Goal: Task Accomplishment & Management: Complete application form

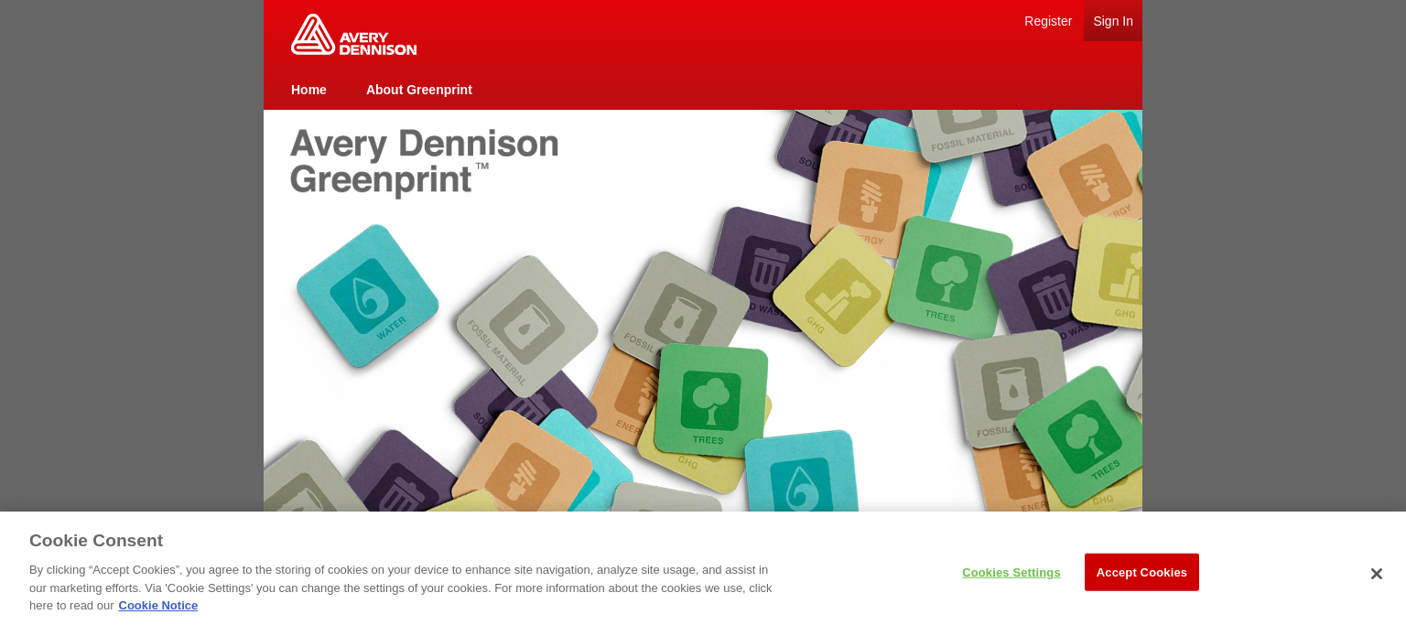
click at [1114, 19] on link "Sign In" at bounding box center [1113, 21] width 40 height 15
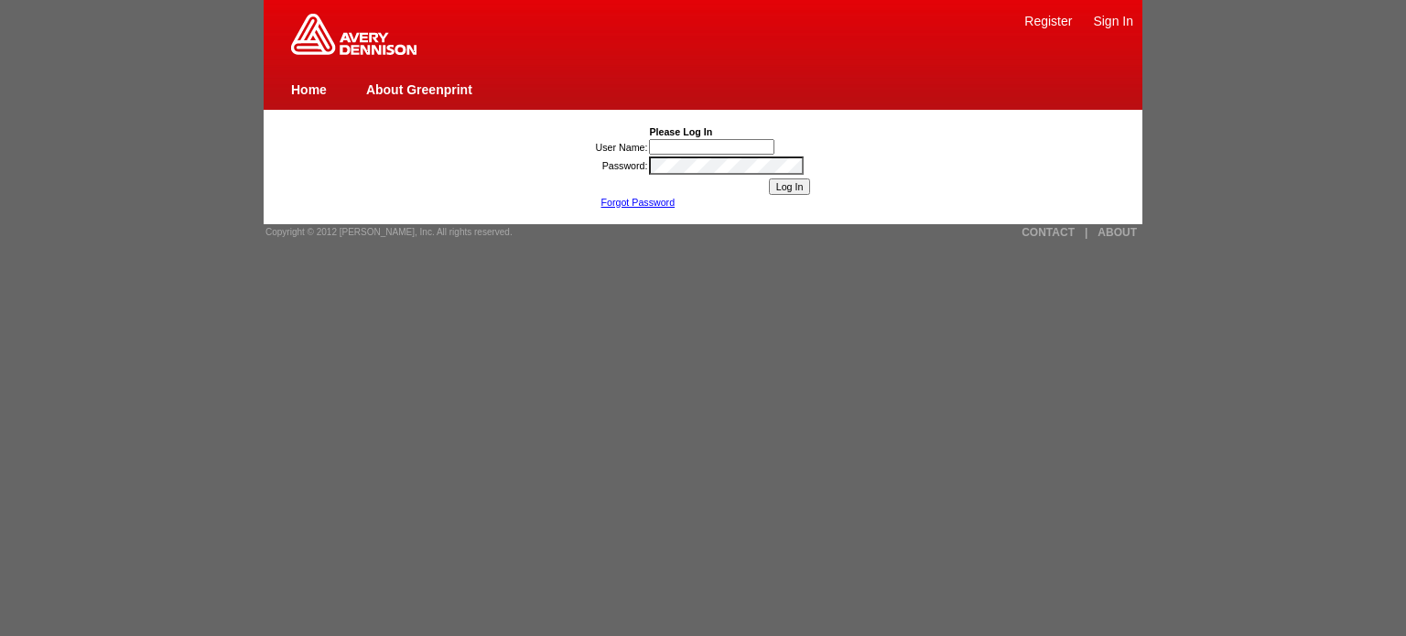
type input "lesliechen"
click at [783, 189] on input "Log In" at bounding box center [790, 186] width 42 height 16
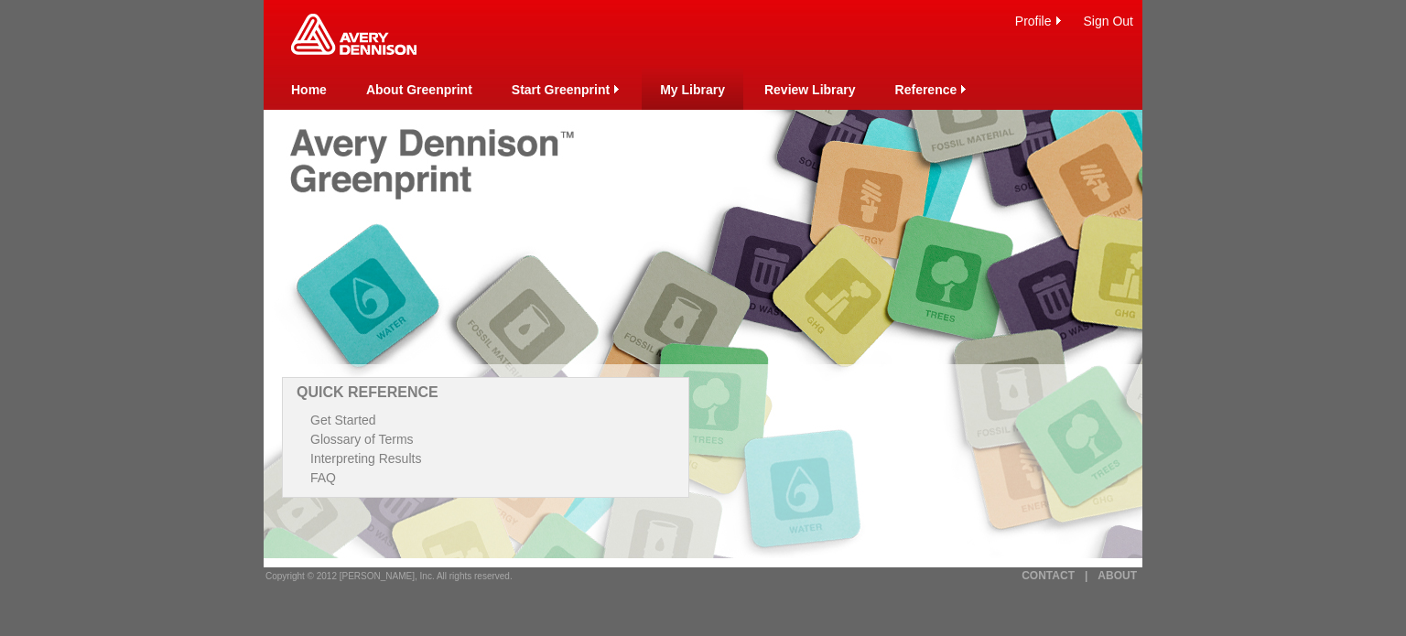
click at [694, 90] on link "My Library" at bounding box center [692, 89] width 65 height 15
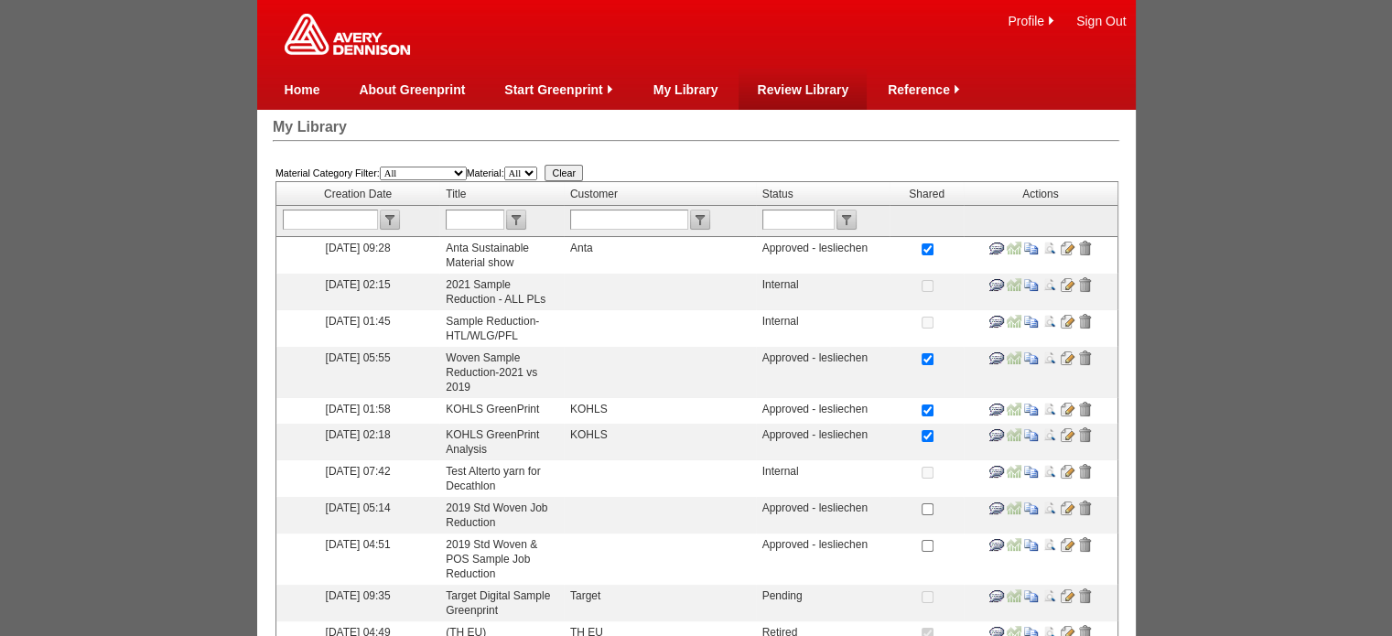
click at [812, 92] on link "Review Library" at bounding box center [803, 89] width 92 height 15
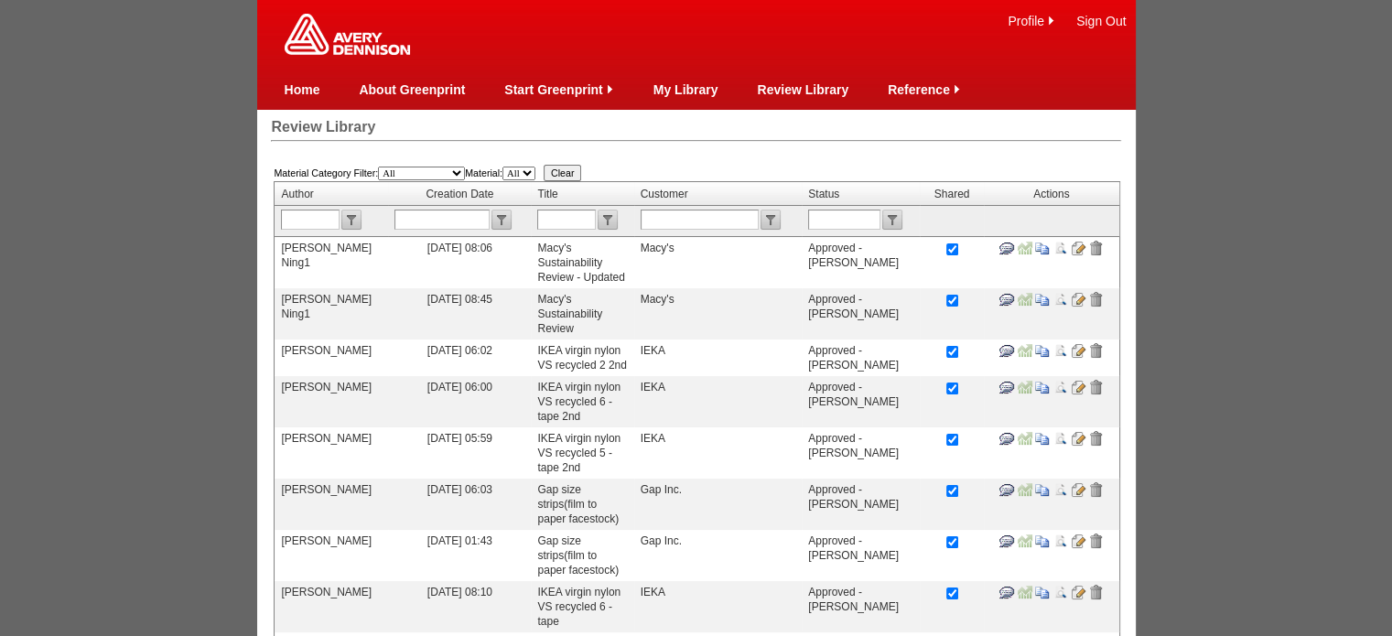
click at [815, 149] on td at bounding box center [782, 155] width 674 height 13
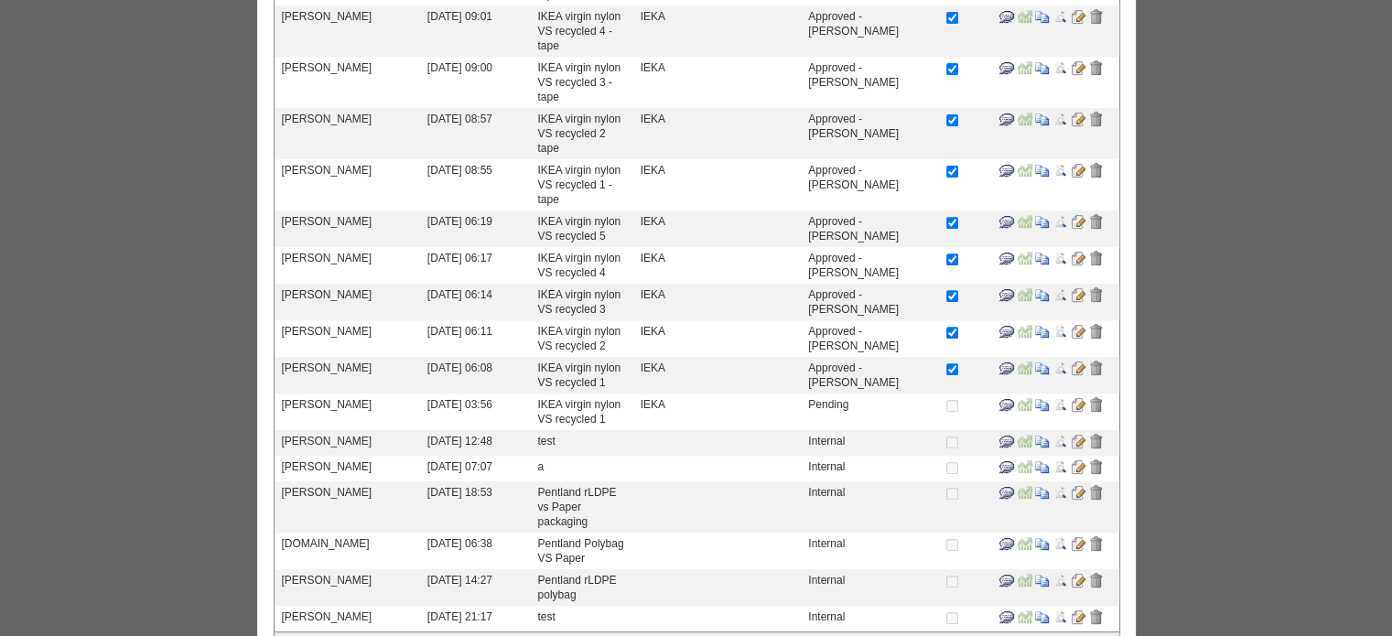
scroll to position [707, 0]
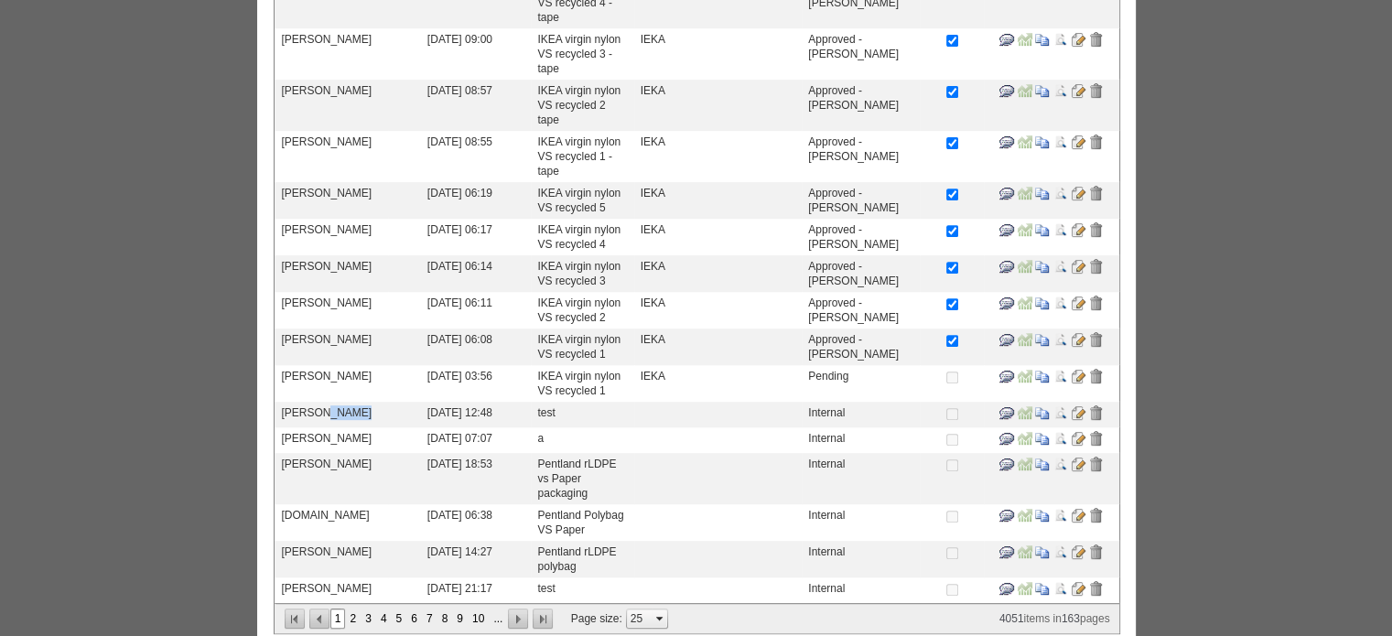
drag, startPoint x: 358, startPoint y: 394, endPoint x: 317, endPoint y: 395, distance: 41.2
click at [317, 402] on td "[PERSON_NAME]" at bounding box center [331, 415] width 113 height 26
copy td "McCabe"
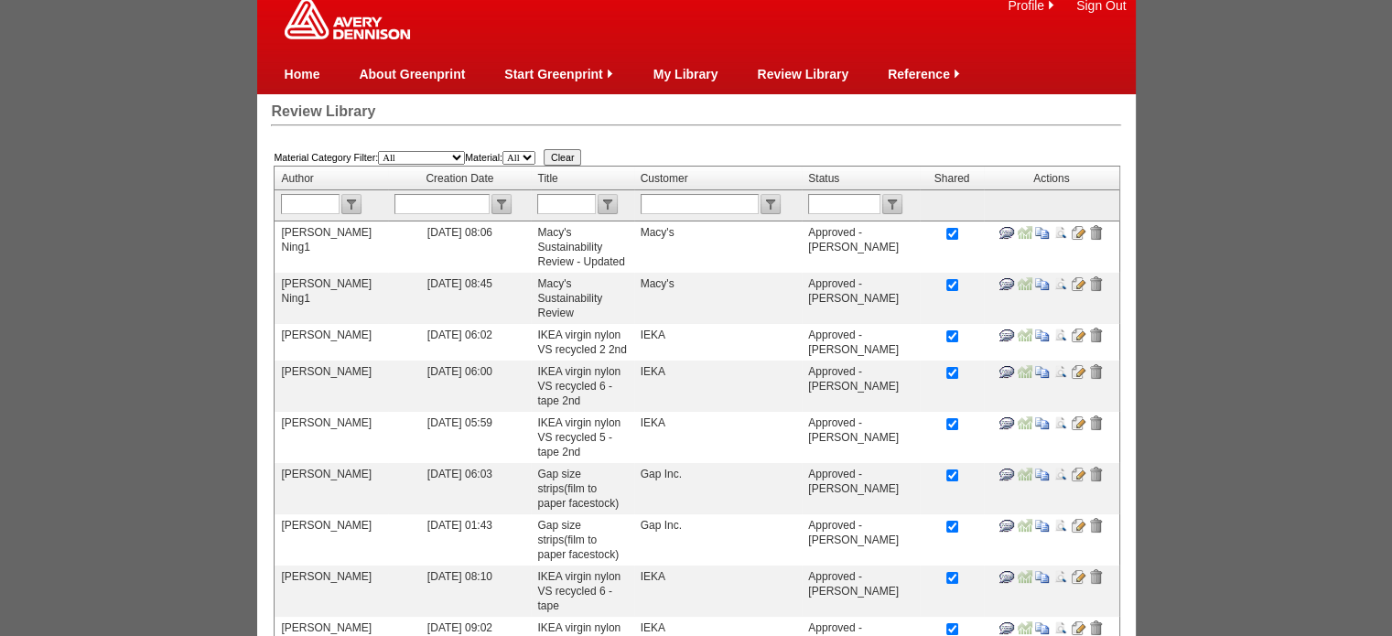
scroll to position [0, 0]
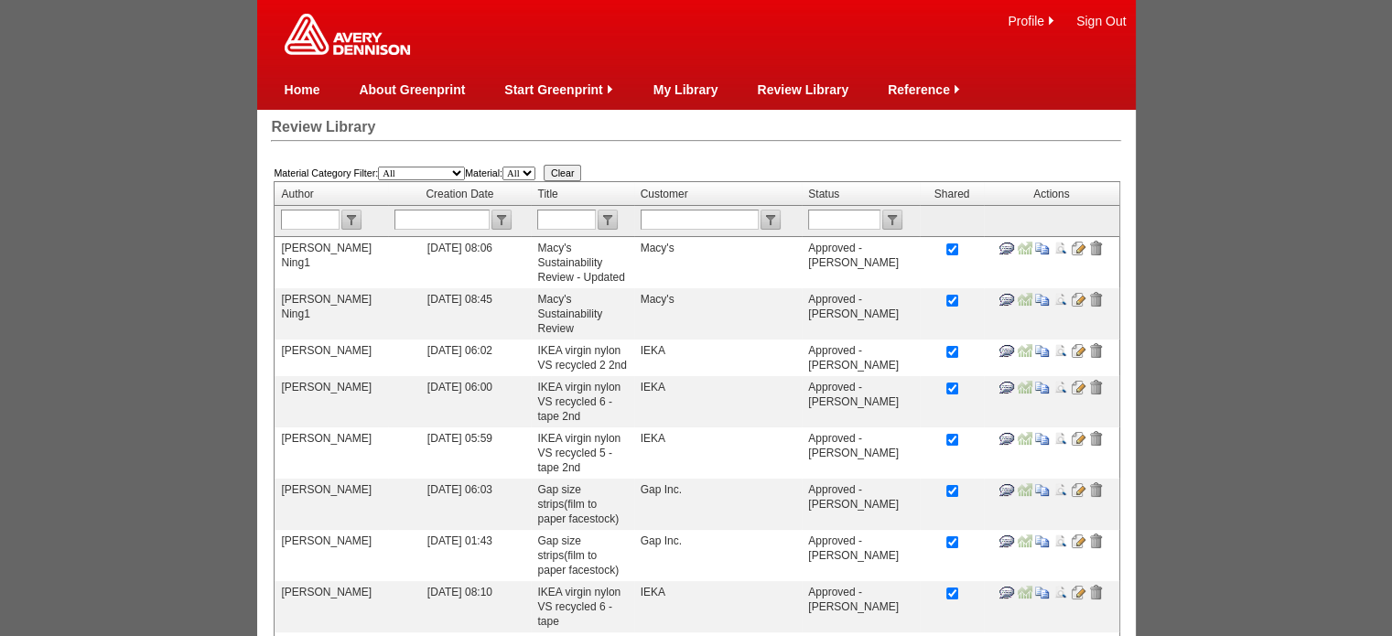
click at [694, 87] on link "My Library" at bounding box center [686, 89] width 65 height 15
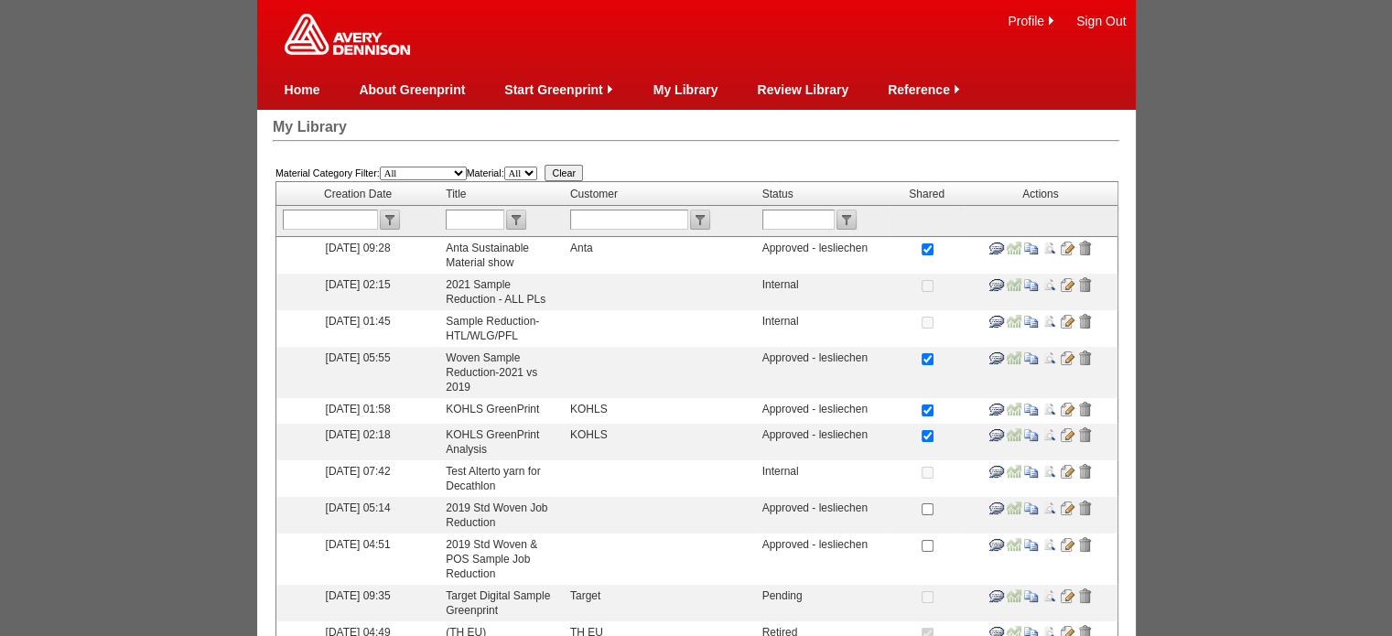
click at [1029, 250] on input "image" at bounding box center [1031, 248] width 15 height 15
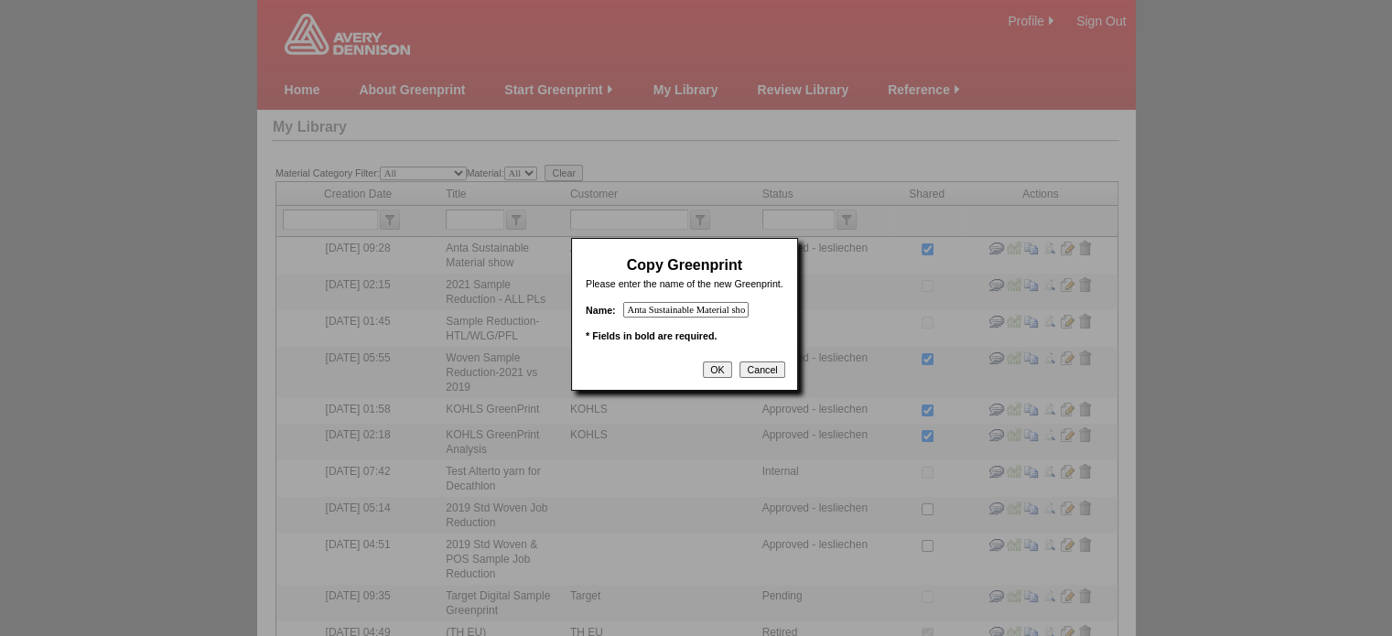
click at [703, 313] on input "Anta Sustainable Material show - Copy" at bounding box center [685, 310] width 125 height 16
drag, startPoint x: 628, startPoint y: 314, endPoint x: 947, endPoint y: 314, distance: 319.4
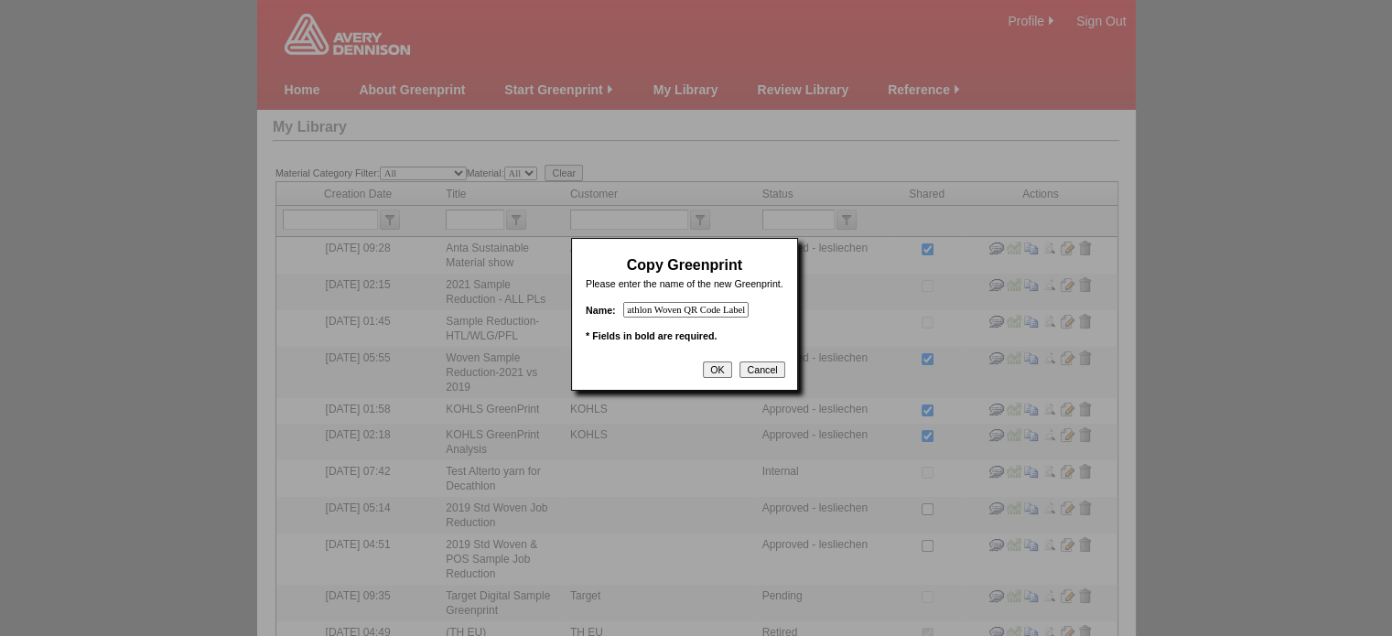
click at [693, 318] on input "Decathlon Woven QR Code Label" at bounding box center [685, 310] width 125 height 16
type input "Decathlon Woven QR Code Label"
click at [731, 378] on input "OK" at bounding box center [717, 370] width 28 height 16
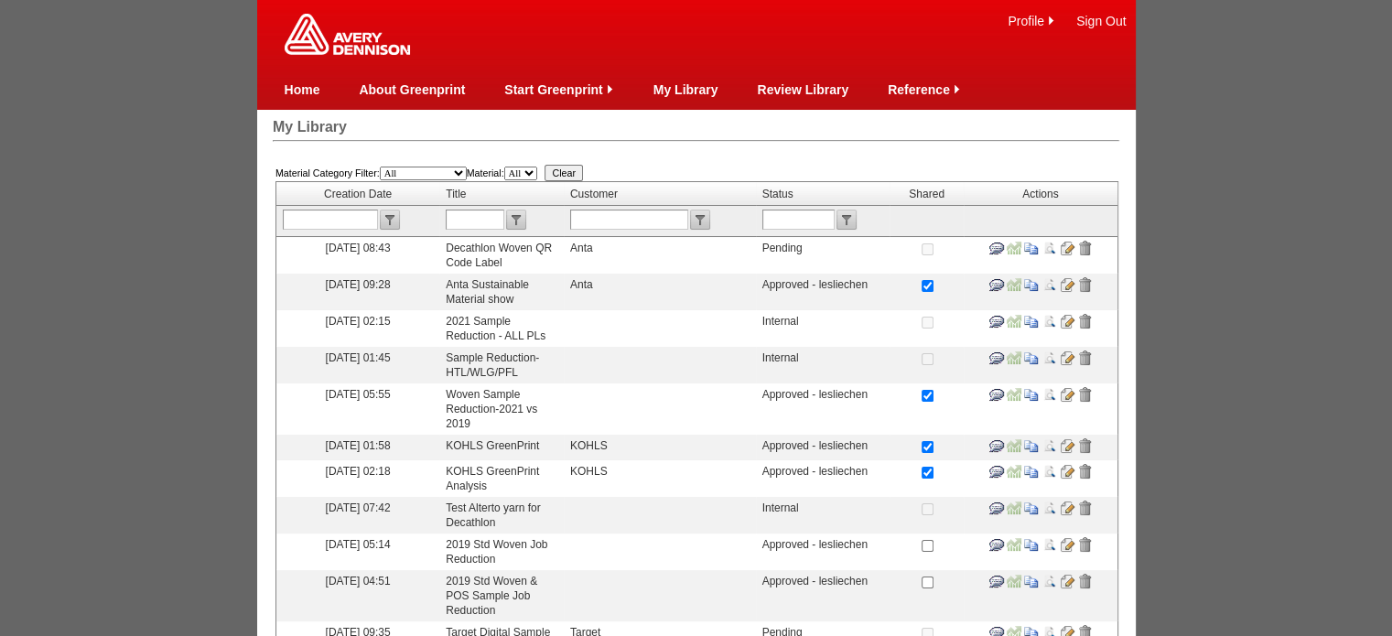
click at [1066, 248] on input "image" at bounding box center [1067, 248] width 15 height 15
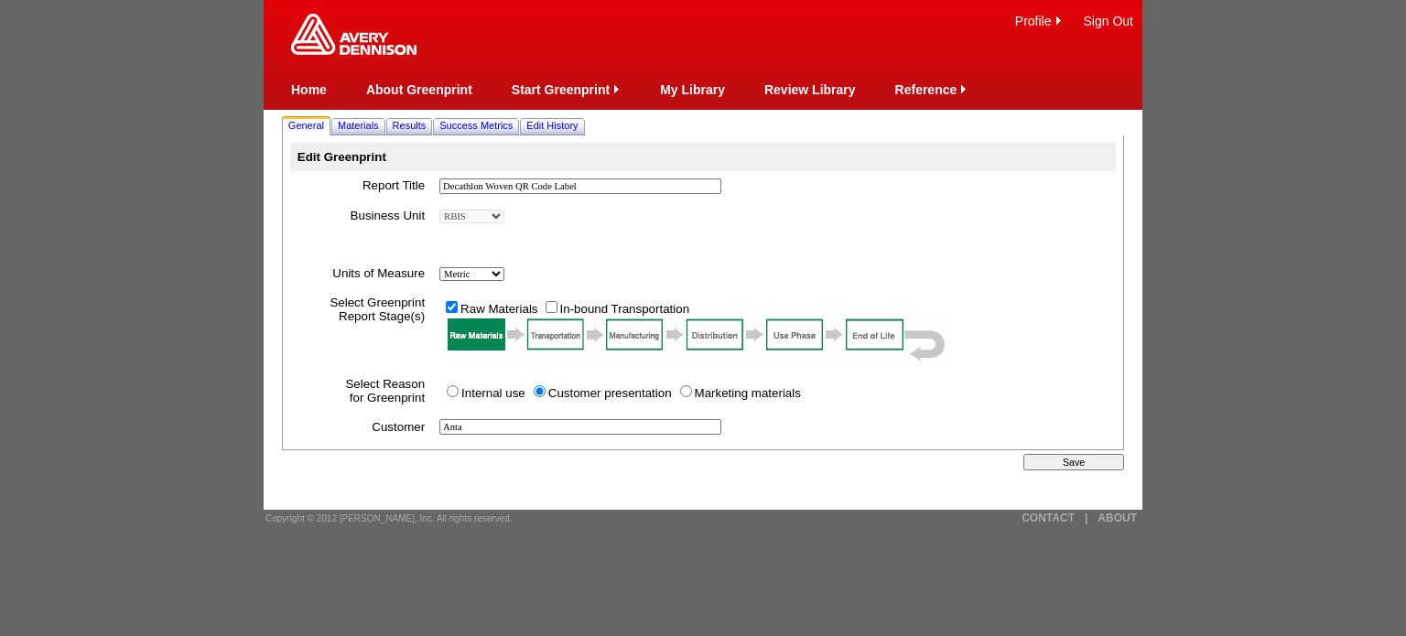
drag, startPoint x: 520, startPoint y: 438, endPoint x: 407, endPoint y: 436, distance: 112.6
click at [407, 436] on tr "Customer Anta *" at bounding box center [703, 427] width 826 height 30
type input "Decathlon"
click at [379, 131] on span "Materials" at bounding box center [358, 125] width 41 height 11
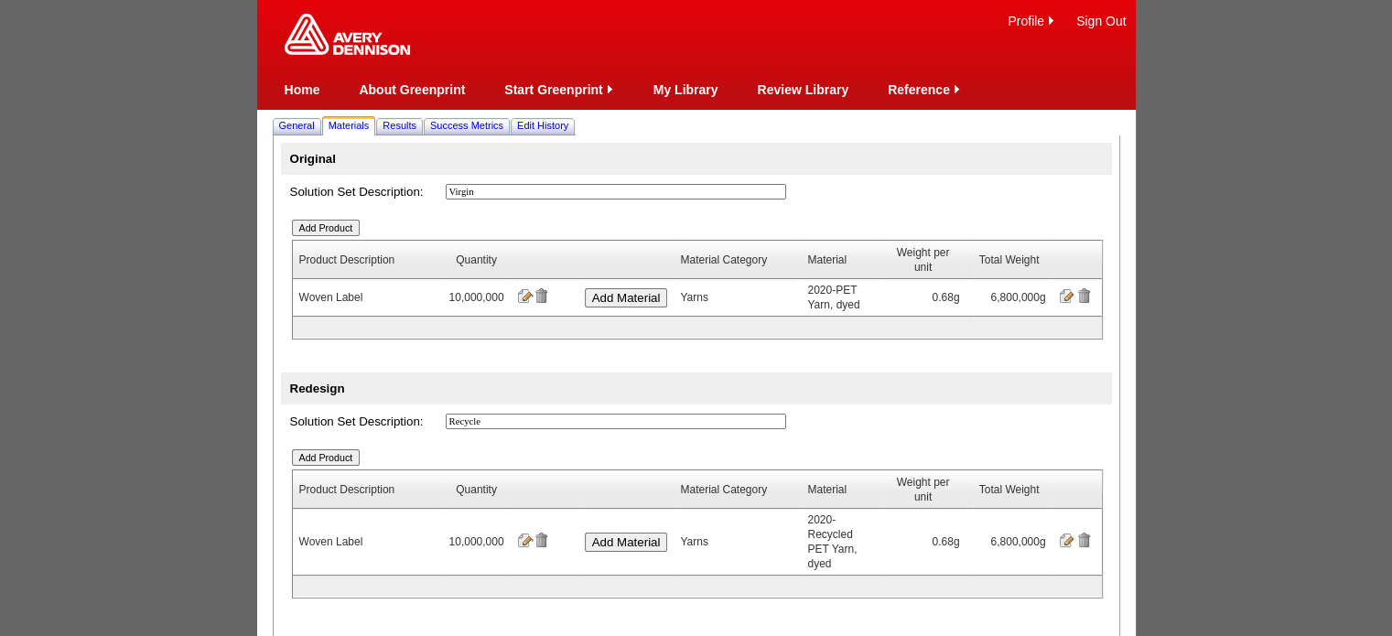
click at [359, 298] on td "Woven Label" at bounding box center [368, 297] width 150 height 37
click at [521, 300] on input "image" at bounding box center [524, 295] width 15 height 15
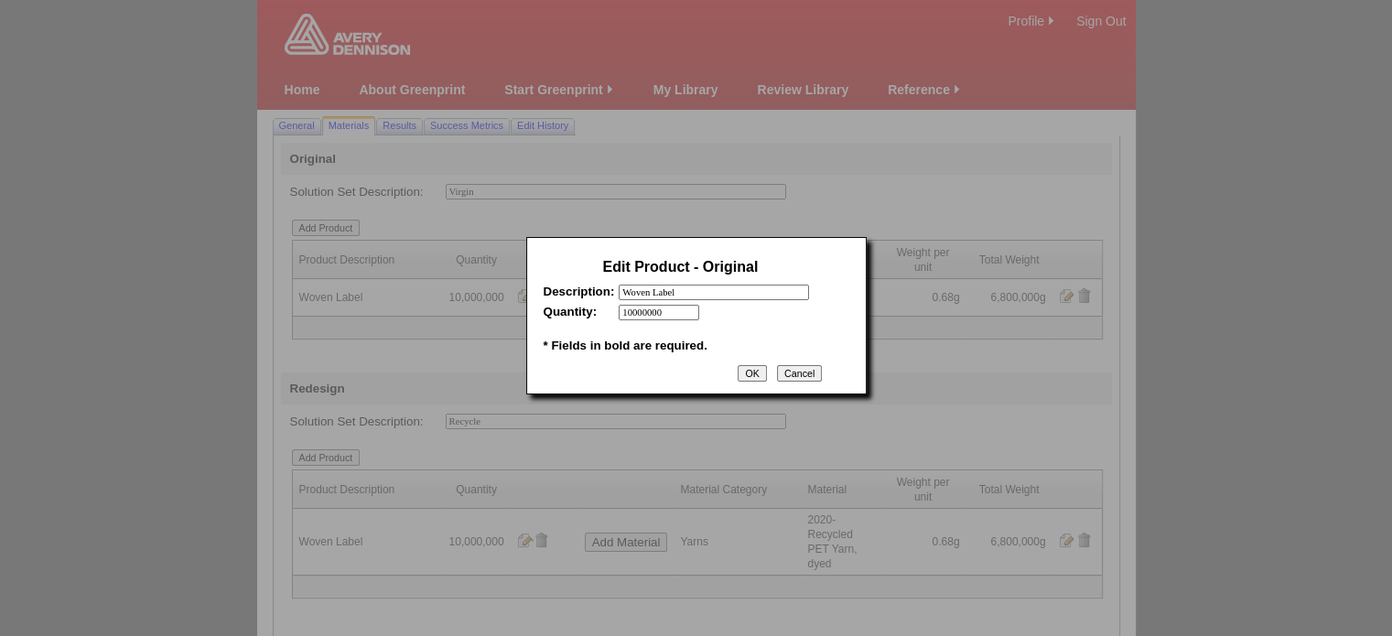
drag, startPoint x: 719, startPoint y: 297, endPoint x: 583, endPoint y: 298, distance: 136.4
click at [583, 298] on tr "Description: Woven Label *" at bounding box center [681, 293] width 275 height 16
paste input "5472077"
type input "5472077"
drag, startPoint x: 683, startPoint y: 316, endPoint x: 557, endPoint y: 315, distance: 126.3
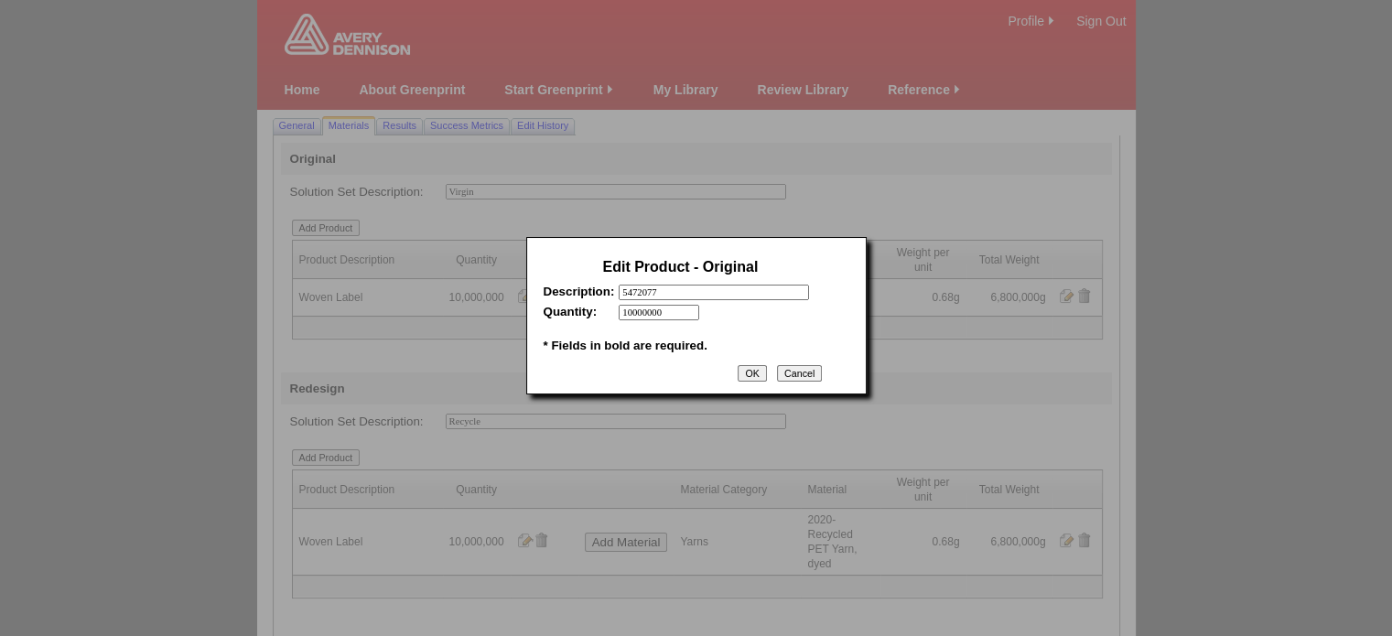
click at [557, 315] on tr "Quantity: 10000000 * *" at bounding box center [681, 313] width 275 height 16
type input "700"
click at [751, 378] on input "OK" at bounding box center [752, 373] width 28 height 16
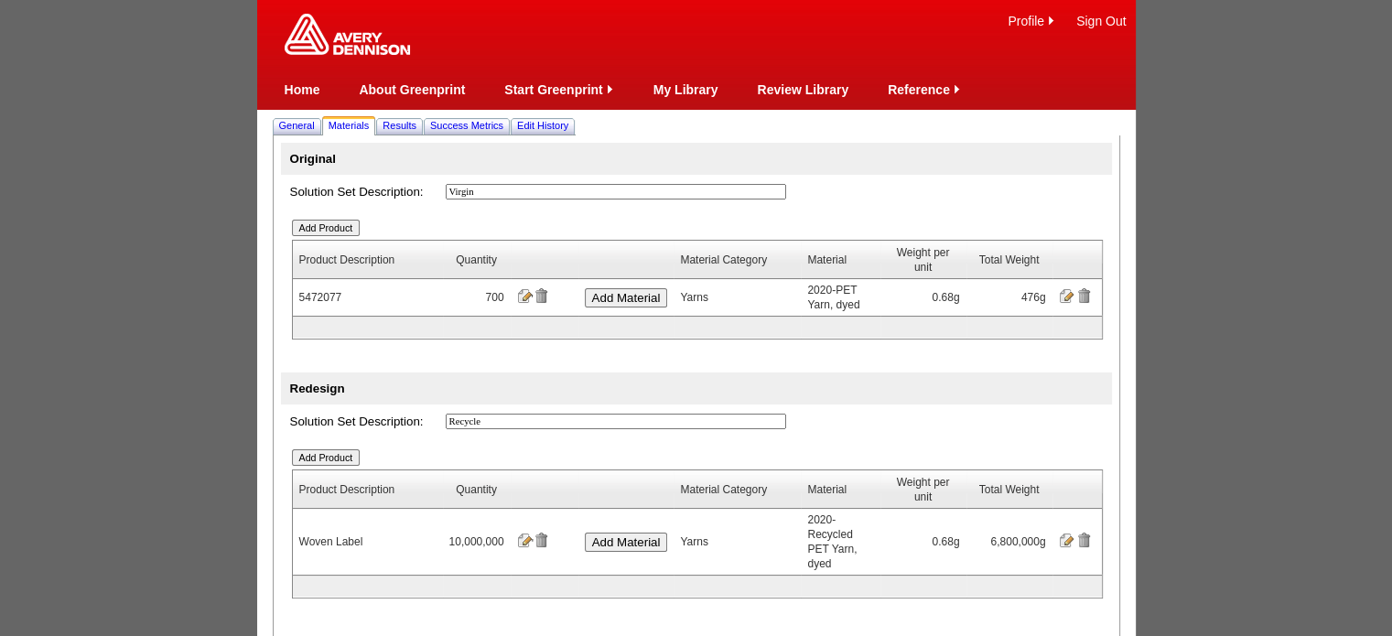
click at [1064, 297] on input "image" at bounding box center [1066, 295] width 15 height 15
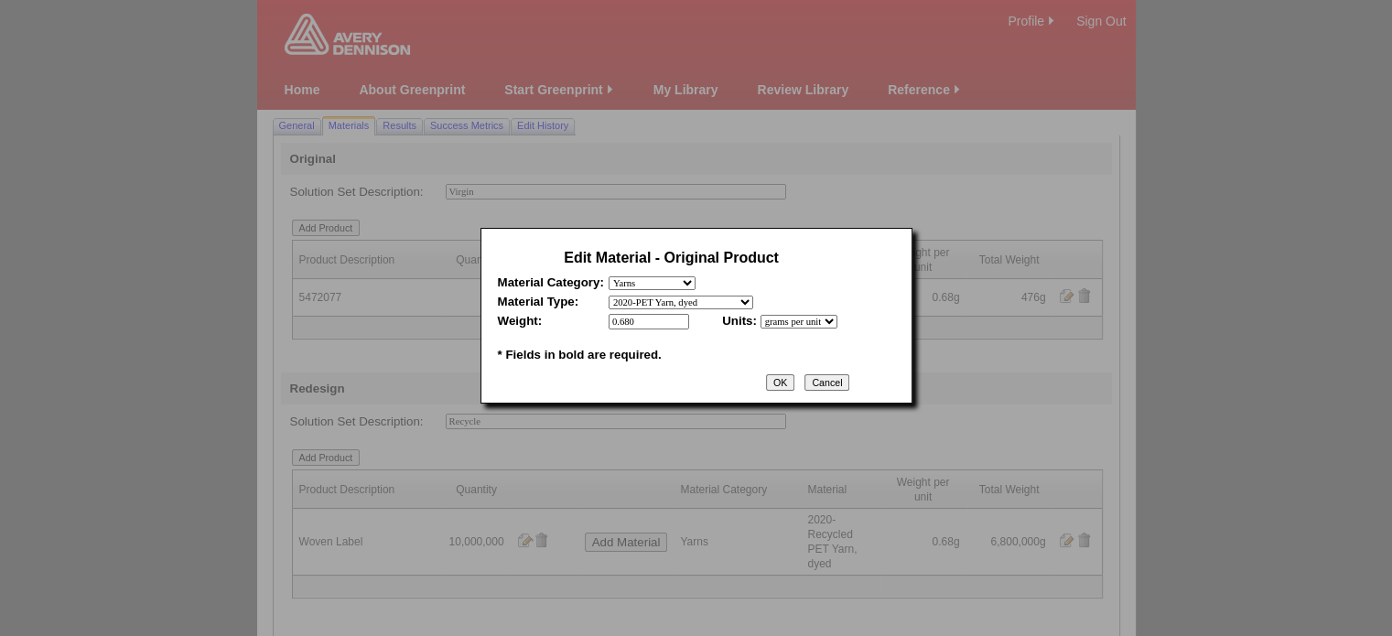
click at [656, 321] on input "0.680" at bounding box center [649, 322] width 81 height 16
type input "0.16"
click at [794, 390] on input "OK" at bounding box center [780, 382] width 28 height 16
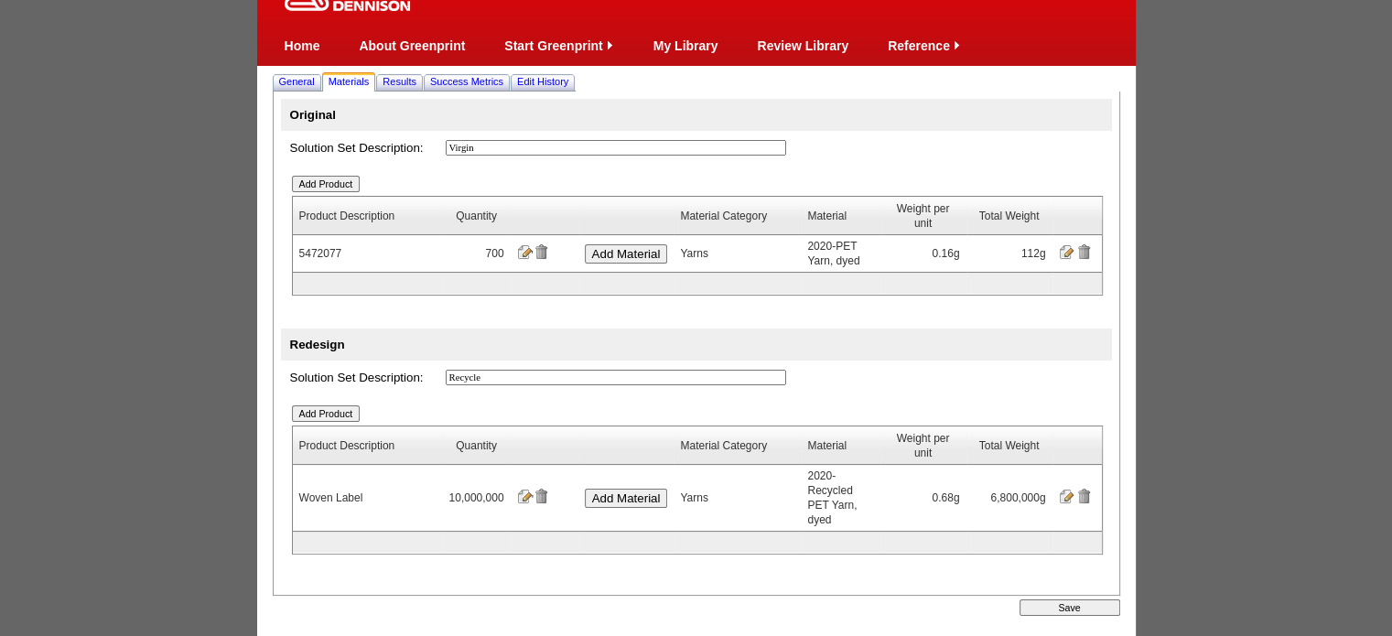
scroll to position [60, 0]
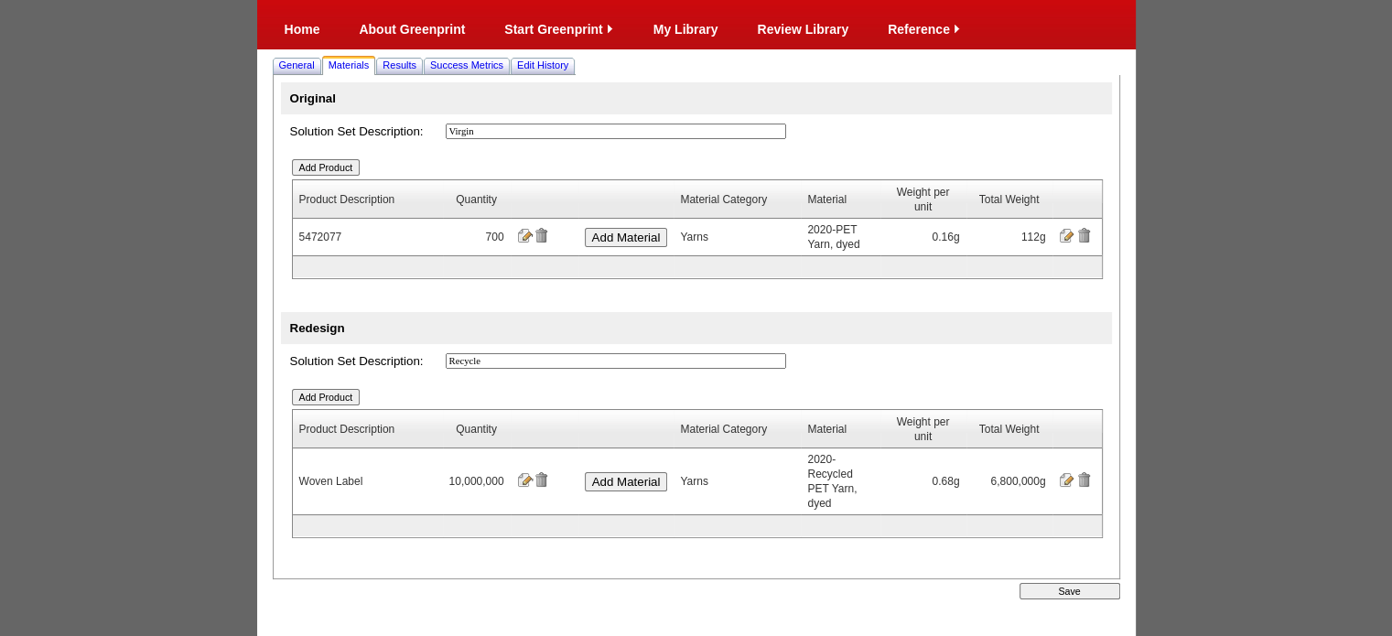
click at [520, 472] on input "image" at bounding box center [524, 479] width 15 height 15
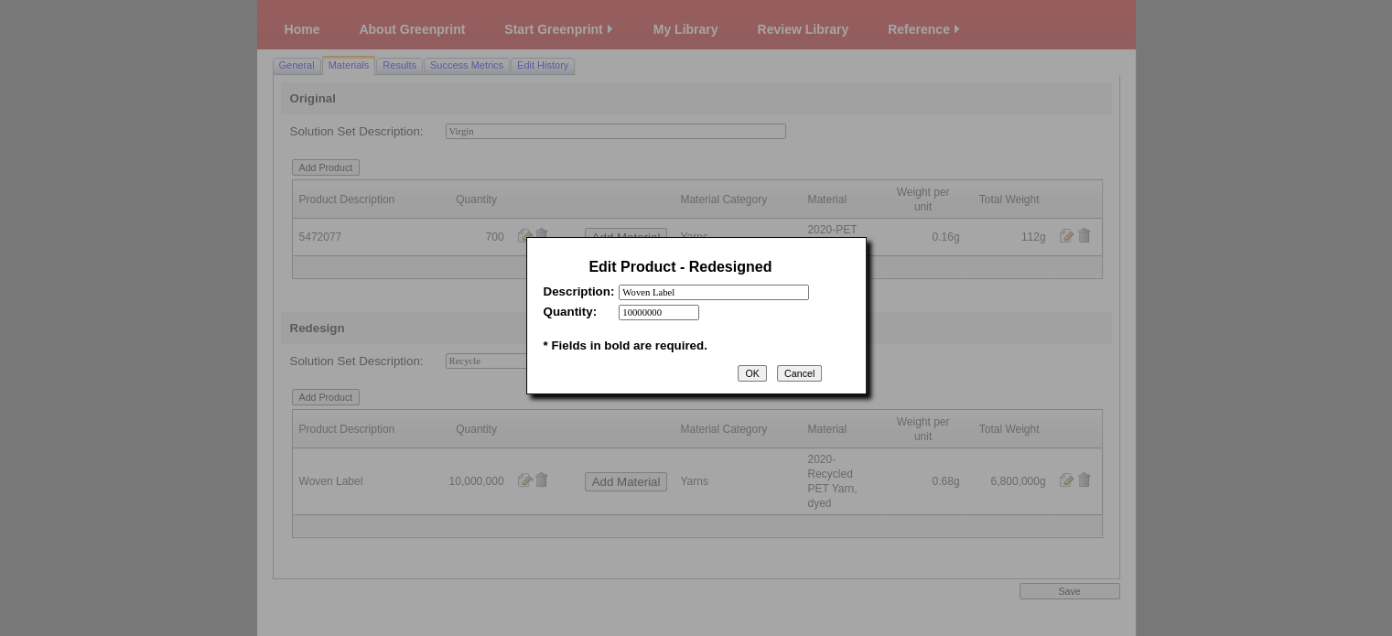
drag, startPoint x: 709, startPoint y: 295, endPoint x: 534, endPoint y: 285, distance: 176.0
click at [534, 285] on div "Edit Product - Redesigned Description: Woven Label * Quantity: 10000000 * * * F…" at bounding box center [696, 315] width 340 height 157
type input "5472077"
drag, startPoint x: 690, startPoint y: 311, endPoint x: 540, endPoint y: 311, distance: 150.1
click at [540, 311] on table "Edit Product - Redesigned Description: 5472077 * Quantity: 10000000 * * * Field…" at bounding box center [681, 306] width 284 height 112
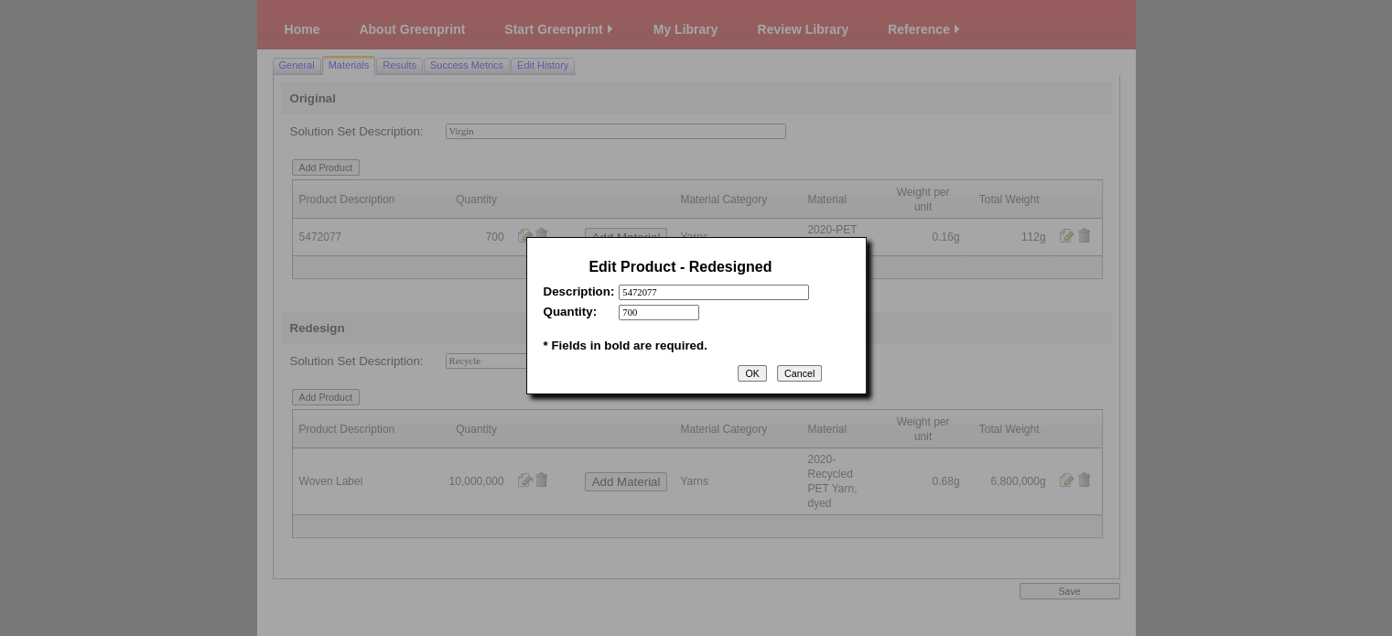
type input "700"
click at [743, 382] on input "OK" at bounding box center [752, 373] width 28 height 16
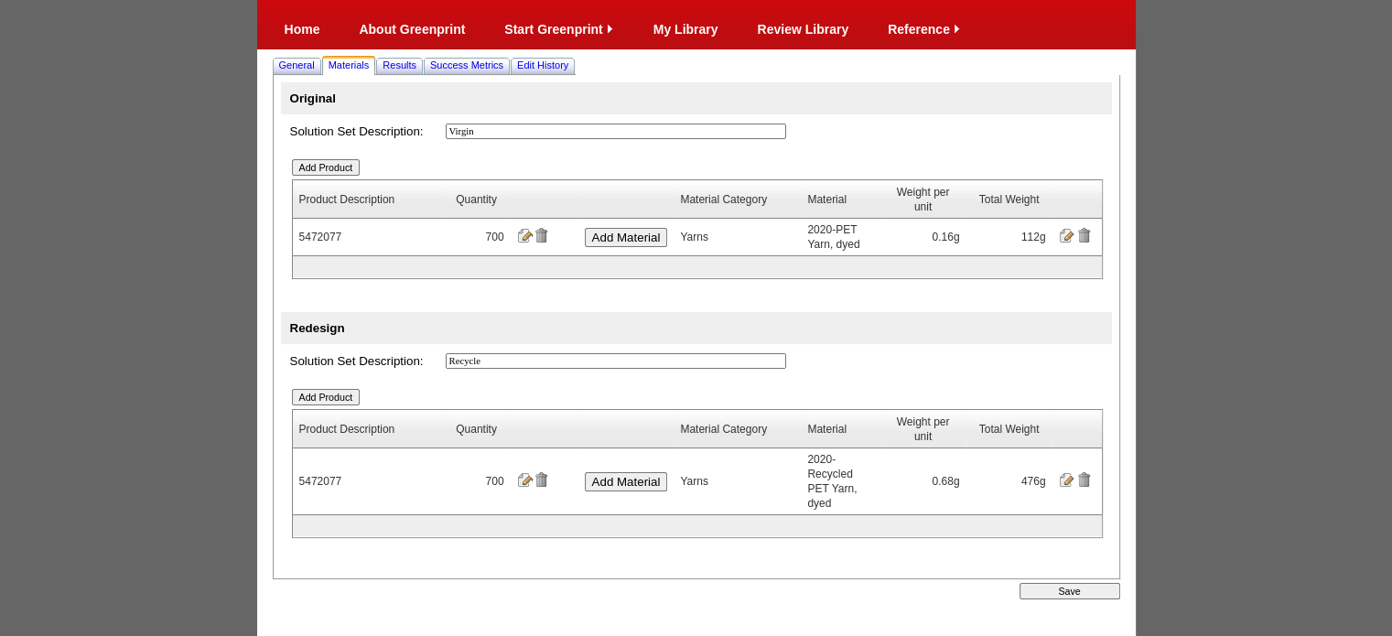
click at [1063, 475] on input "image" at bounding box center [1066, 479] width 15 height 15
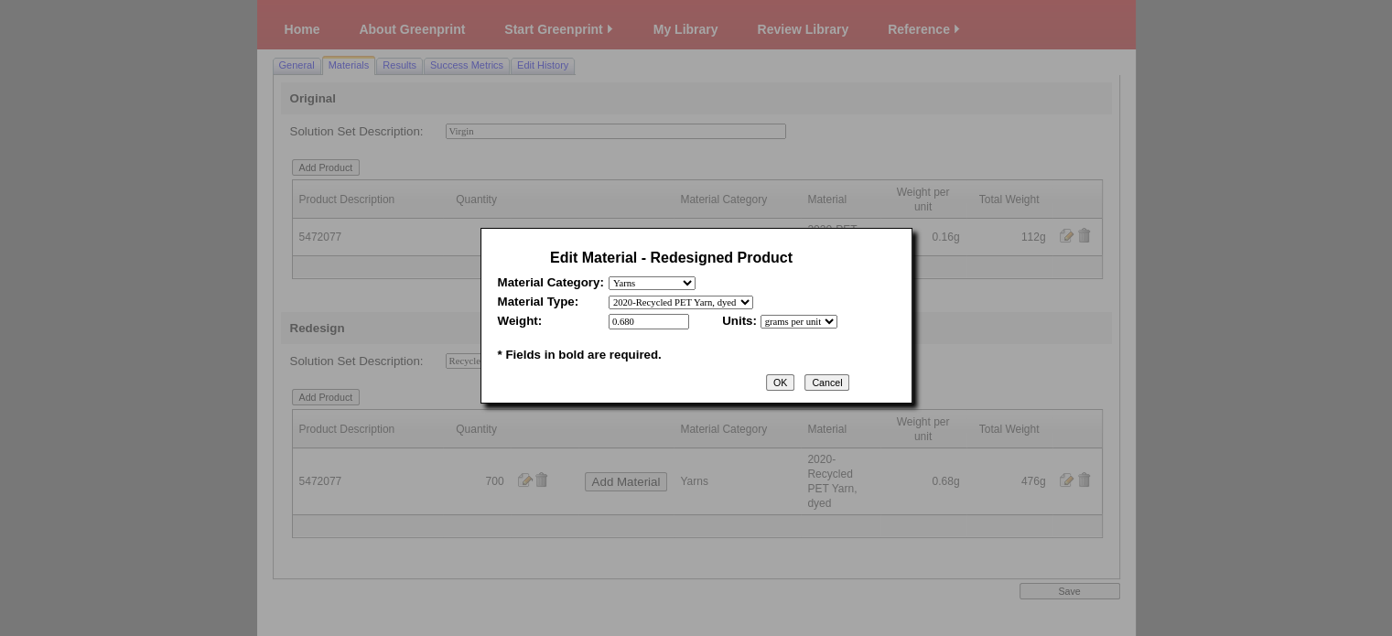
click at [659, 326] on input "0.680" at bounding box center [649, 322] width 81 height 16
type input "0.13"
click at [794, 385] on input "OK" at bounding box center [780, 382] width 28 height 16
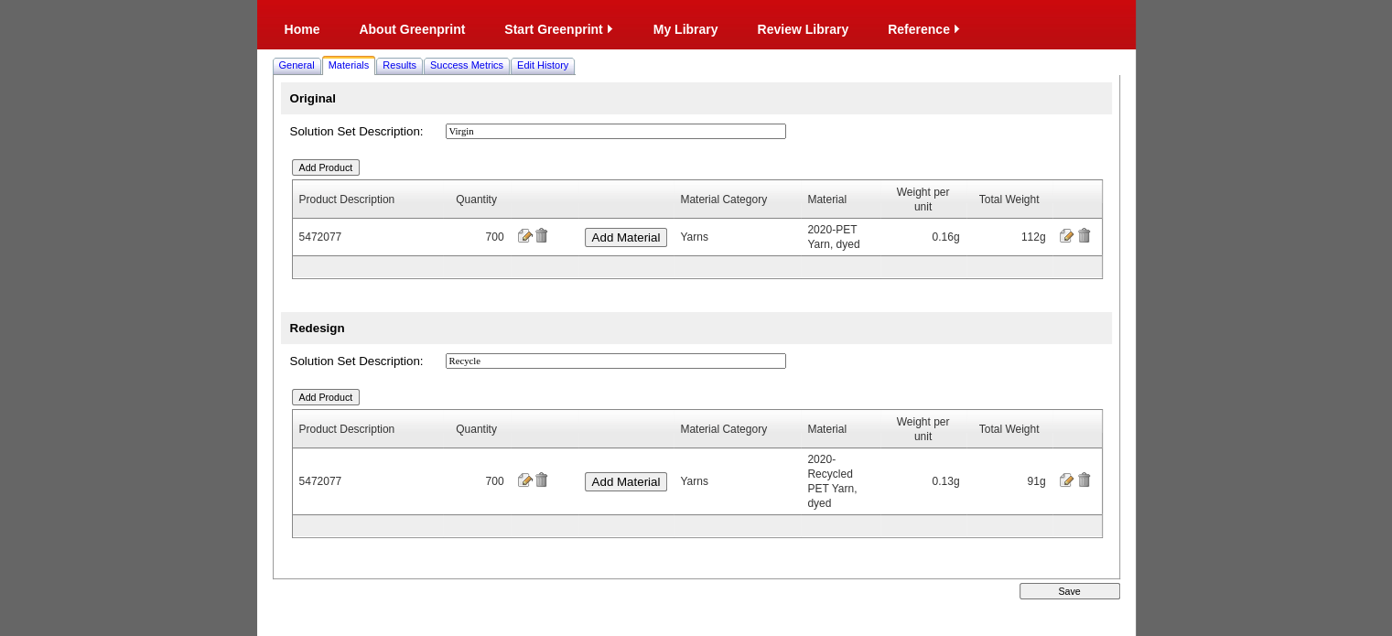
click at [347, 168] on input "Add Product" at bounding box center [326, 167] width 69 height 16
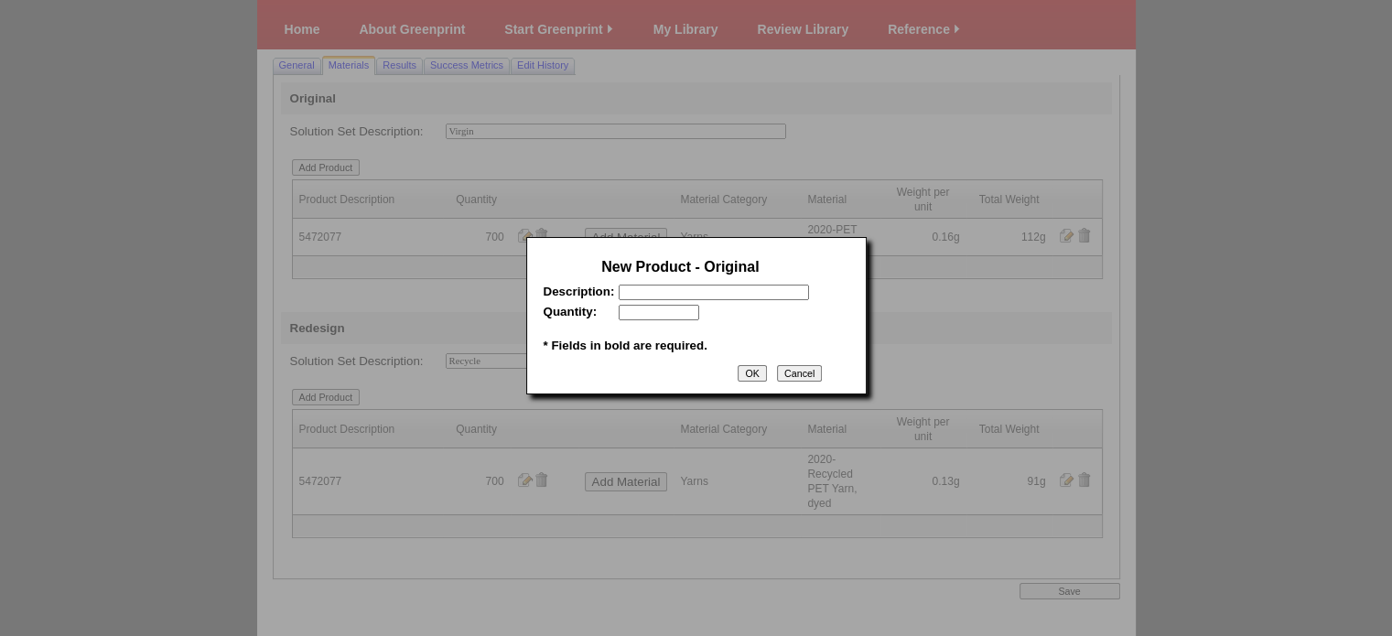
click at [690, 290] on input "text" at bounding box center [714, 293] width 190 height 16
paste input "5420638"
type input "5420638"
click at [659, 319] on input "text" at bounding box center [659, 313] width 81 height 16
type input "133389"
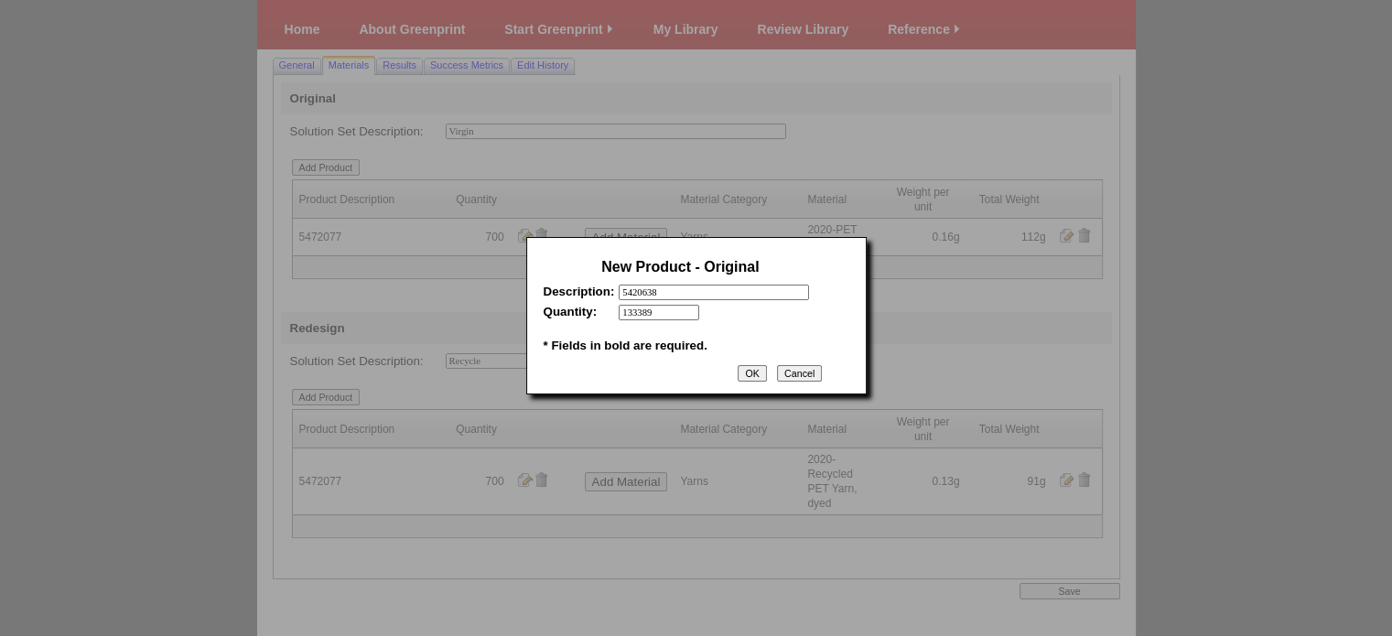
click at [749, 380] on input "OK" at bounding box center [752, 373] width 28 height 16
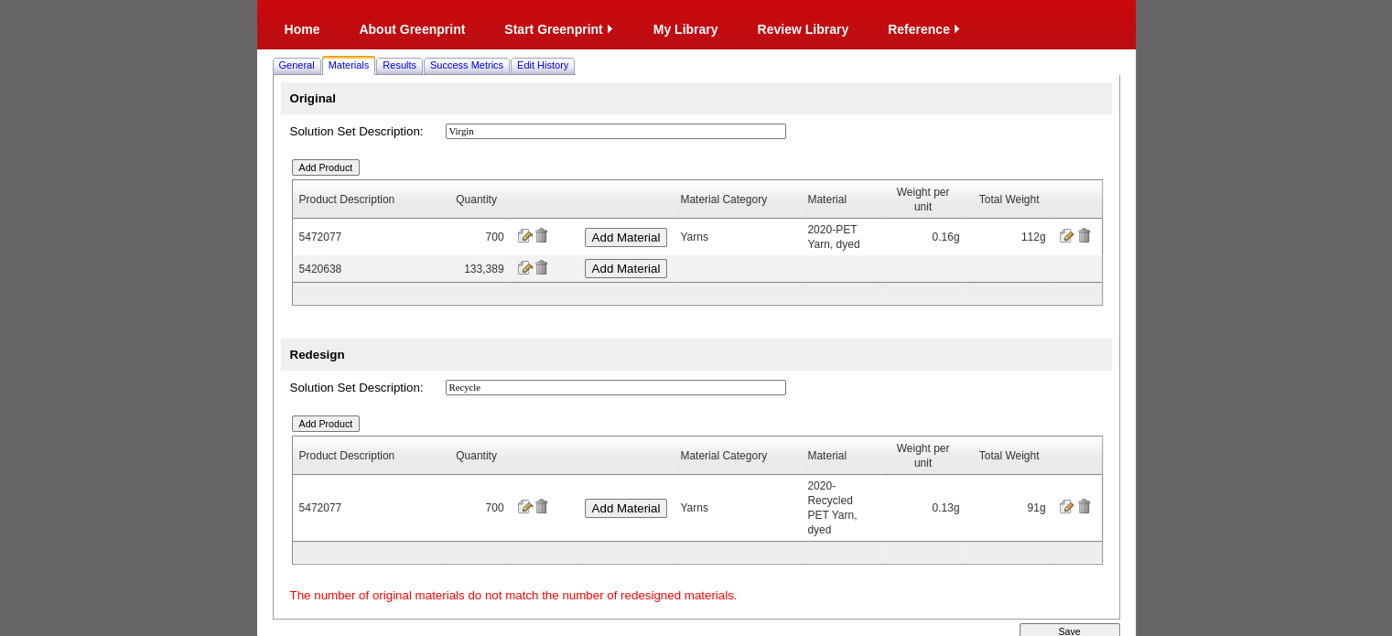
click at [646, 274] on input "Add Material" at bounding box center [626, 268] width 83 height 19
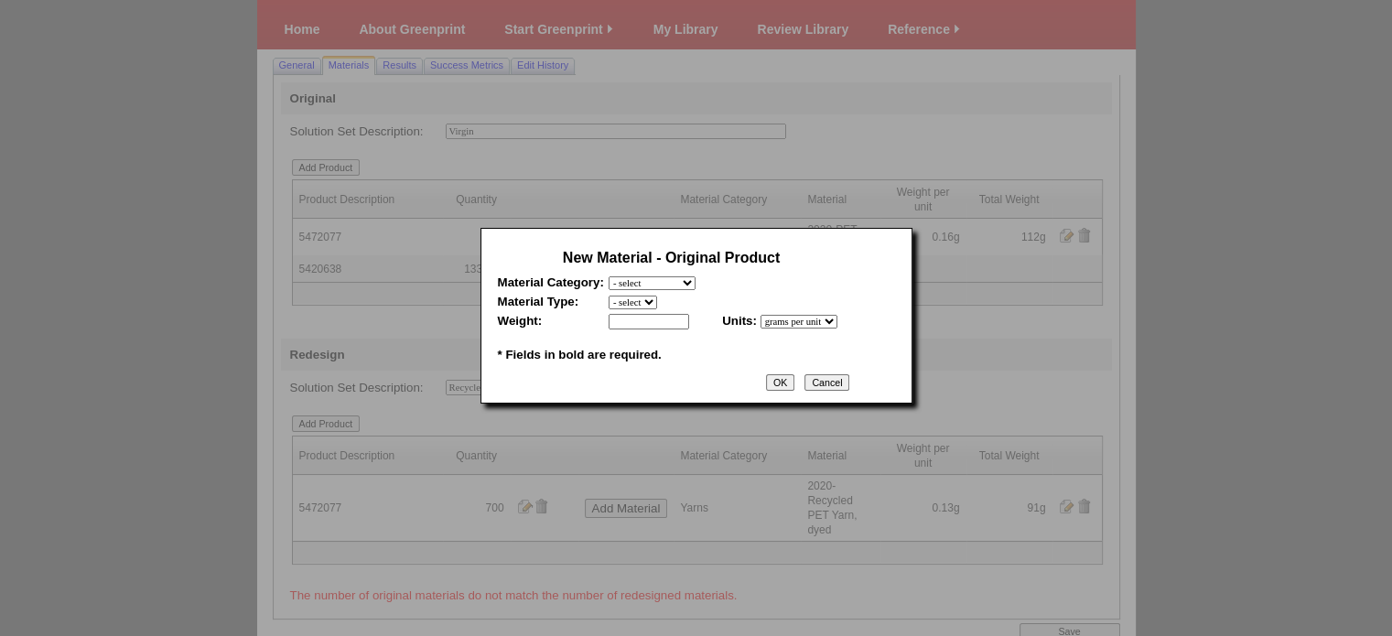
click at [677, 284] on select "- select Film and plastics Papers Liners Adhesives Yarns Heat Transfers PS Labe…" at bounding box center [652, 283] width 87 height 14
select select "7"
click at [609, 276] on select "- select Film and plastics Papers Liners Adhesives Yarns Heat Transfers PS Labe…" at bounding box center [652, 283] width 87 height 14
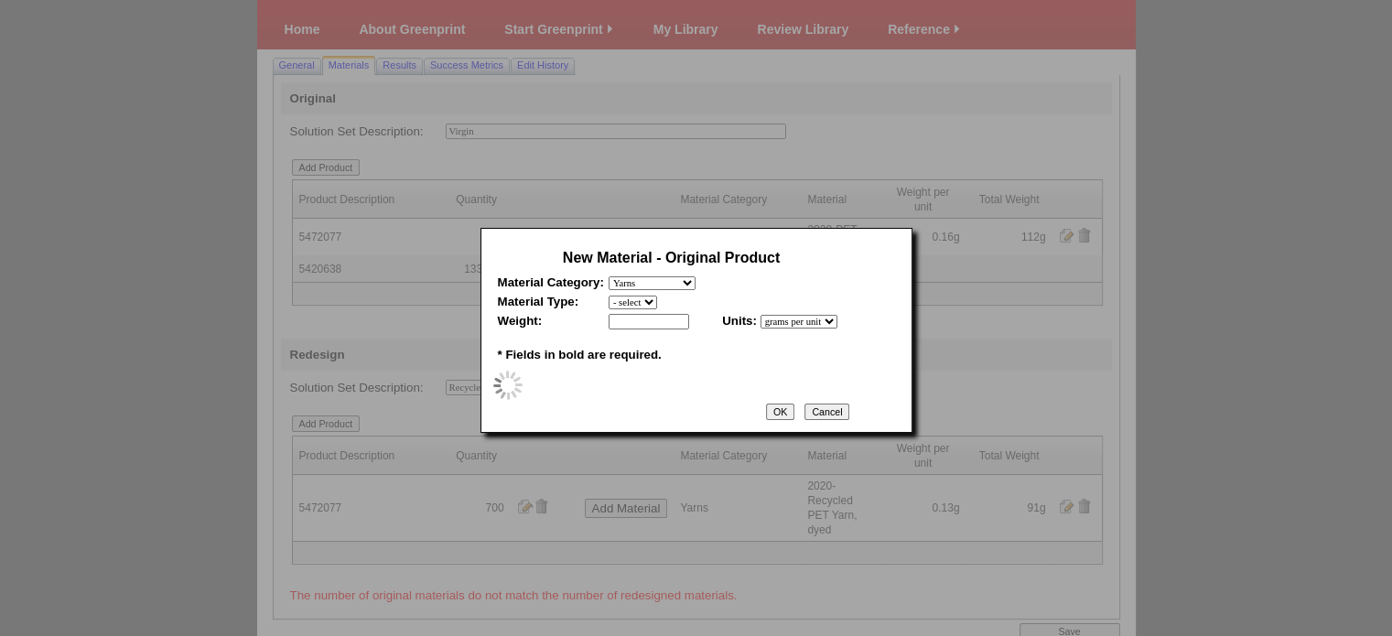
click at [651, 305] on select "- select" at bounding box center [633, 303] width 49 height 14
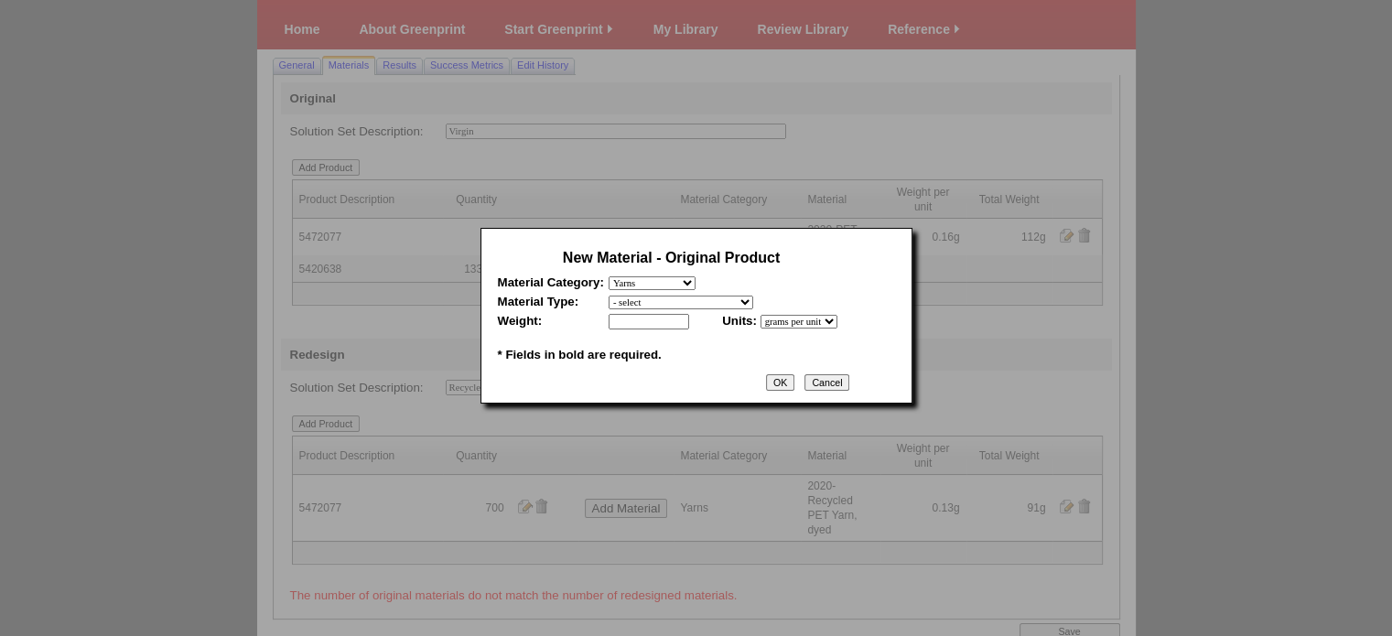
click at [651, 305] on select "- select 2020-Albert Yarn, dyed 2020-Albert Yarn, raw 2020-PET Yarn, dyed 2020-…" at bounding box center [681, 303] width 145 height 14
select select "413"
click at [609, 296] on select "- select 2020-Albert Yarn, dyed 2020-Albert Yarn, raw 2020-PET Yarn, dyed 2020-…" at bounding box center [681, 303] width 145 height 14
click at [652, 322] on input "text" at bounding box center [649, 322] width 81 height 16
type input "0.29"
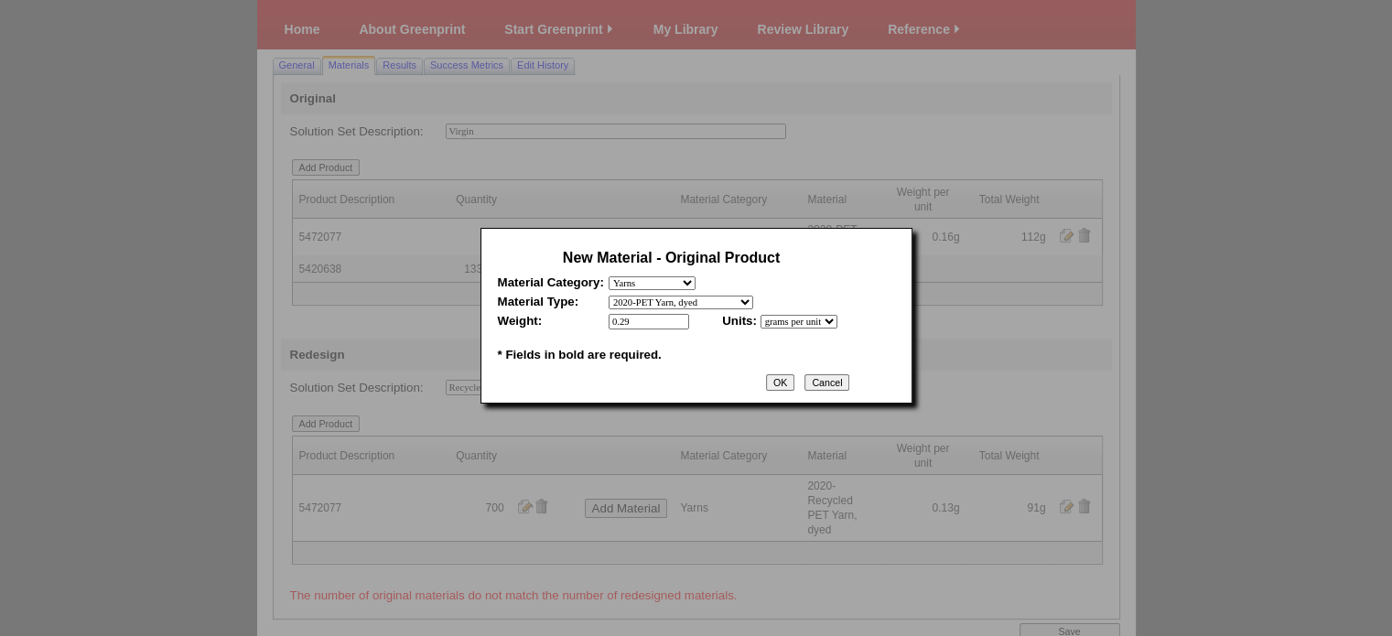
click at [794, 388] on input "OK" at bounding box center [780, 382] width 28 height 16
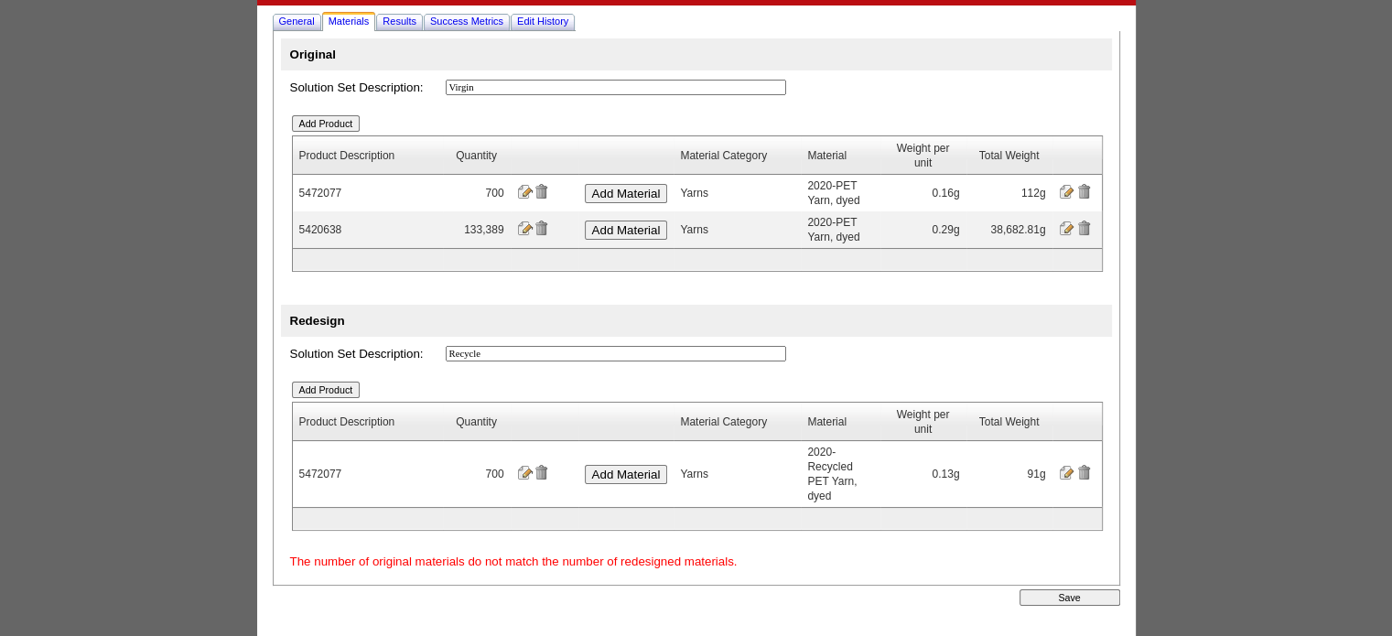
scroll to position [112, 0]
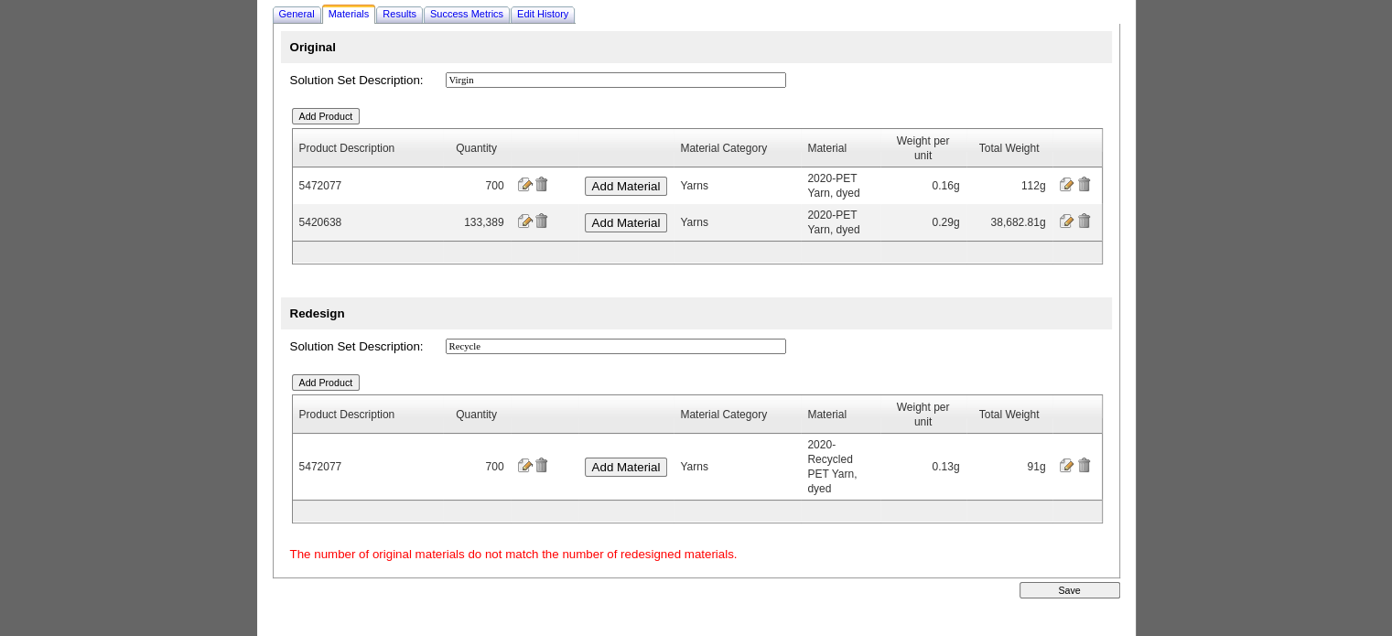
click at [354, 391] on input "Add Product" at bounding box center [326, 382] width 69 height 16
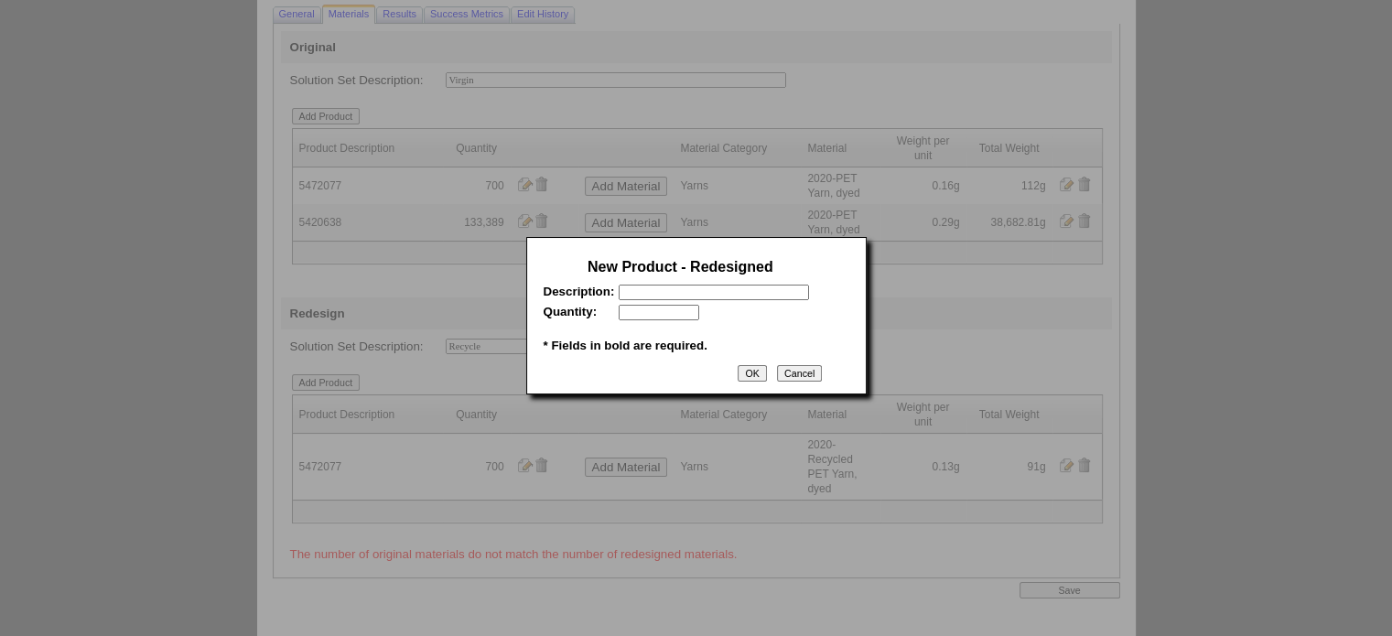
click at [661, 294] on input "text" at bounding box center [714, 293] width 190 height 16
paste input "5420638"
type input "5420638"
click at [670, 318] on input "text" at bounding box center [659, 313] width 81 height 16
type input "133389"
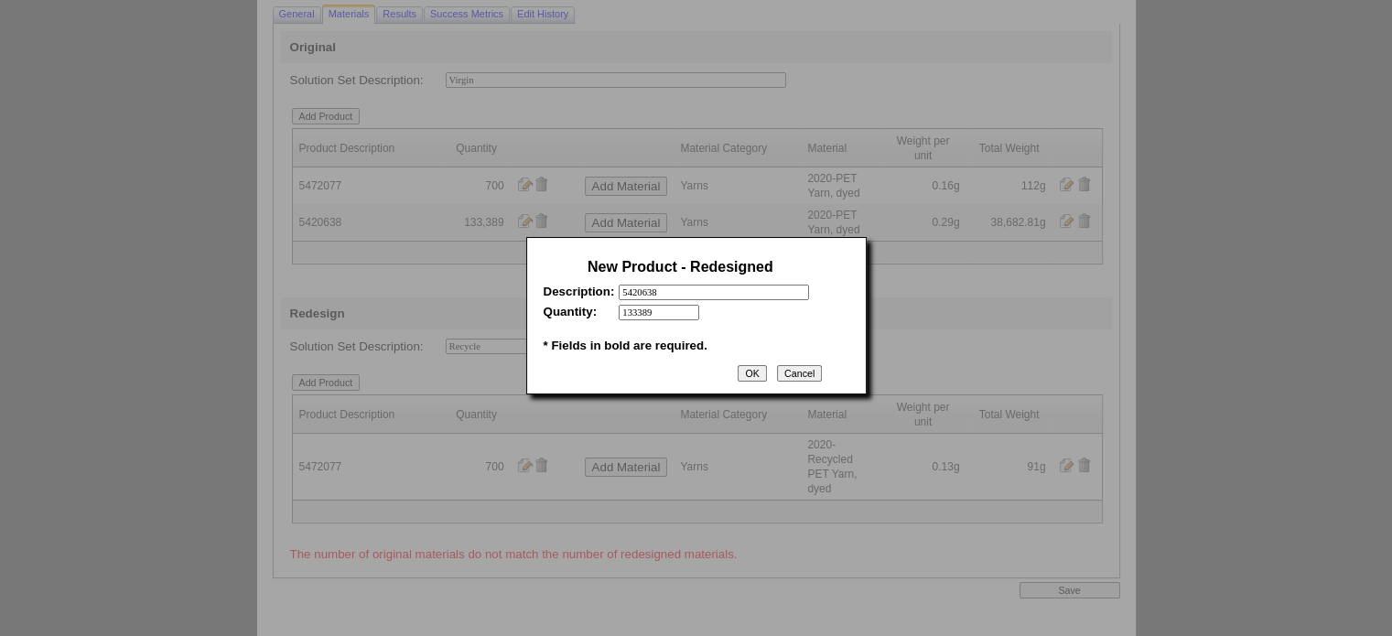
click at [750, 375] on input "OK" at bounding box center [752, 373] width 28 height 16
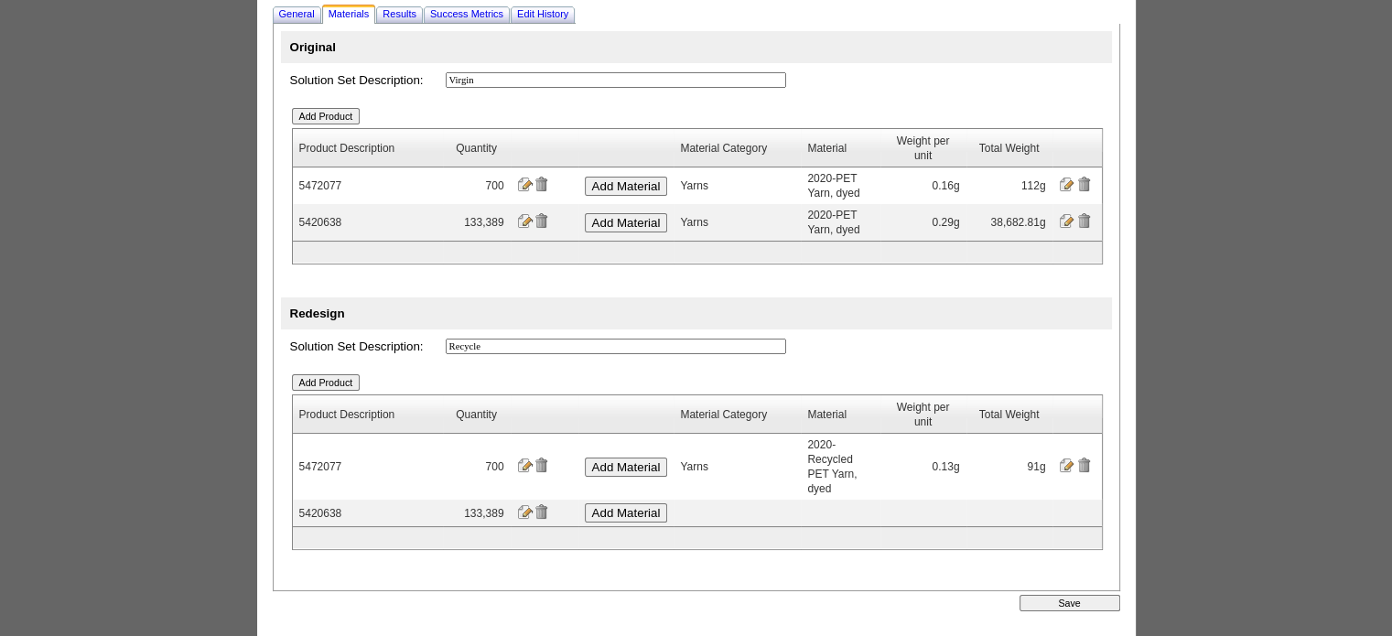
click at [643, 503] on input "Add Material" at bounding box center [626, 512] width 83 height 19
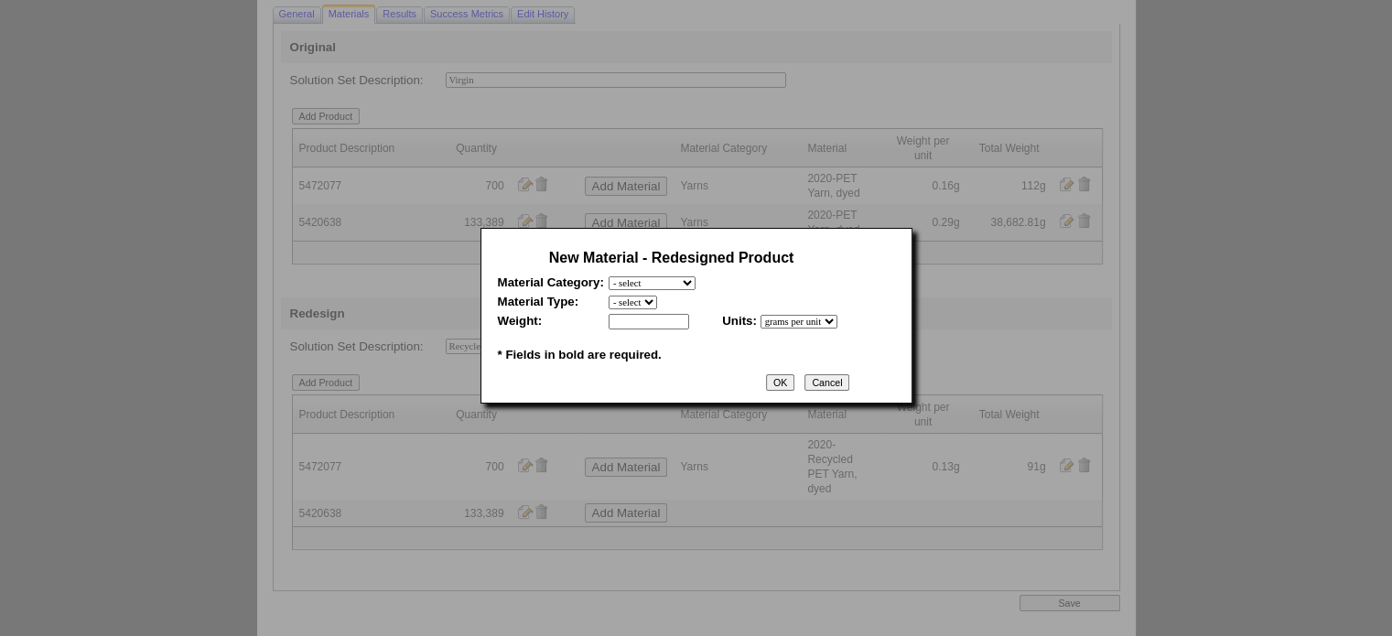
click at [671, 282] on select "- select Film and plastics Papers Liners Adhesives Yarns Heat Transfers PS Labe…" at bounding box center [652, 283] width 87 height 14
select select "7"
click at [609, 276] on select "- select Film and plastics Papers Liners Adhesives Yarns Heat Transfers PS Labe…" at bounding box center [652, 283] width 87 height 14
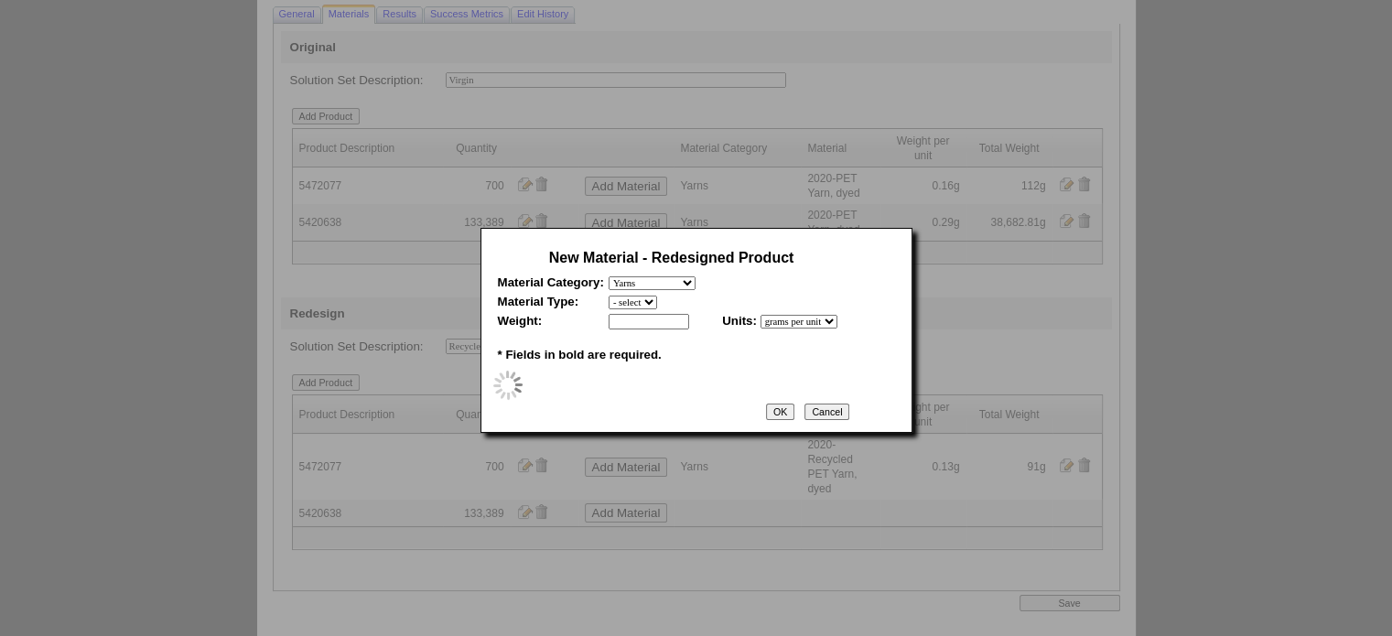
click at [648, 304] on select "- select" at bounding box center [633, 303] width 49 height 14
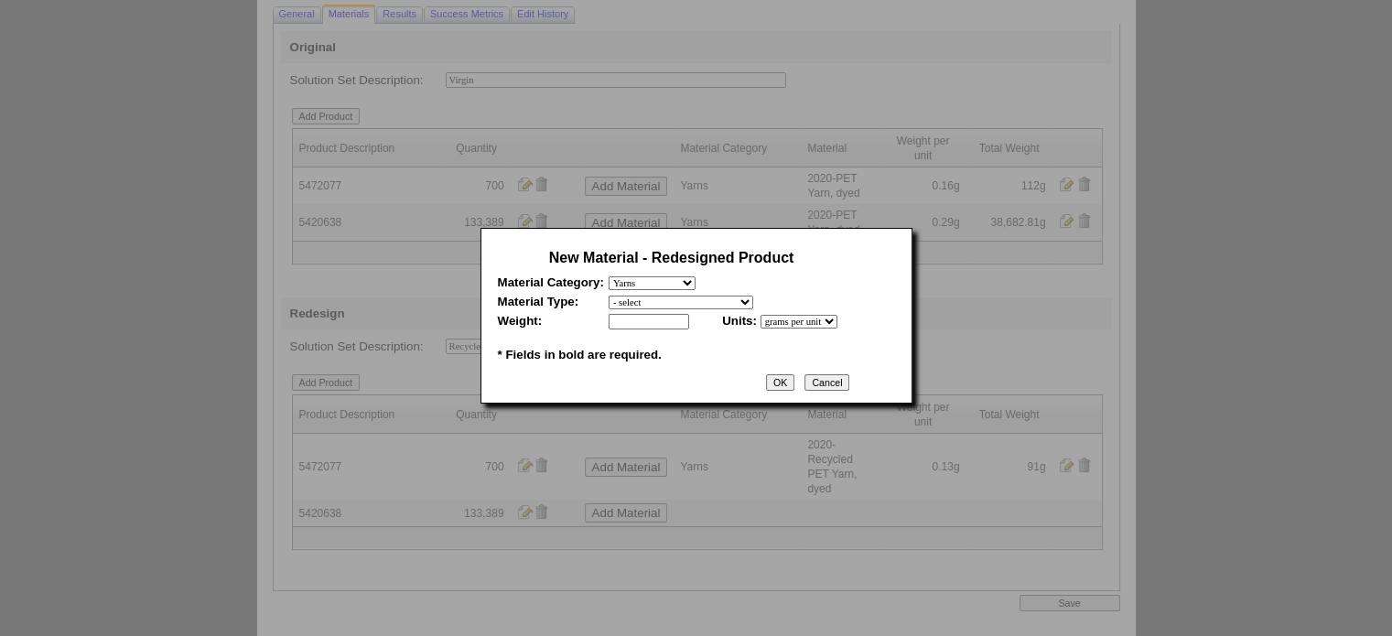
click at [648, 304] on select "- select 2020-Albert Yarn, dyed 2020-Albert Yarn, raw 2020-PET Yarn, dyed 2020-…" at bounding box center [681, 303] width 145 height 14
select select "409"
click at [609, 296] on select "- select 2020-Albert Yarn, dyed 2020-Albert Yarn, raw 2020-PET Yarn, dyed 2020-…" at bounding box center [681, 303] width 145 height 14
click at [660, 327] on input "text" at bounding box center [649, 322] width 81 height 16
type input "0.28"
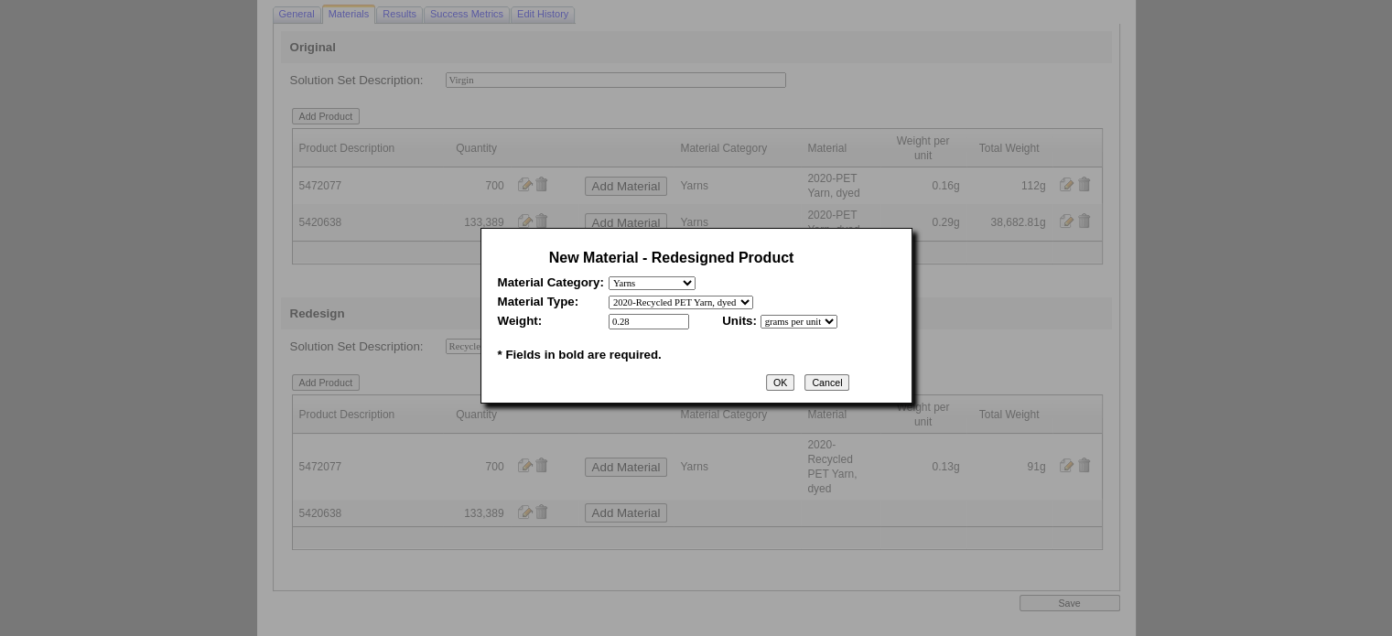
click at [794, 387] on input "OK" at bounding box center [780, 382] width 28 height 16
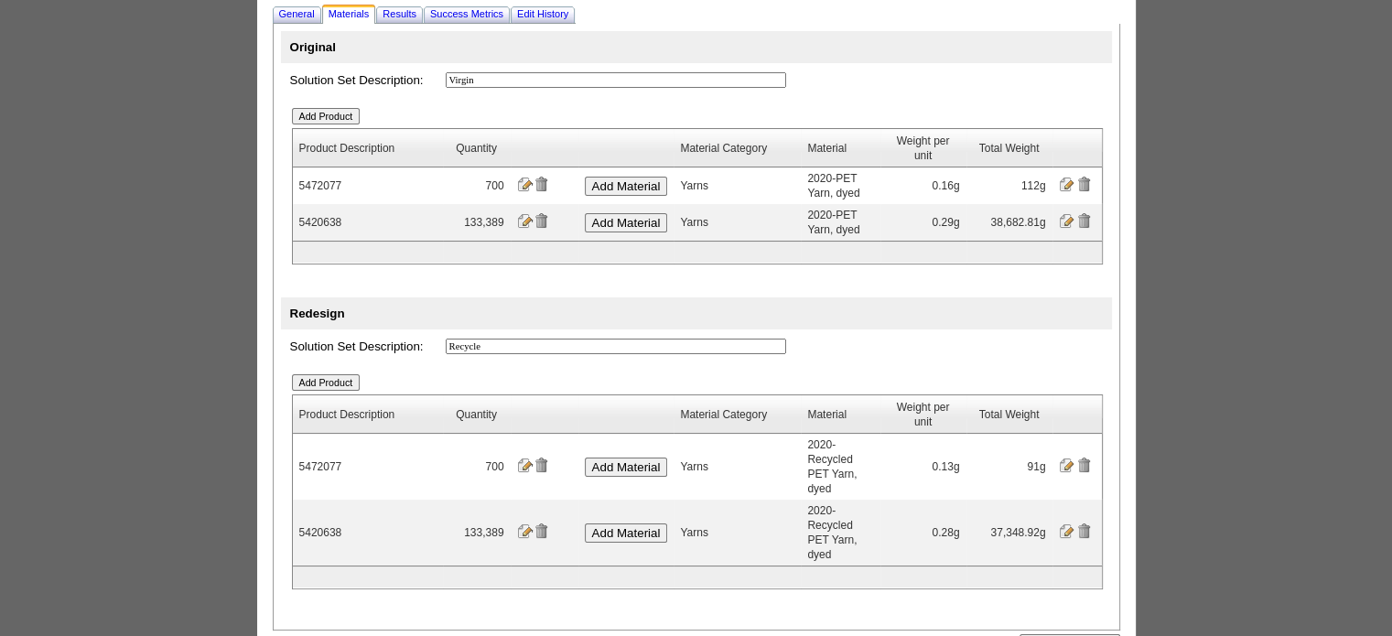
click at [524, 189] on input "image" at bounding box center [524, 184] width 15 height 15
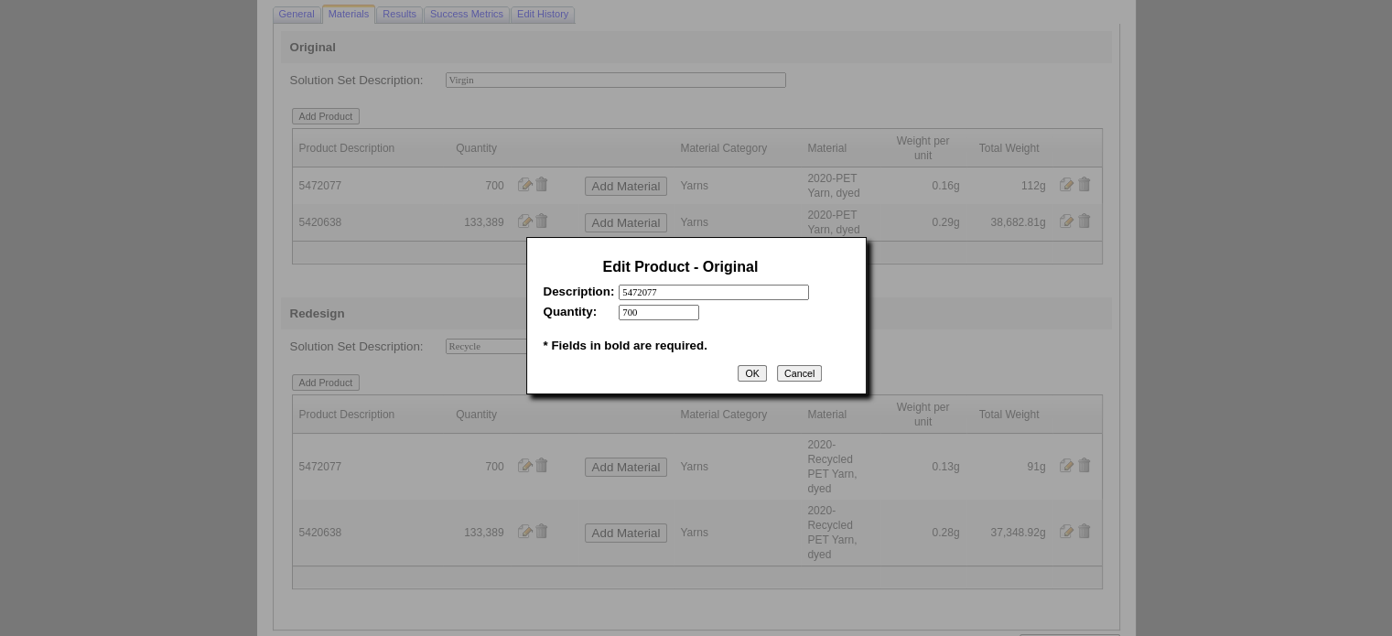
click at [687, 294] on input "5472077" at bounding box center [714, 293] width 190 height 16
type input "5472077 (29x29mm)"
click at [741, 374] on input "OK" at bounding box center [752, 373] width 28 height 16
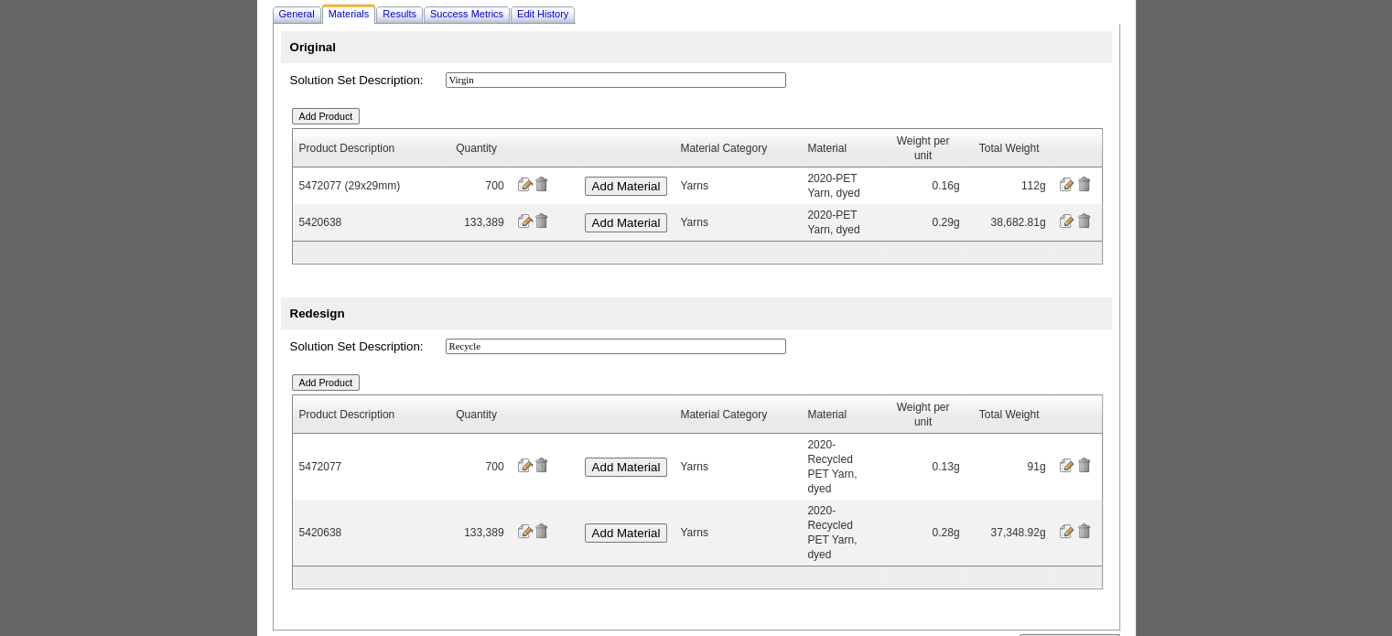
click at [518, 226] on input "image" at bounding box center [524, 220] width 15 height 15
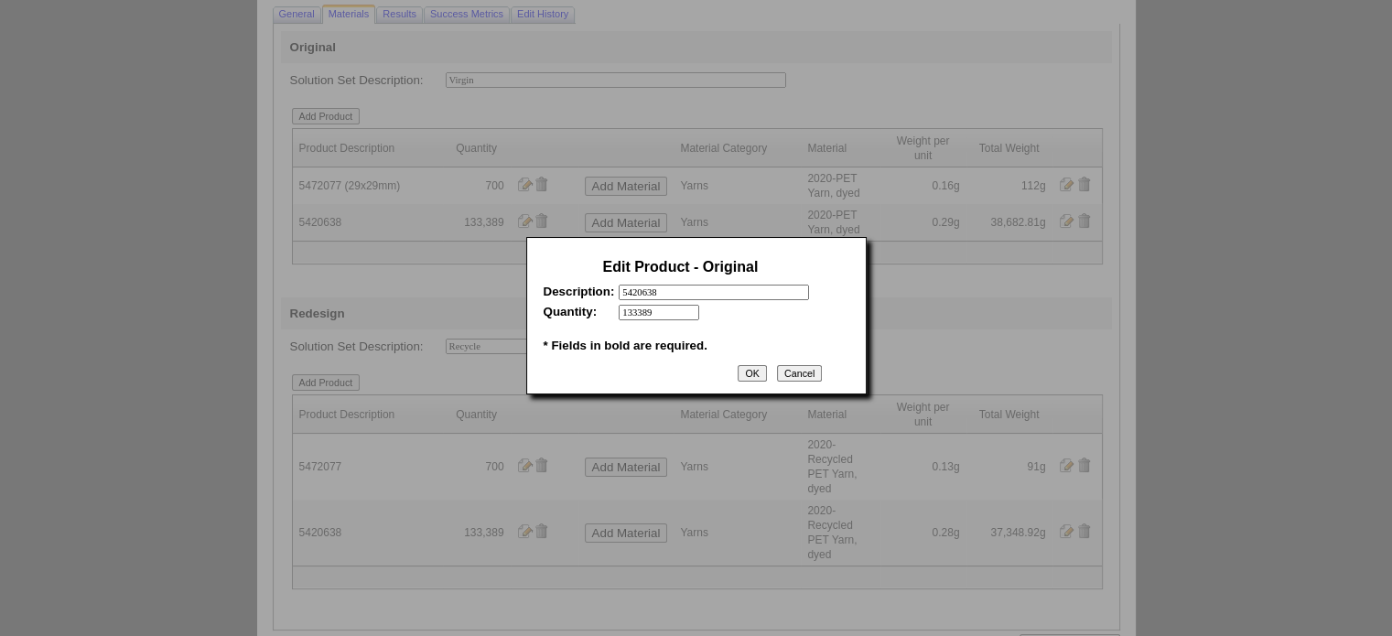
click at [699, 294] on input "5420638" at bounding box center [714, 293] width 190 height 16
type input "5420638 (35x45mm)"
click at [759, 376] on input "OK" at bounding box center [752, 373] width 28 height 16
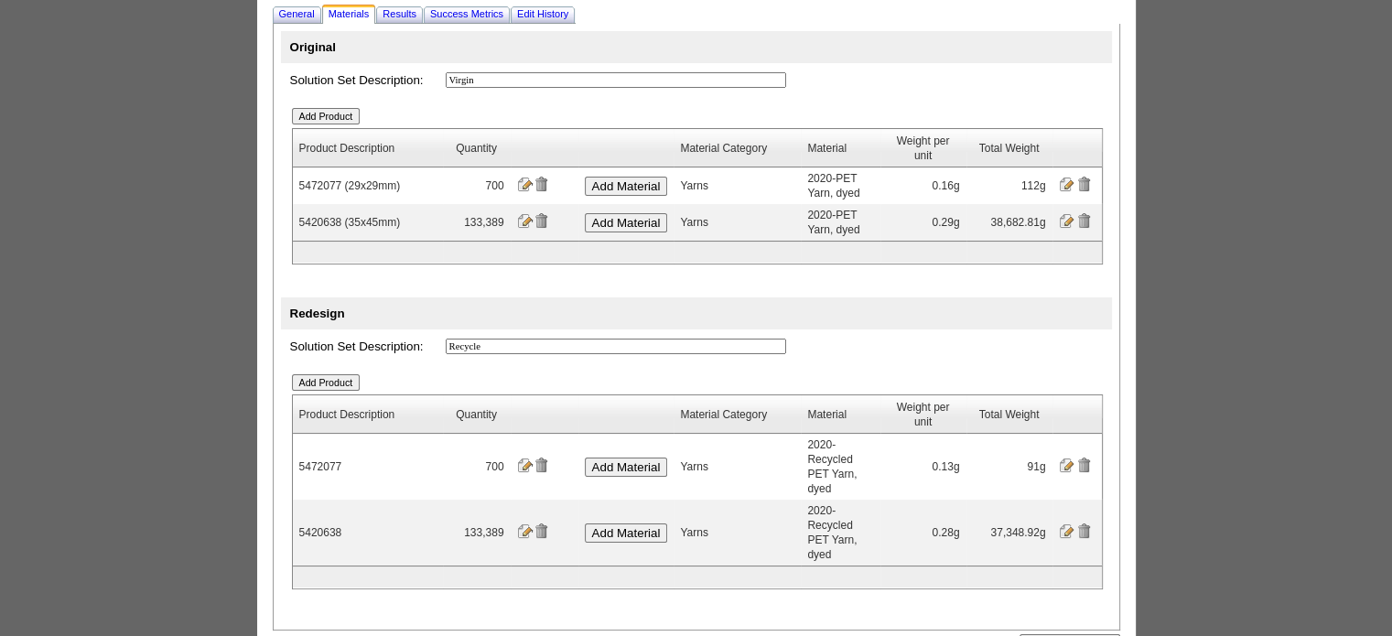
click at [523, 459] on input "image" at bounding box center [524, 465] width 15 height 15
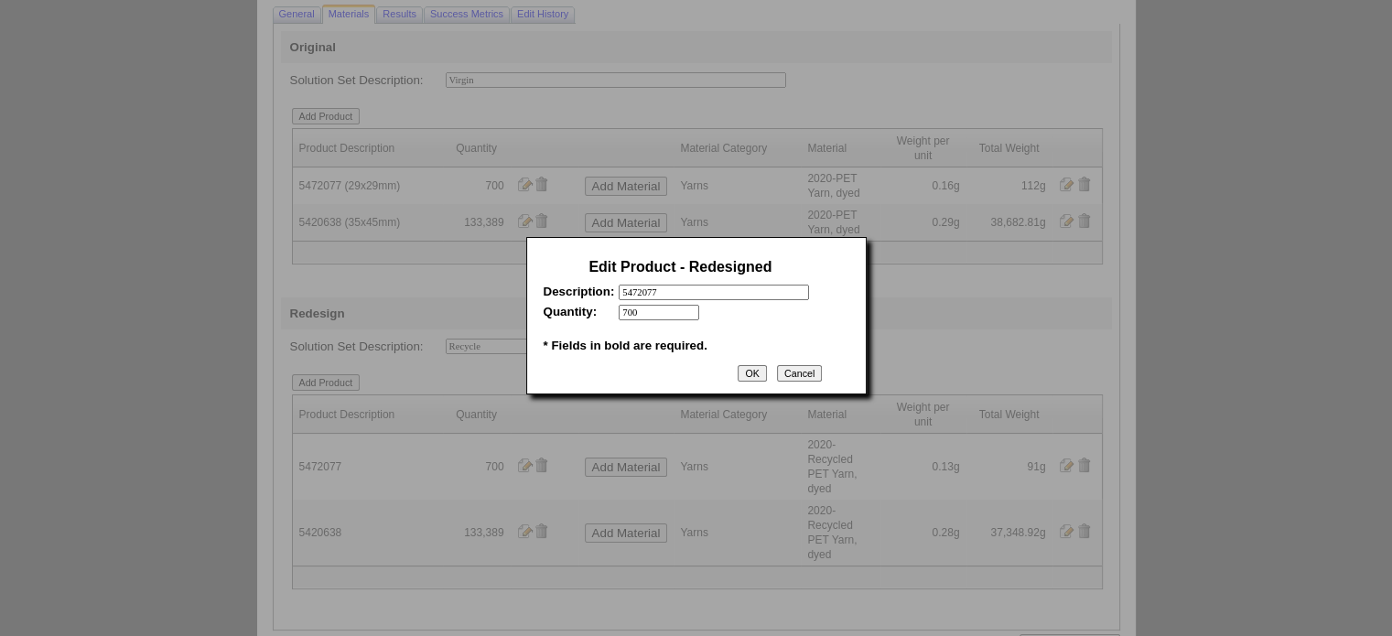
click at [696, 297] on input "5472077" at bounding box center [714, 293] width 190 height 16
type input "5472077 (29x29mm)"
click at [743, 373] on input "OK" at bounding box center [752, 373] width 28 height 16
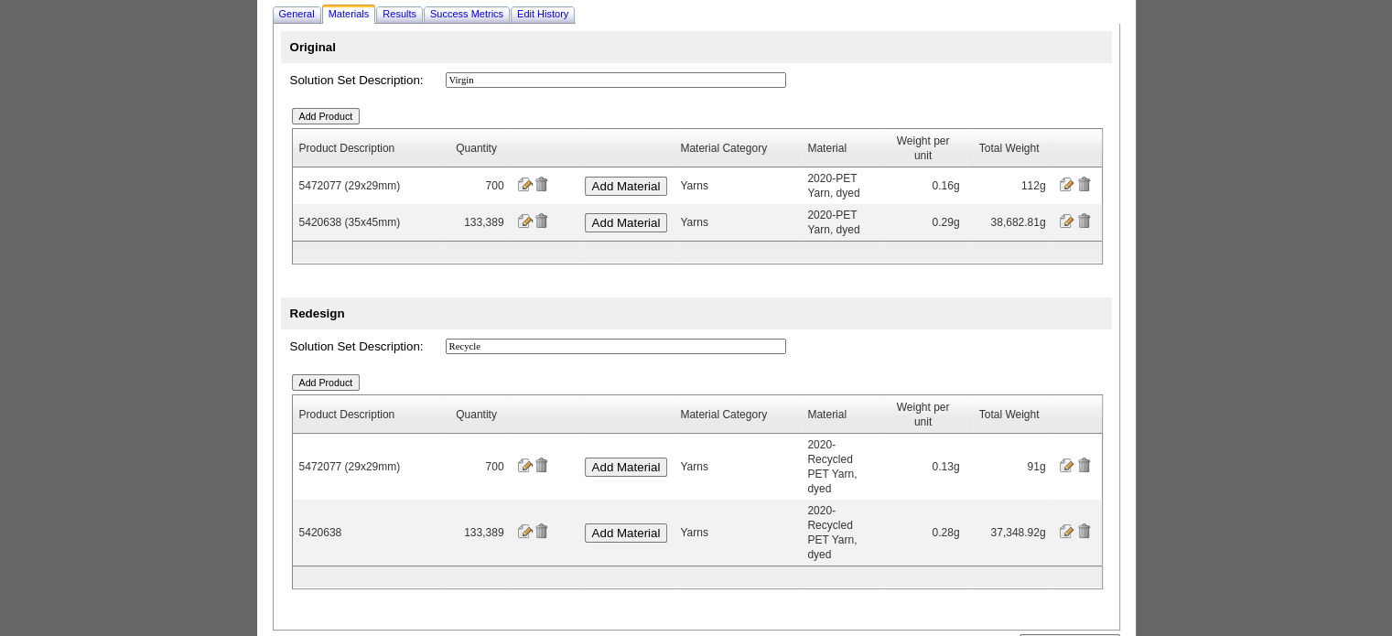
click at [524, 524] on input "image" at bounding box center [524, 531] width 15 height 15
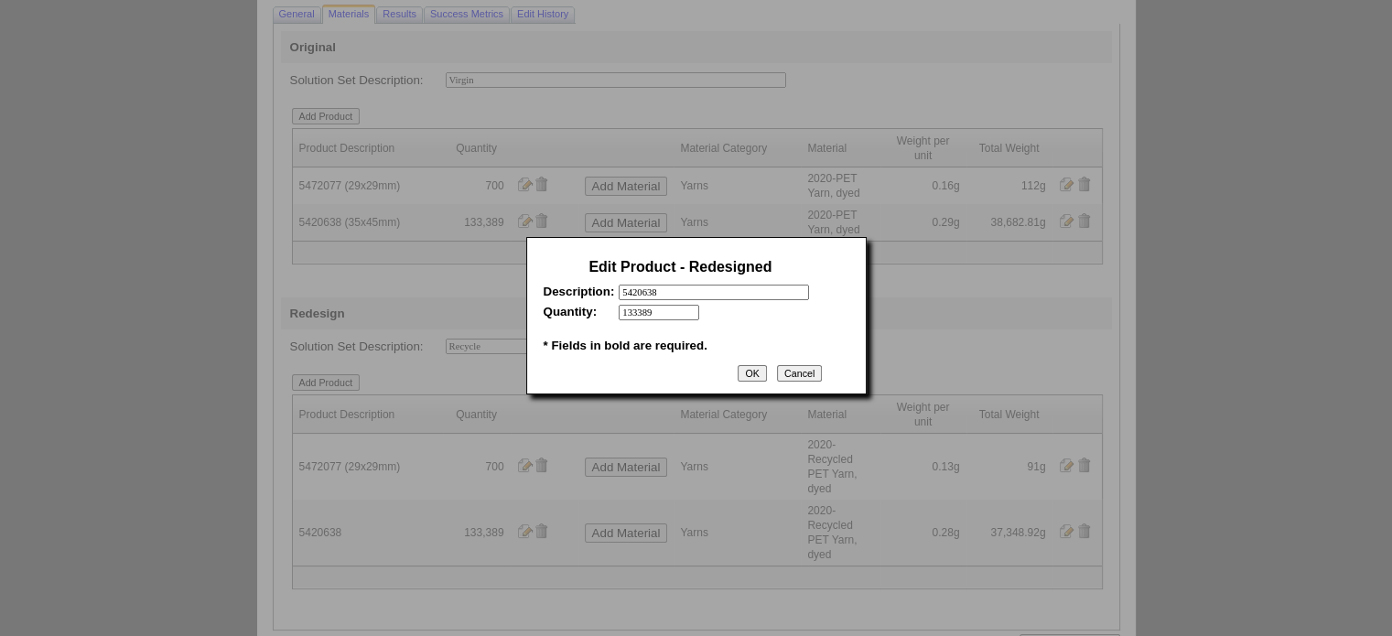
click at [690, 297] on input "5420638" at bounding box center [714, 293] width 190 height 16
type input "5420638 (35x45mm)"
click at [746, 375] on input "OK" at bounding box center [752, 373] width 28 height 16
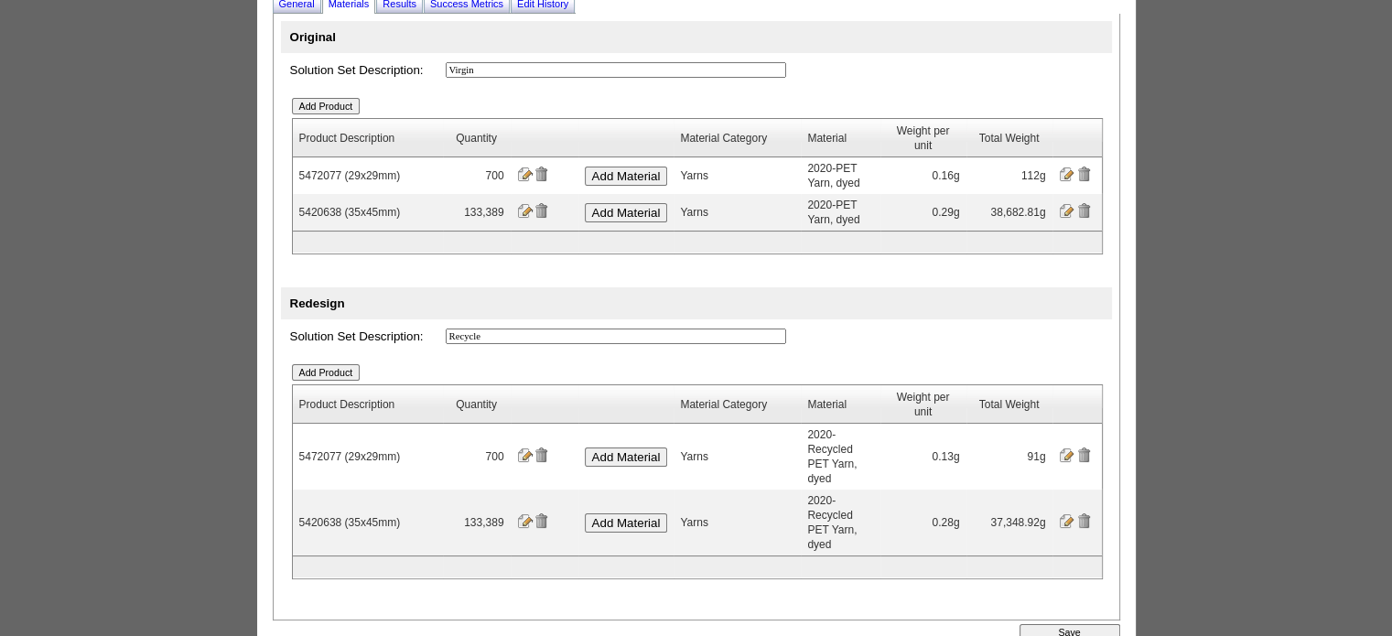
scroll to position [133, 0]
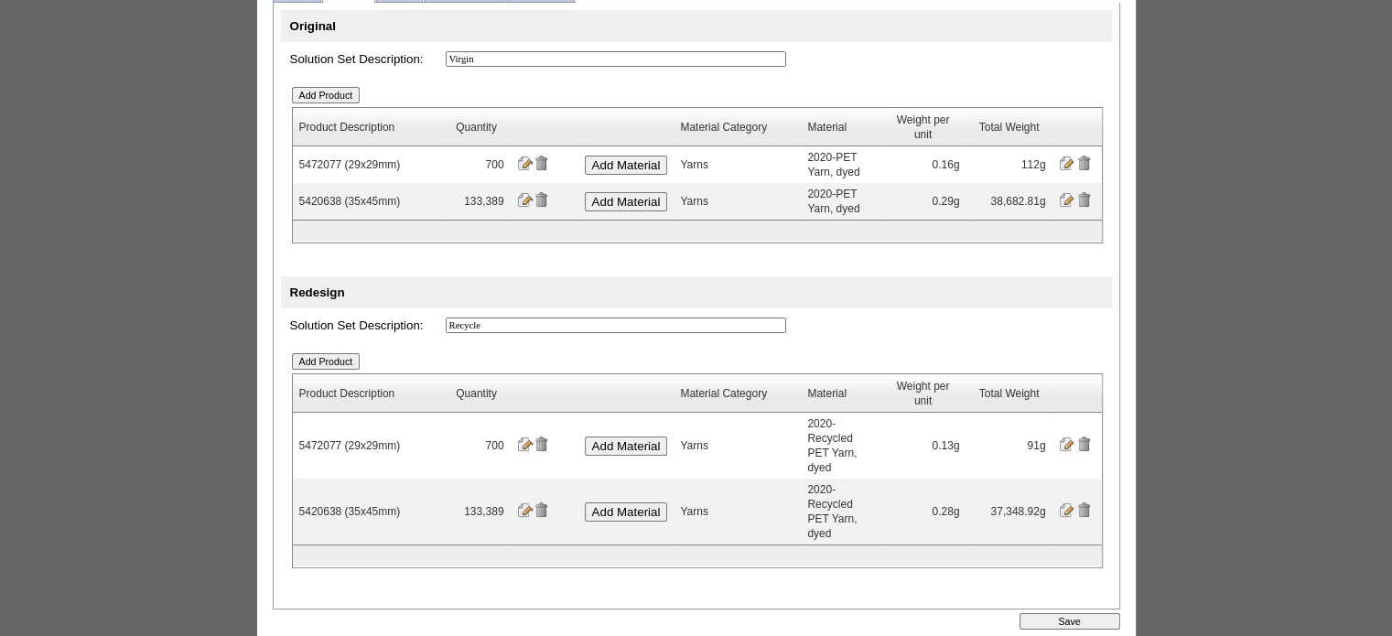
click at [344, 99] on input "Add Product" at bounding box center [326, 95] width 69 height 16
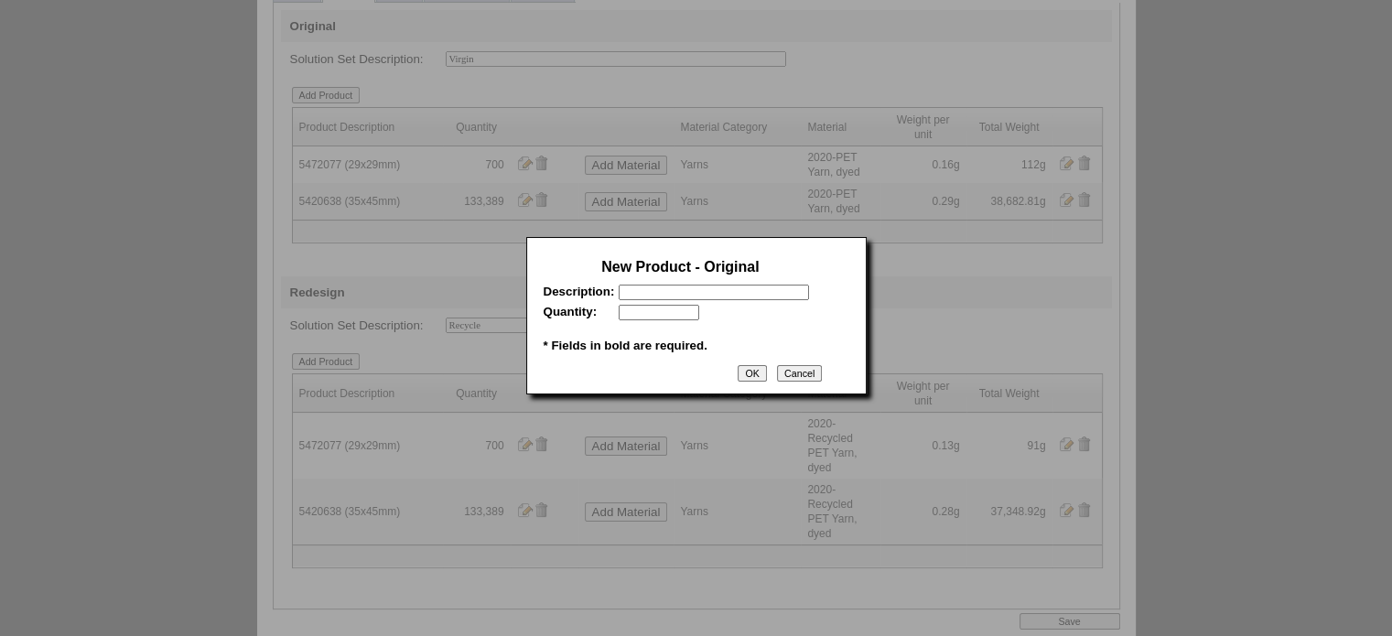
scroll to position [116, 0]
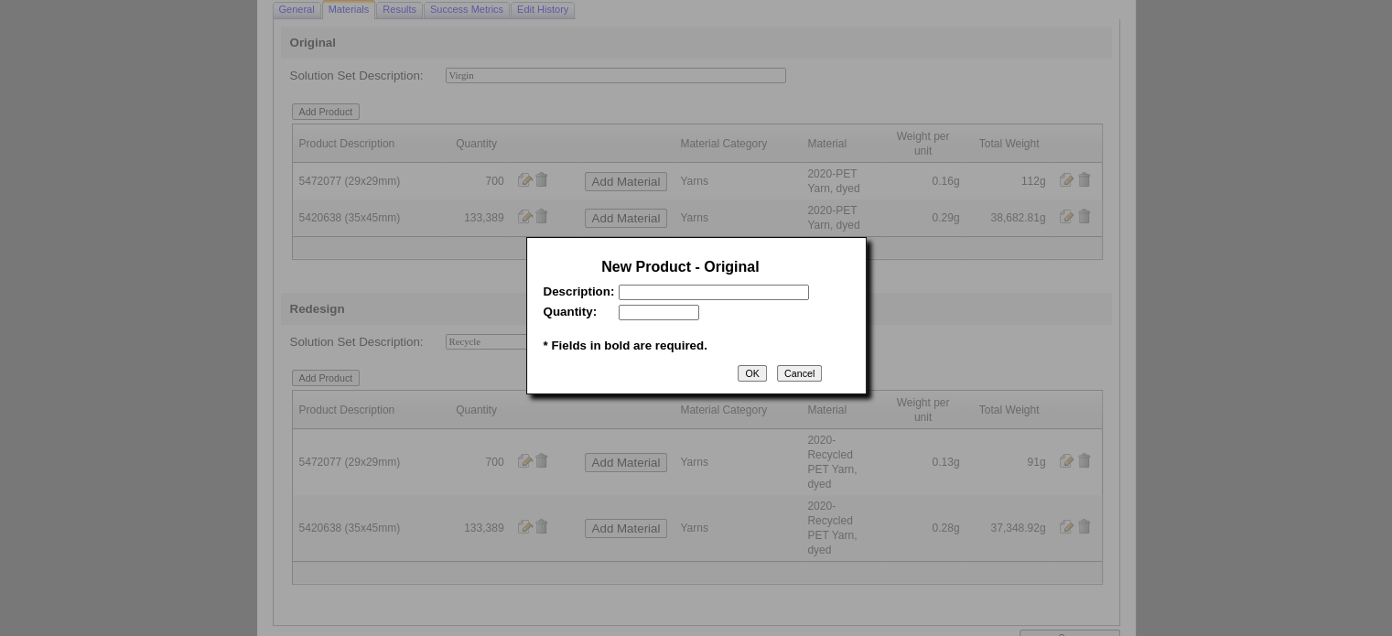
click at [660, 298] on input "text" at bounding box center [714, 293] width 190 height 16
paste input "5420637"
type input "5420637 (35x55mm)"
click at [666, 317] on input "text" at bounding box center [659, 313] width 81 height 16
type input "148605"
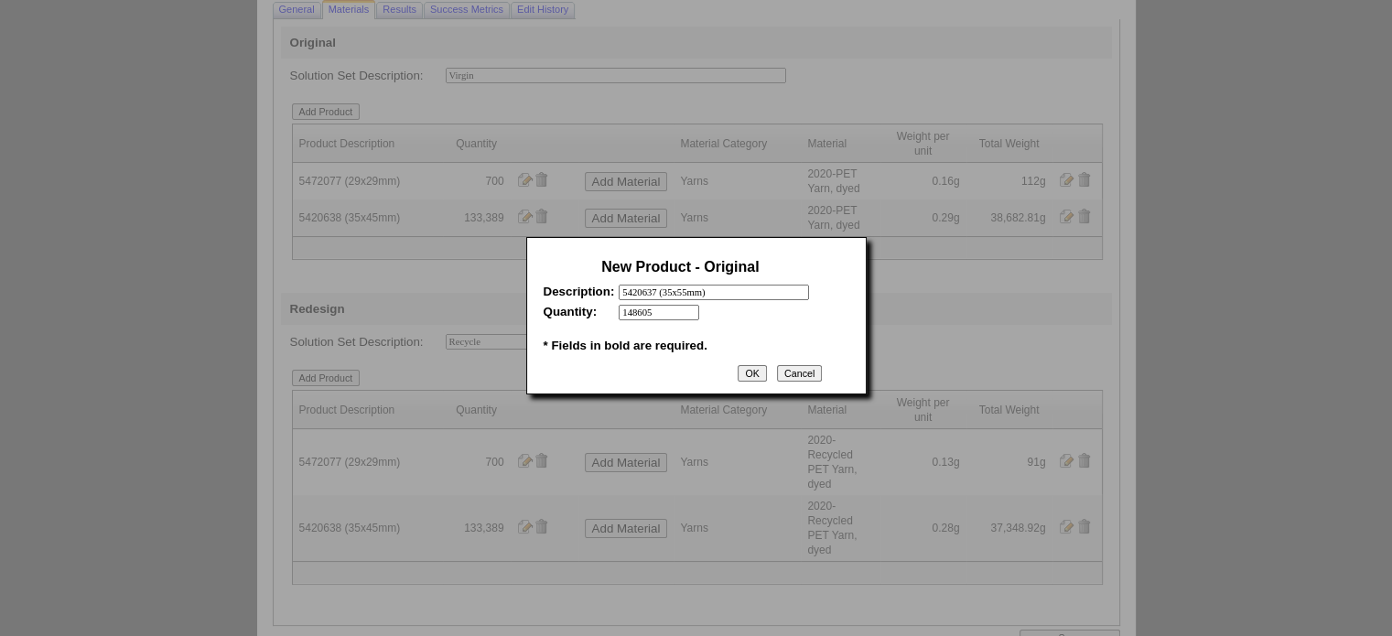
click at [747, 373] on input "OK" at bounding box center [752, 373] width 28 height 16
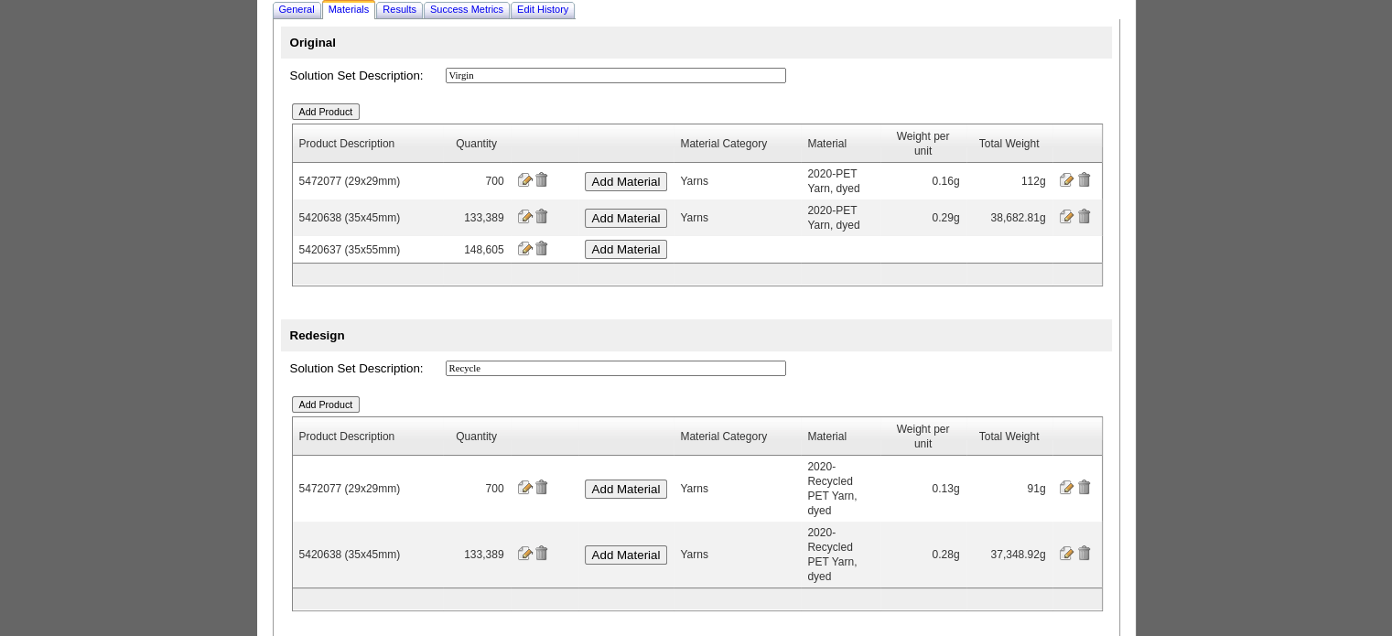
click at [354, 411] on input "Add Product" at bounding box center [326, 404] width 69 height 16
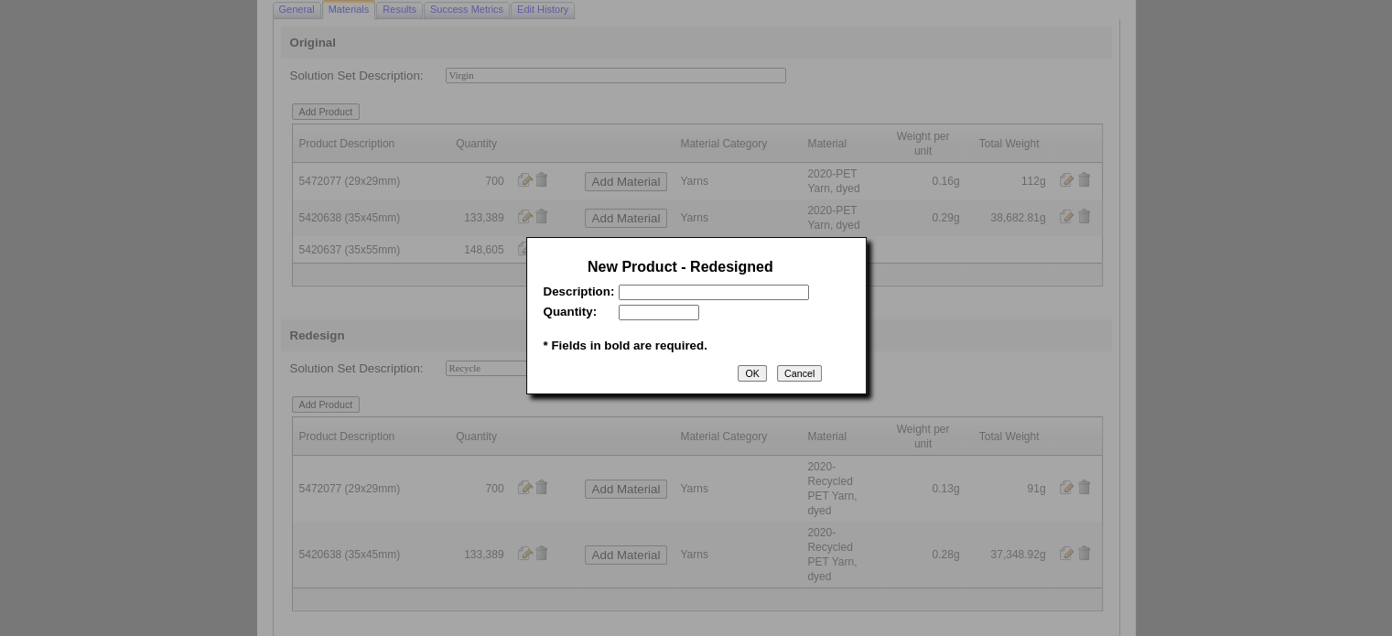
click at [654, 295] on input "text" at bounding box center [714, 293] width 190 height 16
paste input "5420637"
type input "5420637 (35x55mm)"
click at [675, 319] on input "text" at bounding box center [659, 313] width 81 height 16
type input "148605"
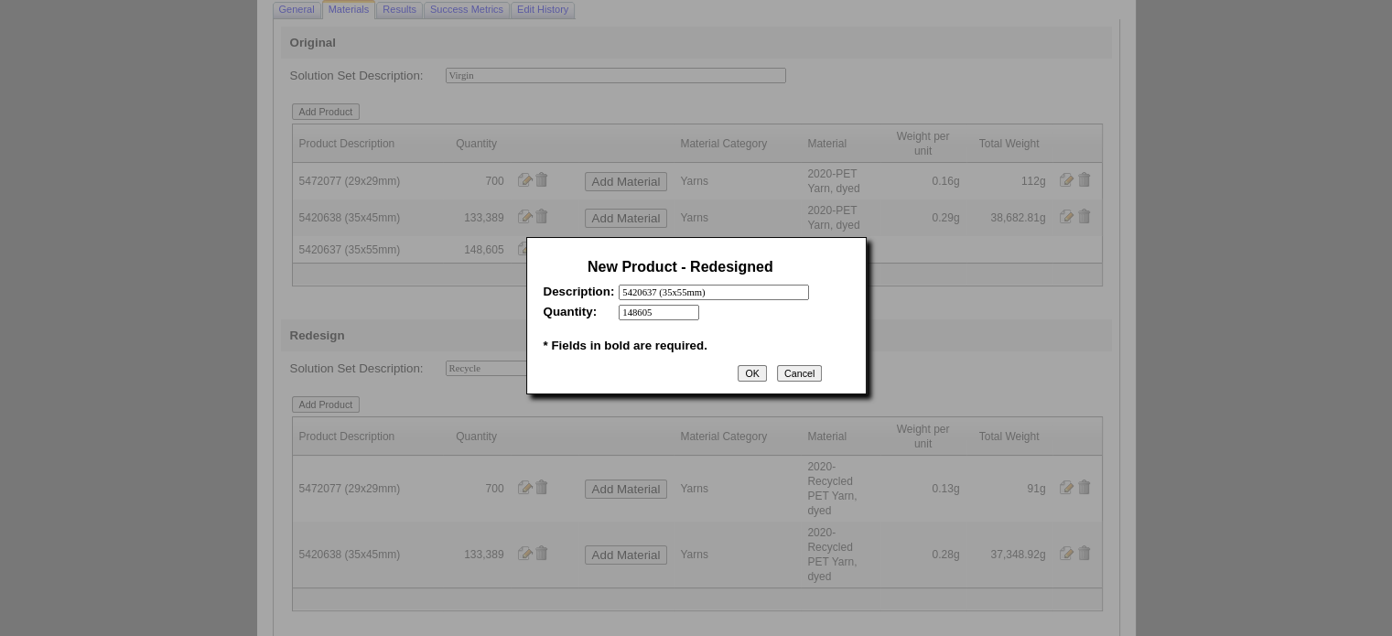
click at [751, 376] on input "OK" at bounding box center [752, 373] width 28 height 16
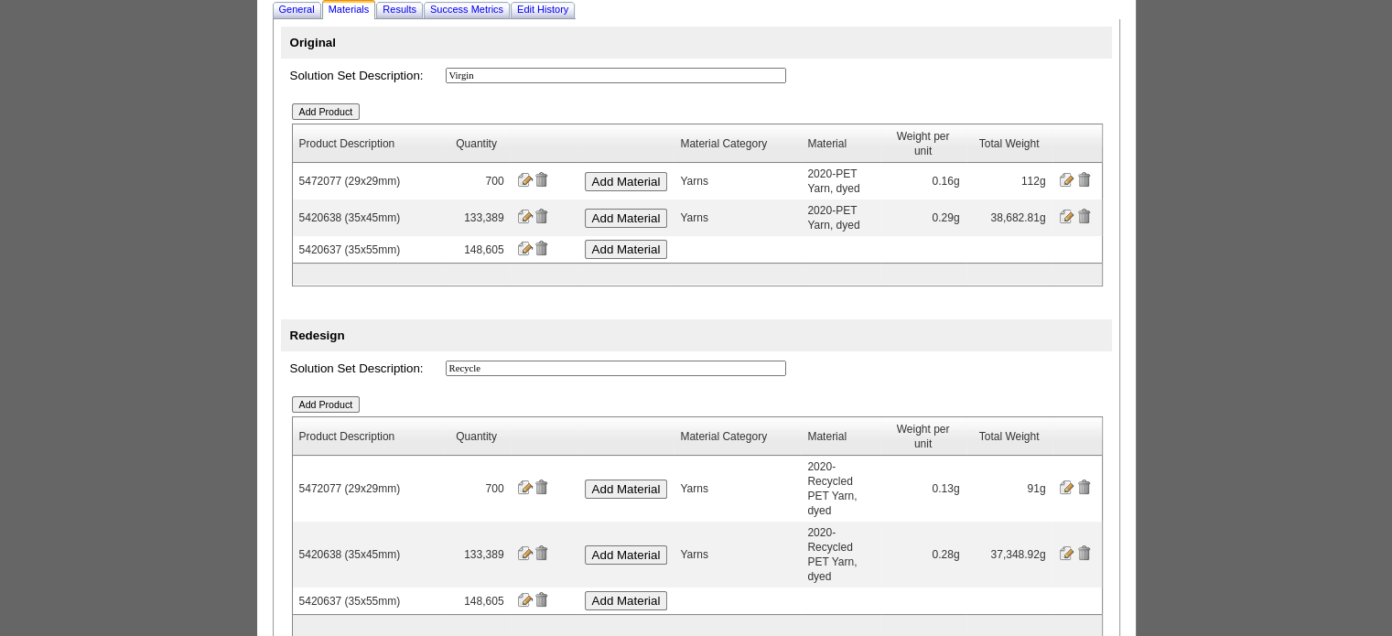
scroll to position [183, 0]
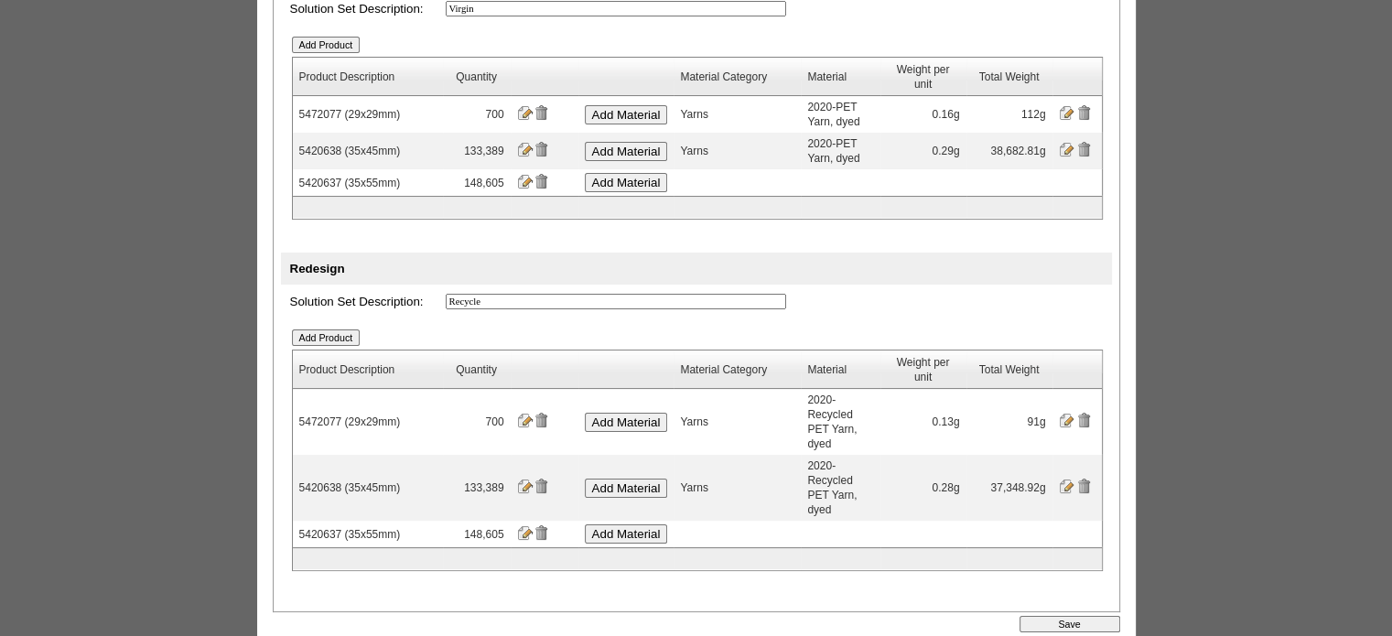
click at [649, 184] on input "Add Material" at bounding box center [626, 182] width 83 height 19
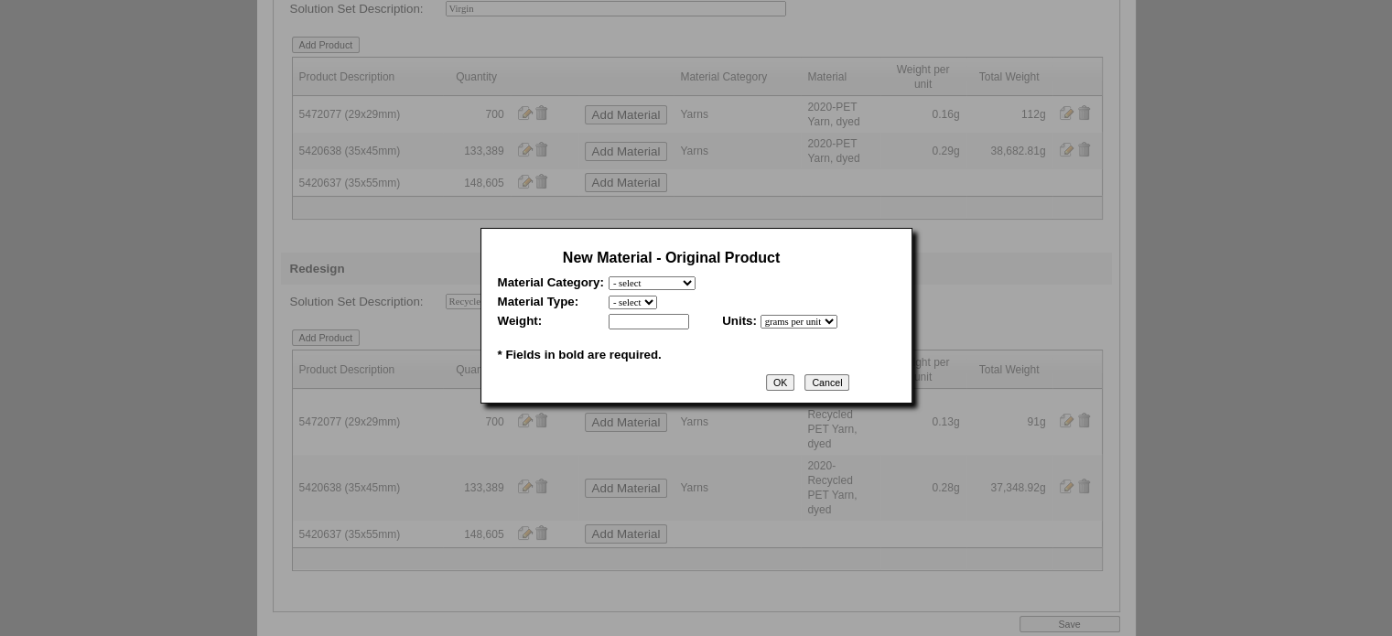
scroll to position [0, 0]
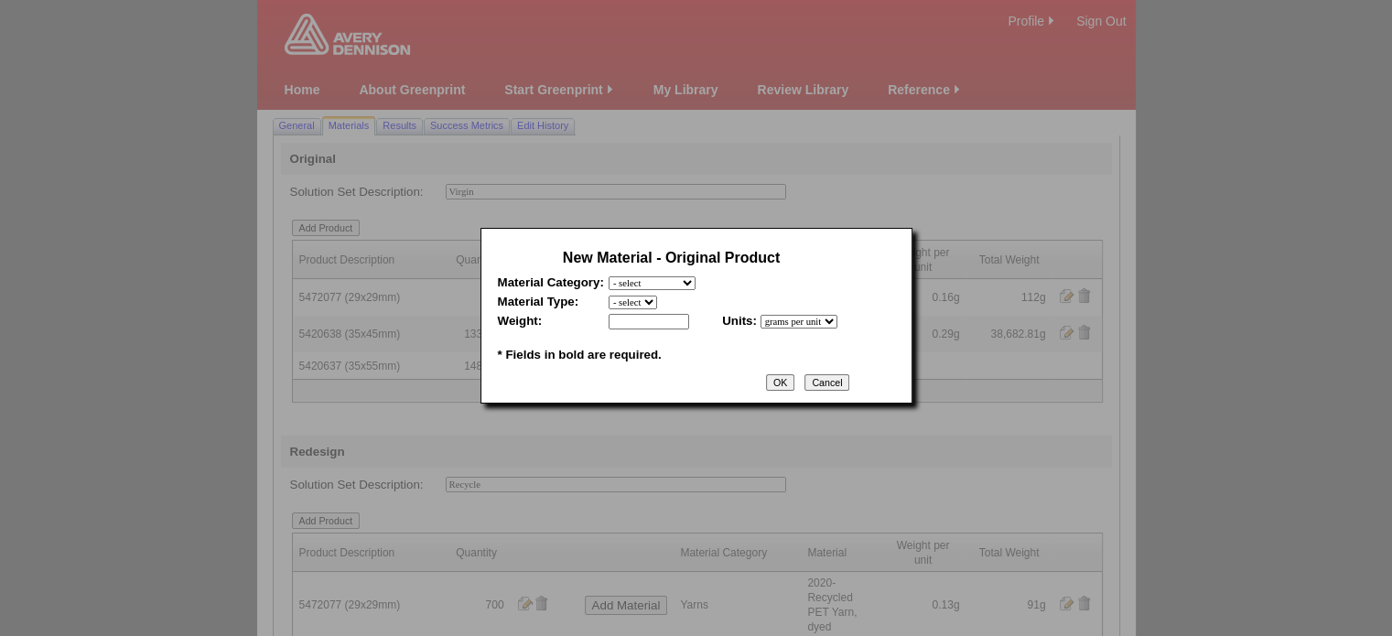
click at [675, 281] on select "- select Film and plastics Papers Liners Adhesives Yarns Heat Transfers PS Labe…" at bounding box center [652, 283] width 87 height 14
select select "7"
click at [609, 276] on select "- select Film and plastics Papers Liners Adhesives Yarns Heat Transfers PS Labe…" at bounding box center [652, 283] width 87 height 14
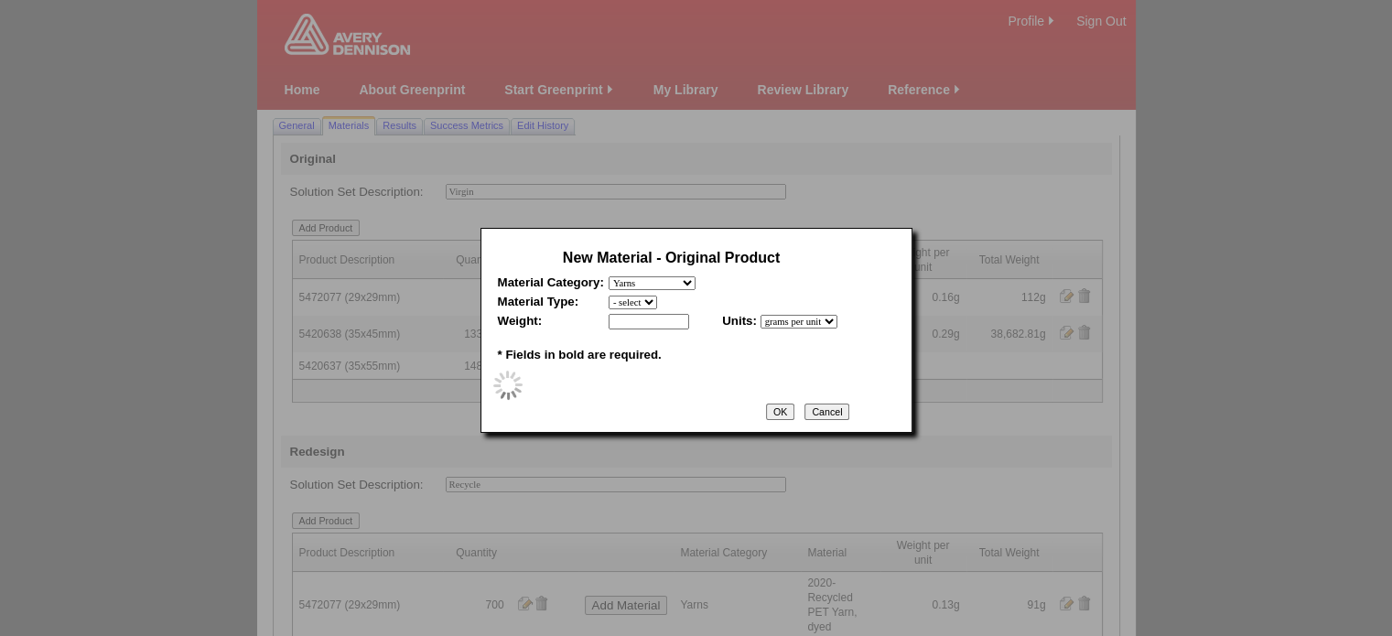
click at [653, 304] on select "- select" at bounding box center [633, 303] width 49 height 14
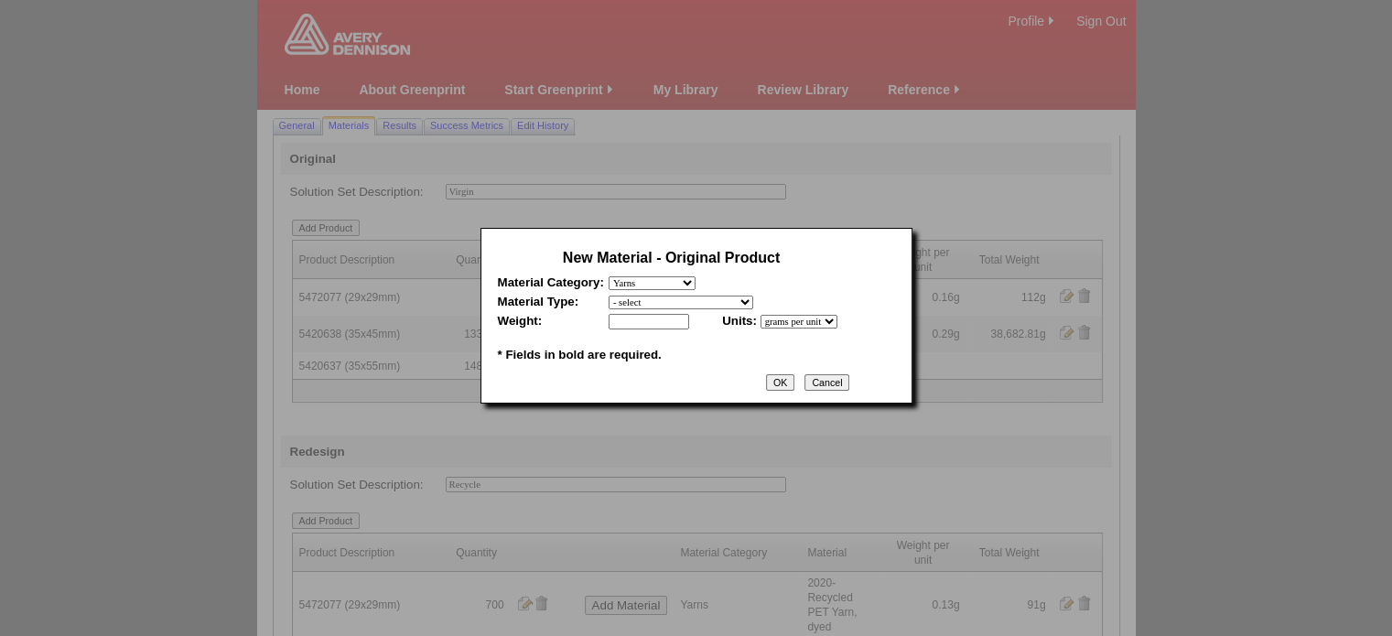
click at [657, 304] on select "- select 2020-Albert Yarn, dyed 2020-Albert Yarn, raw 2020-PET Yarn, dyed 2020-…" at bounding box center [681, 303] width 145 height 14
select select "409"
click at [609, 296] on select "- select 2020-Albert Yarn, dyed 2020-Albert Yarn, raw 2020-PET Yarn, dyed 2020-…" at bounding box center [681, 303] width 145 height 14
click at [656, 326] on input "text" at bounding box center [649, 322] width 81 height 16
type input "0.34"
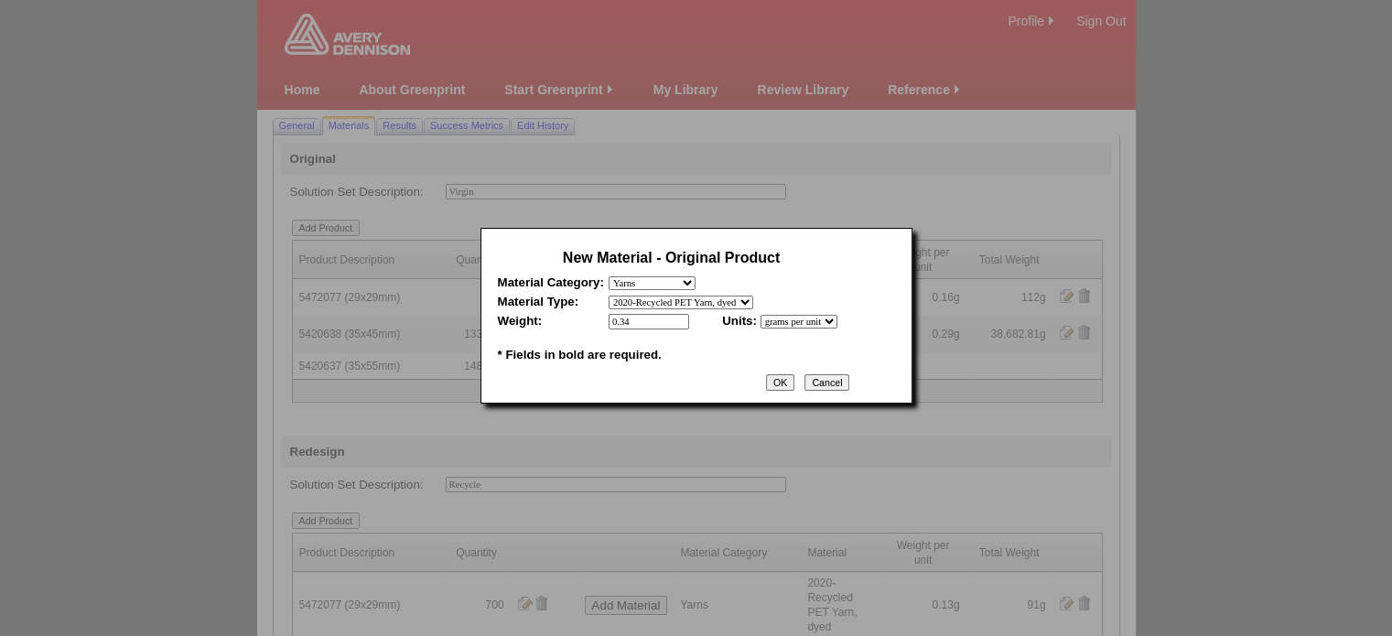
click at [794, 388] on input "OK" at bounding box center [780, 382] width 28 height 16
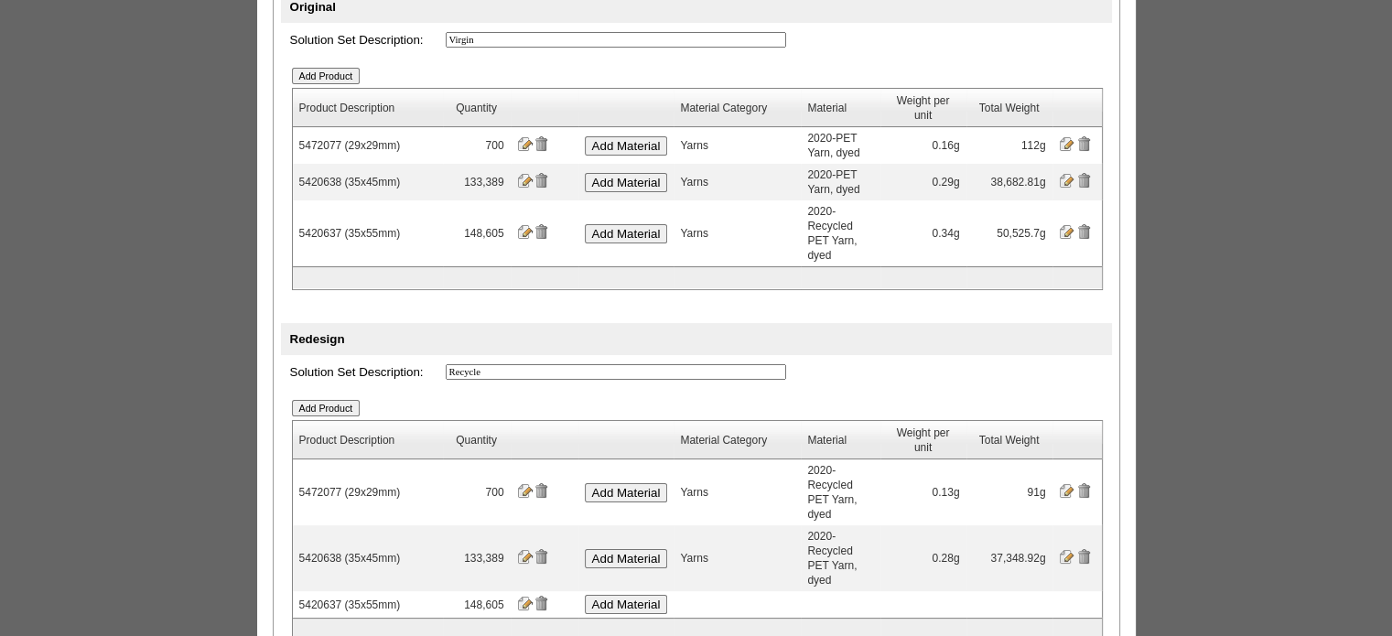
scroll to position [183, 0]
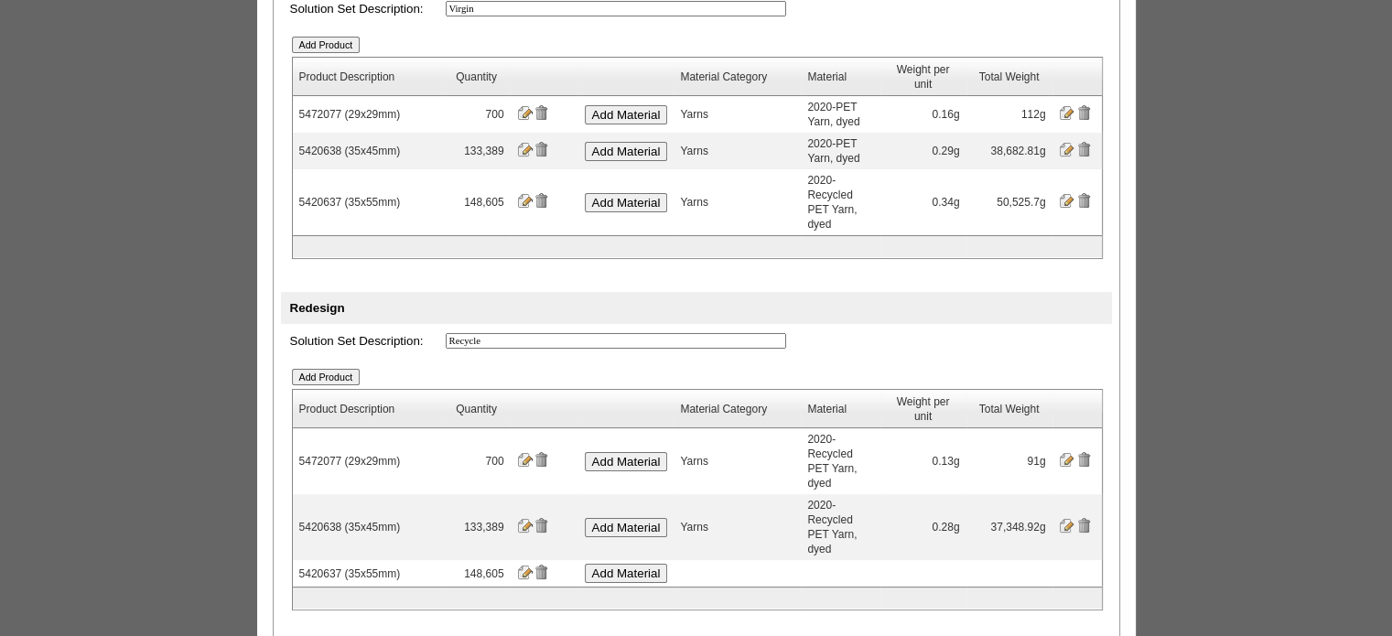
click at [642, 564] on input "Add Material" at bounding box center [626, 573] width 83 height 19
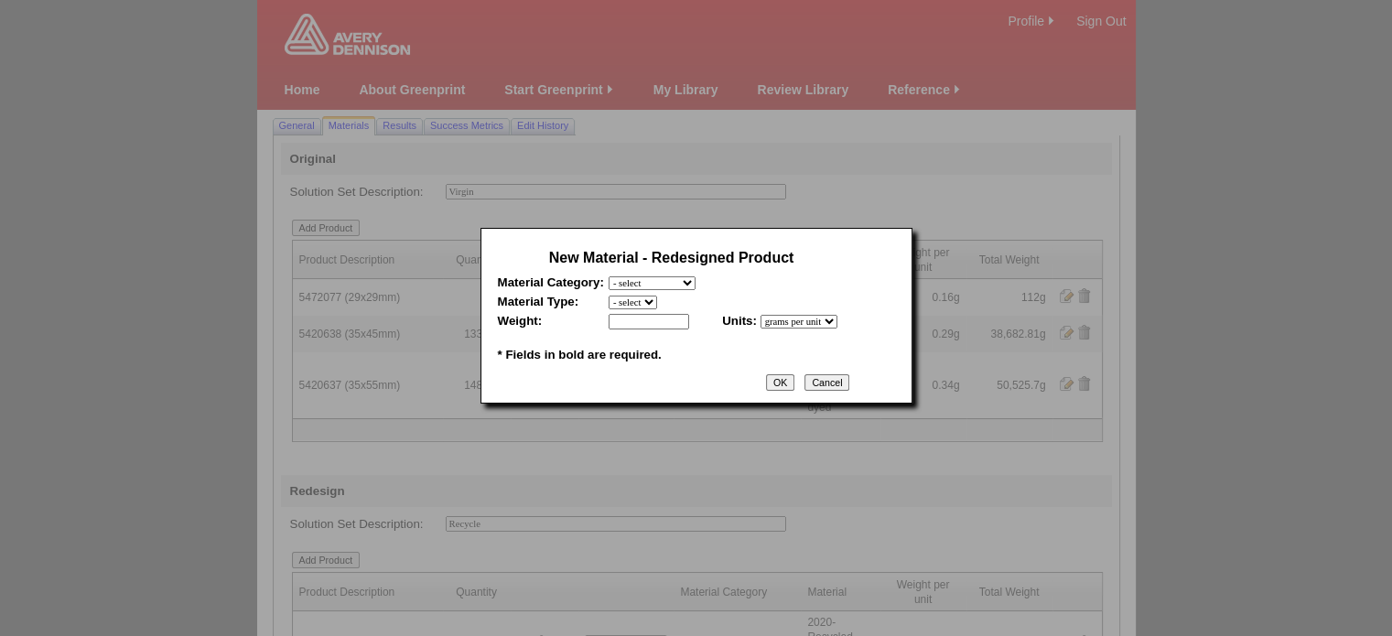
click at [696, 288] on select "- select Film and plastics Papers Liners Adhesives Yarns Heat Transfers PS Labe…" at bounding box center [652, 283] width 87 height 14
select select "7"
click at [609, 276] on select "- select Film and plastics Papers Liners Adhesives Yarns Heat Transfers PS Labe…" at bounding box center [652, 283] width 87 height 14
click at [662, 303] on select "- select 2020-Albert Yarn, dyed 2020-Albert Yarn, raw 2020-PET Yarn, dyed 2020-…" at bounding box center [681, 303] width 145 height 14
select select "409"
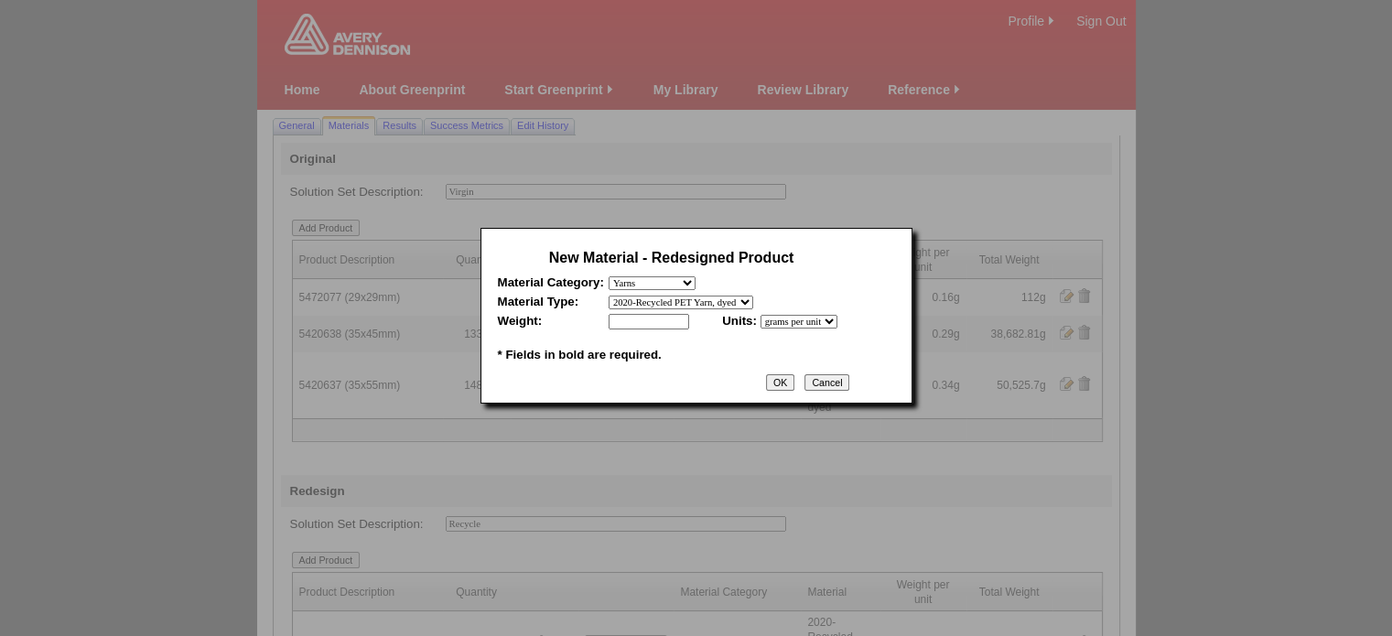
click at [609, 296] on select "- select 2020-Albert Yarn, dyed 2020-Albert Yarn, raw 2020-PET Yarn, dyed 2020-…" at bounding box center [681, 303] width 145 height 14
click at [652, 327] on input "text" at bounding box center [649, 322] width 81 height 16
type input "0.32"
click at [794, 391] on input "OK" at bounding box center [780, 382] width 28 height 16
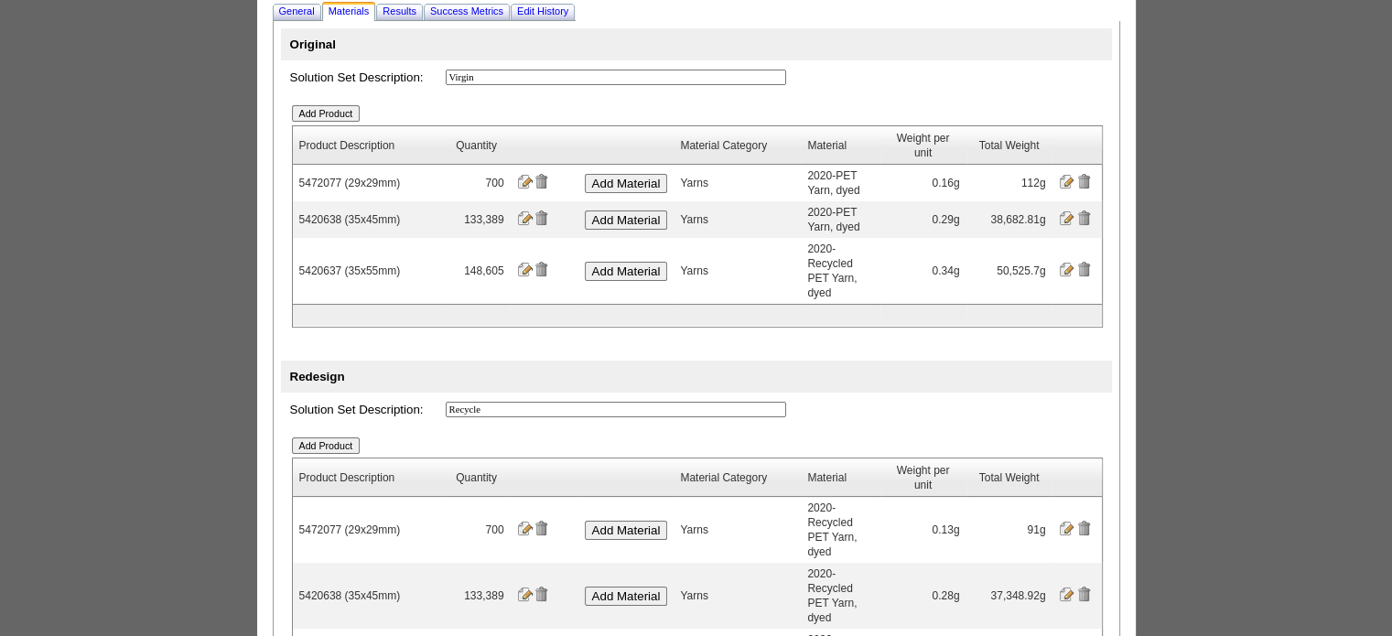
scroll to position [206, 0]
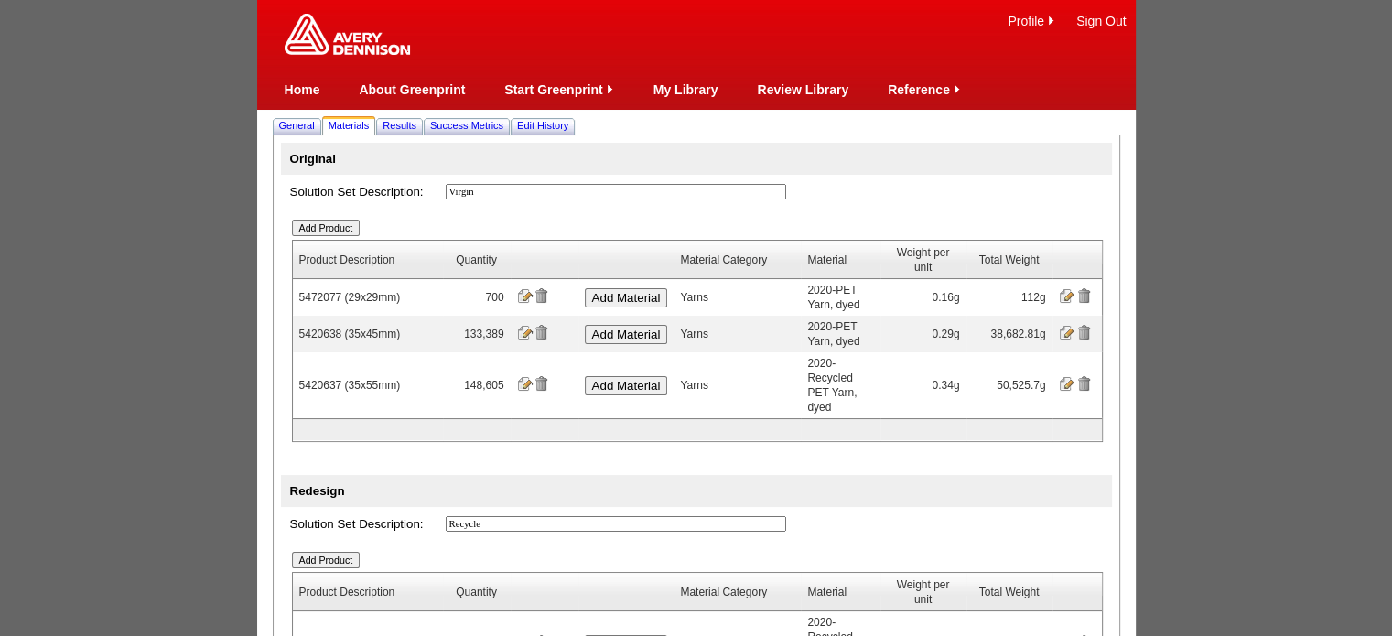
click at [341, 235] on input "Add Product" at bounding box center [326, 228] width 69 height 16
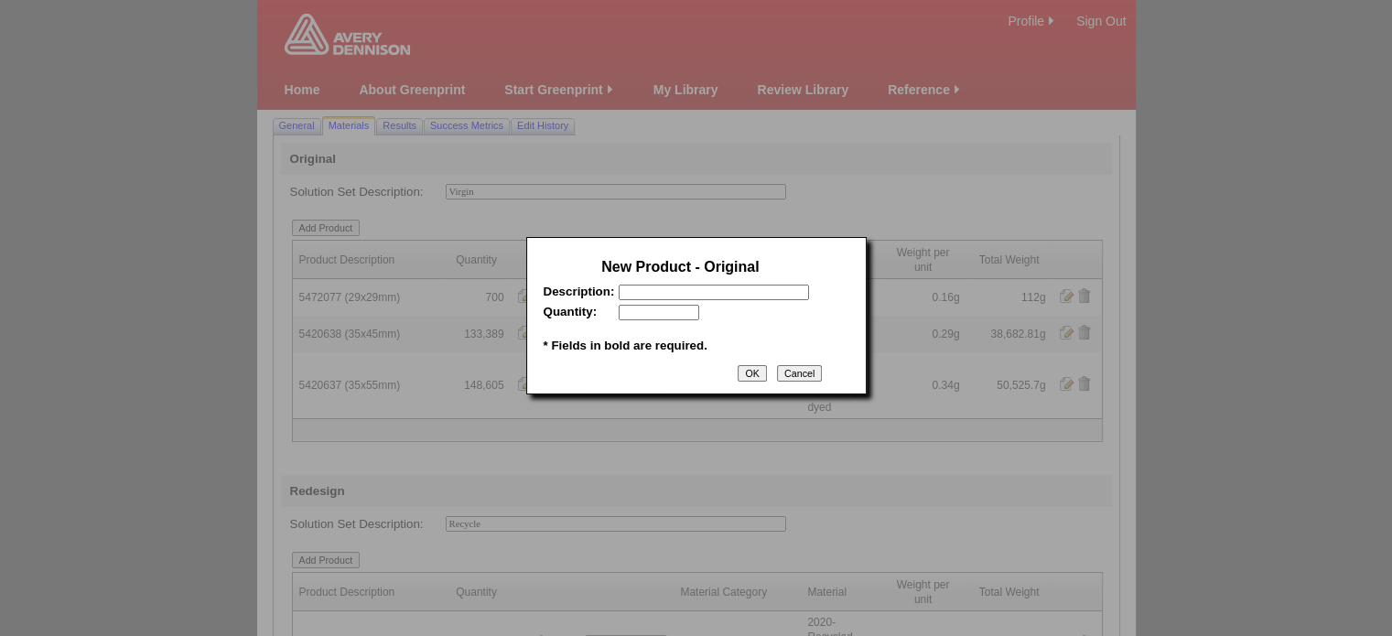
click at [675, 295] on input "text" at bounding box center [714, 293] width 190 height 16
paste input "5170277"
type input "5170277 (35x65mm)"
click at [669, 314] on input "text" at bounding box center [659, 313] width 81 height 16
type input "466429"
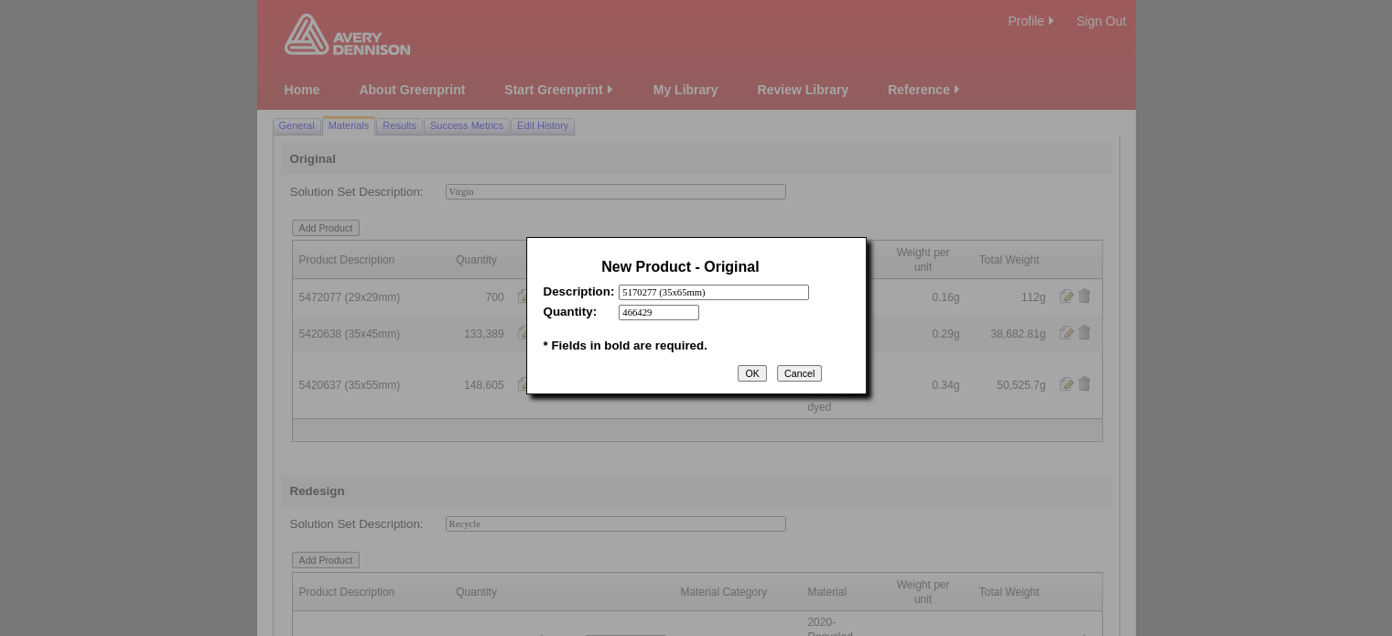
click at [754, 381] on input "OK" at bounding box center [752, 373] width 28 height 16
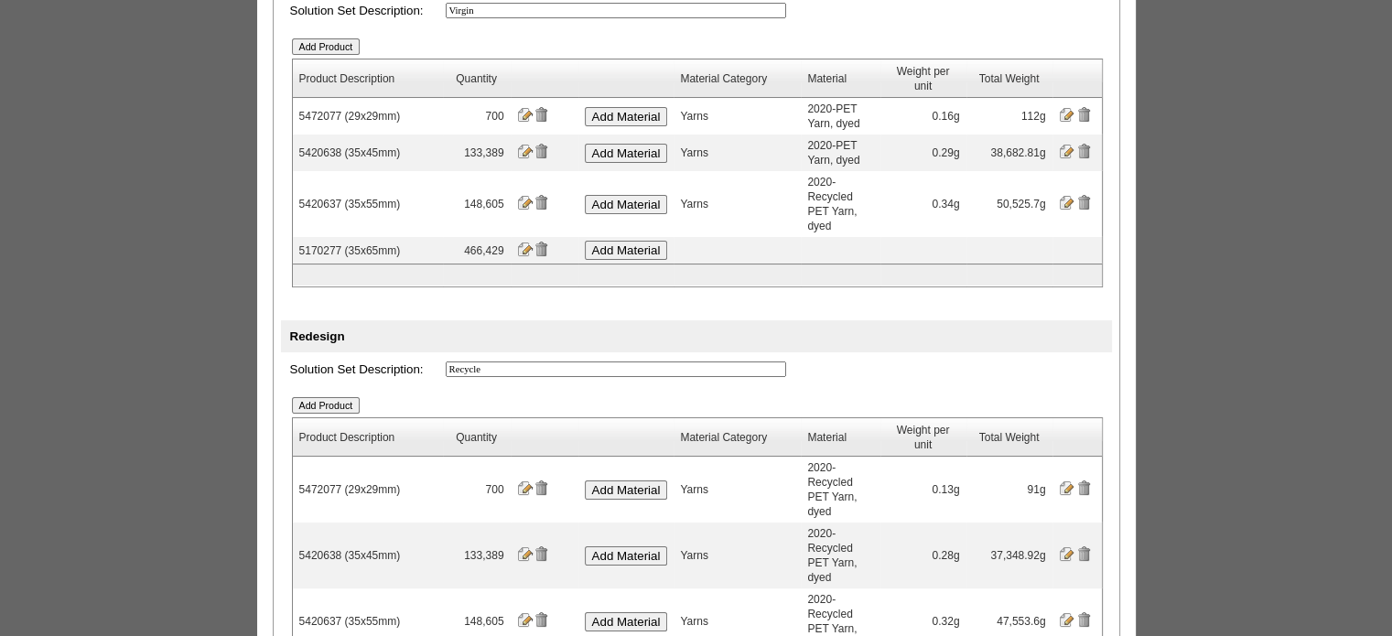
scroll to position [245, 0]
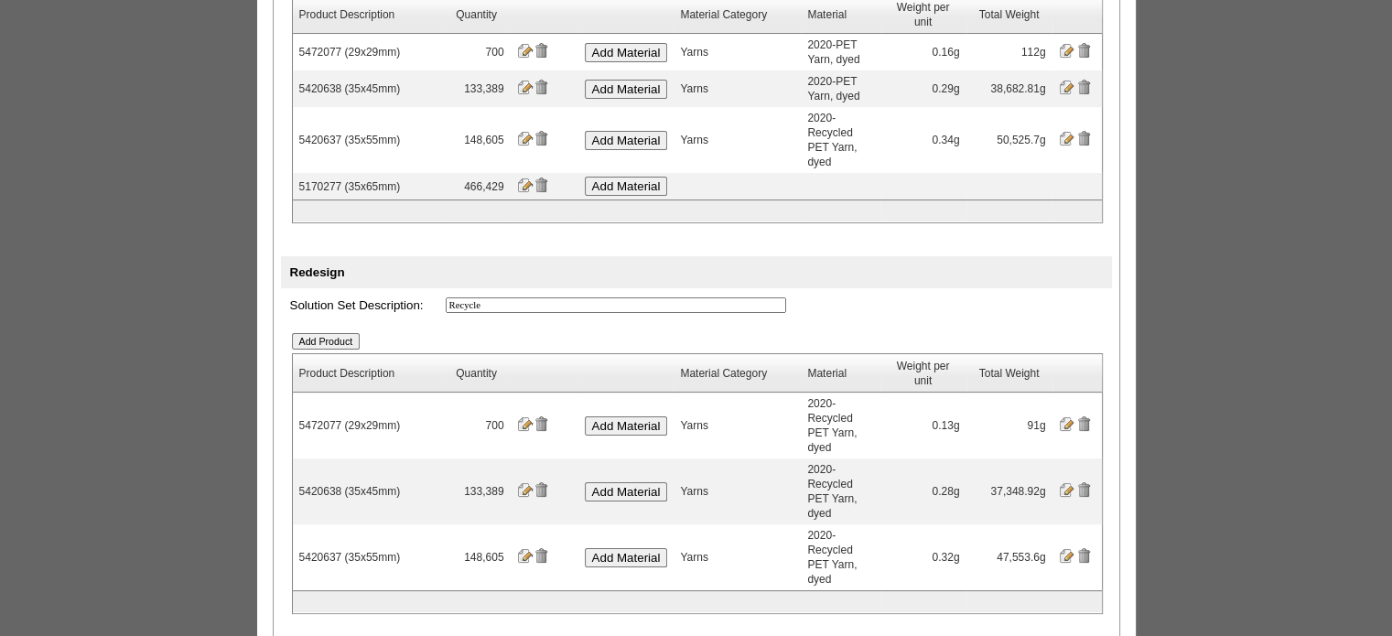
click at [352, 333] on input "Add Product" at bounding box center [326, 341] width 69 height 16
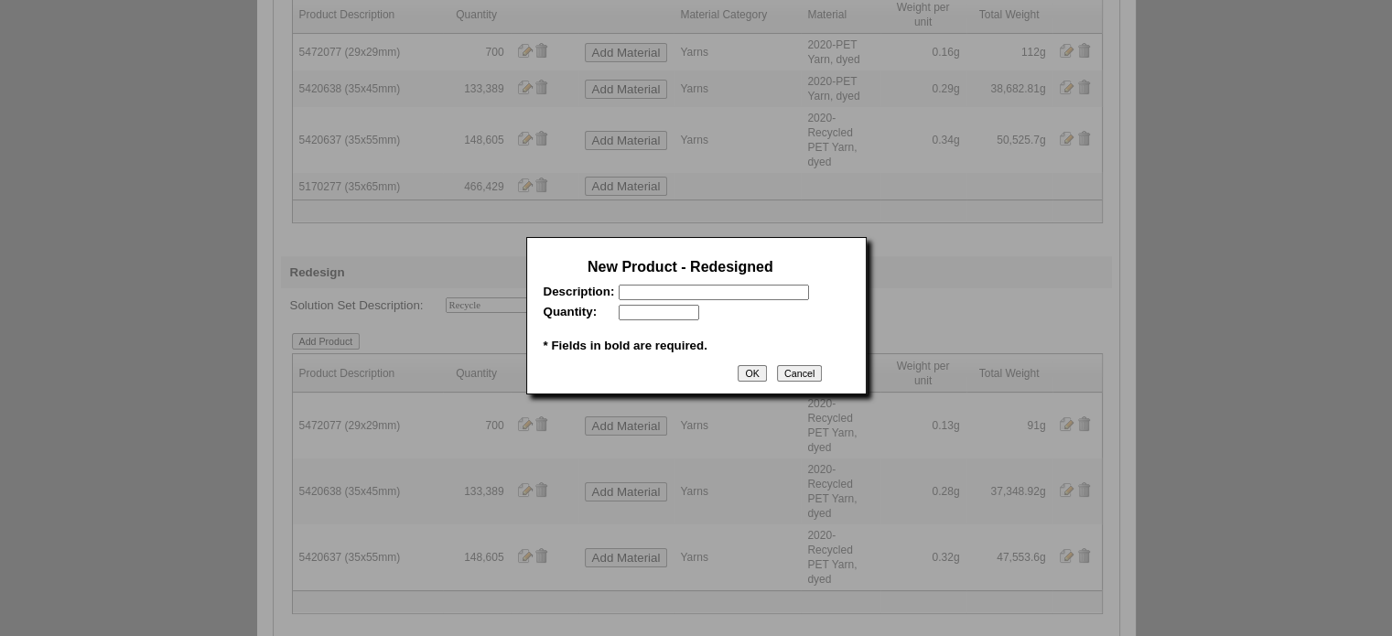
scroll to position [0, 0]
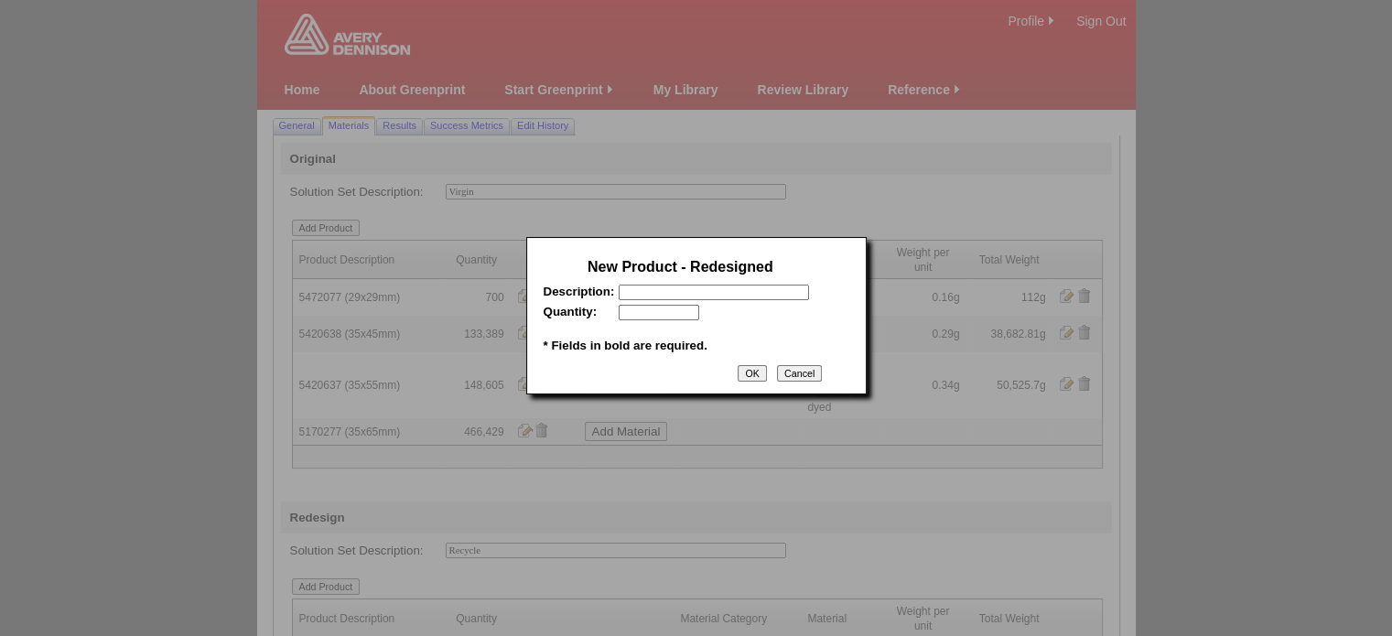
click at [653, 292] on input "text" at bounding box center [714, 293] width 190 height 16
paste input "5170277"
type input "5170277 (35x65mm)"
click at [662, 311] on input "text" at bounding box center [659, 313] width 81 height 16
type input "466429"
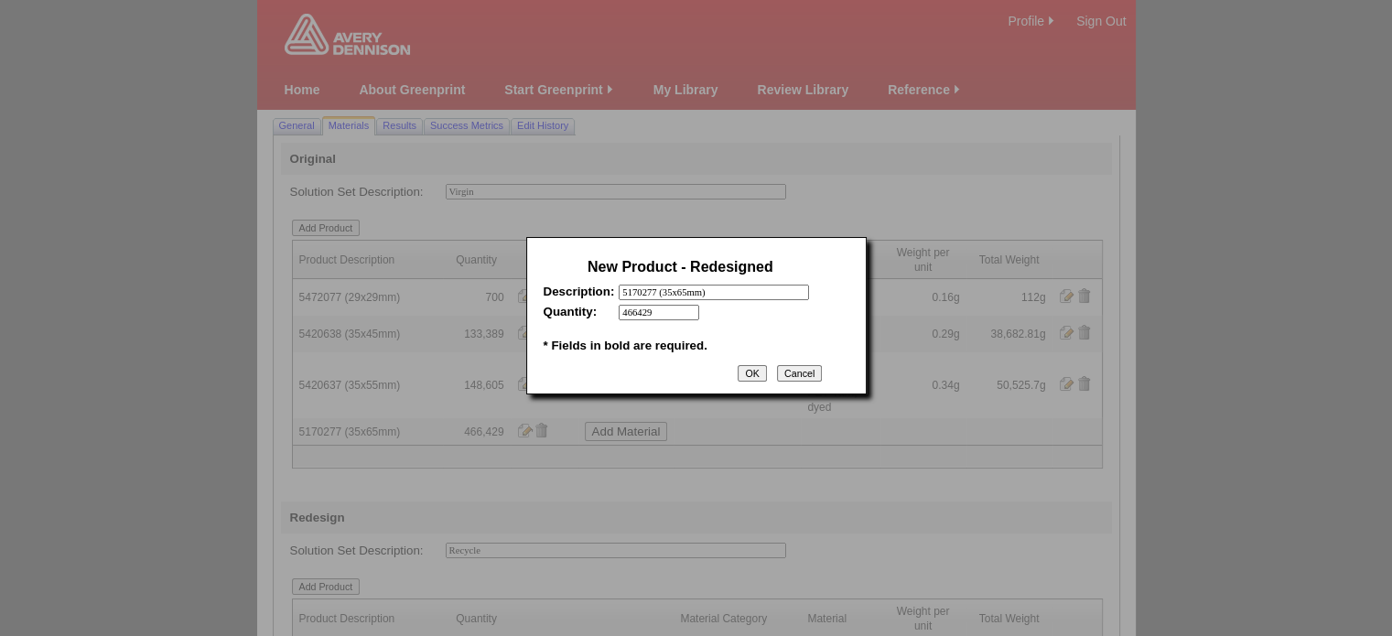
click at [753, 376] on input "OK" at bounding box center [752, 373] width 28 height 16
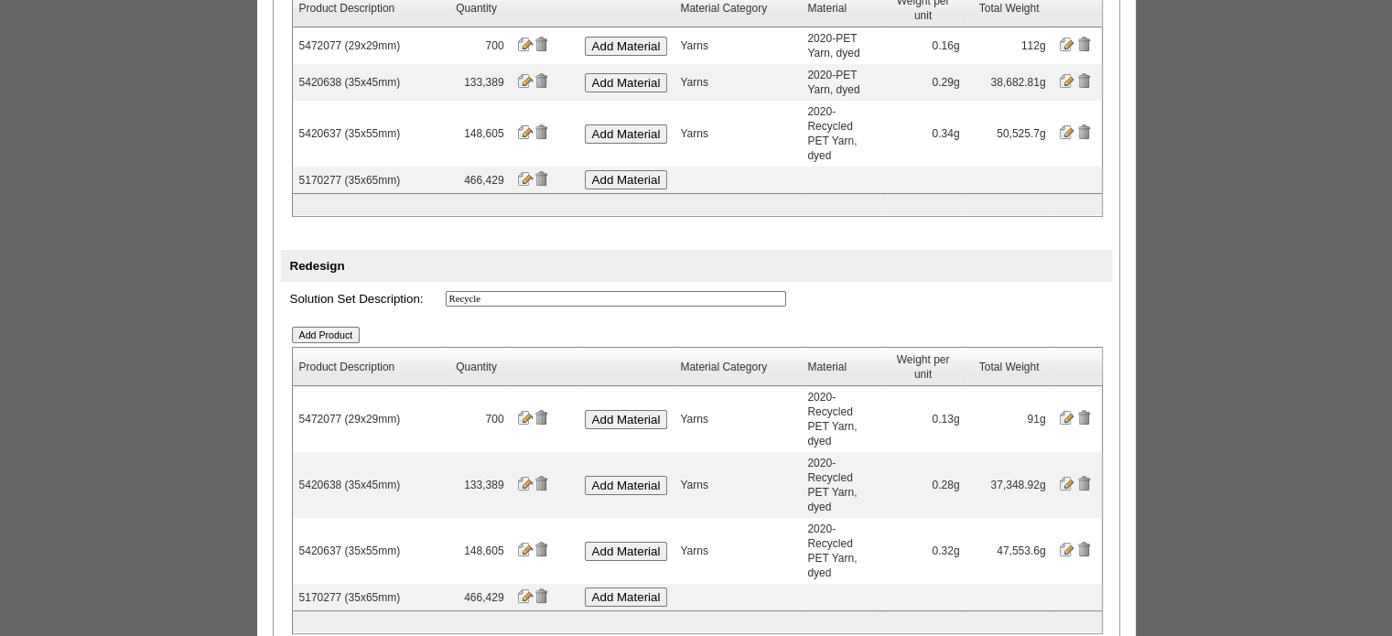
scroll to position [256, 0]
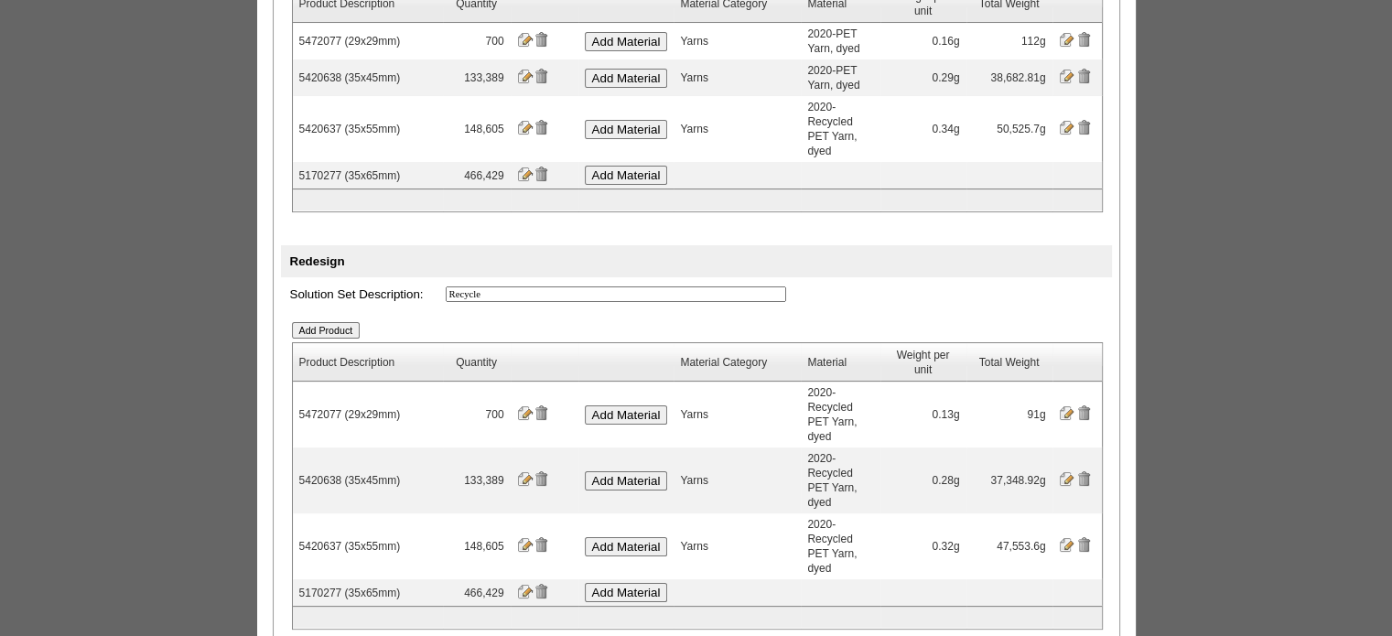
click at [639, 166] on input "Add Material" at bounding box center [626, 175] width 83 height 19
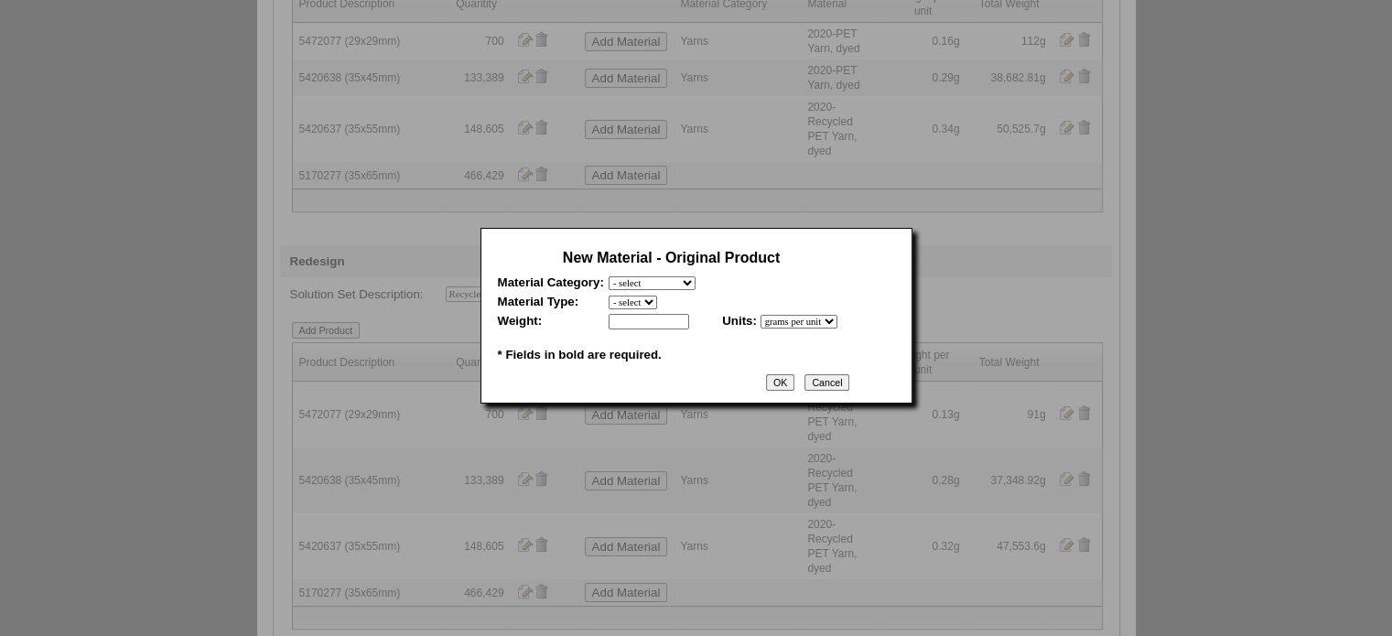
scroll to position [0, 0]
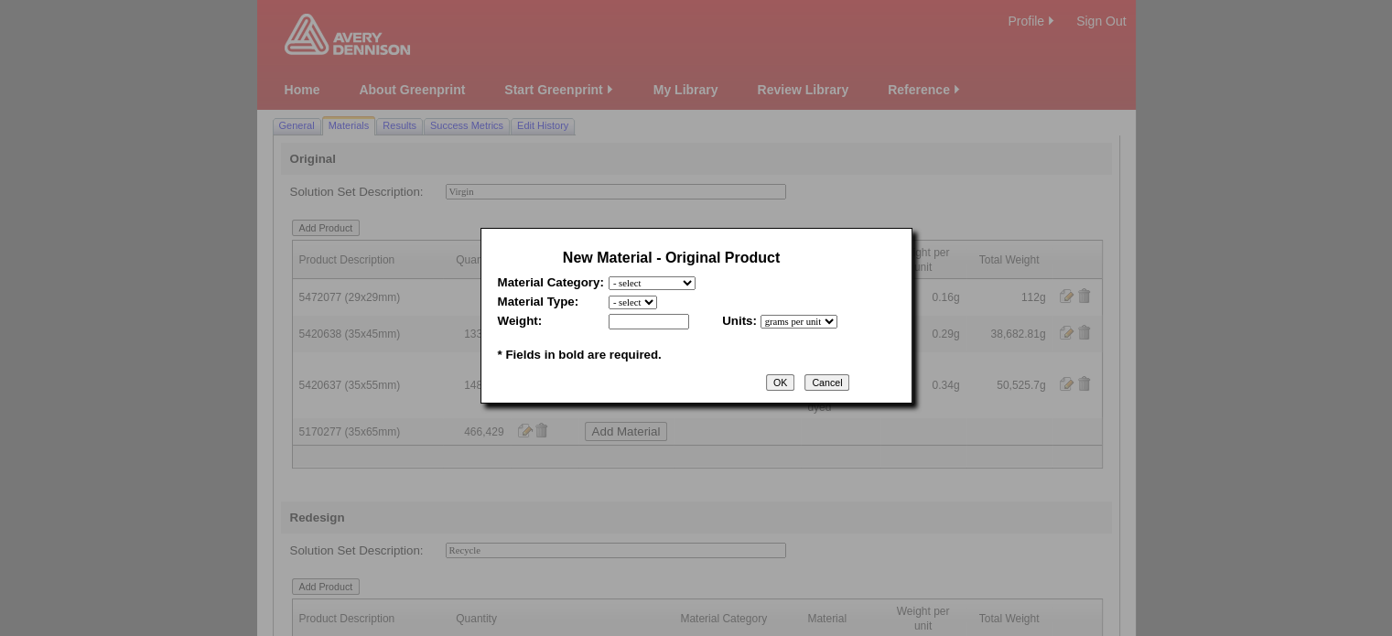
click at [680, 288] on select "- select Film and plastics Papers Liners Adhesives Yarns Heat Transfers PS Labe…" at bounding box center [652, 283] width 87 height 14
select select "7"
click at [609, 276] on select "- select Film and plastics Papers Liners Adhesives Yarns Heat Transfers PS Labe…" at bounding box center [652, 283] width 87 height 14
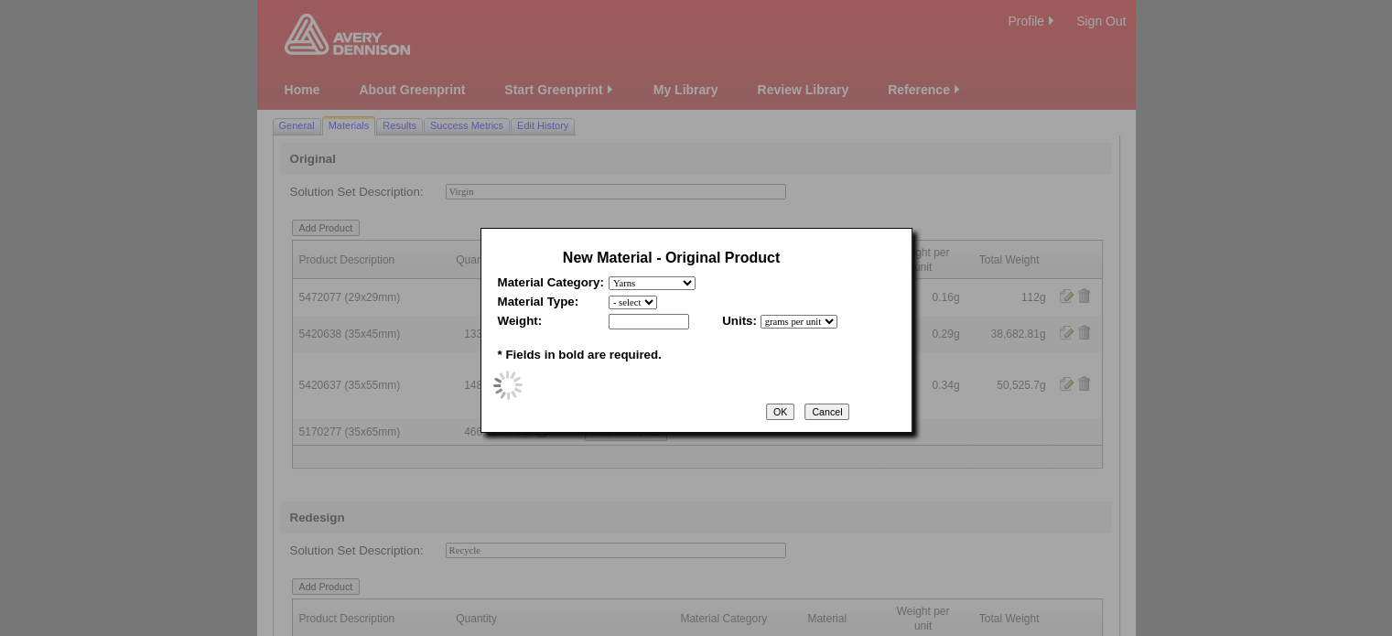
click at [657, 303] on select "- select" at bounding box center [633, 303] width 49 height 14
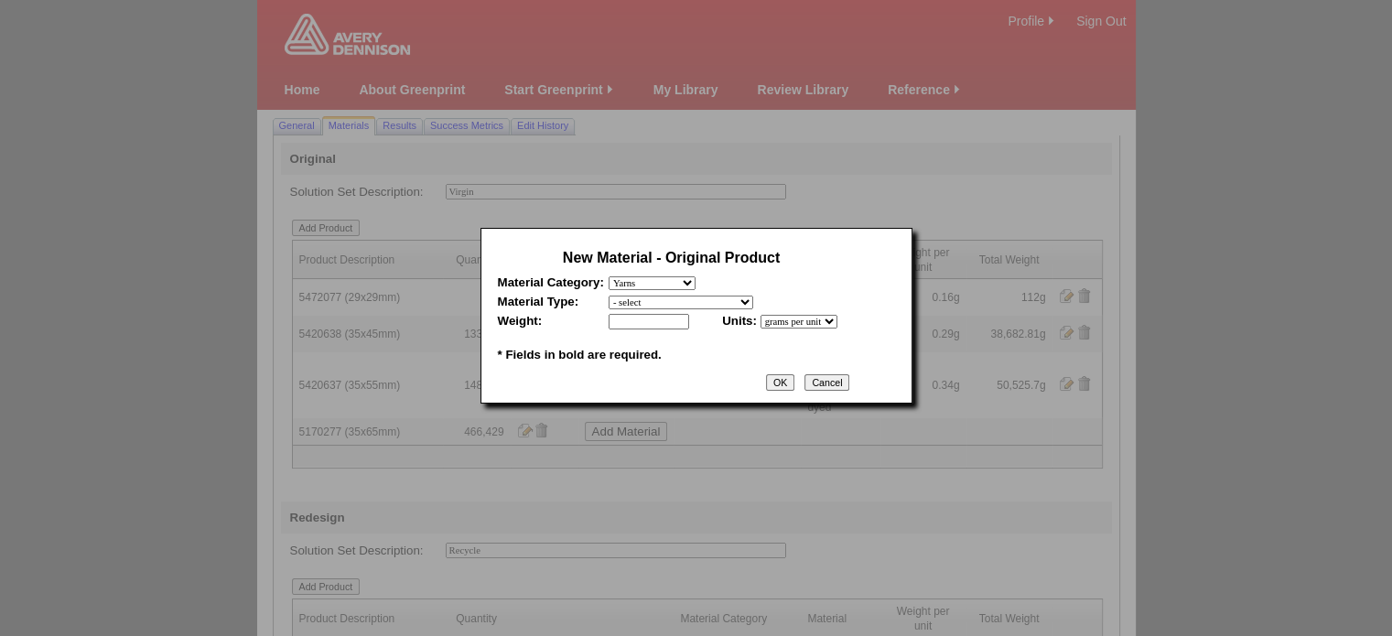
click at [659, 303] on select "- select 2020-Albert Yarn, dyed 2020-Albert Yarn, raw 2020-PET Yarn, dyed 2020-…" at bounding box center [681, 303] width 145 height 14
select select "409"
click at [609, 296] on select "- select 2020-Albert Yarn, dyed 2020-Albert Yarn, raw 2020-PET Yarn, dyed 2020-…" at bounding box center [681, 303] width 145 height 14
click at [643, 326] on input "text" at bounding box center [649, 322] width 81 height 16
type input "0.42"
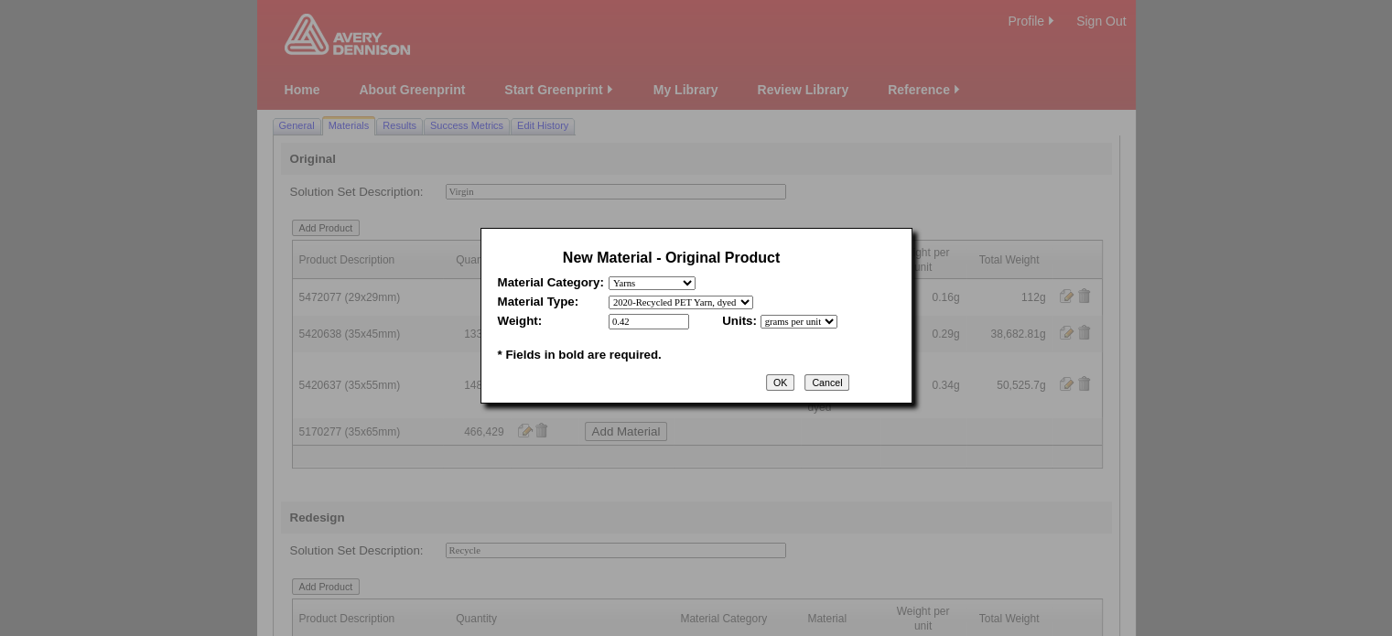
click at [794, 391] on input "OK" at bounding box center [780, 382] width 28 height 16
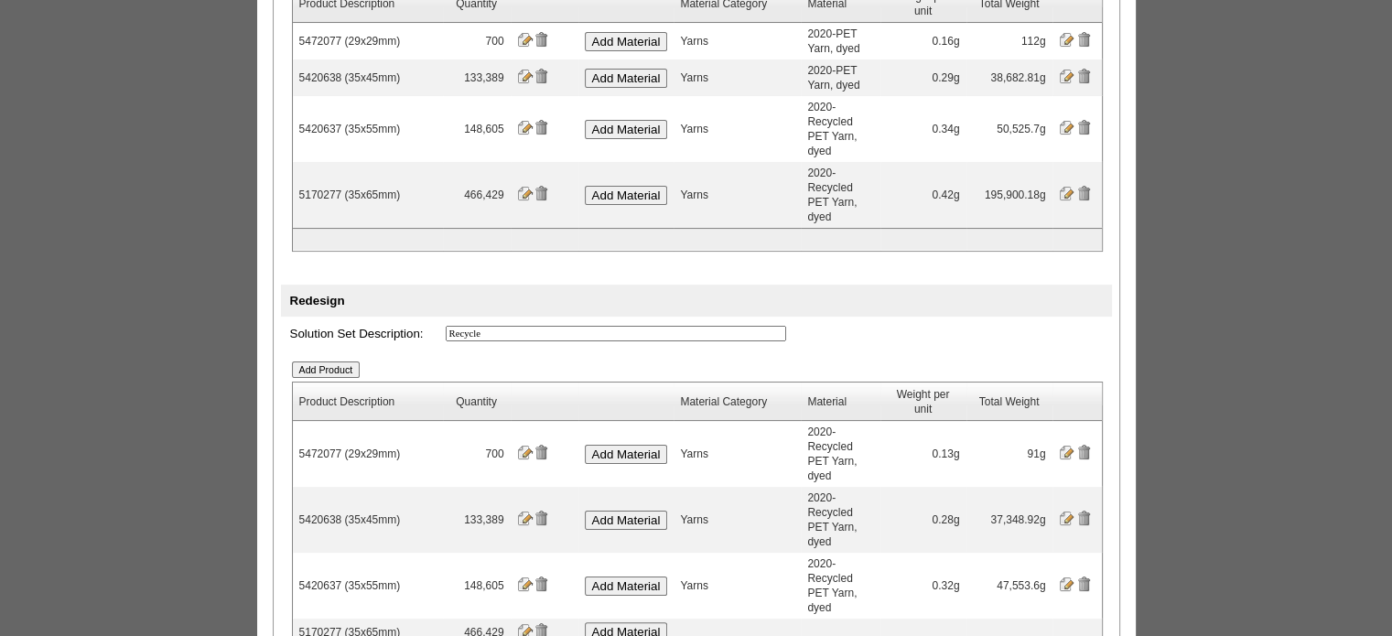
scroll to position [267, 0]
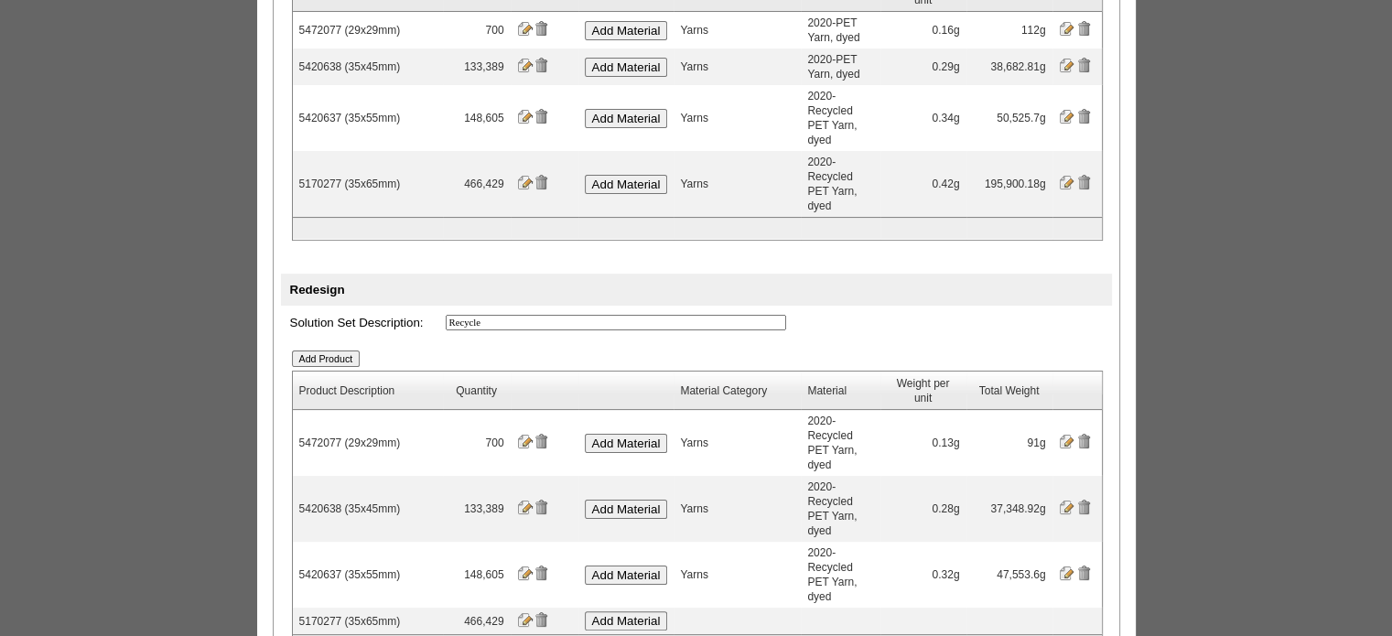
click at [647, 611] on input "Add Material" at bounding box center [626, 620] width 83 height 19
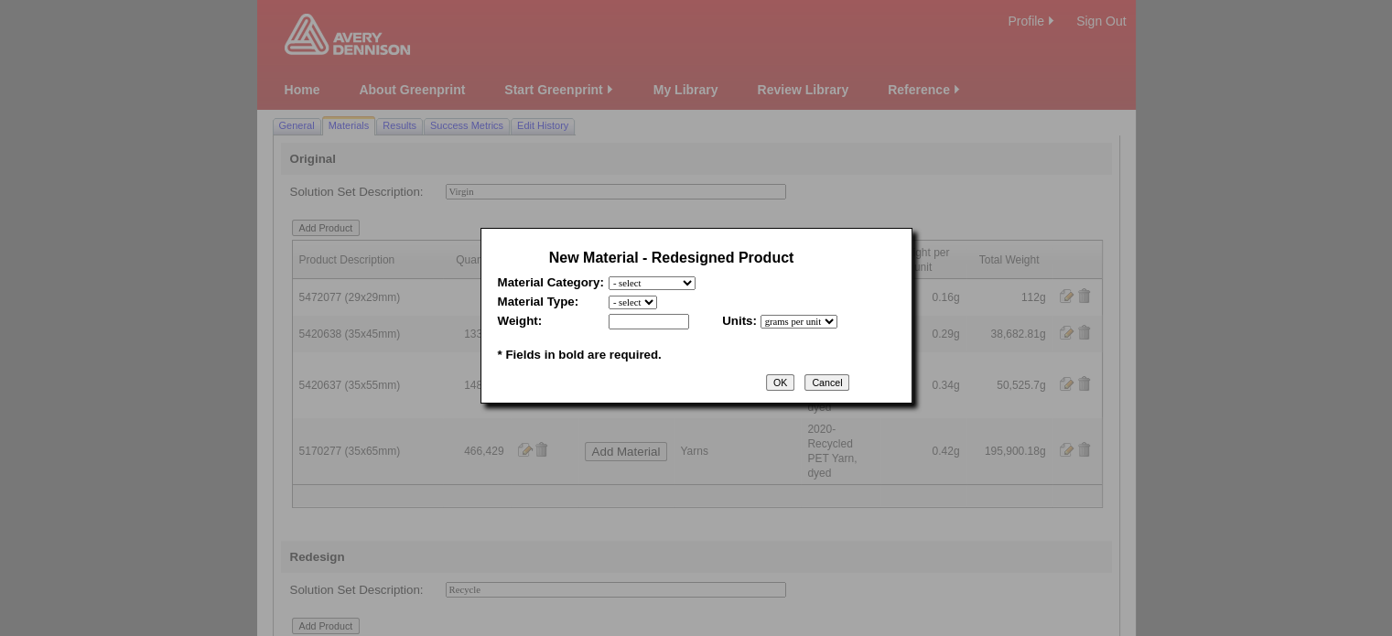
click at [675, 282] on select "- select Film and plastics Papers Liners Adhesives Yarns Heat Transfers PS Labe…" at bounding box center [652, 283] width 87 height 14
select select "7"
click at [609, 276] on select "- select Film and plastics Papers Liners Adhesives Yarns Heat Transfers PS Labe…" at bounding box center [652, 283] width 87 height 14
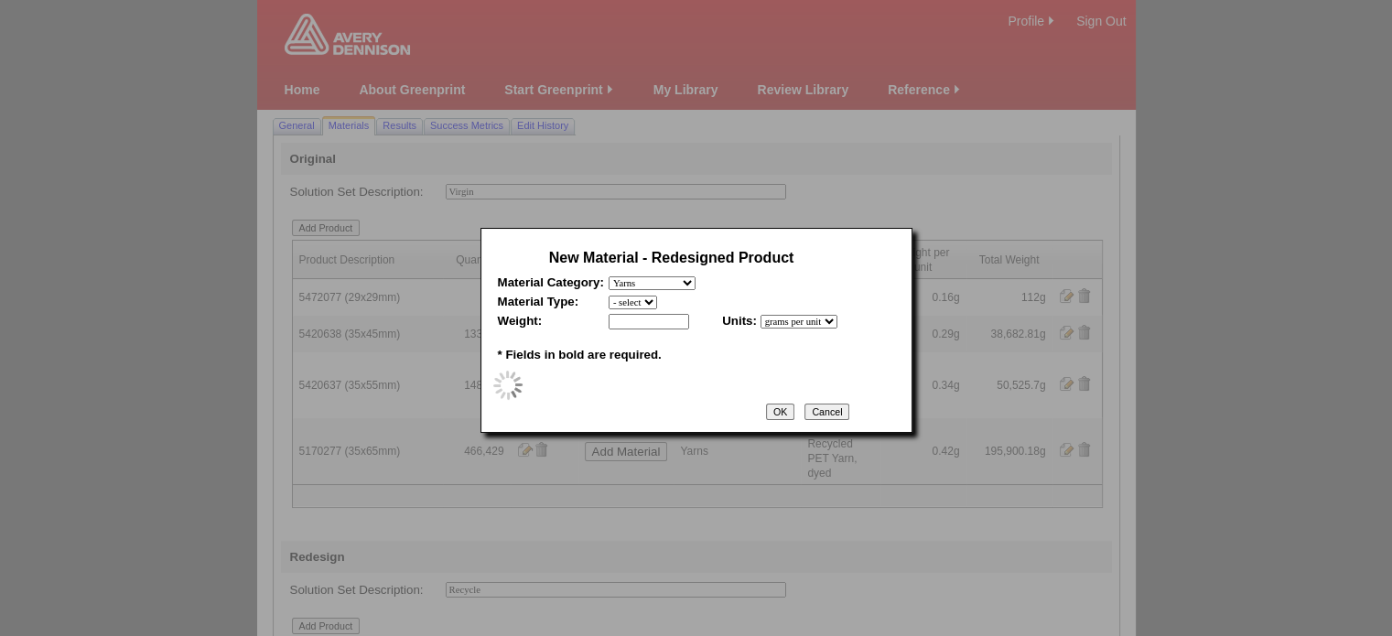
click at [654, 307] on select "- select" at bounding box center [633, 303] width 49 height 14
click at [655, 303] on select "- select" at bounding box center [633, 303] width 49 height 14
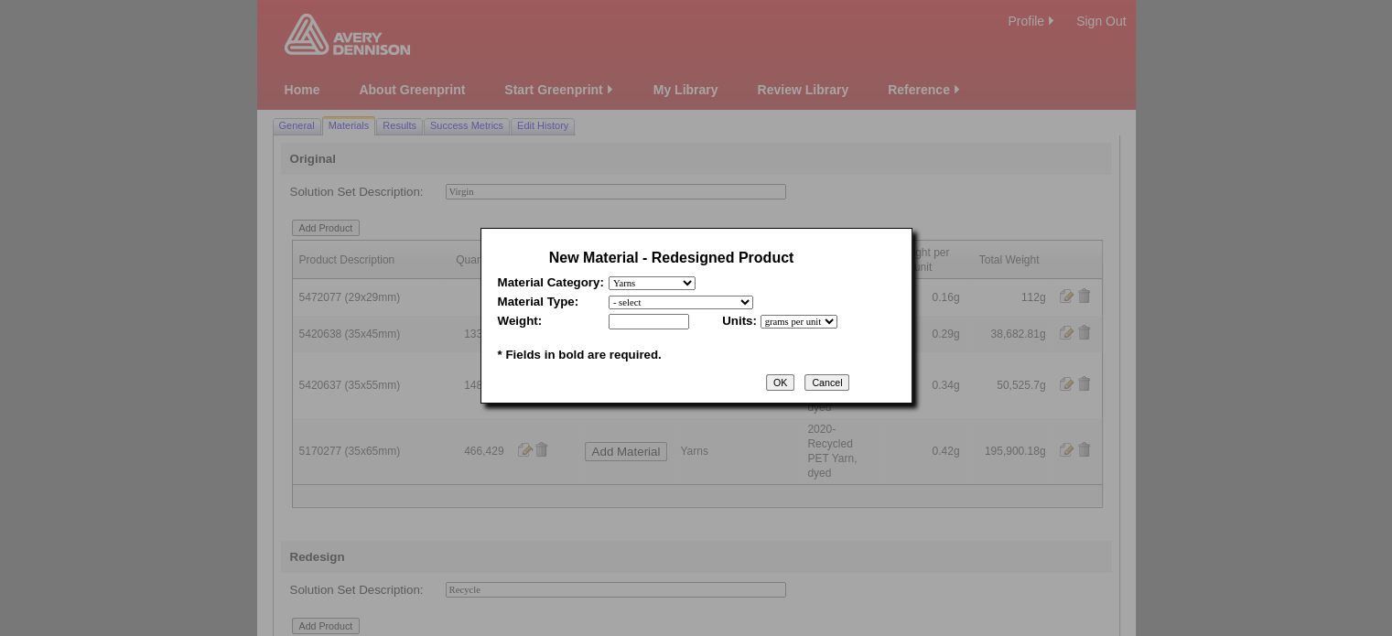
click at [655, 303] on select "- select 2020-Albert Yarn, dyed 2020-Albert Yarn, raw 2020-PET Yarn, dyed 2020-…" at bounding box center [681, 303] width 145 height 14
select select "409"
click at [609, 296] on select "- select 2020-Albert Yarn, dyed 2020-Albert Yarn, raw 2020-PET Yarn, dyed 2020-…" at bounding box center [681, 303] width 145 height 14
click at [648, 330] on input "text" at bounding box center [649, 322] width 81 height 16
type input "0.4"
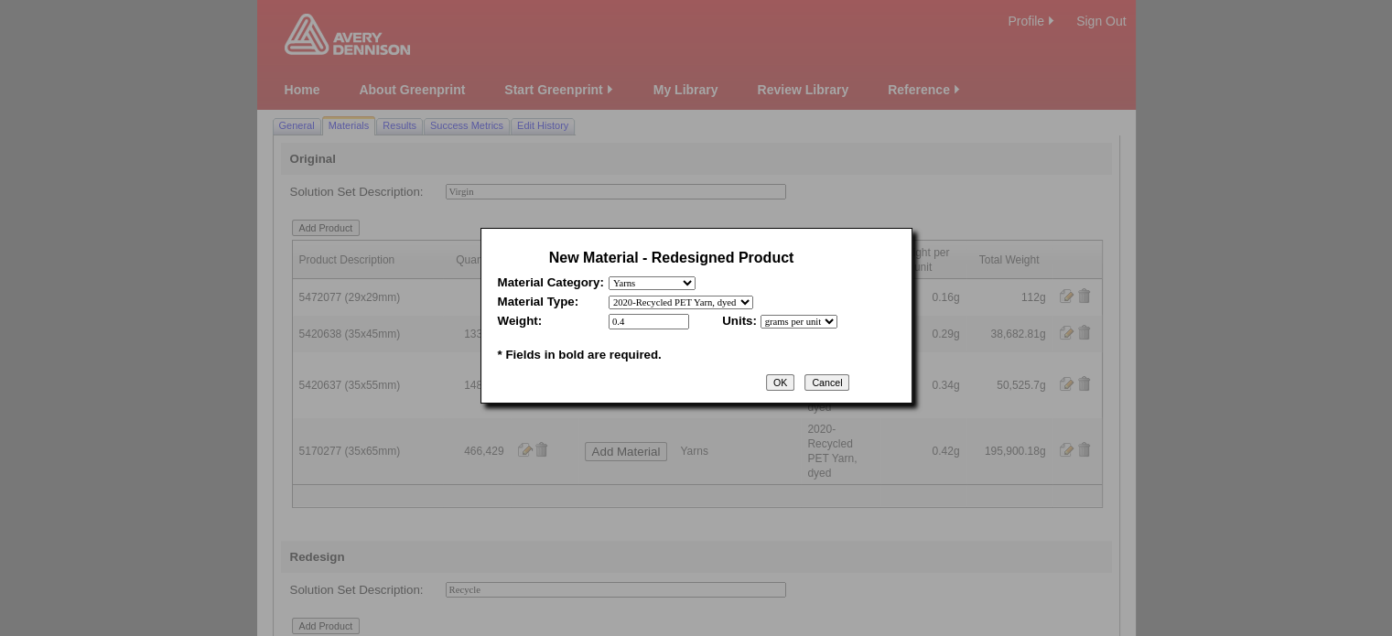
click at [794, 385] on input "OK" at bounding box center [780, 382] width 28 height 16
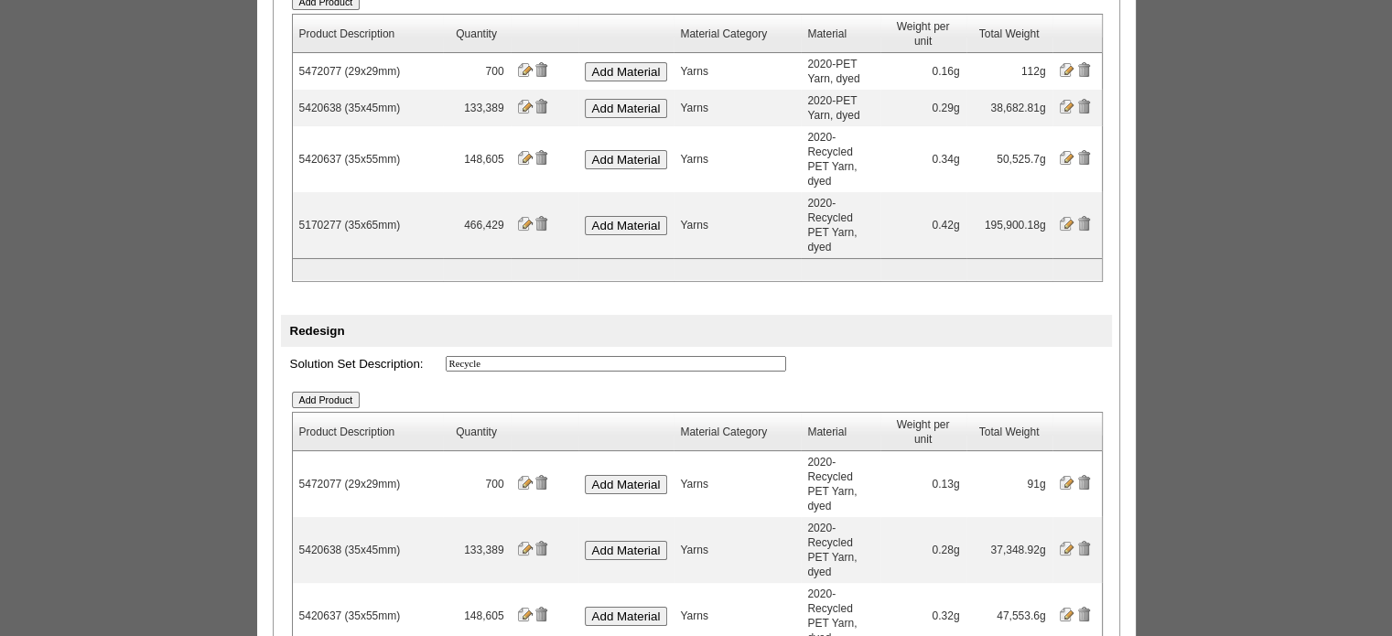
scroll to position [275, 0]
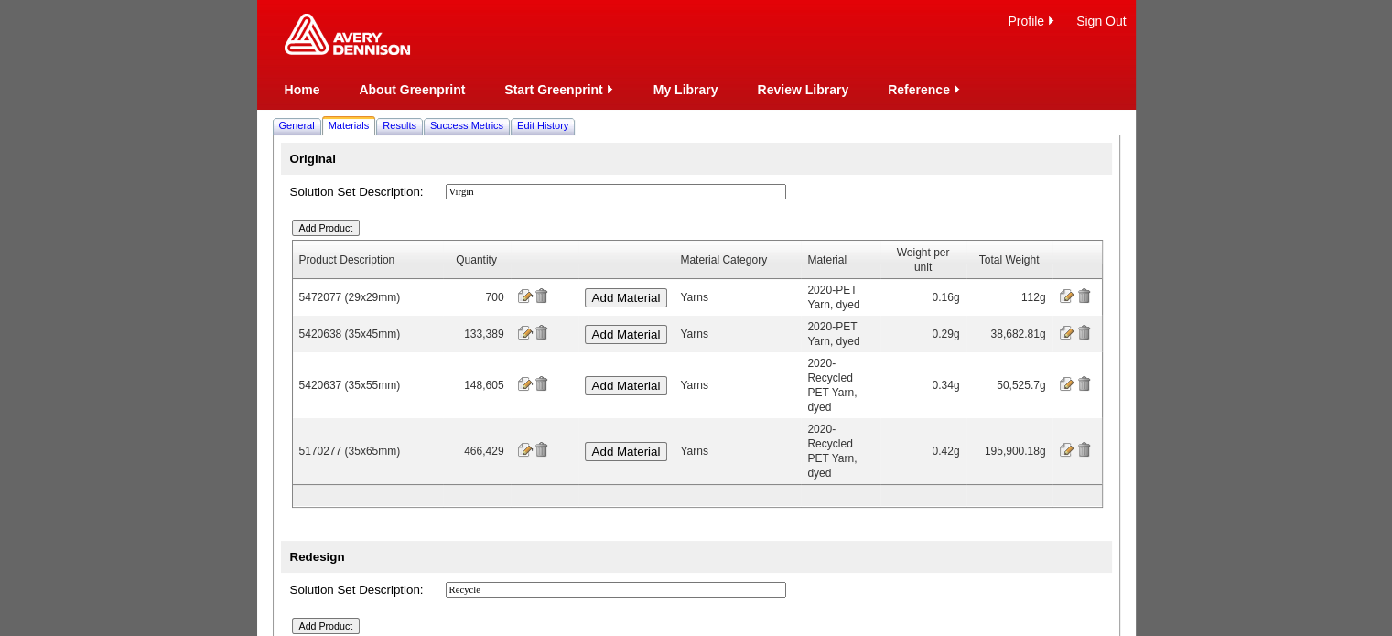
click at [348, 234] on input "Add Product" at bounding box center [326, 228] width 69 height 16
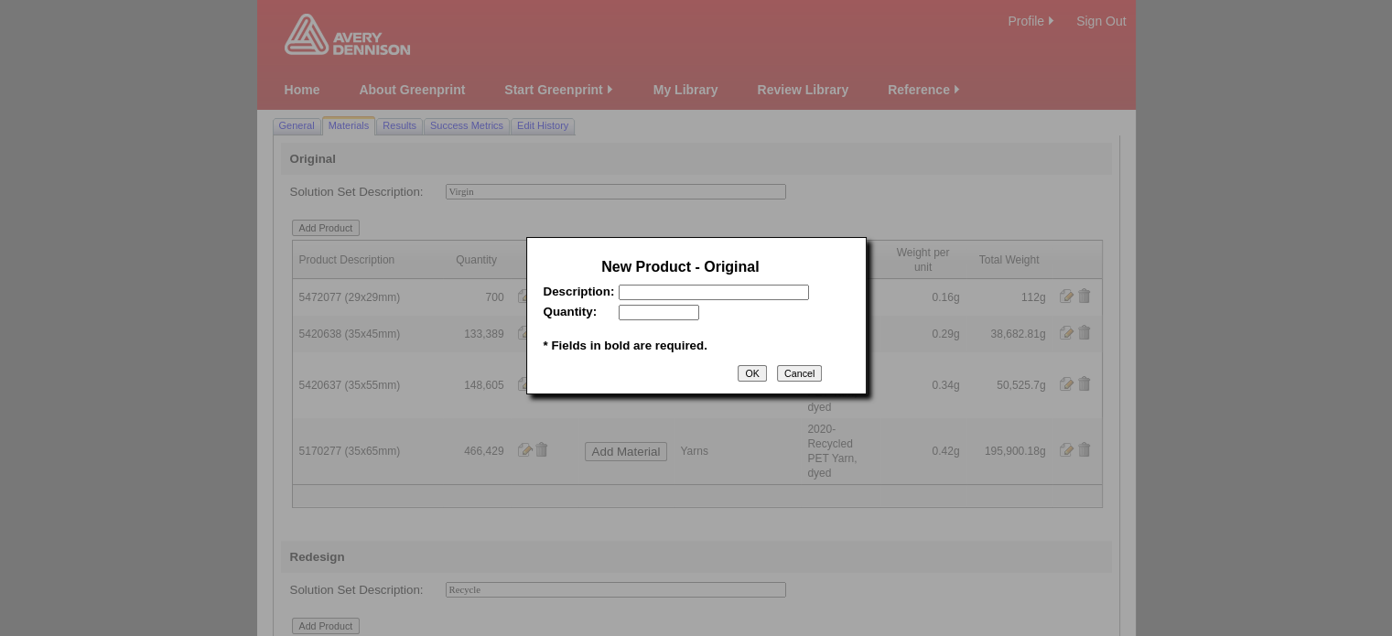
click at [648, 294] on input "text" at bounding box center [714, 293] width 190 height 16
paste input "5170296"
type input "5170296 (35x75mm)"
click at [663, 312] on input "text" at bounding box center [659, 313] width 81 height 16
click at [632, 312] on input "503628" at bounding box center [659, 313] width 81 height 16
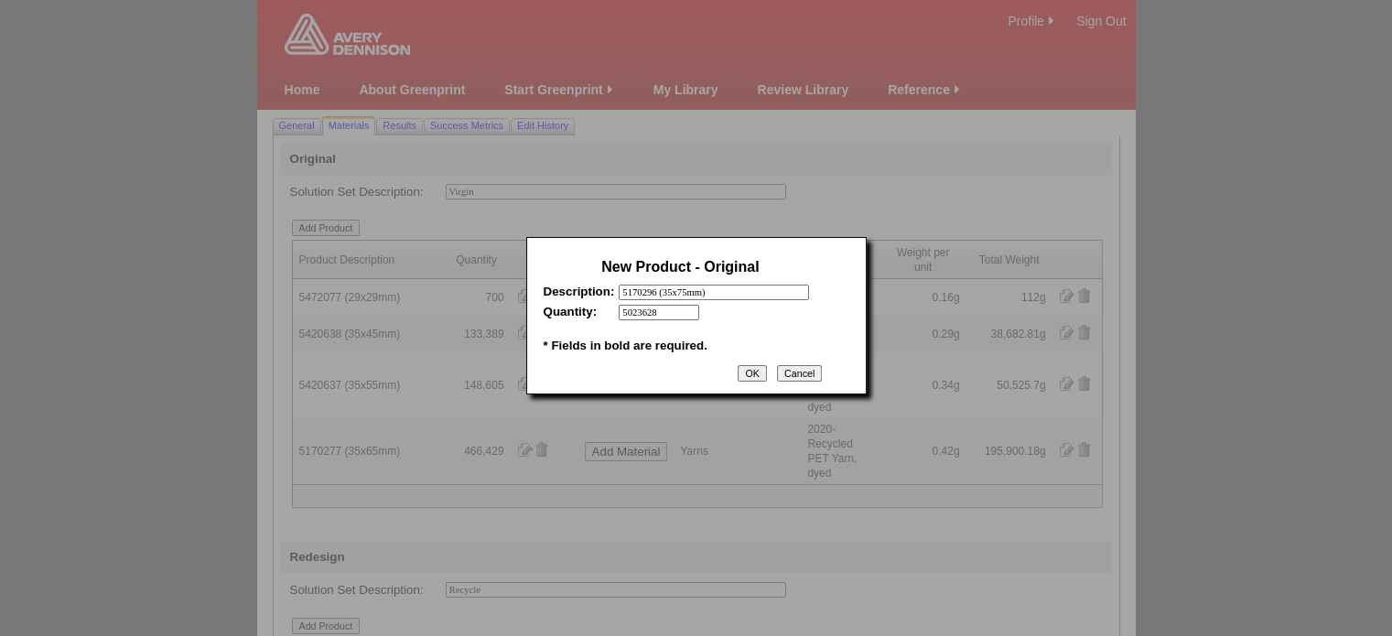
type input "5023628"
click at [747, 376] on input "OK" at bounding box center [752, 373] width 28 height 16
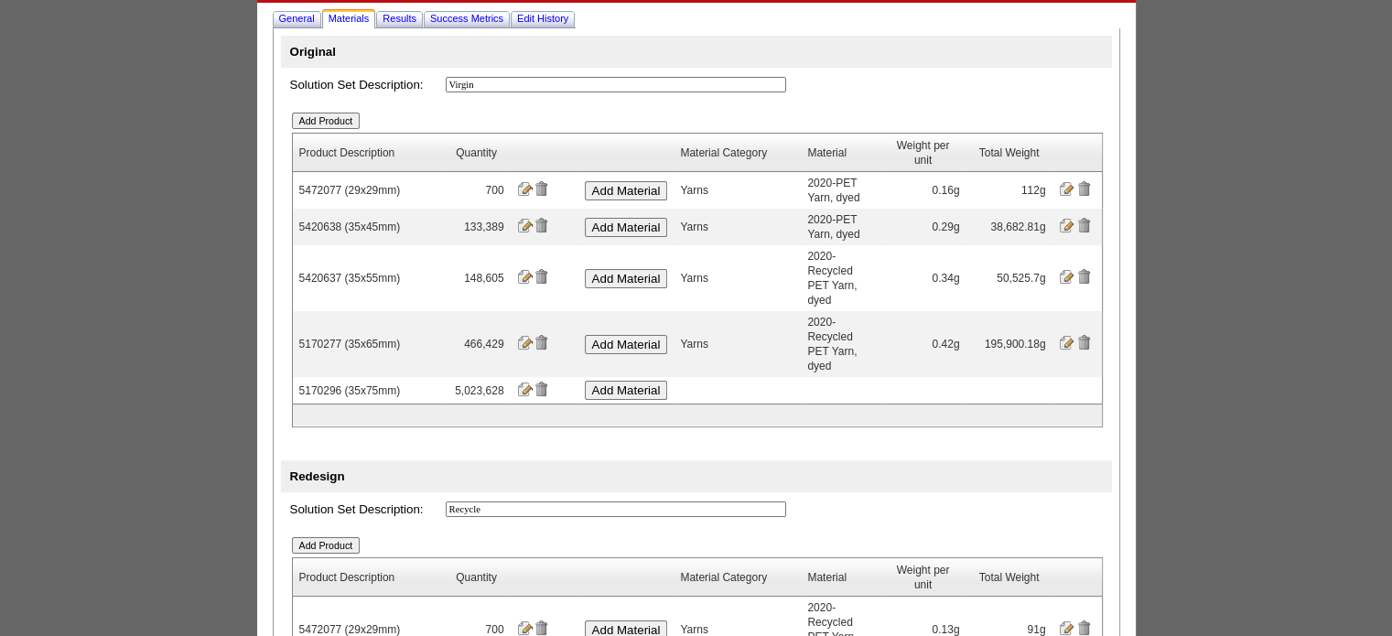
scroll to position [275, 0]
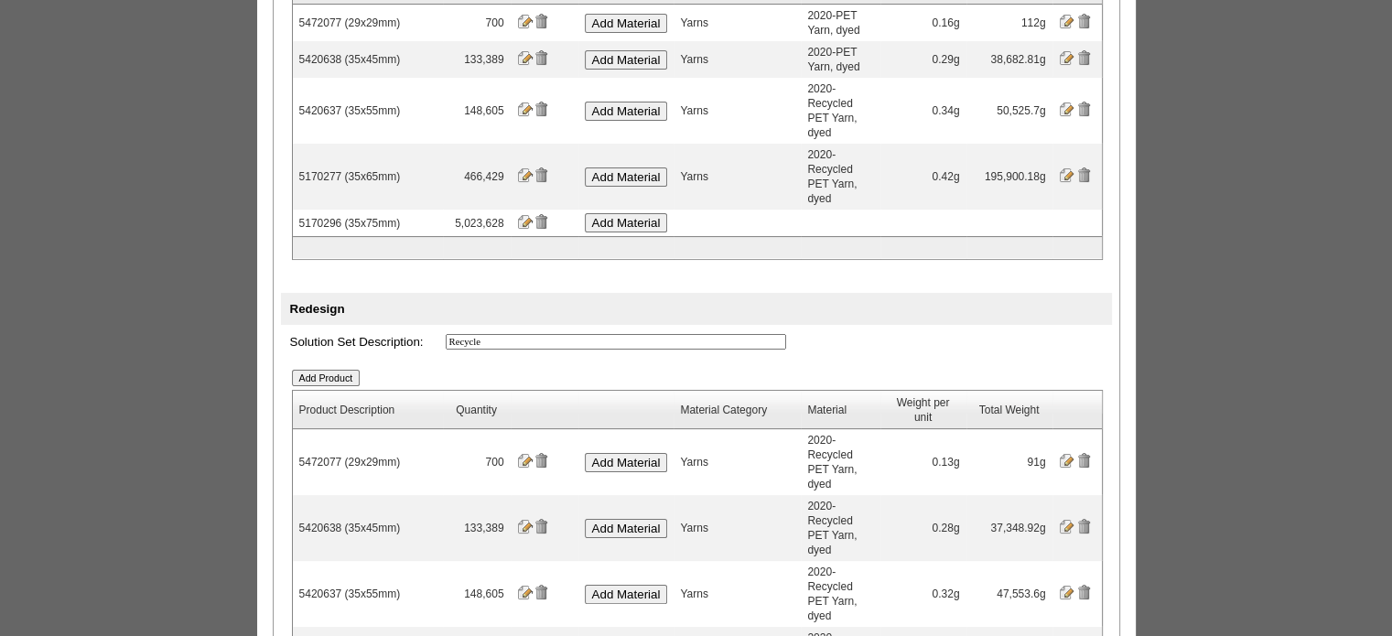
click at [352, 370] on input "Add Product" at bounding box center [326, 378] width 69 height 16
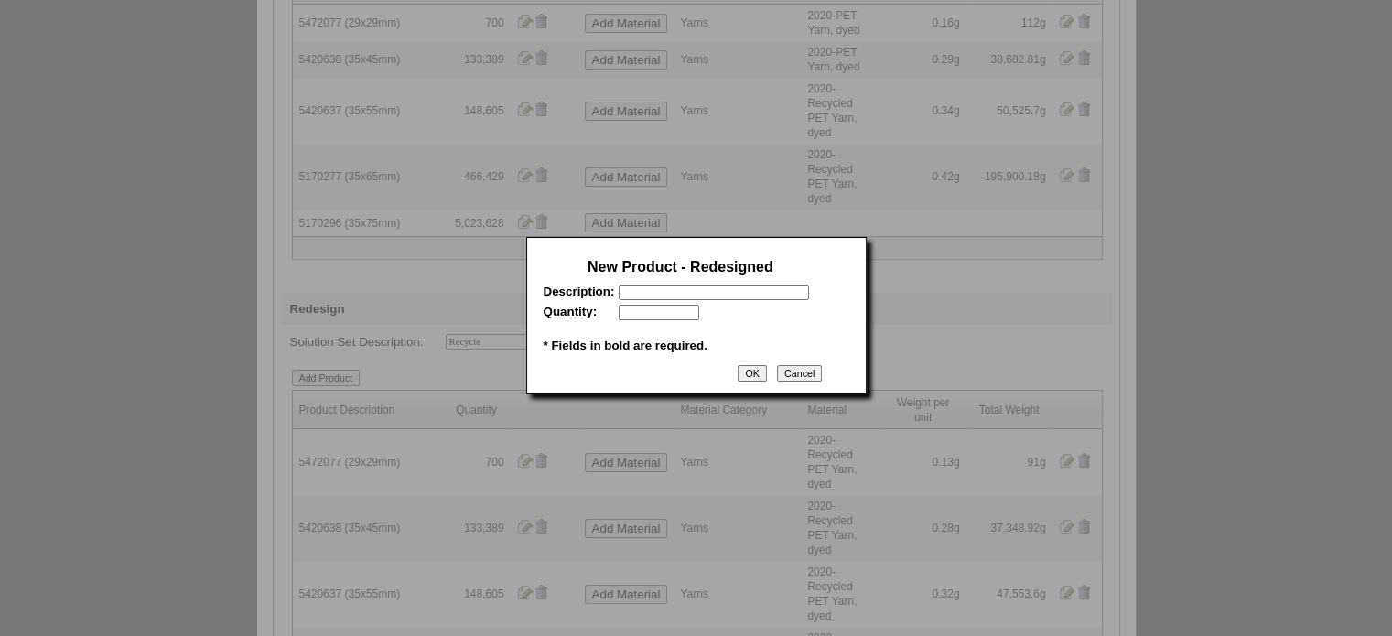
scroll to position [0, 0]
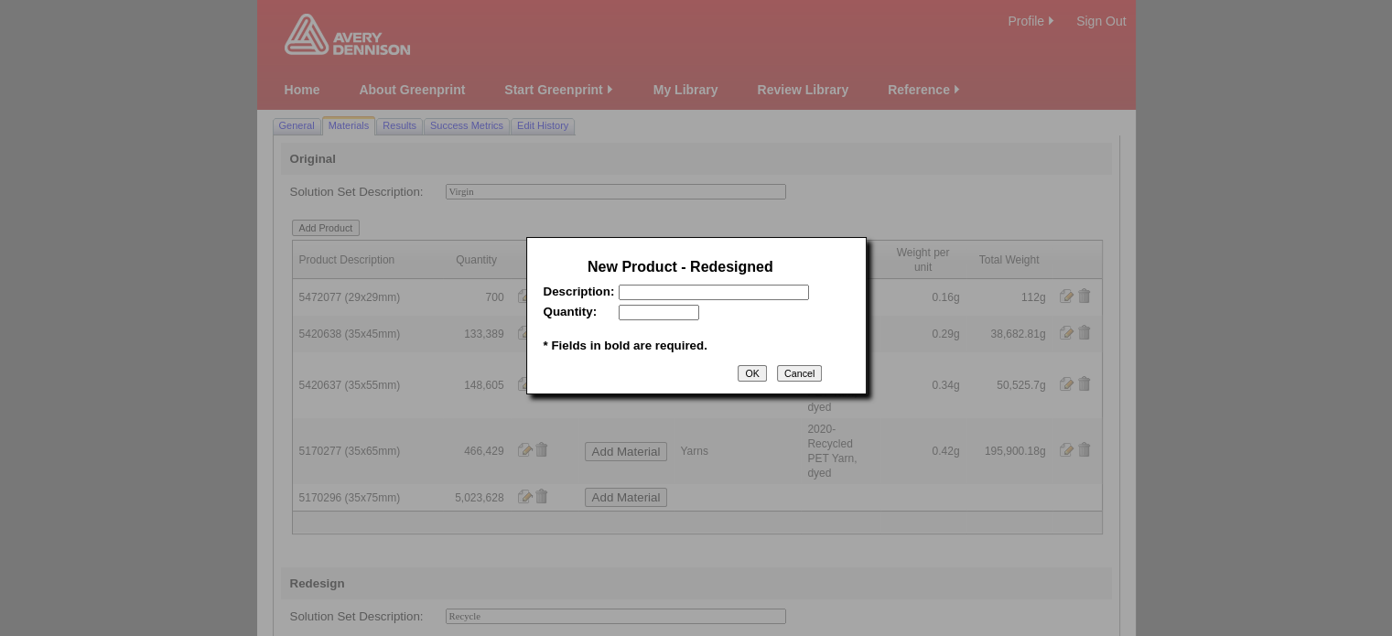
click at [671, 293] on input "text" at bounding box center [714, 293] width 190 height 16
paste input "5170296"
type input "5170296 (35x75mm)"
click at [663, 320] on input "text" at bounding box center [659, 313] width 81 height 16
type input "502628"
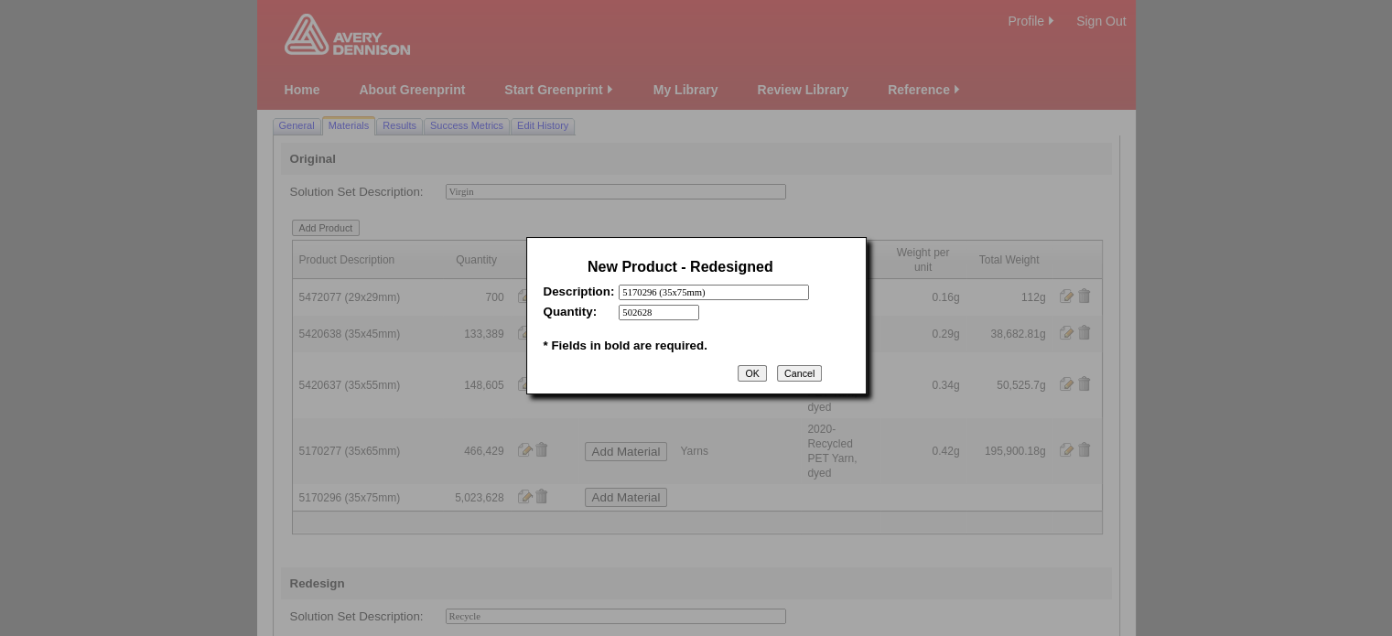
click at [751, 373] on input "OK" at bounding box center [752, 373] width 28 height 16
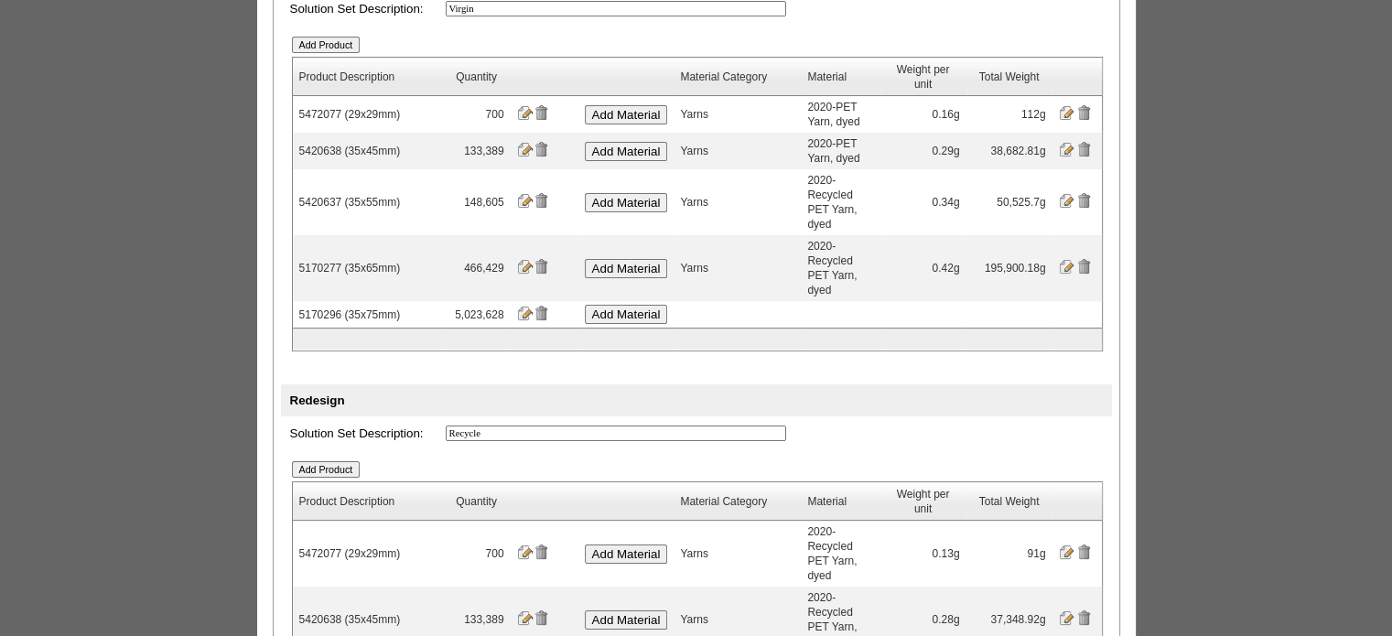
scroll to position [275, 0]
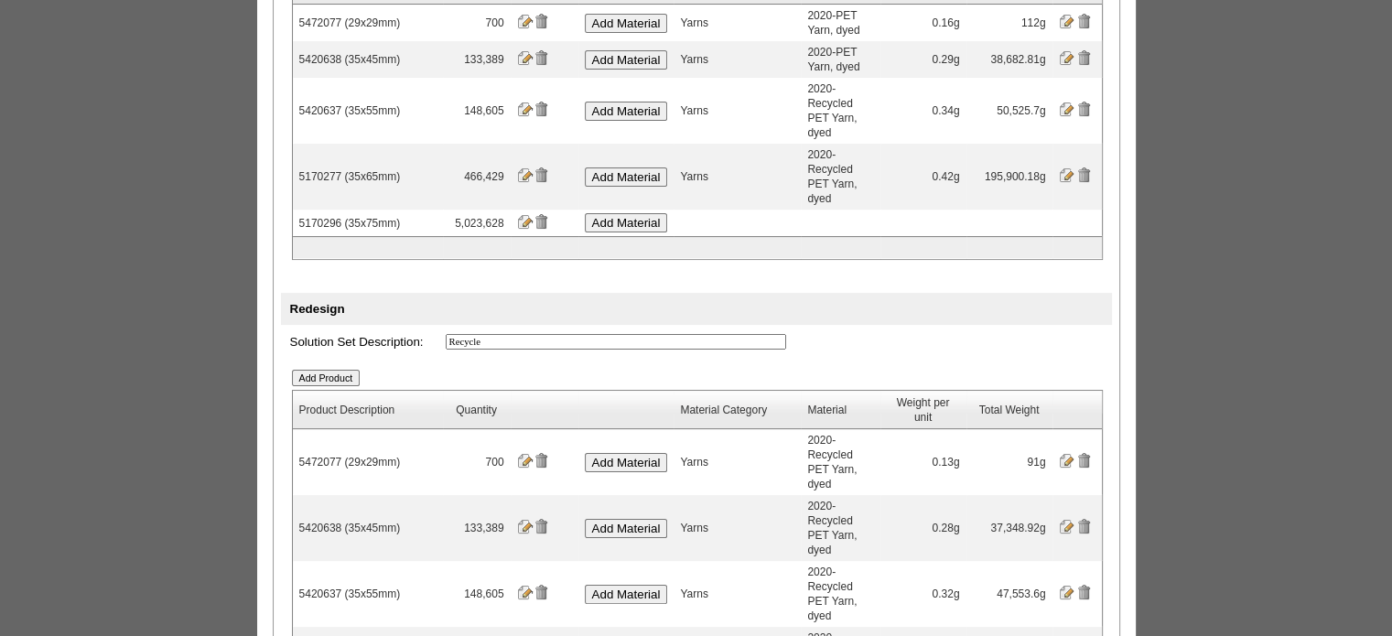
click at [636, 213] on input "Add Material" at bounding box center [626, 222] width 83 height 19
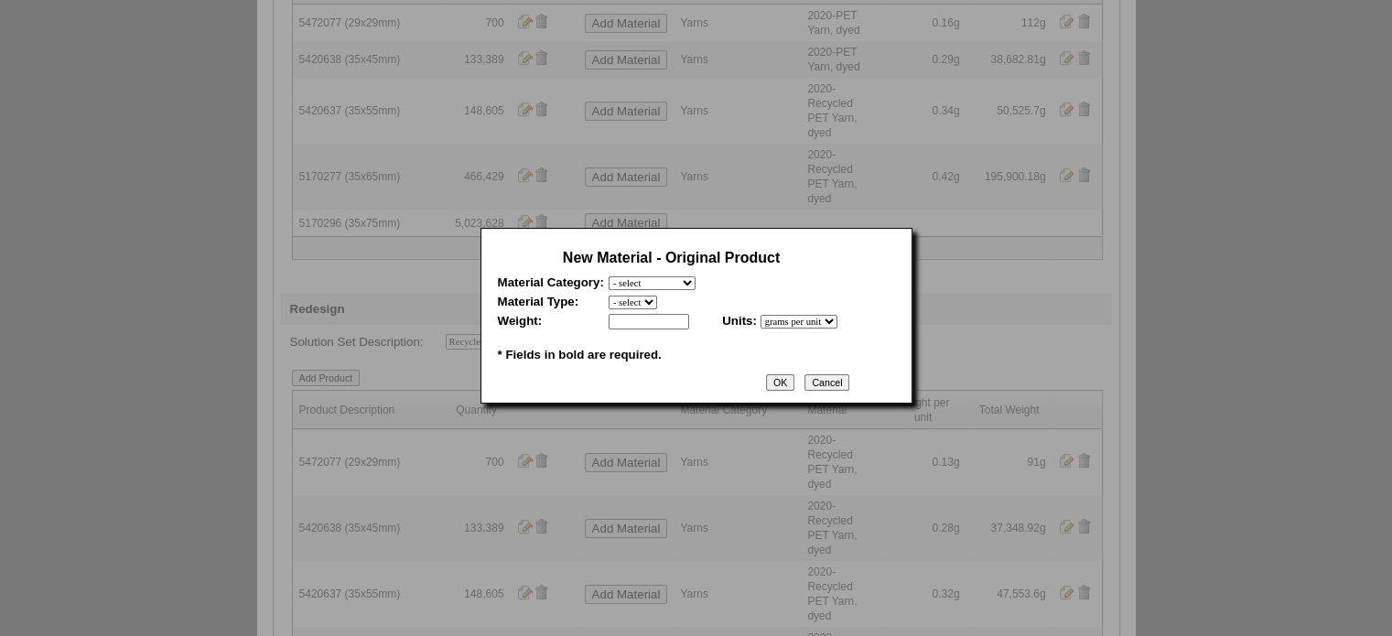
scroll to position [0, 0]
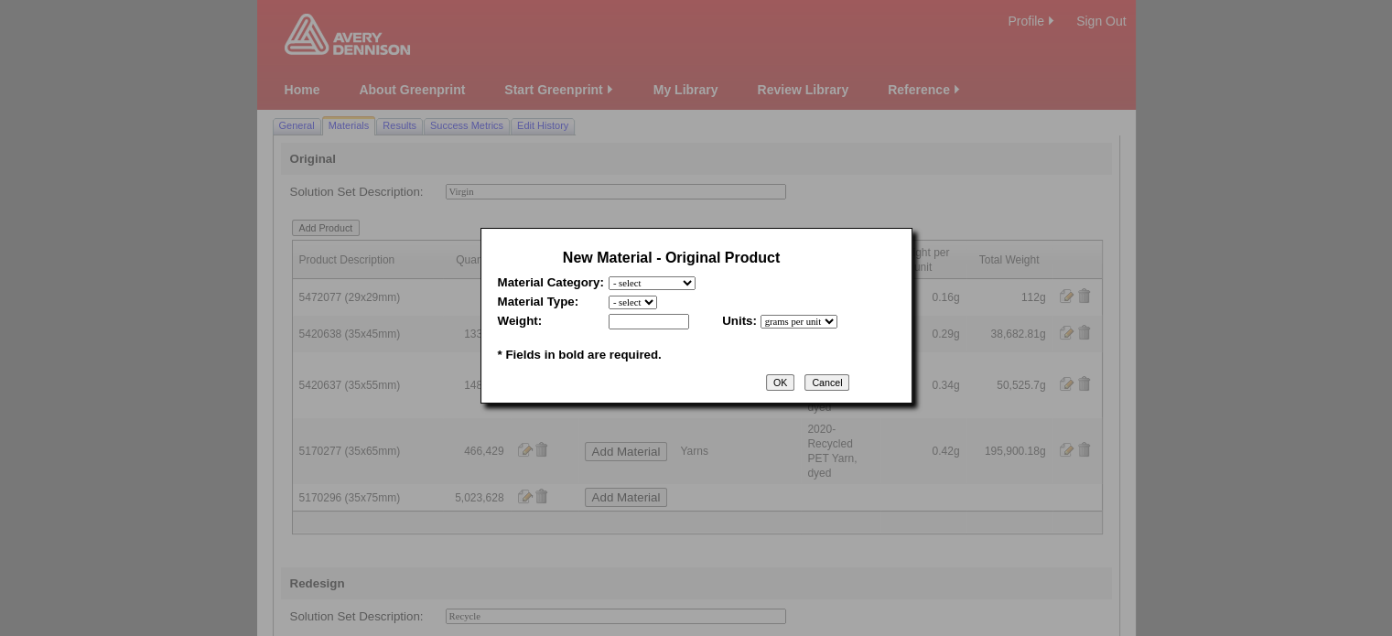
click at [697, 292] on table "New Material - Original Product Material Category: - select Film and plastics P…" at bounding box center [671, 306] width 357 height 130
click at [687, 282] on select "- select Film and plastics Papers Liners Adhesives Yarns Heat Transfers PS Labe…" at bounding box center [652, 283] width 87 height 14
select select "7"
click at [609, 276] on select "- select Film and plastics Papers Liners Adhesives Yarns Heat Transfers PS Labe…" at bounding box center [652, 283] width 87 height 14
click at [657, 306] on select "- select 2020-Albert Yarn, dyed 2020-Albert Yarn, raw 2020-PET Yarn, dyed 2020-…" at bounding box center [681, 303] width 145 height 14
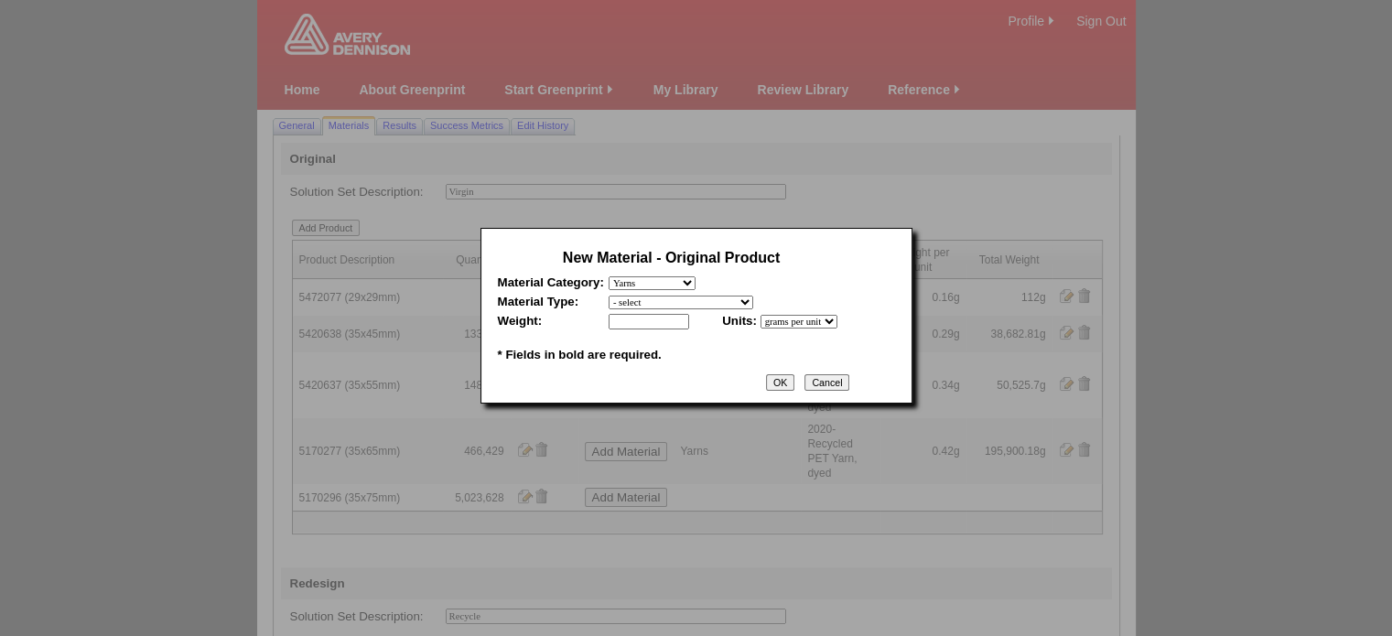
select select "409"
click at [609, 296] on select "- select 2020-Albert Yarn, dyed 2020-Albert Yarn, raw 2020-PET Yarn, dyed 2020-…" at bounding box center [681, 303] width 145 height 14
click at [670, 329] on input "text" at bounding box center [649, 322] width 81 height 16
type input "0.49"
click at [794, 389] on input "OK" at bounding box center [780, 382] width 28 height 16
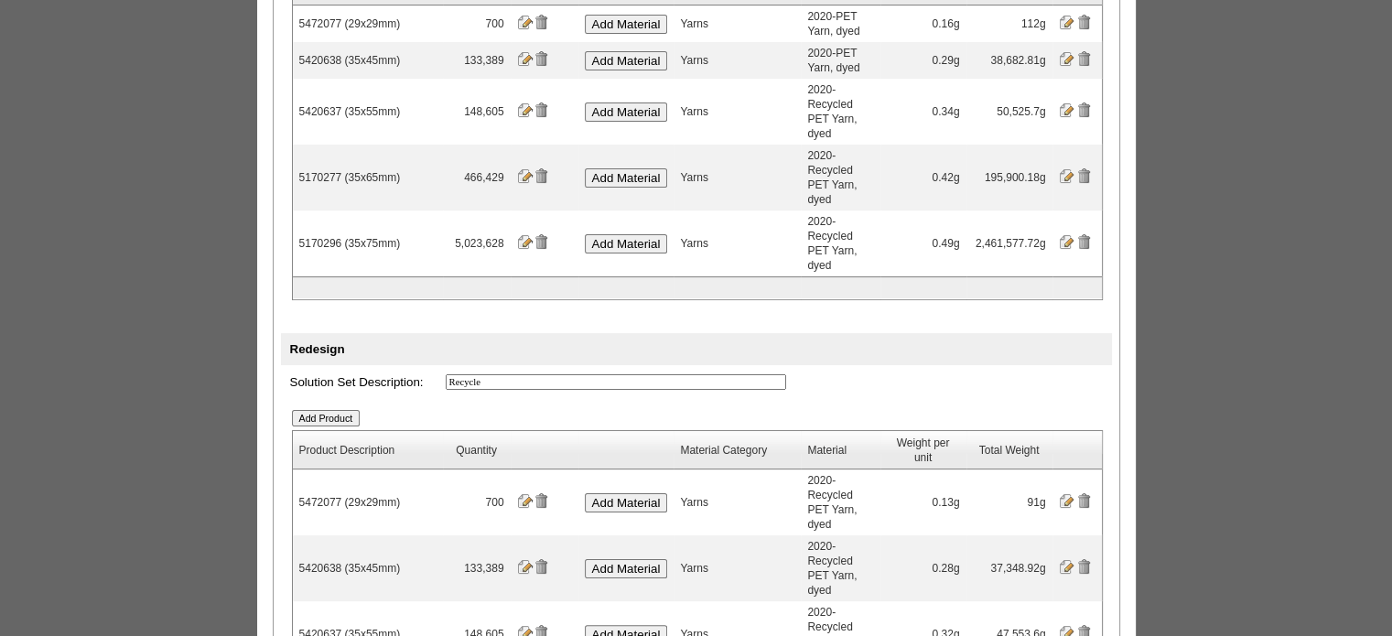
scroll to position [275, 0]
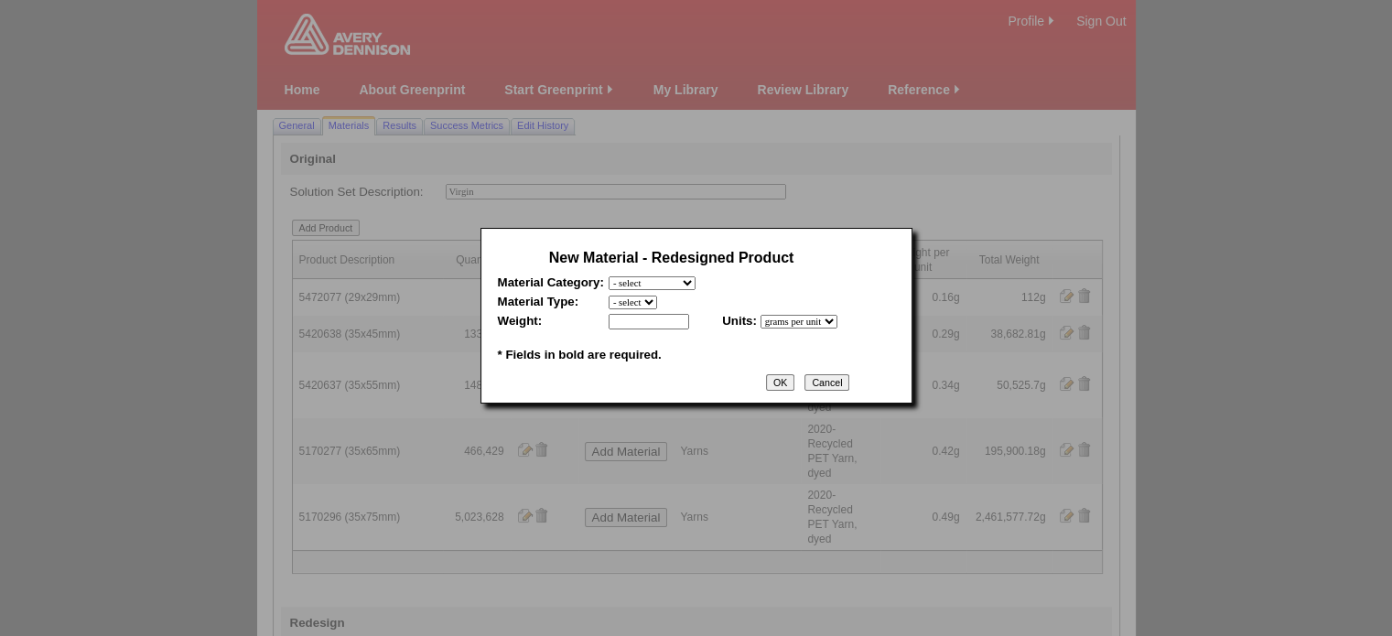
click at [682, 283] on select "- select Film and plastics Papers Liners Adhesives Yarns Heat Transfers PS Labe…" at bounding box center [652, 283] width 87 height 14
select select "7"
click at [609, 276] on select "- select Film and plastics Papers Liners Adhesives Yarns Heat Transfers PS Labe…" at bounding box center [652, 283] width 87 height 14
click at [660, 303] on select "- select 2020-Albert Yarn, dyed 2020-Albert Yarn, raw 2020-PET Yarn, dyed 2020-…" at bounding box center [681, 303] width 145 height 14
select select "409"
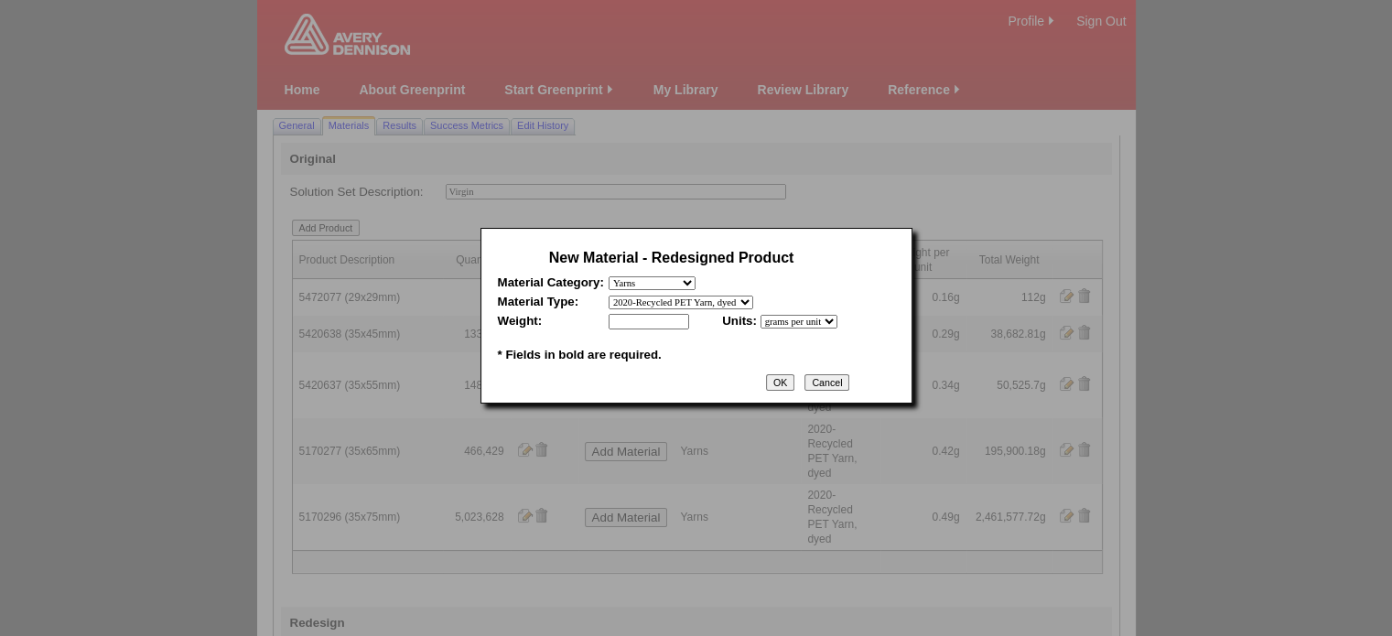
click at [609, 296] on select "- select 2020-Albert Yarn, dyed 2020-Albert Yarn, raw 2020-PET Yarn, dyed 2020-…" at bounding box center [681, 303] width 145 height 14
click at [637, 330] on input "text" at bounding box center [649, 322] width 81 height 16
type input "0.44"
click at [794, 388] on input "OK" at bounding box center [780, 382] width 28 height 16
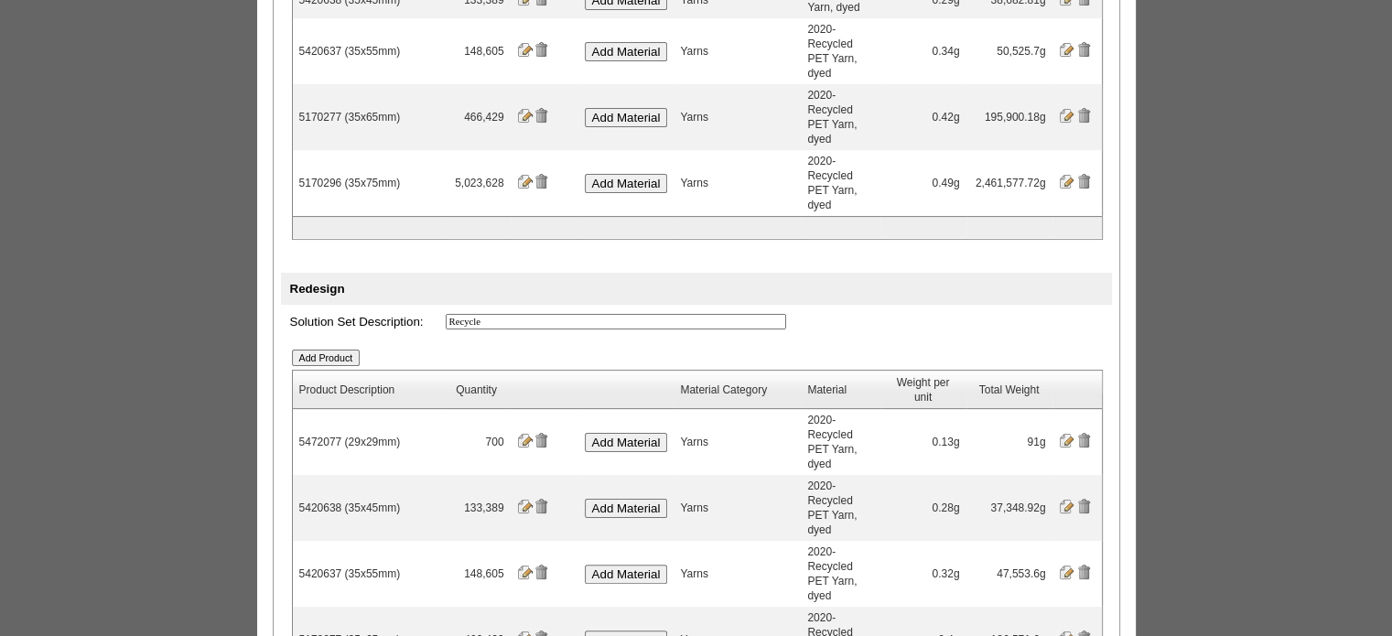
scroll to position [351, 0]
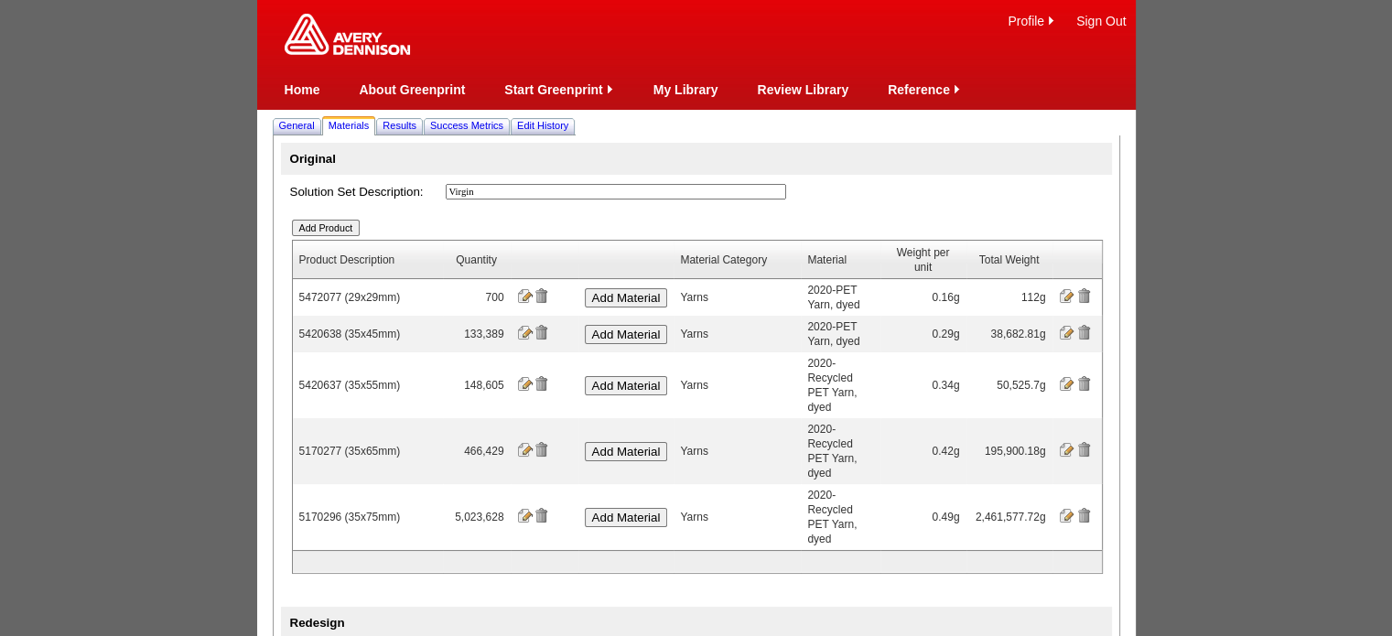
click at [342, 233] on input "Add Product" at bounding box center [326, 228] width 69 height 16
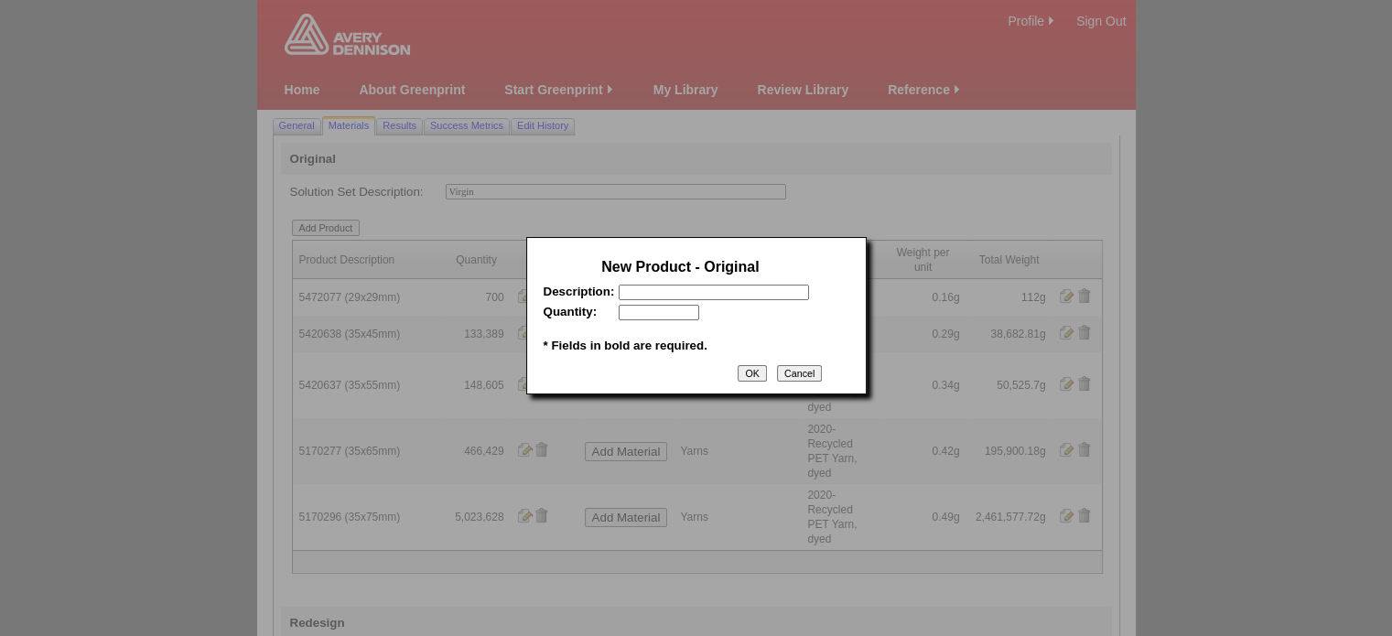
click at [692, 295] on input "text" at bounding box center [714, 293] width 190 height 16
paste input "5170314"
type input "5170314 (35x85mm)"
click at [674, 317] on input "text" at bounding box center [659, 313] width 81 height 16
type input "98974"
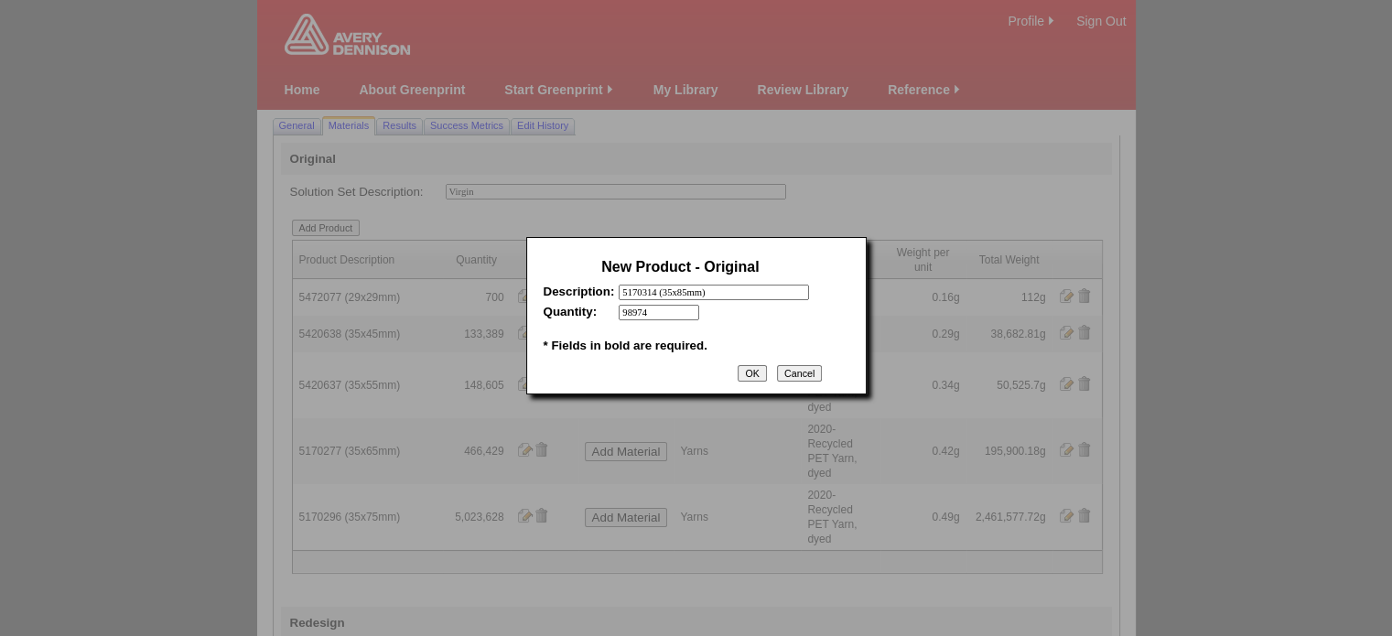
click at [751, 375] on input "OK" at bounding box center [752, 373] width 28 height 16
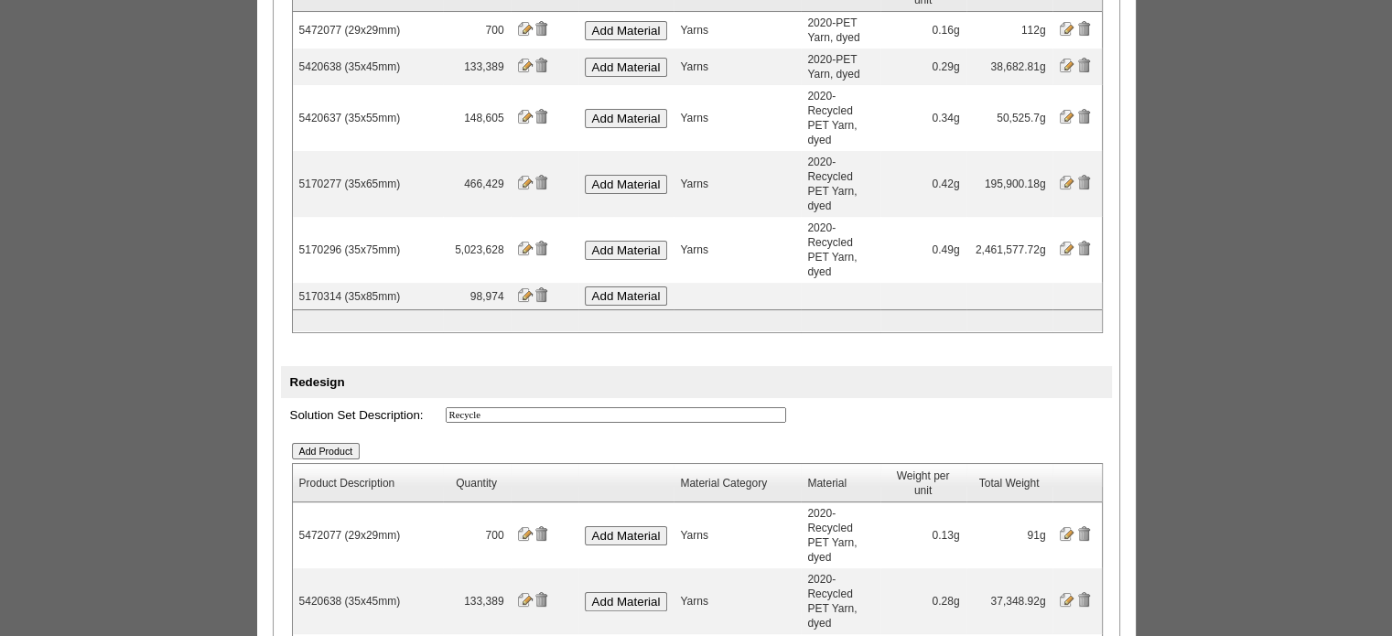
scroll to position [275, 0]
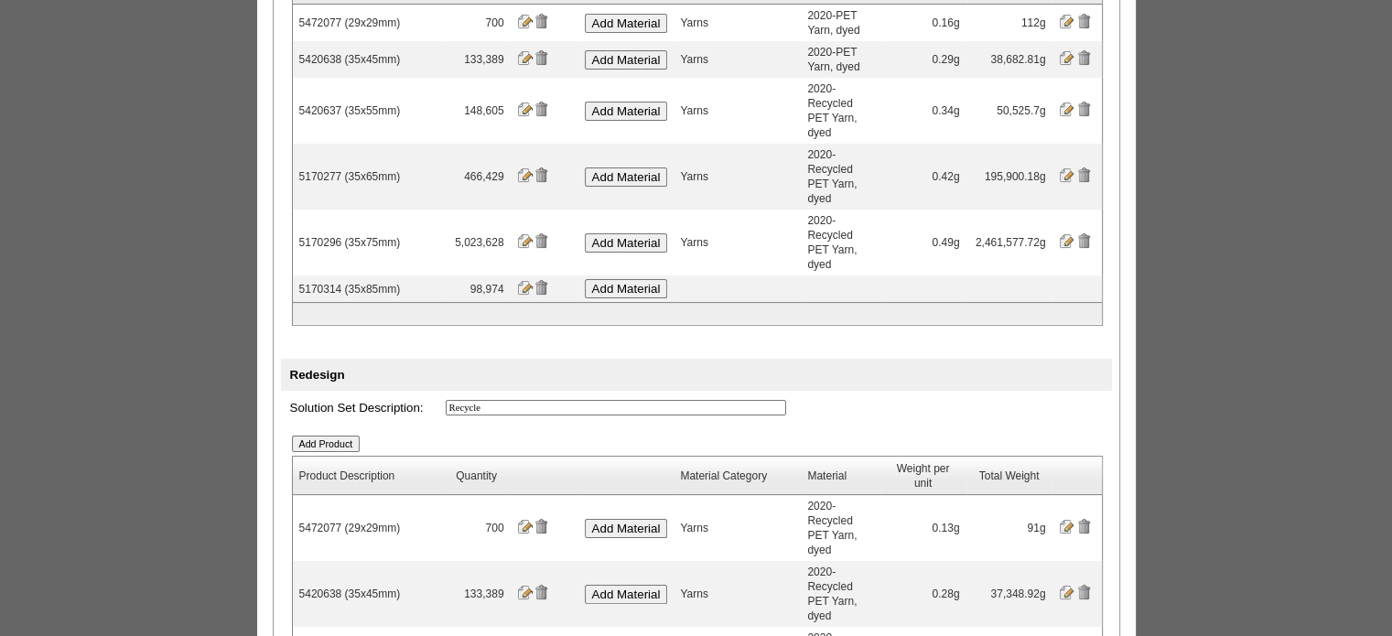
click at [643, 279] on input "Add Material" at bounding box center [626, 288] width 83 height 19
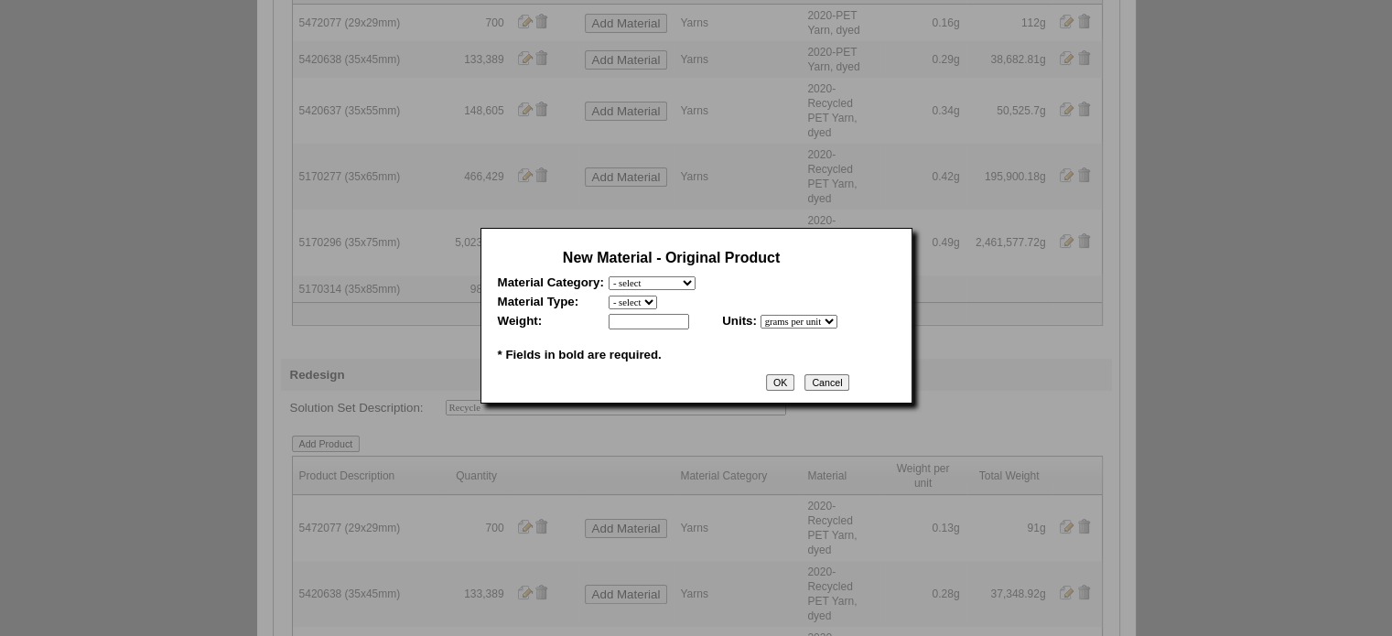
scroll to position [0, 0]
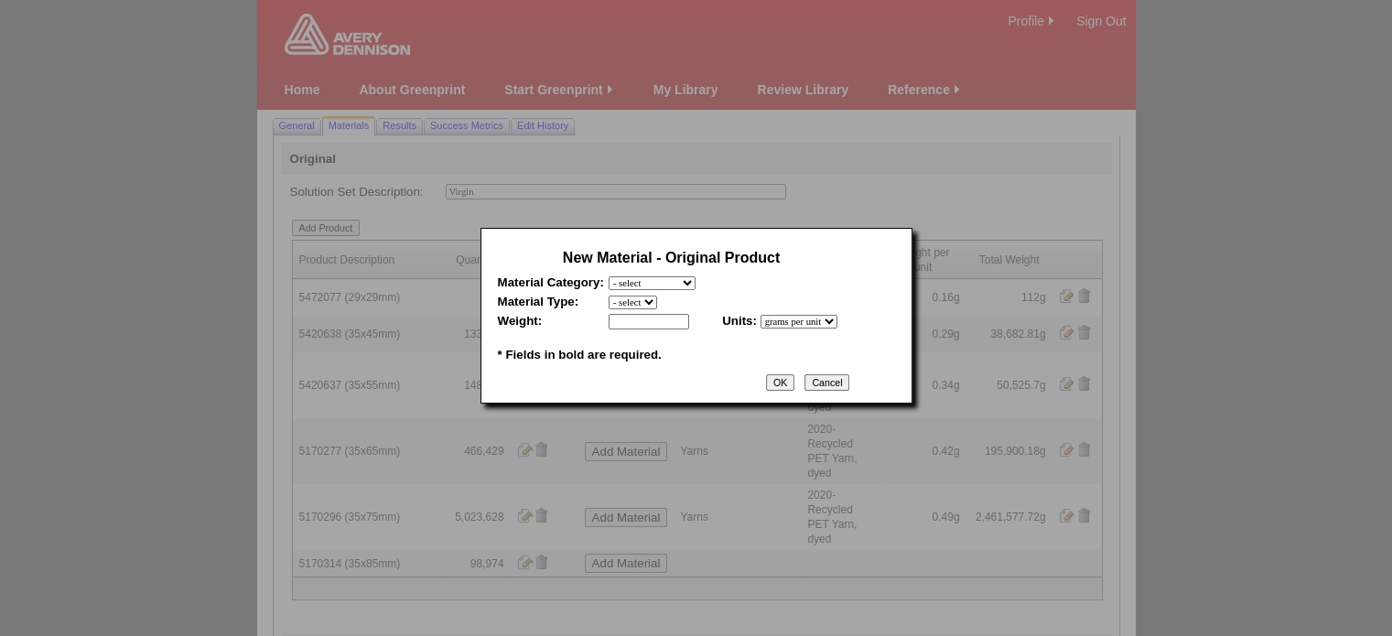
click at [848, 380] on input "Cancel" at bounding box center [827, 382] width 45 height 16
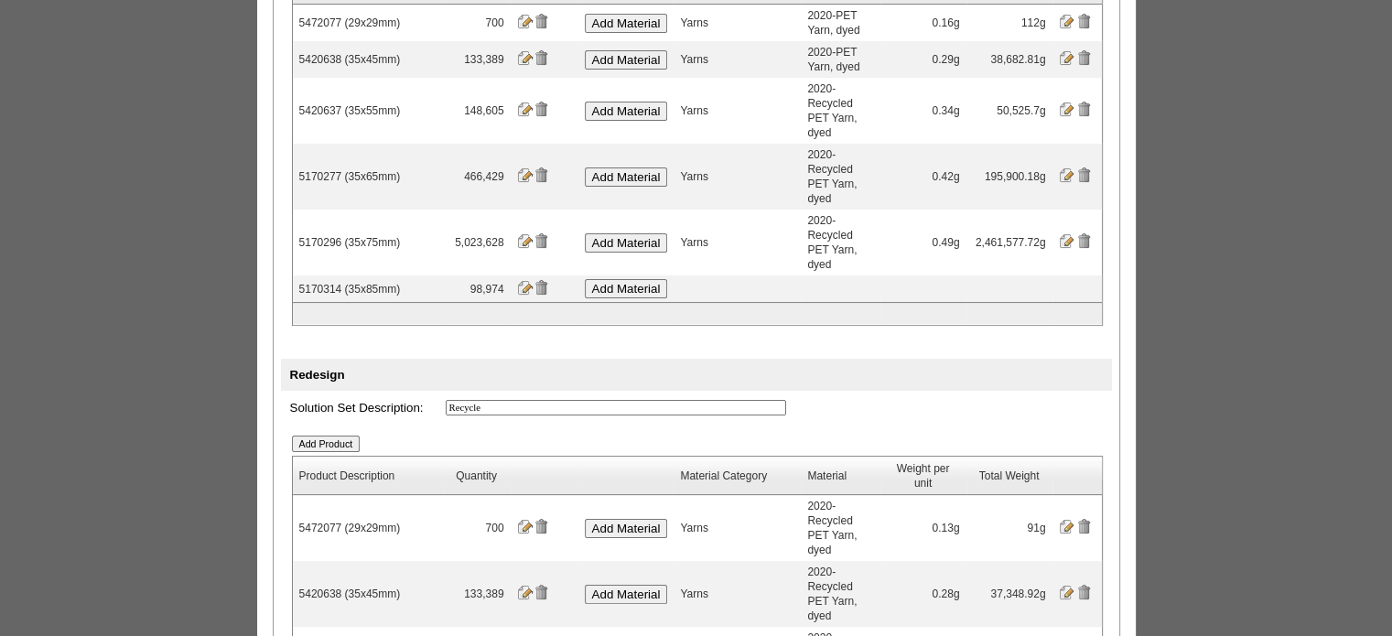
scroll to position [366, 0]
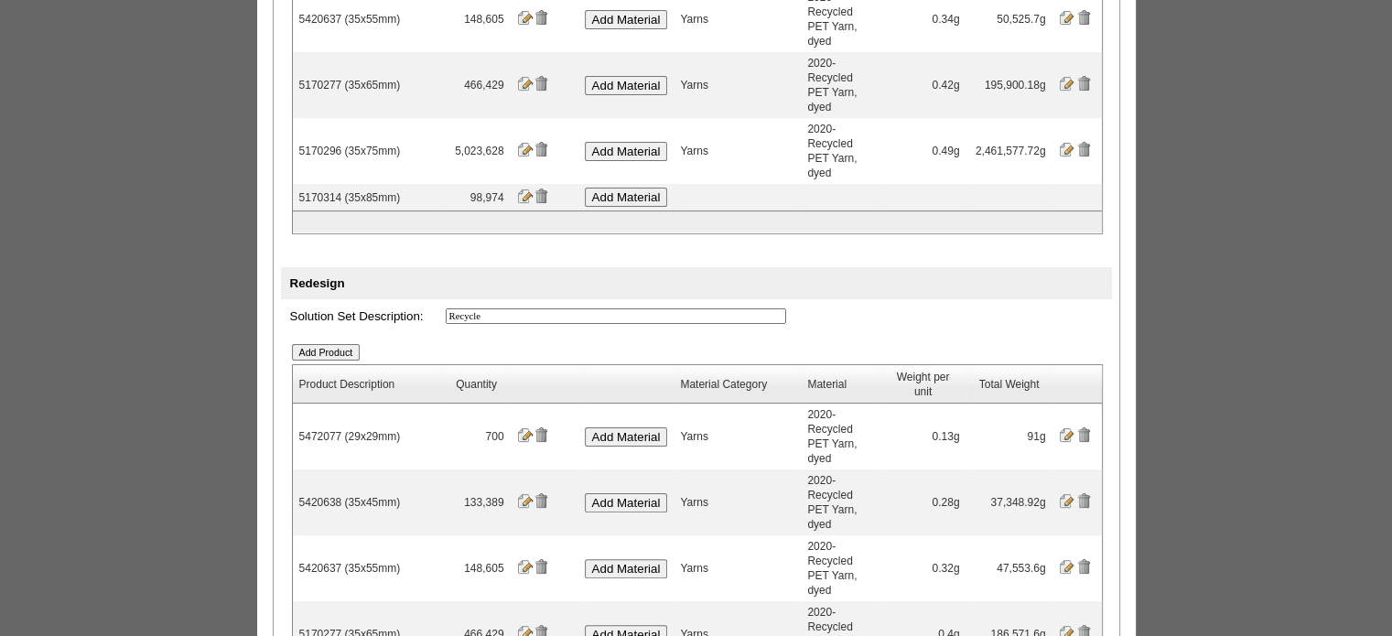
click at [352, 344] on input "Add Product" at bounding box center [326, 352] width 69 height 16
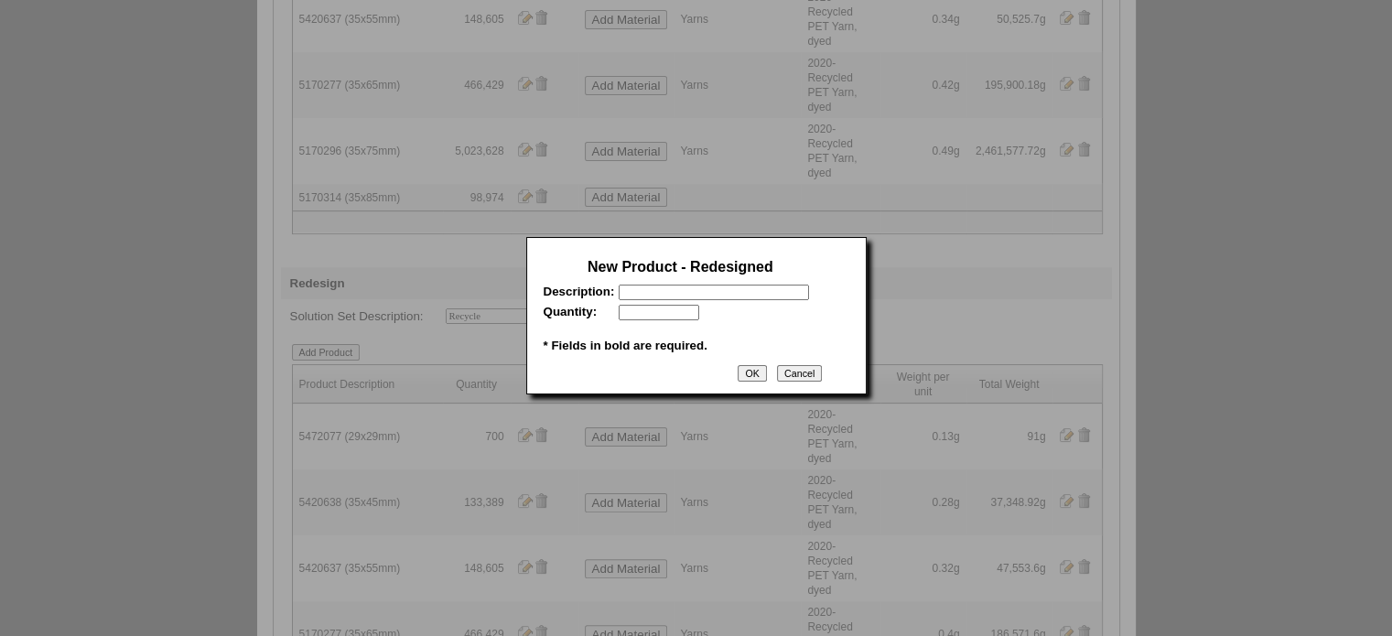
scroll to position [0, 0]
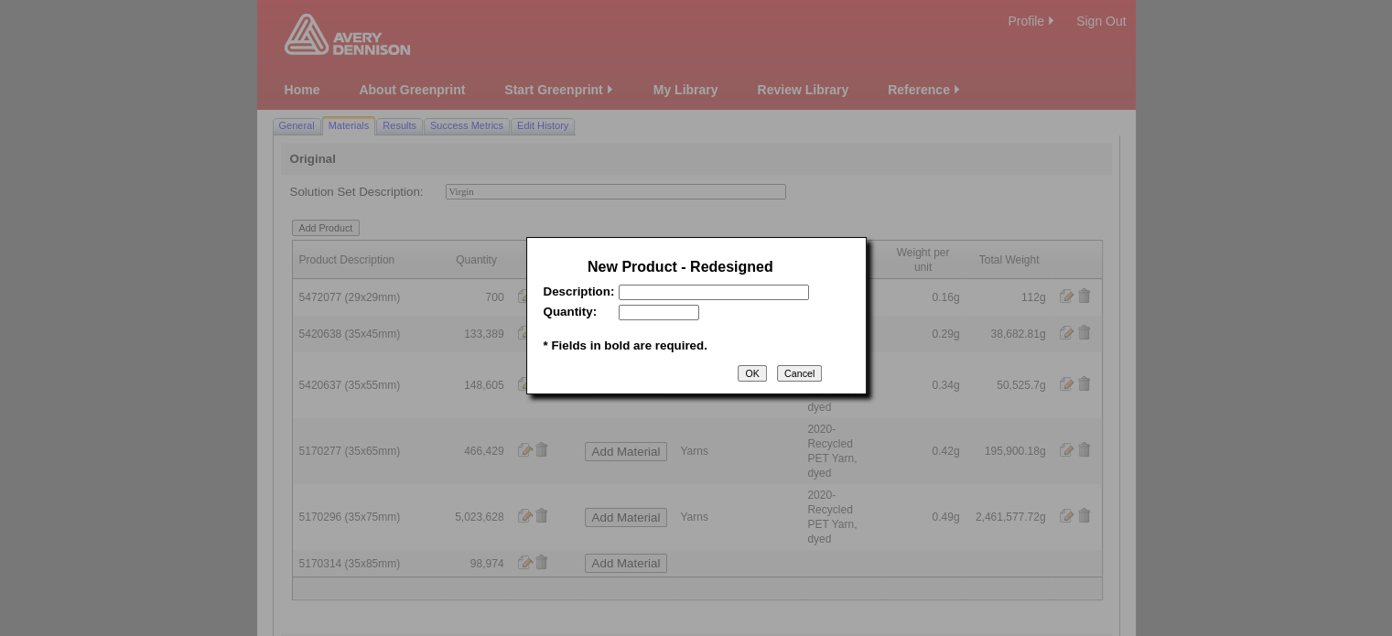
click at [648, 292] on input "text" at bounding box center [714, 293] width 190 height 16
paste input "5170314"
type input "5170314 (35x85mm)"
click at [667, 317] on input "text" at bounding box center [659, 313] width 81 height 16
type input "98974"
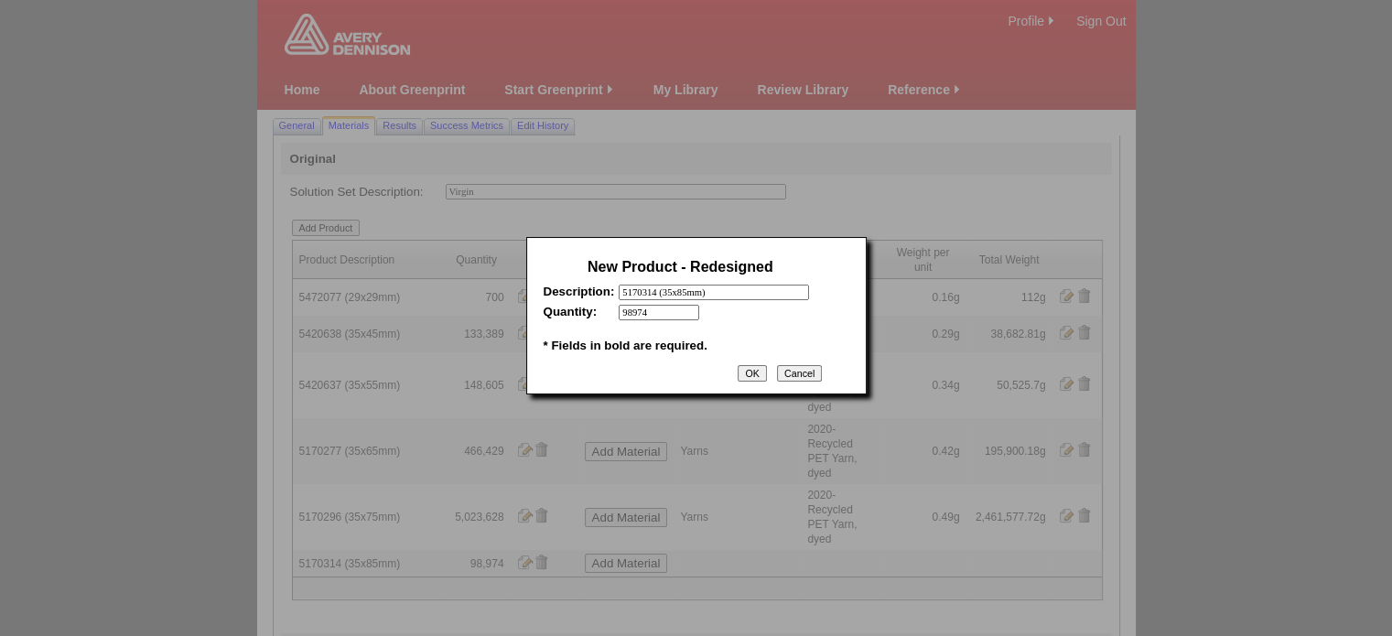
click at [740, 377] on input "OK" at bounding box center [752, 373] width 28 height 16
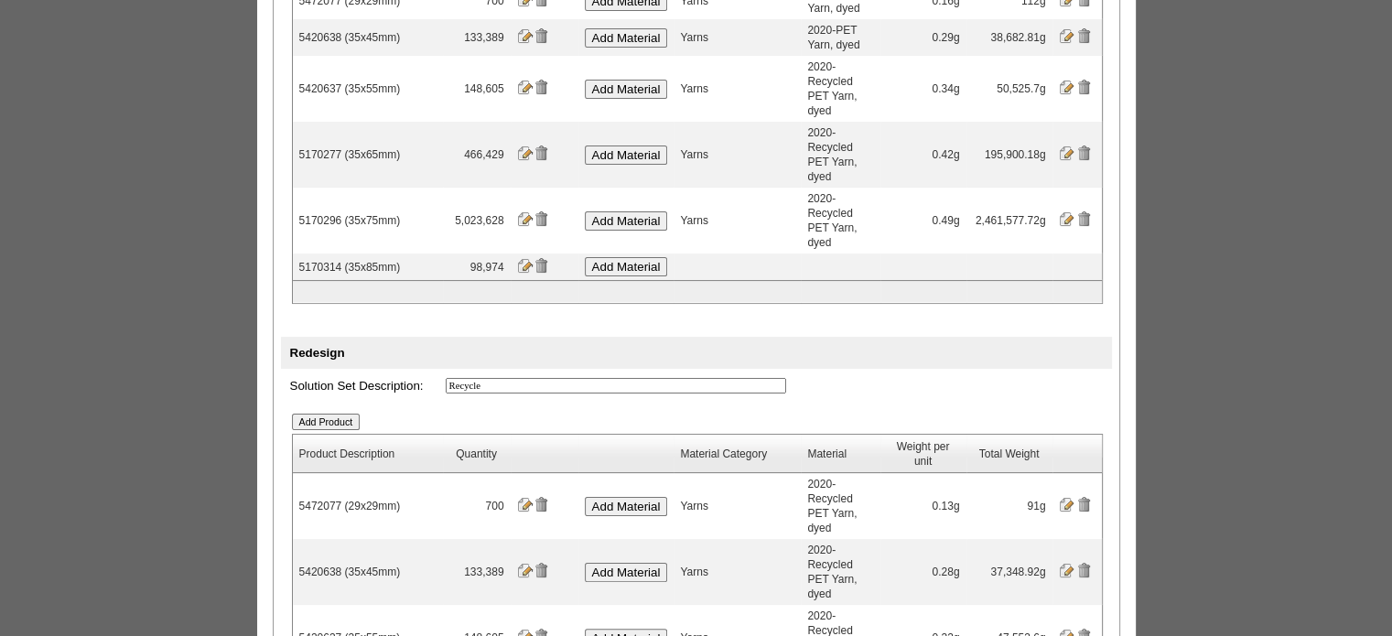
scroll to position [275, 0]
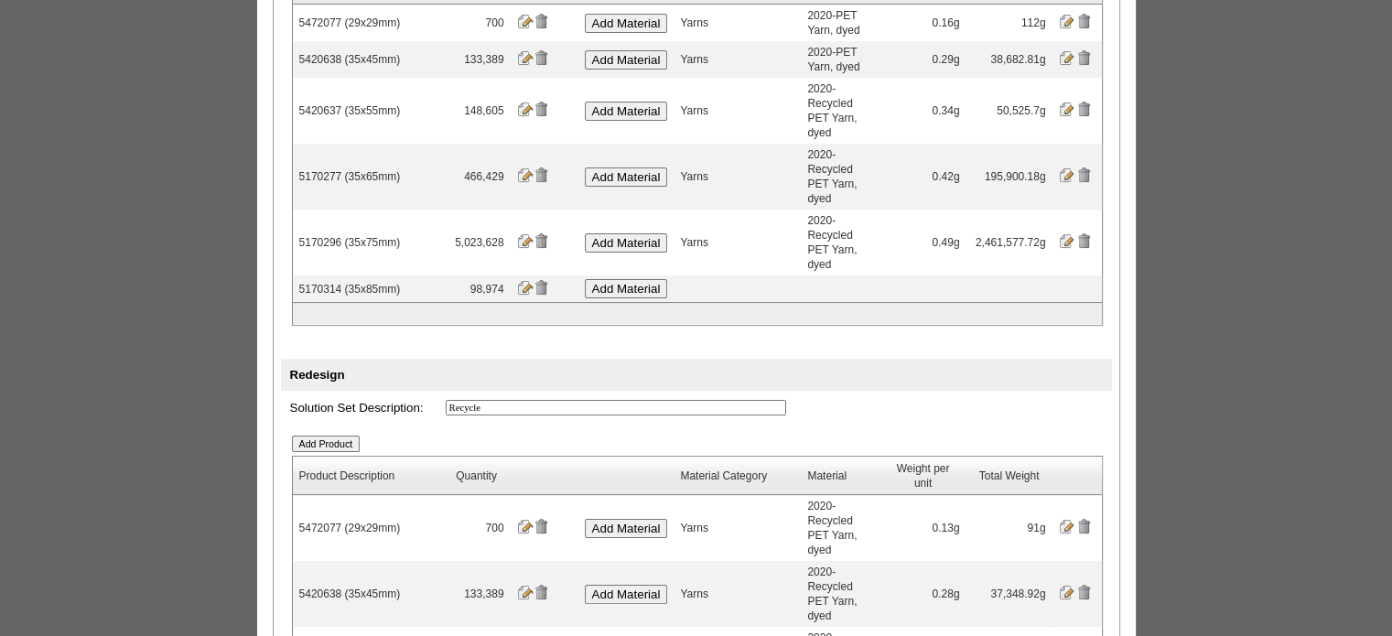
click at [651, 279] on input "Add Material" at bounding box center [626, 288] width 83 height 19
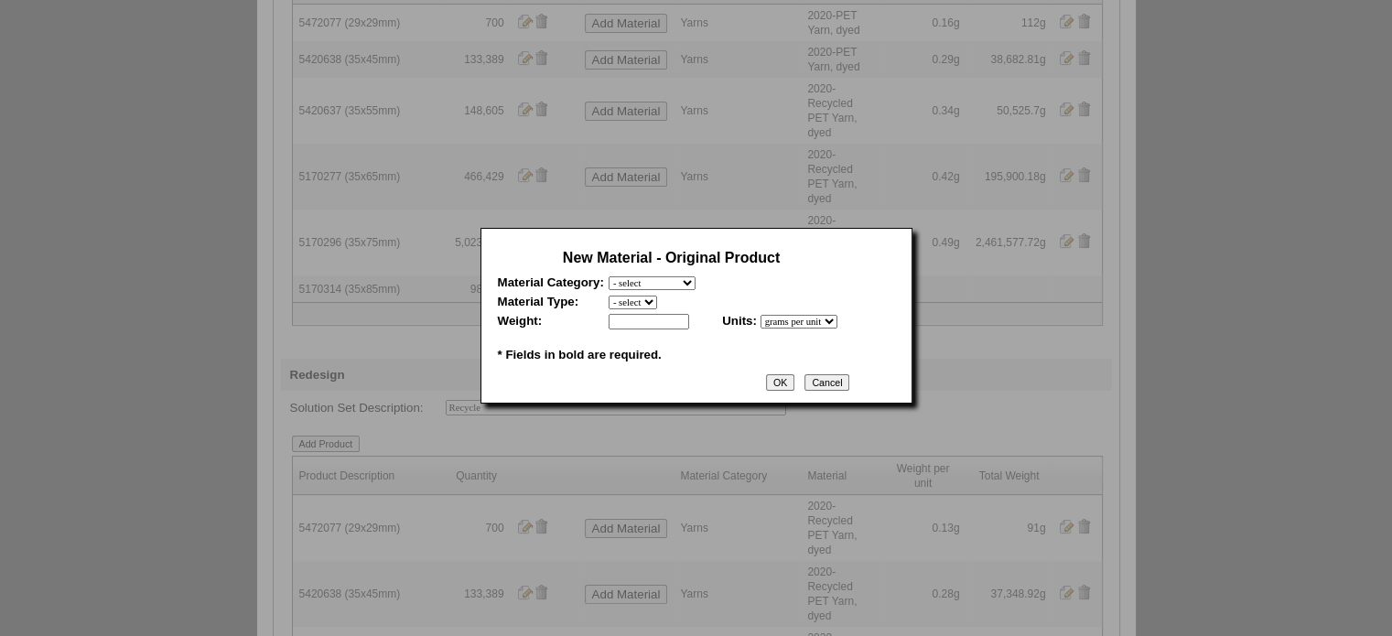
scroll to position [0, 0]
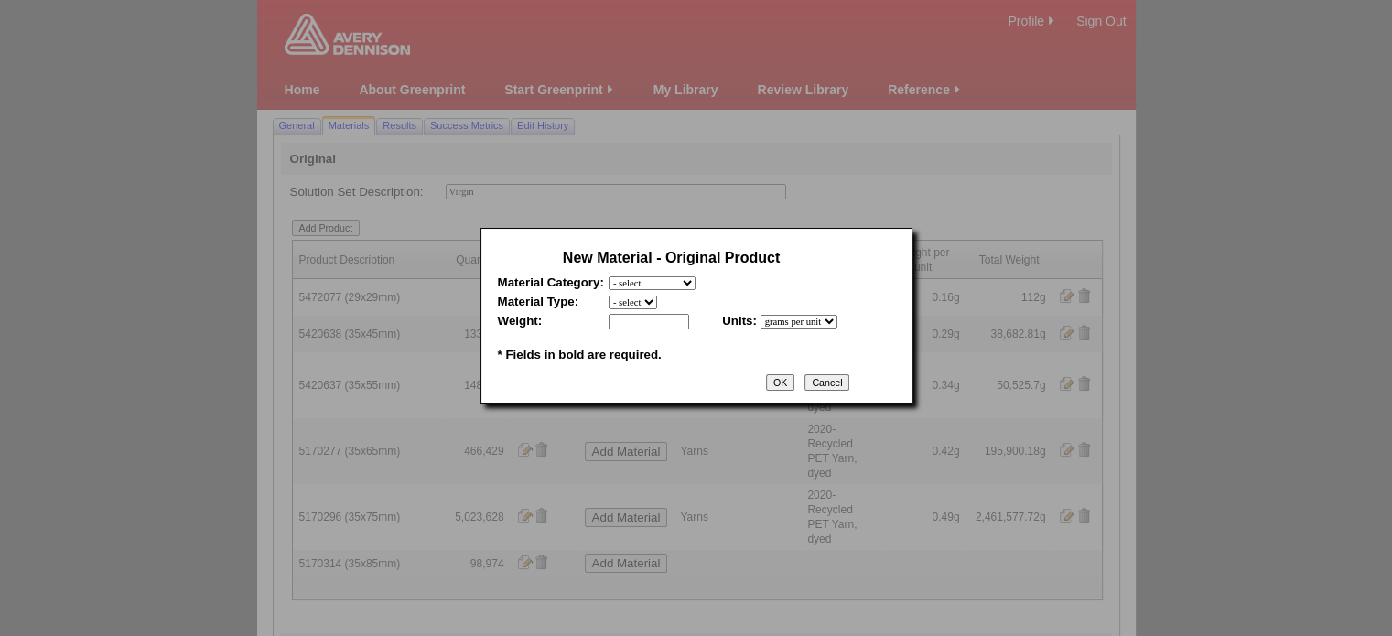
click at [667, 284] on select "- select Film and plastics Papers Liners Adhesives Yarns Heat Transfers PS Labe…" at bounding box center [652, 283] width 87 height 14
select select "7"
click at [609, 276] on select "- select Film and plastics Papers Liners Adhesives Yarns Heat Transfers PS Labe…" at bounding box center [652, 283] width 87 height 14
click at [669, 303] on select "- select 2020-Albert Yarn, dyed 2020-Albert Yarn, raw 2020-PET Yarn, dyed 2020-…" at bounding box center [681, 303] width 145 height 14
select select "409"
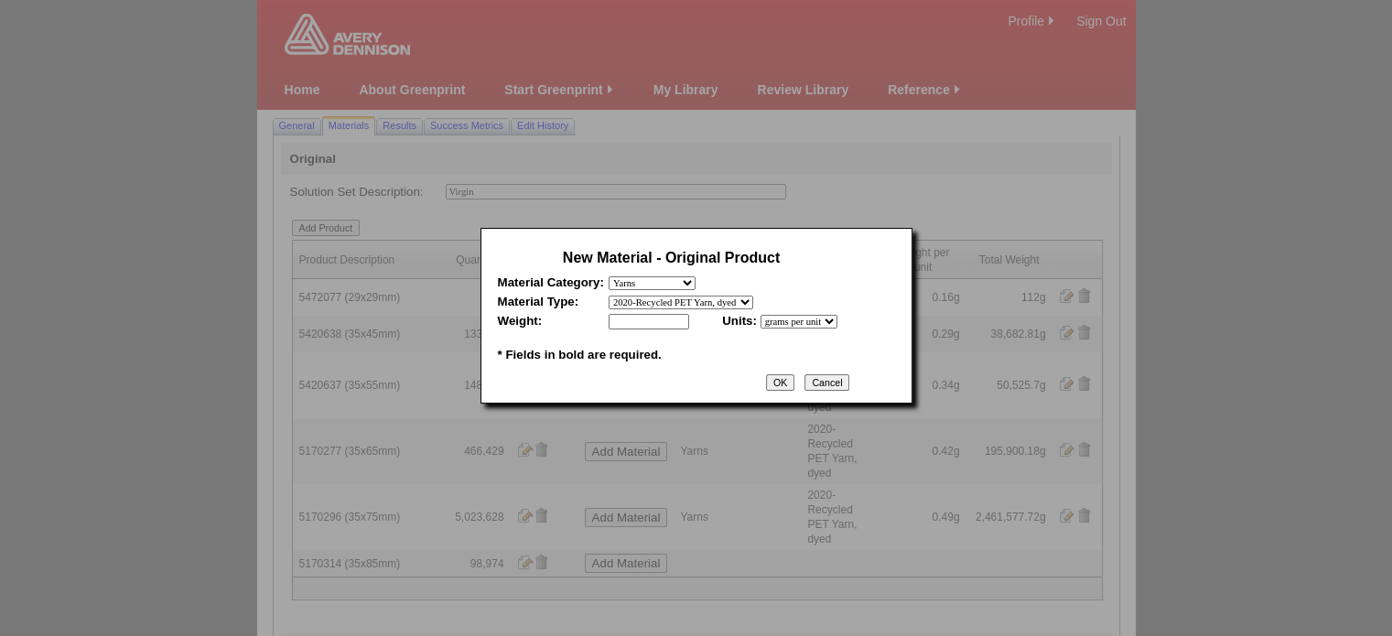
click at [609, 296] on select "- select 2020-Albert Yarn, dyed 2020-Albert Yarn, raw 2020-PET Yarn, dyed 2020-…" at bounding box center [681, 303] width 145 height 14
click at [663, 325] on input "text" at bounding box center [649, 322] width 81 height 16
type input "0.54"
click at [794, 391] on input "OK" at bounding box center [780, 382] width 28 height 16
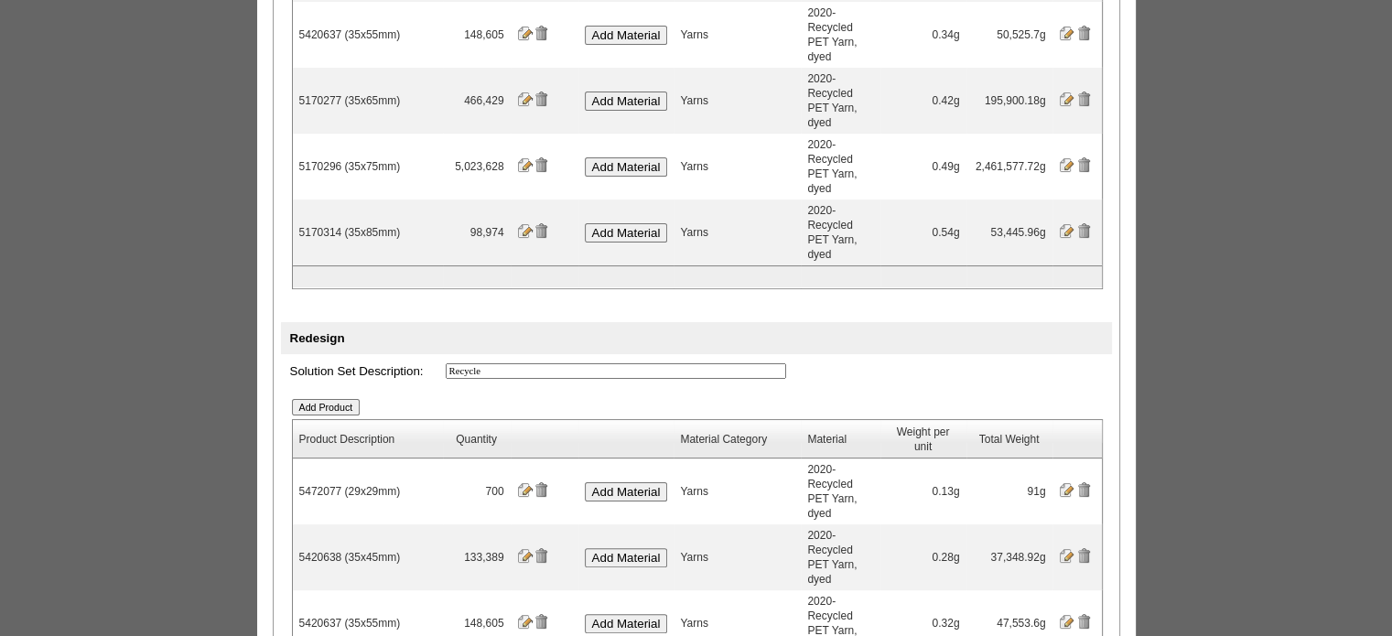
scroll to position [366, 0]
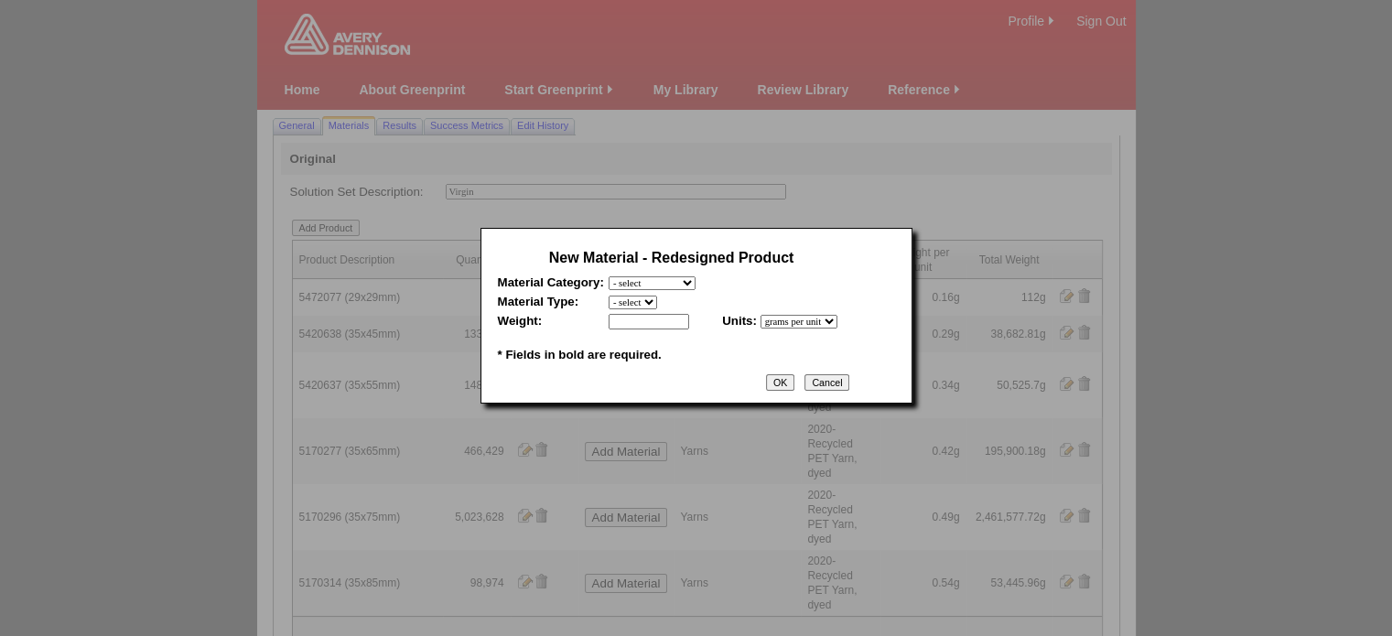
click at [687, 287] on select "- select Film and plastics Papers Liners Adhesives Yarns Heat Transfers PS Labe…" at bounding box center [652, 283] width 87 height 14
select select "7"
click at [609, 276] on select "- select Film and plastics Papers Liners Adhesives Yarns Heat Transfers PS Labe…" at bounding box center [652, 283] width 87 height 14
click at [684, 309] on select "- select 2020-Albert Yarn, dyed 2020-Albert Yarn, raw 2020-PET Yarn, dyed 2020-…" at bounding box center [681, 303] width 145 height 14
select select "409"
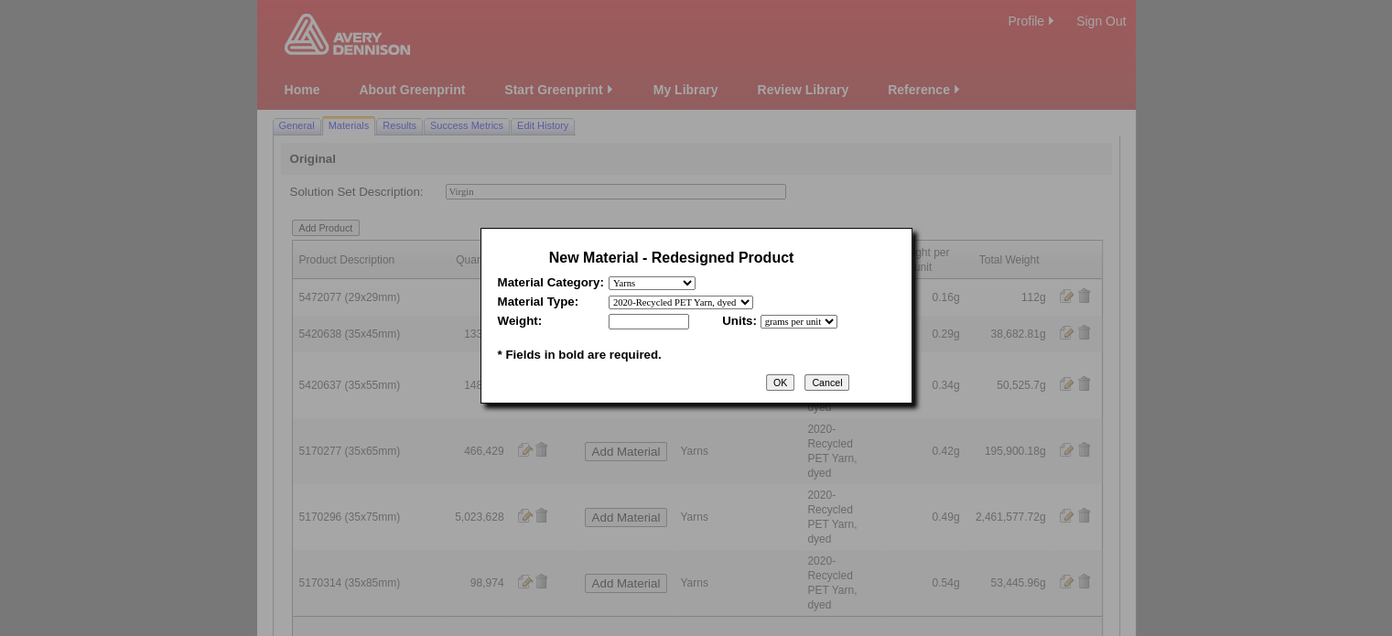
click at [609, 296] on select "- select 2020-Albert Yarn, dyed 2020-Albert Yarn, raw 2020-PET Yarn, dyed 2020-…" at bounding box center [681, 303] width 145 height 14
click at [650, 324] on input "text" at bounding box center [649, 322] width 81 height 16
type input "0.51"
click at [791, 387] on input "OK" at bounding box center [780, 382] width 28 height 16
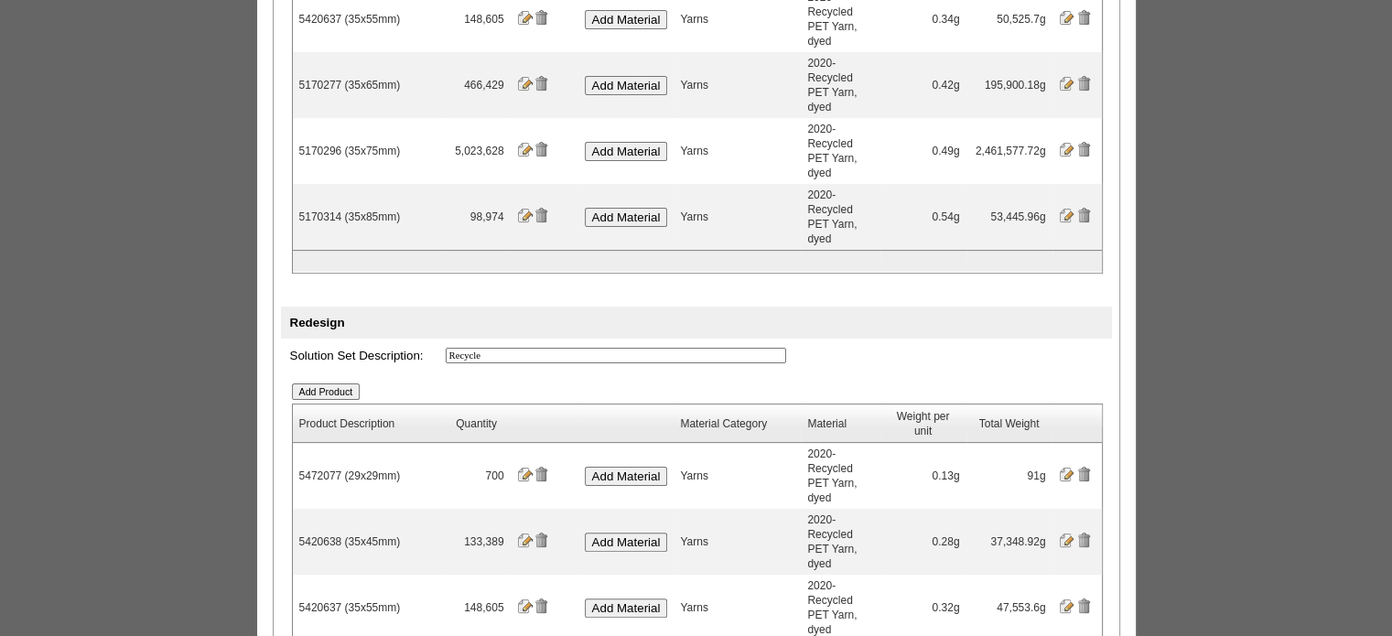
scroll to position [425, 0]
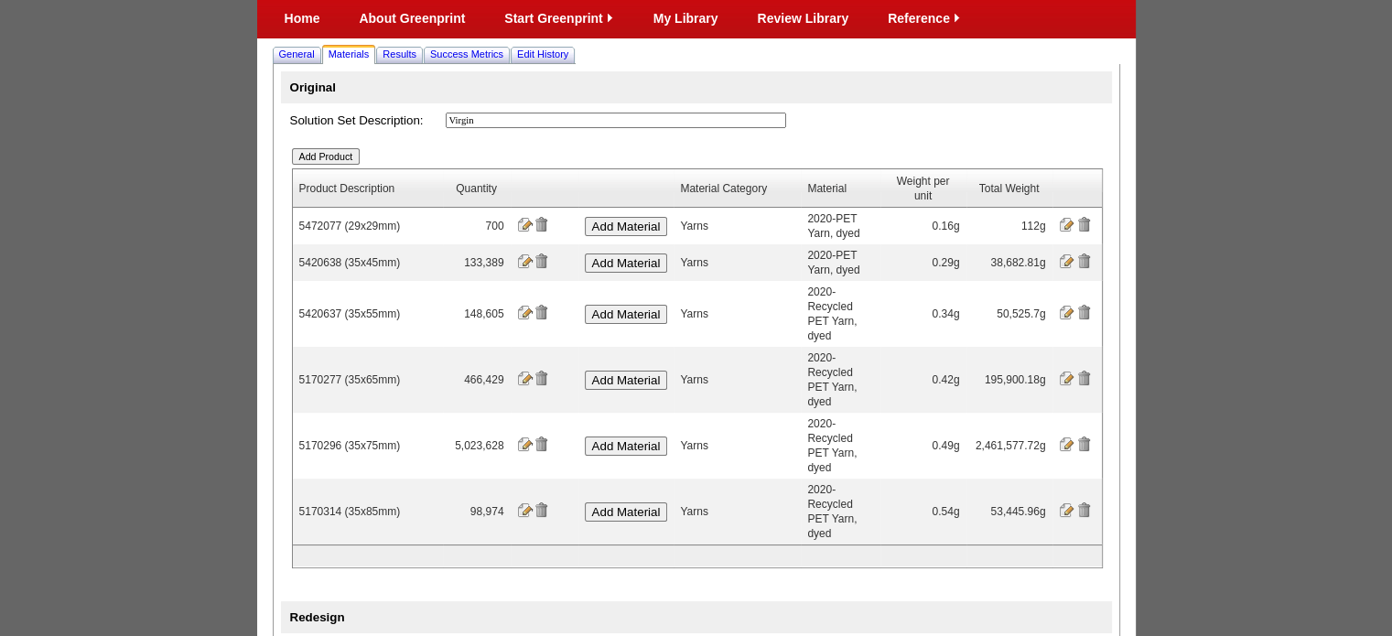
scroll to position [59, 0]
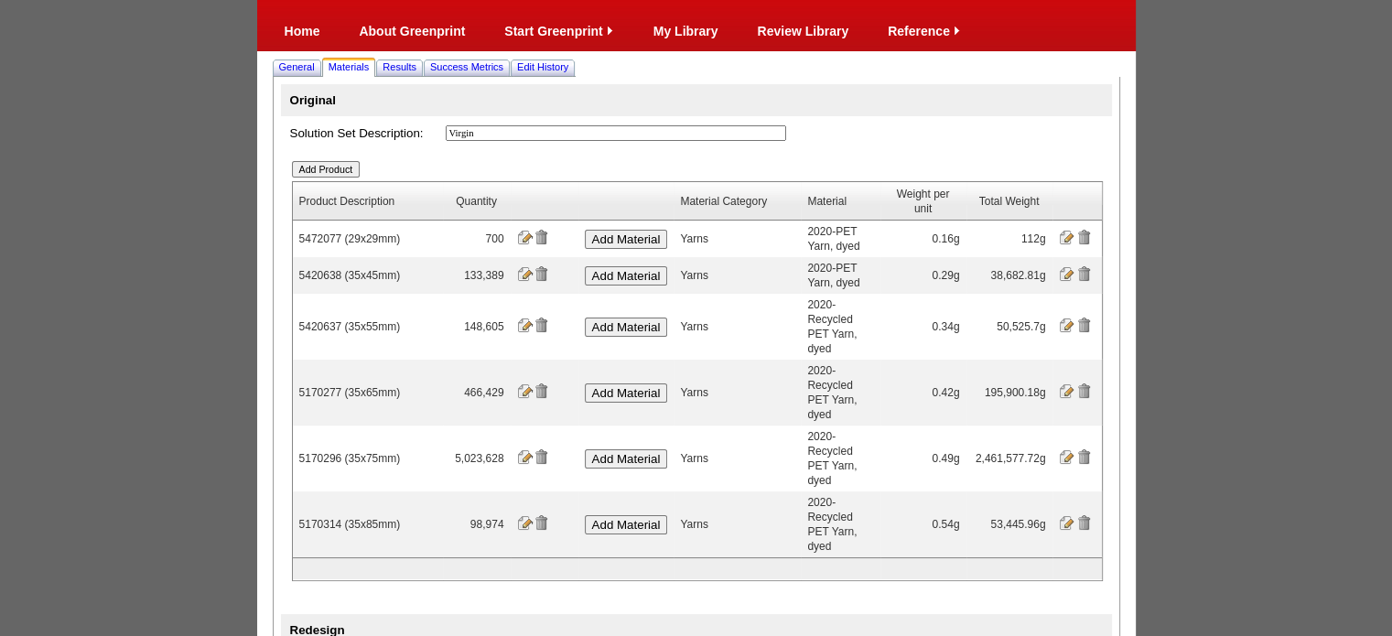
click at [346, 169] on input "Add Product" at bounding box center [326, 169] width 69 height 16
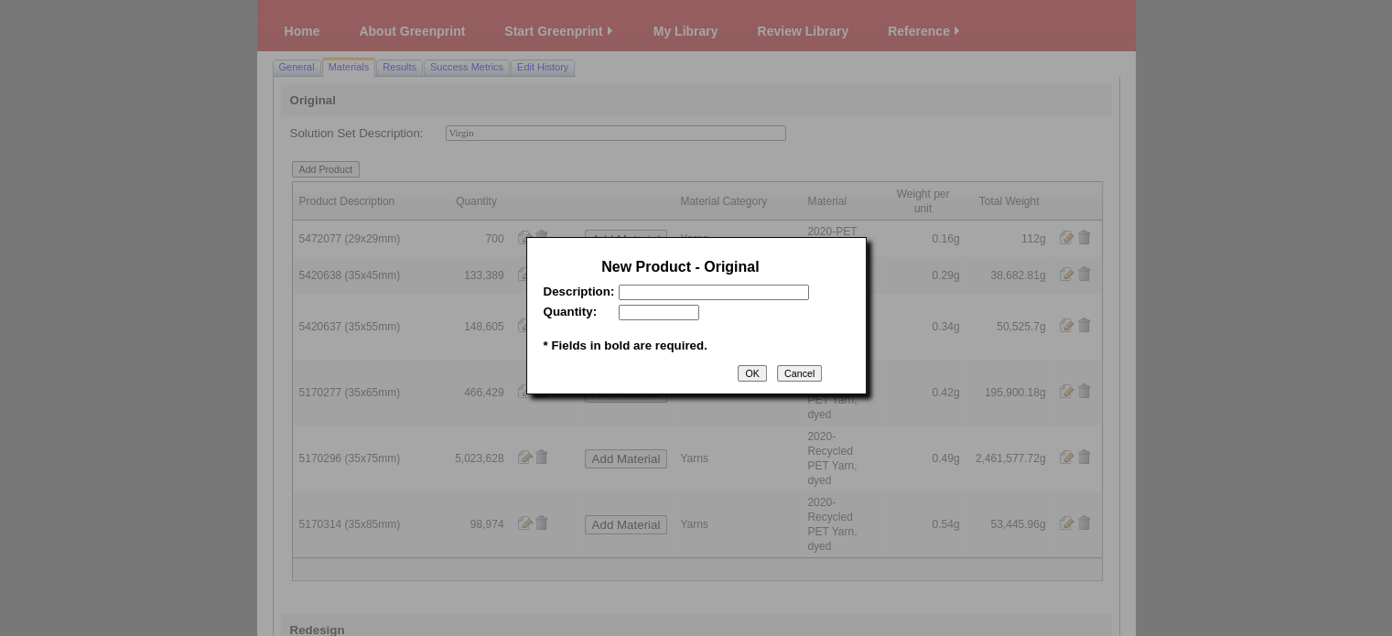
click at [671, 294] on input "text" at bounding box center [714, 293] width 190 height 16
paste input "5188399"
paste input "38x102/116mm"
drag, startPoint x: 783, startPoint y: 294, endPoint x: 555, endPoint y: 288, distance: 228.9
click at [555, 288] on tr "Description: 5188399 (38x102/116mm) *" at bounding box center [681, 293] width 275 height 16
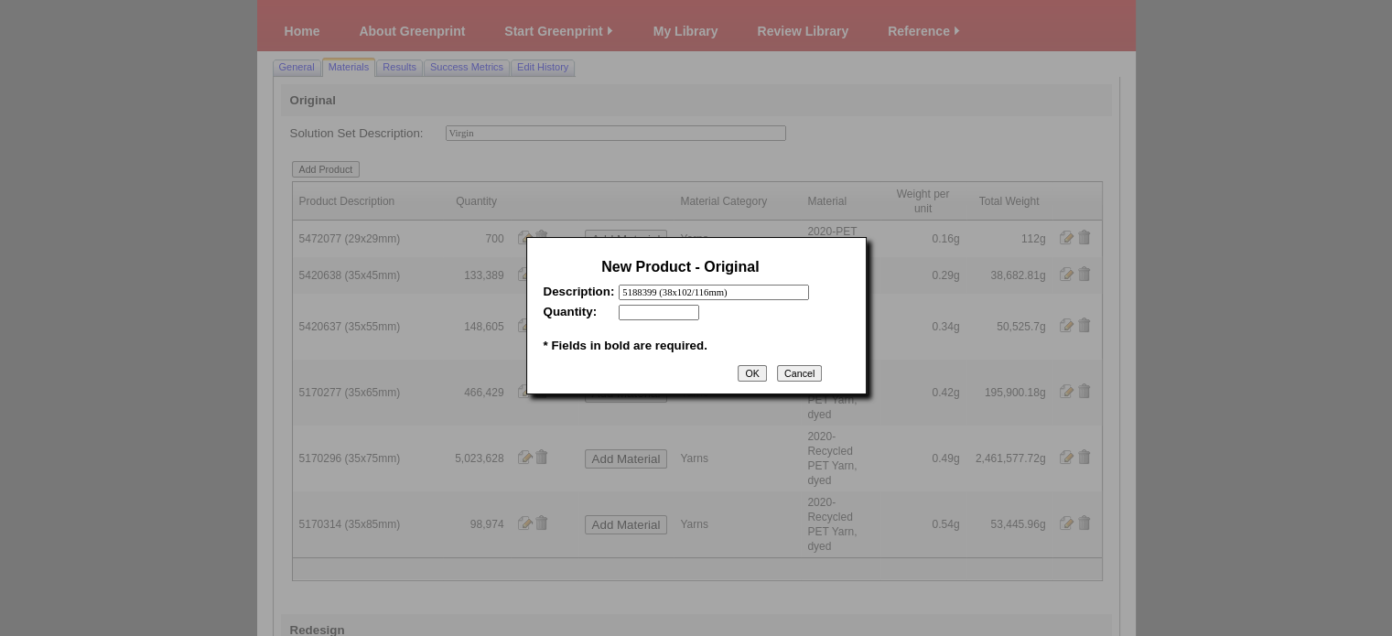
type input "5188399 (38x102/116mm)"
click at [670, 308] on input "text" at bounding box center [659, 313] width 81 height 16
type input "175000"
click at [756, 381] on input "OK" at bounding box center [752, 373] width 28 height 16
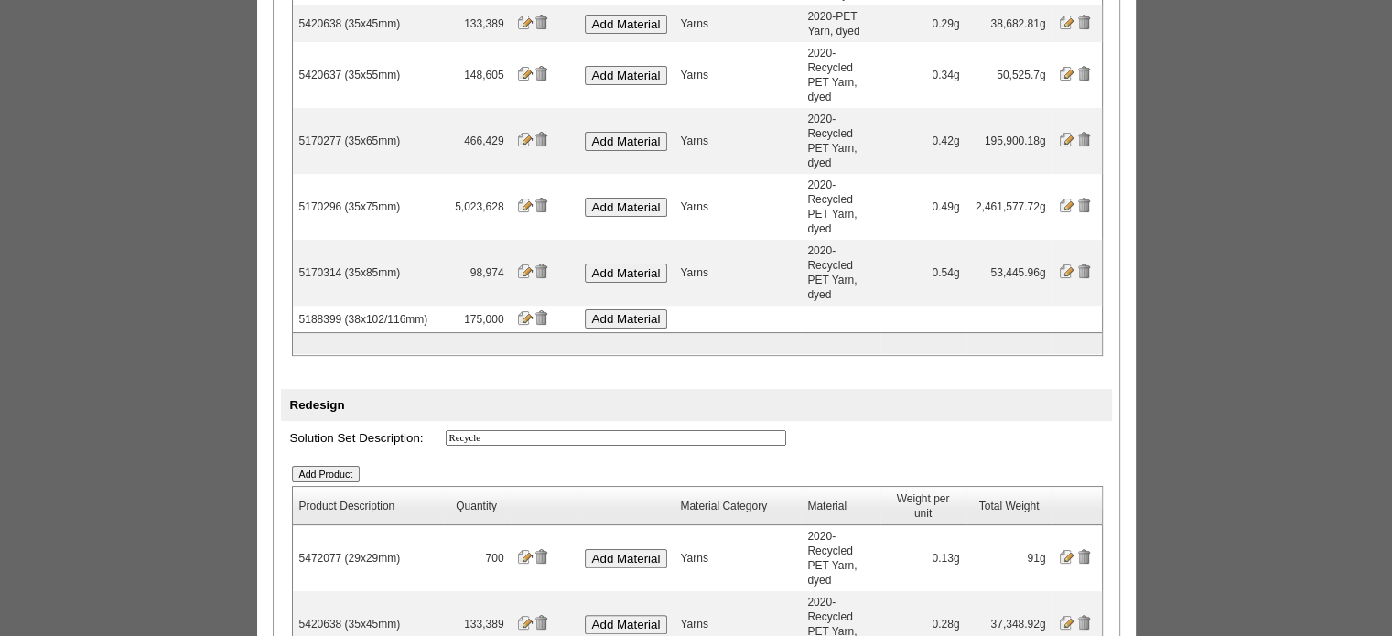
scroll to position [333, 0]
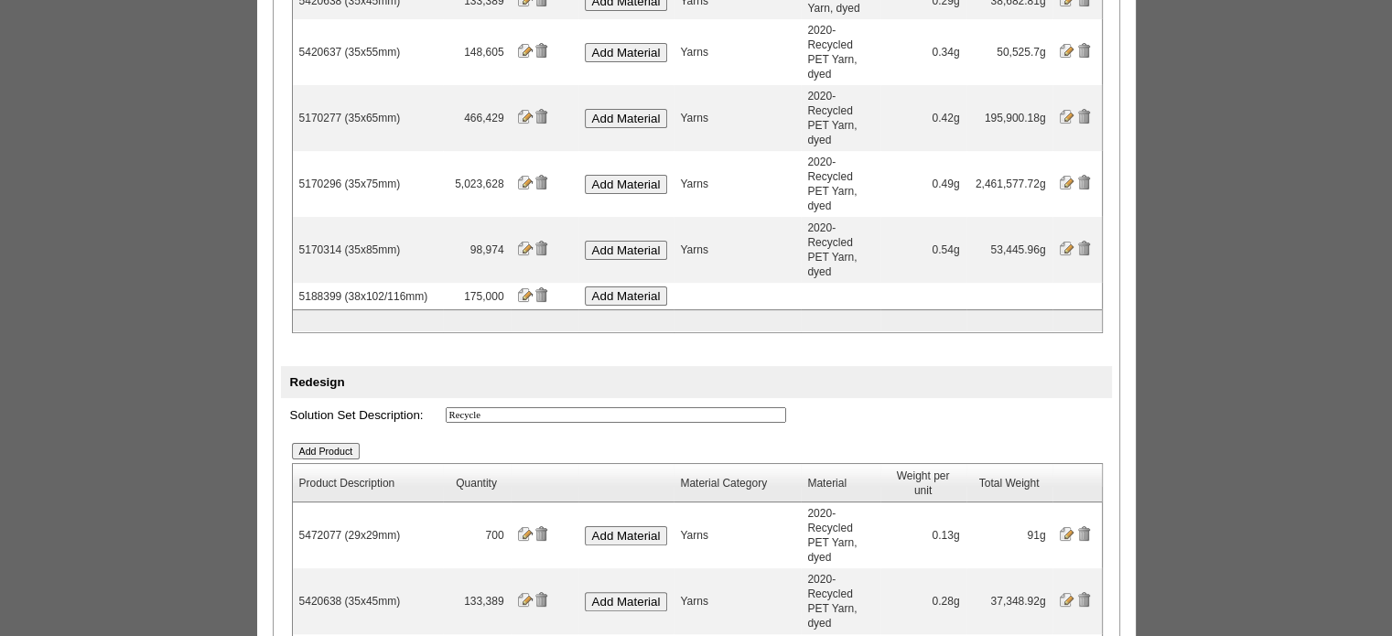
click at [350, 443] on input "Add Product" at bounding box center [326, 451] width 69 height 16
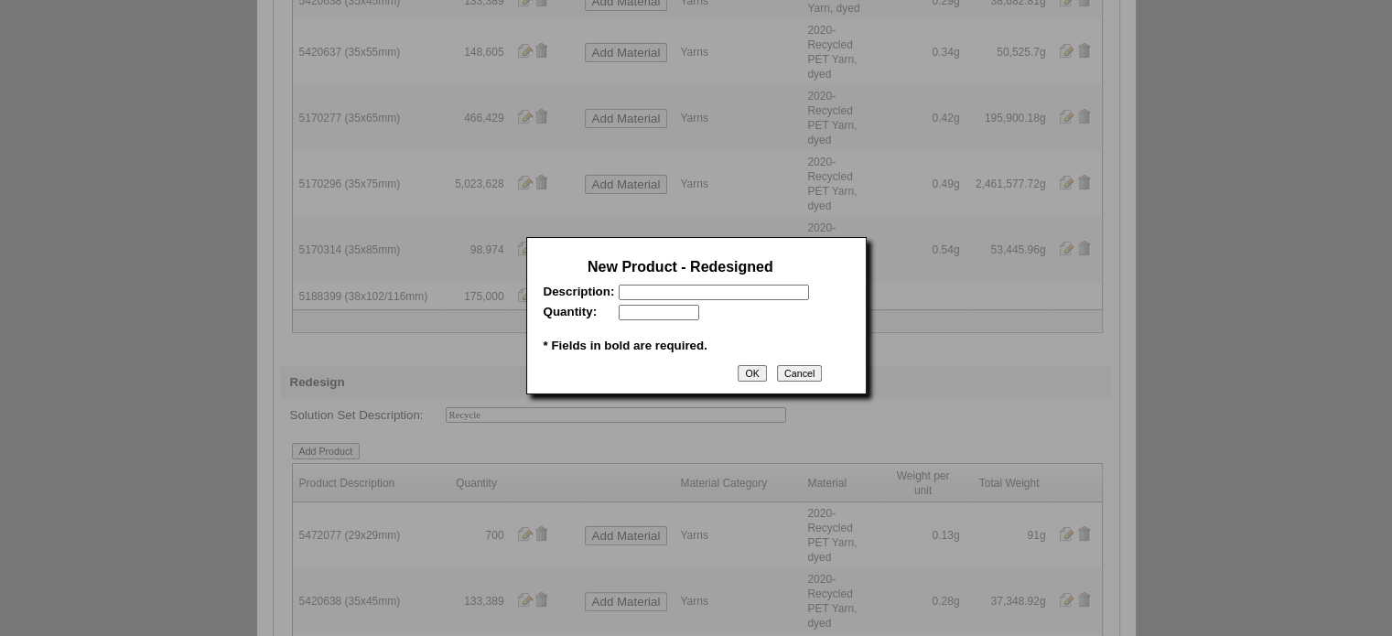
scroll to position [0, 0]
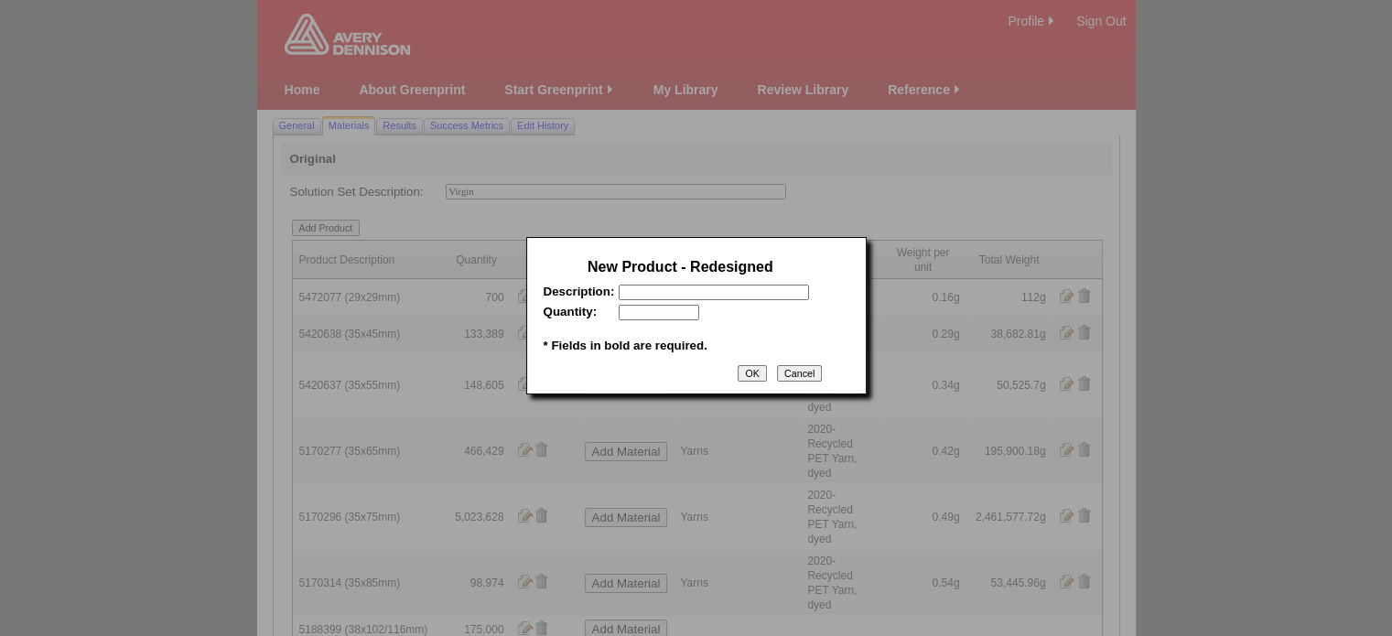
click at [637, 299] on input "text" at bounding box center [714, 293] width 190 height 16
paste input "5188399 (38x102/116mm)"
type input "5188399 (38x102/116mm)"
click at [649, 315] on input "text" at bounding box center [659, 313] width 81 height 16
type input "175000"
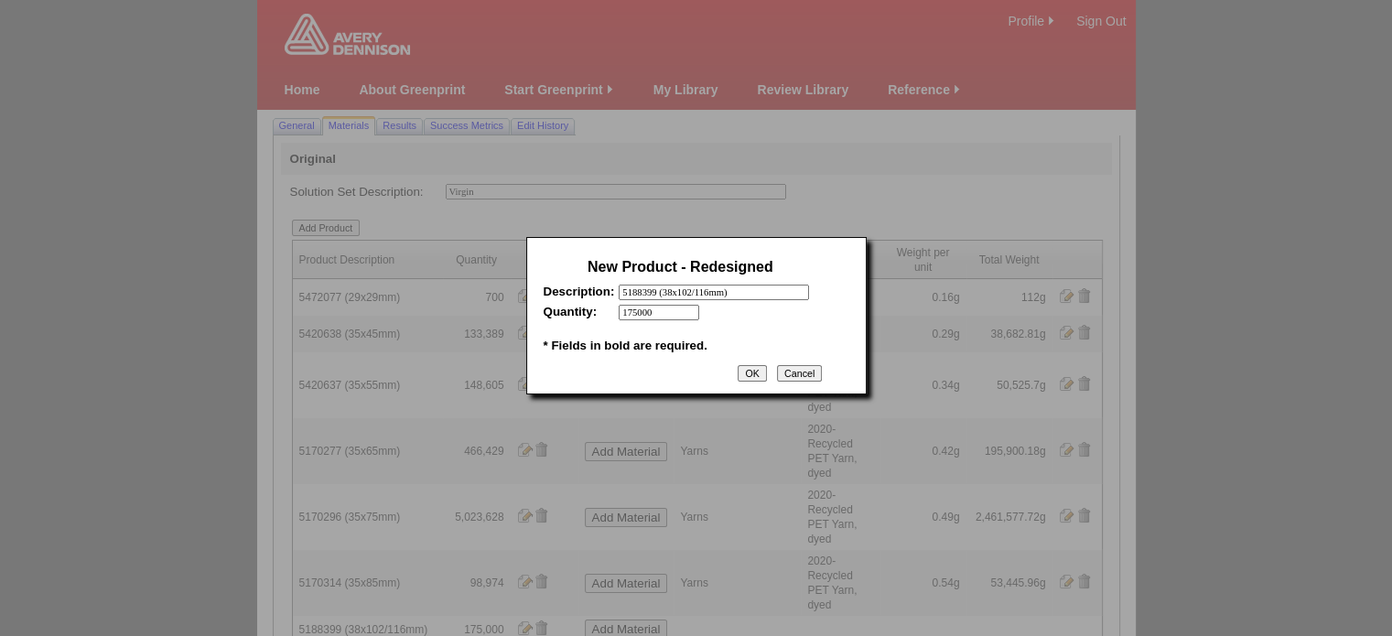
click at [747, 379] on input "OK" at bounding box center [752, 373] width 28 height 16
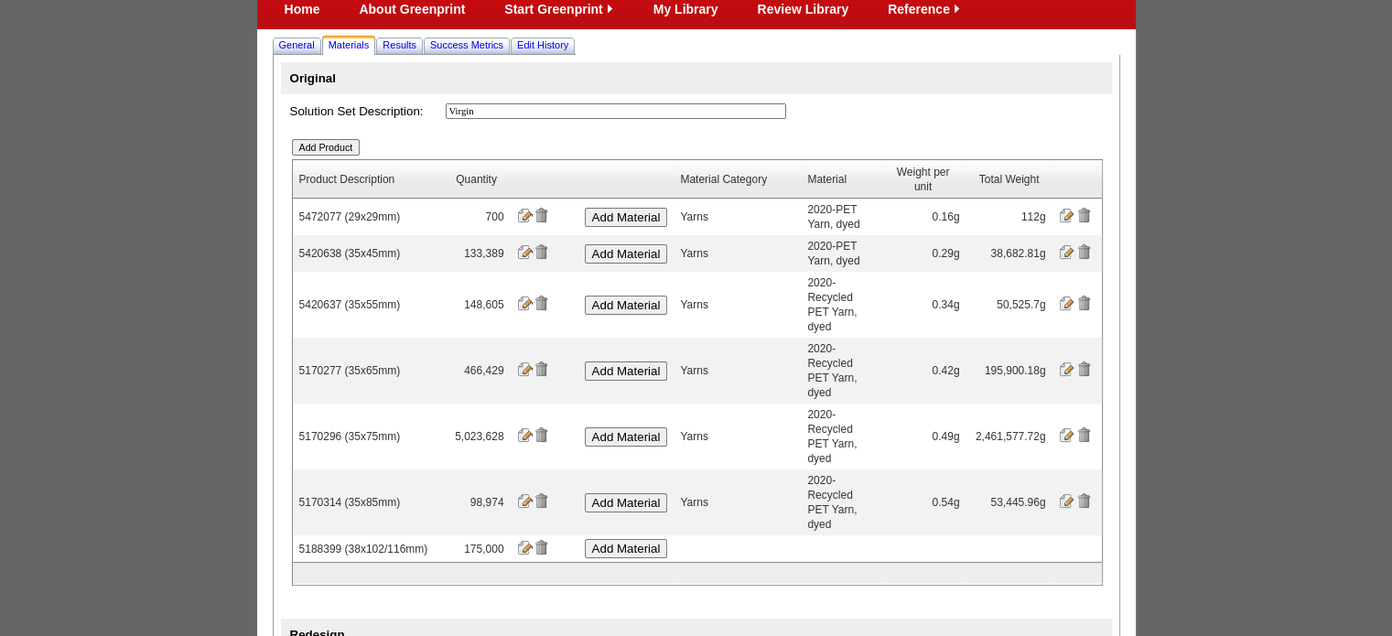
scroll to position [183, 0]
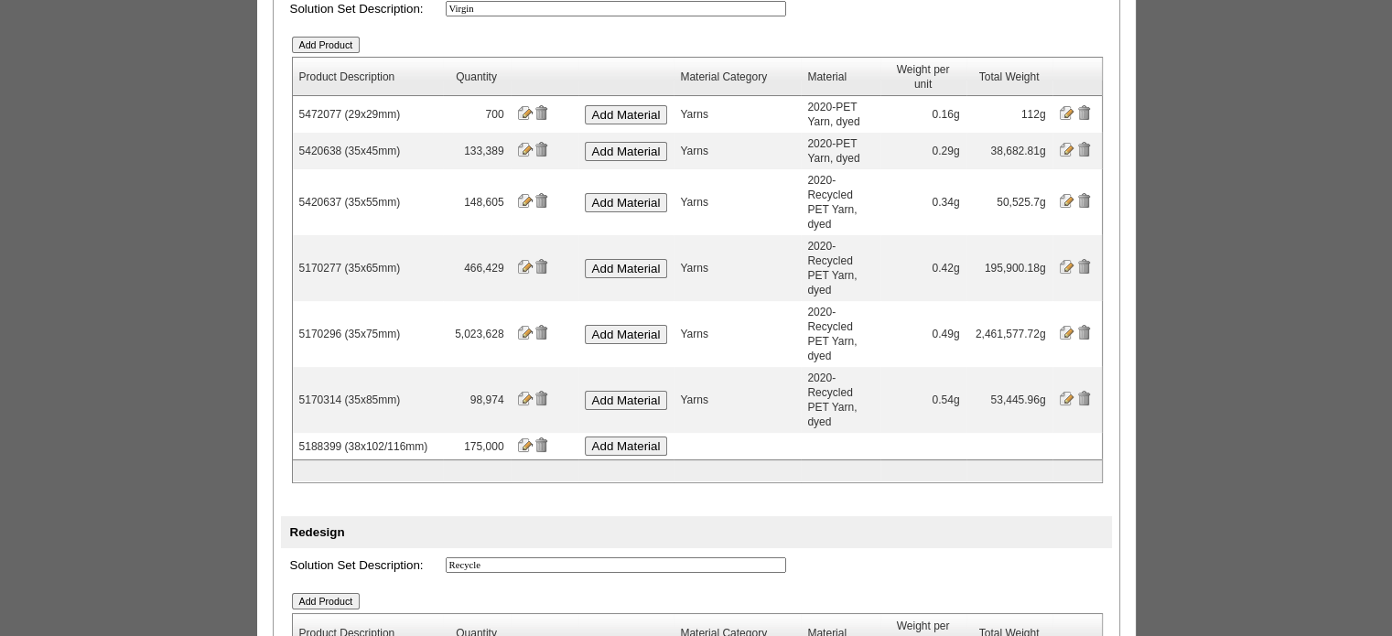
click at [660, 437] on input "Add Material" at bounding box center [626, 446] width 83 height 19
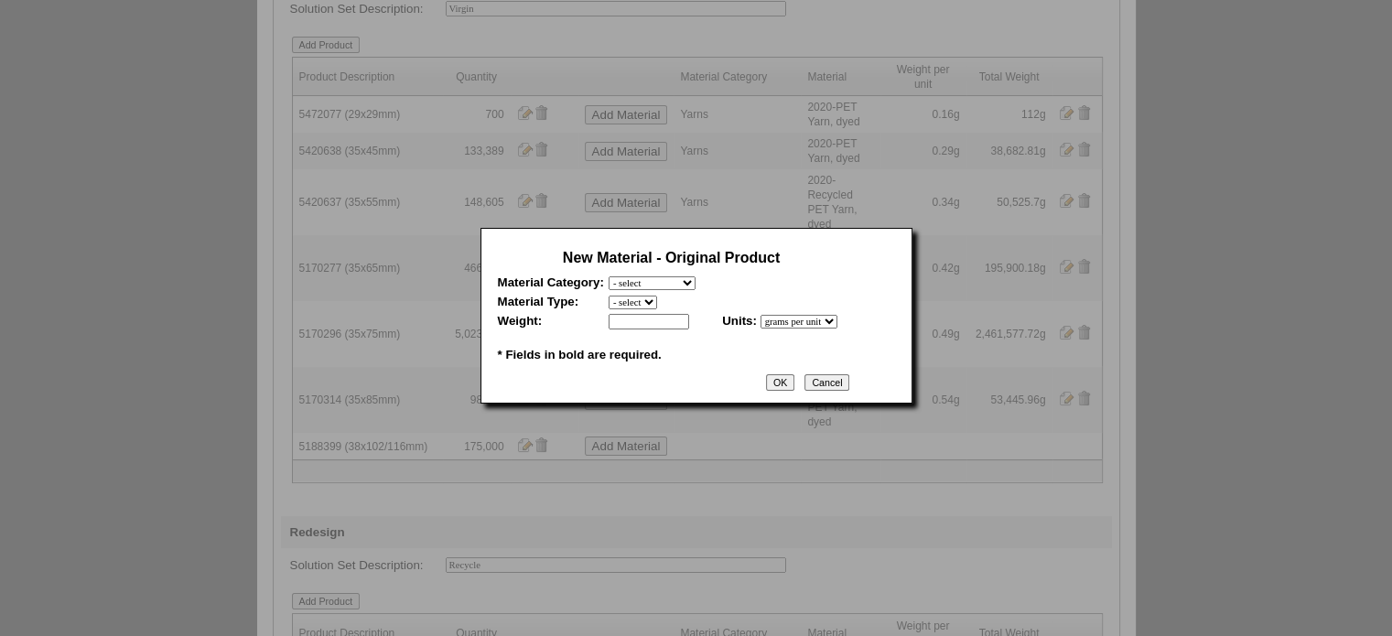
scroll to position [0, 0]
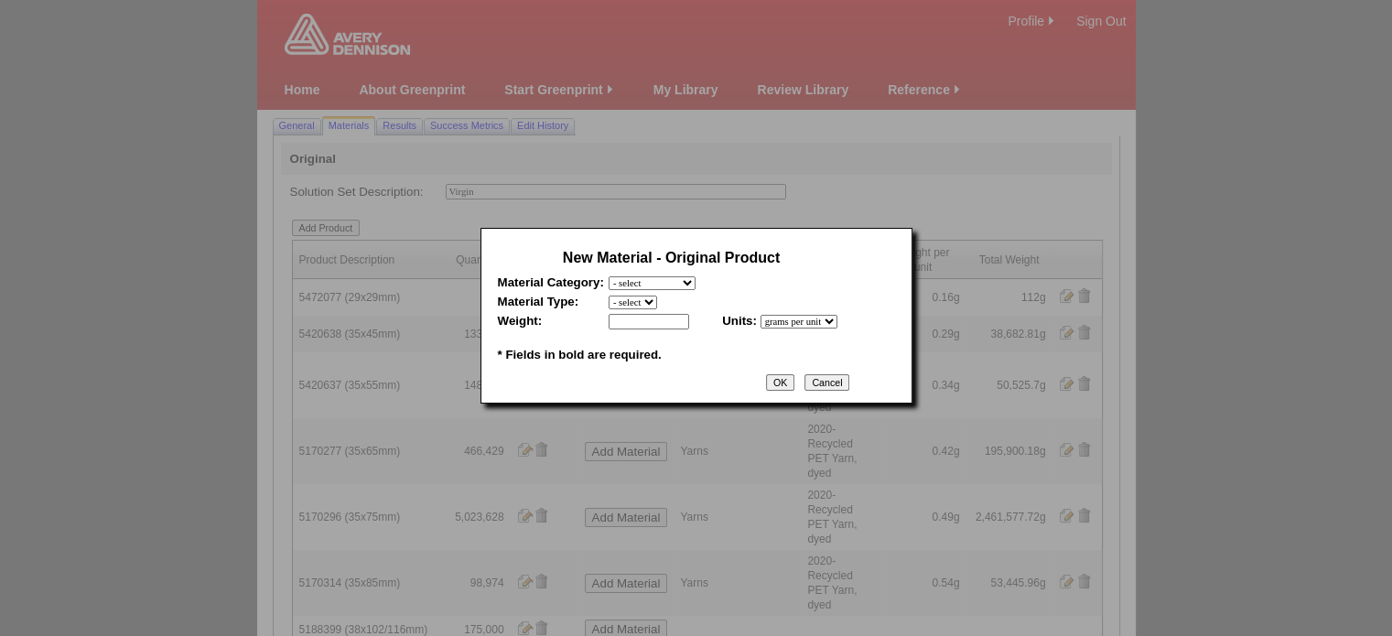
click at [688, 288] on select "- select Film and plastics Papers Liners Adhesives Yarns Heat Transfers PS Labe…" at bounding box center [652, 283] width 87 height 14
select select "7"
click at [609, 276] on select "- select Film and plastics Papers Liners Adhesives Yarns Heat Transfers PS Labe…" at bounding box center [652, 283] width 87 height 14
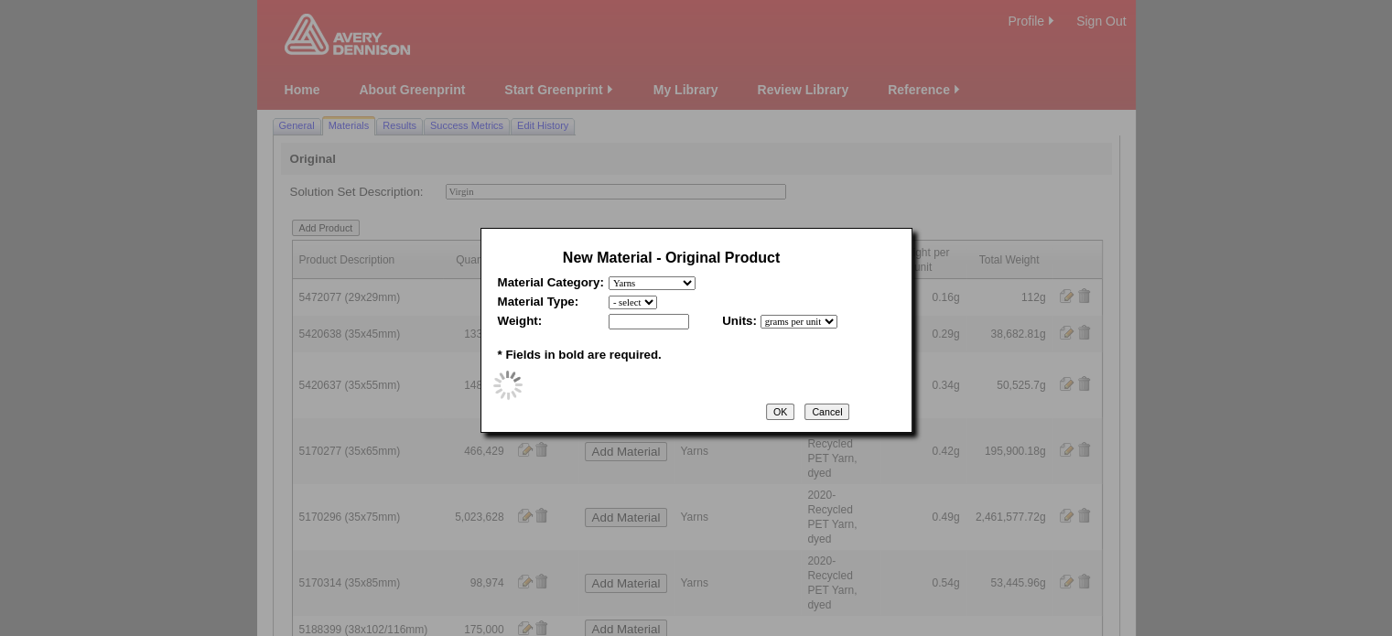
click at [654, 304] on select "- select" at bounding box center [633, 303] width 49 height 14
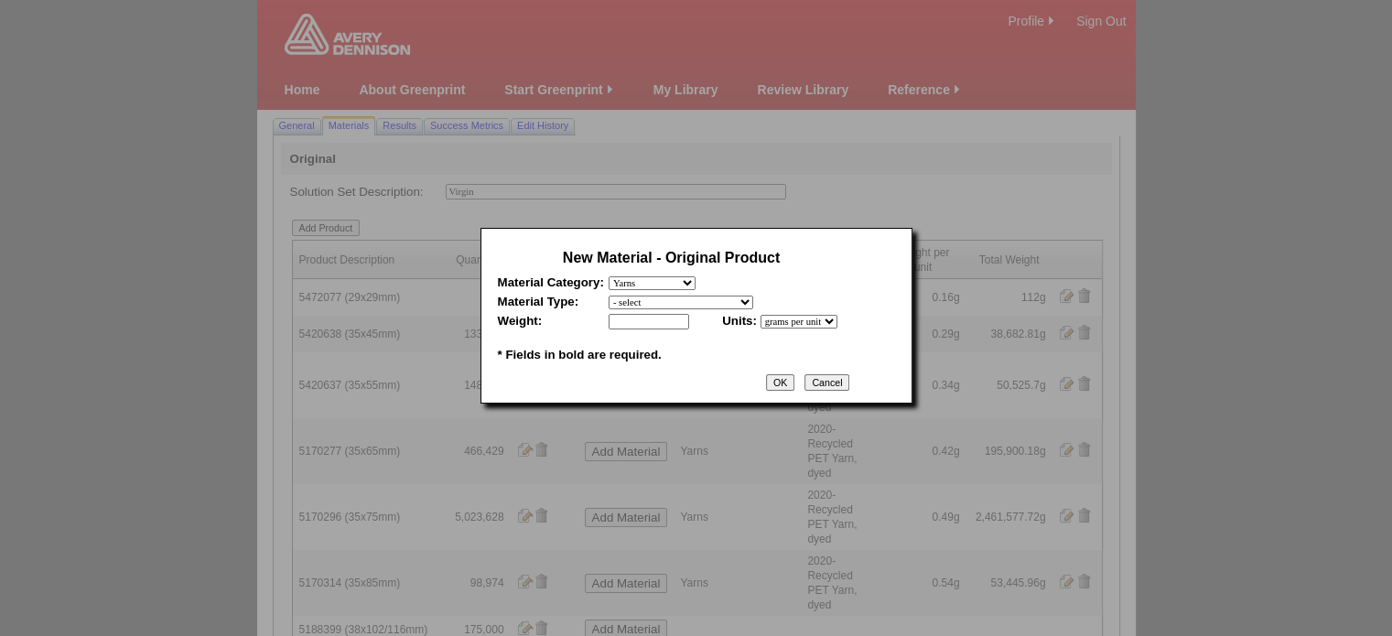
click at [654, 304] on select "- select 2020-Albert Yarn, dyed 2020-Albert Yarn, raw 2020-PET Yarn, dyed 2020-…" at bounding box center [681, 303] width 145 height 14
select select "409"
click at [609, 296] on select "- select 2020-Albert Yarn, dyed 2020-Albert Yarn, raw 2020-PET Yarn, dyed 2020-…" at bounding box center [681, 303] width 145 height 14
click at [656, 321] on input "text" at bounding box center [649, 322] width 81 height 16
type input "0.81"
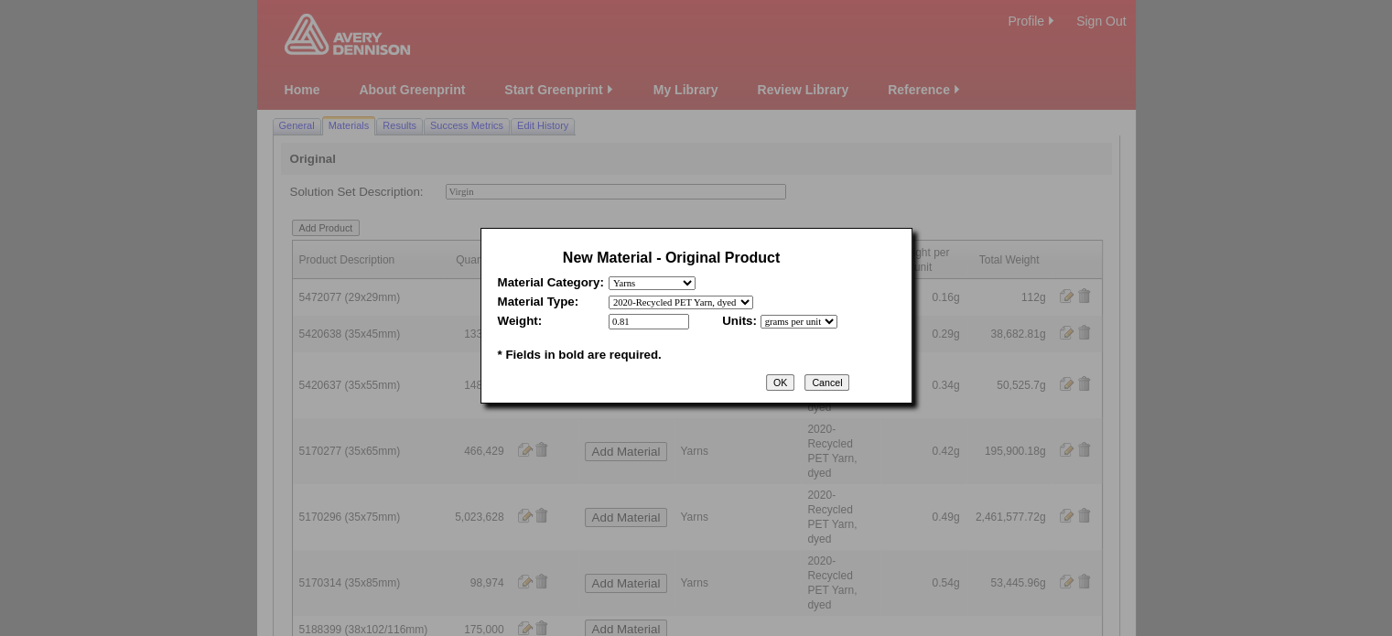
click at [794, 384] on input "OK" at bounding box center [780, 382] width 28 height 16
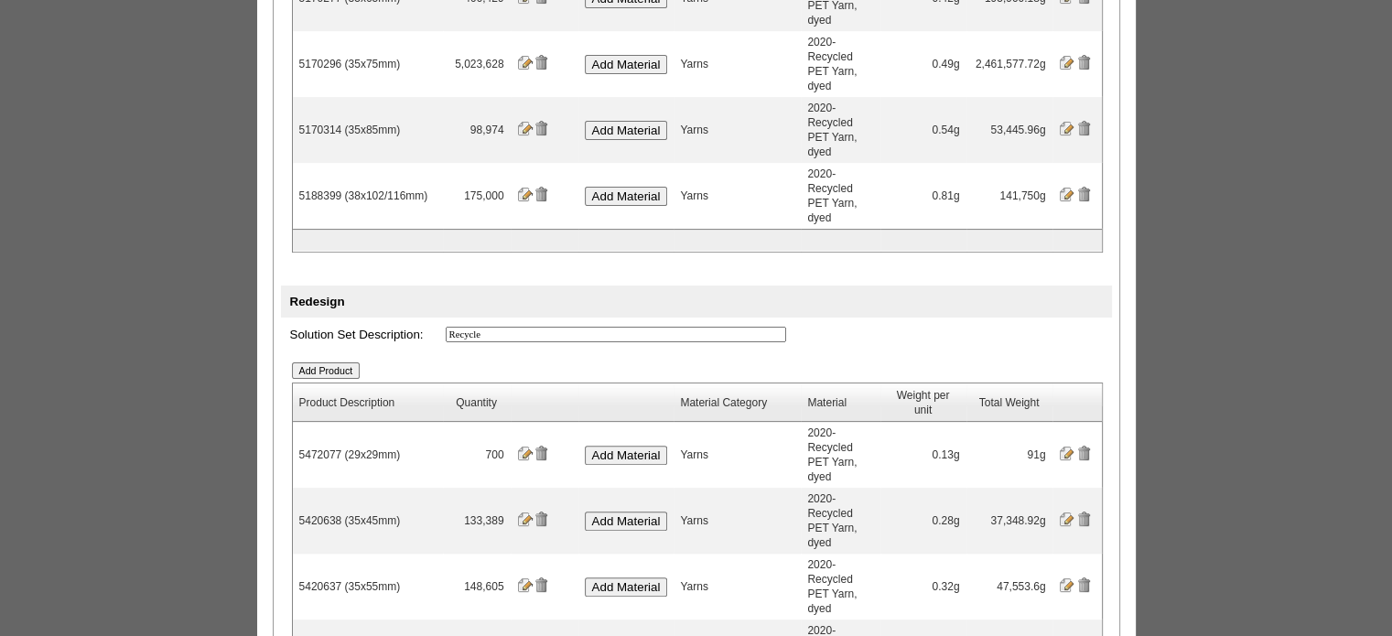
scroll to position [458, 0]
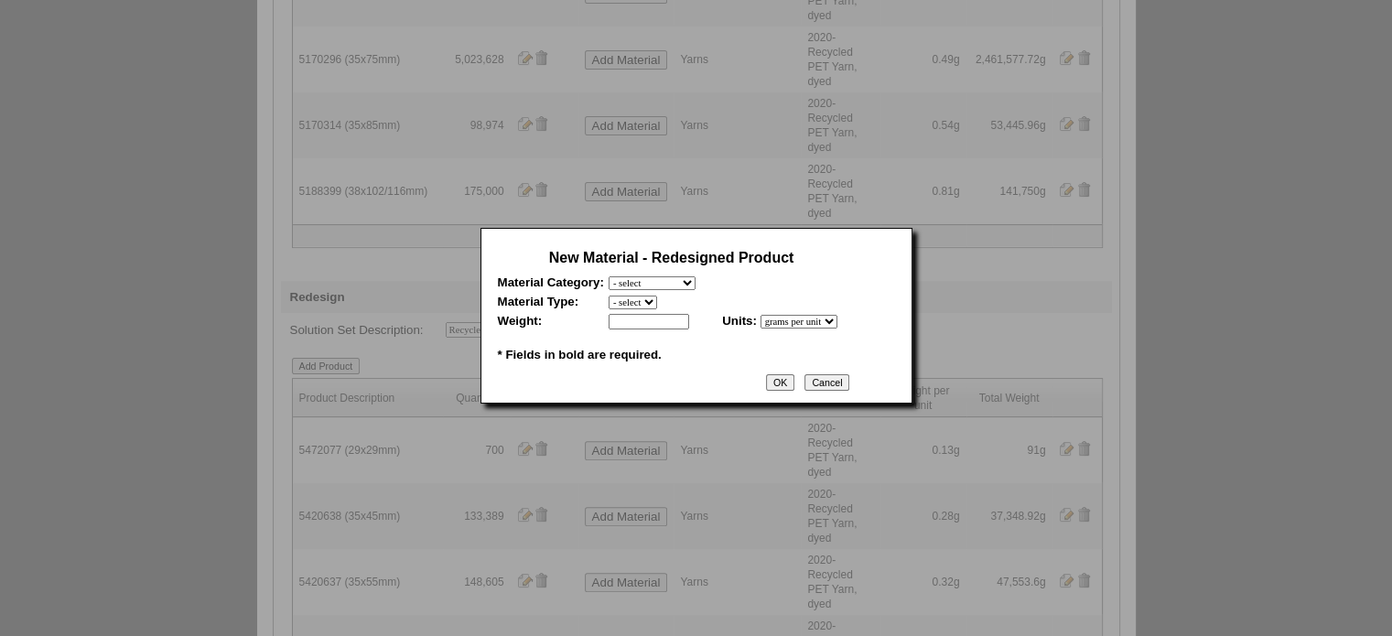
scroll to position [0, 0]
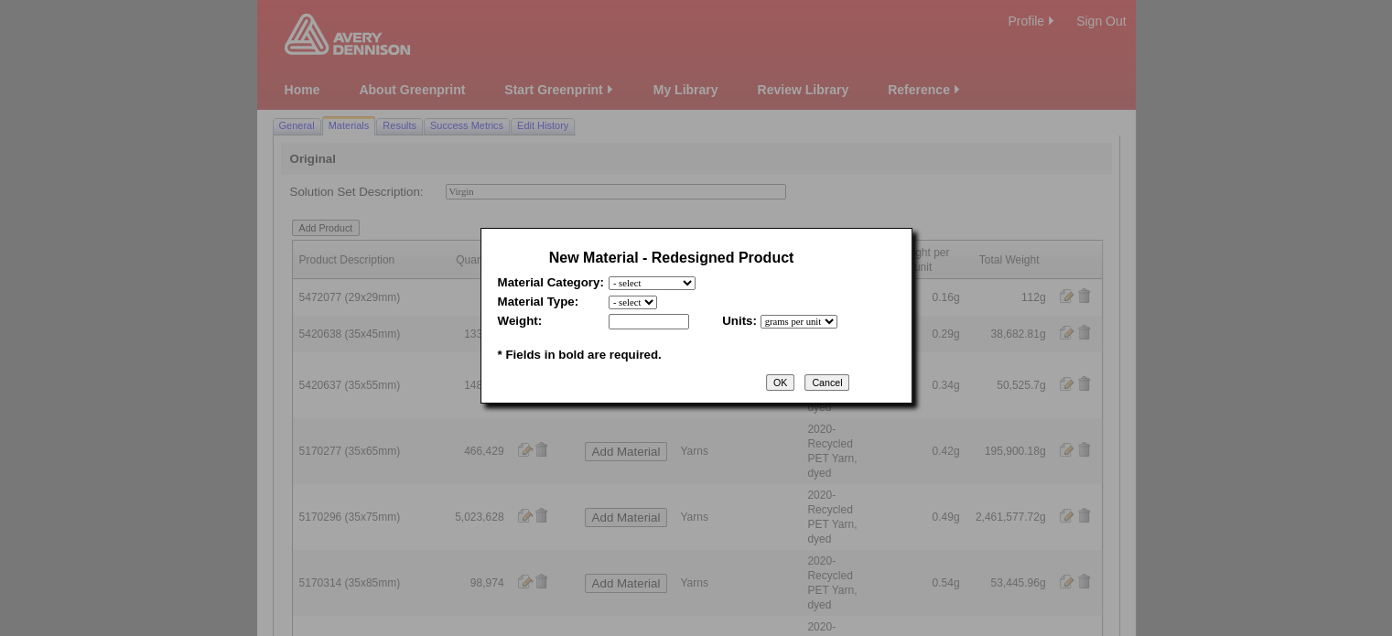
click at [690, 285] on select "- select Film and plastics Papers Liners Adhesives Yarns Heat Transfers PS Labe…" at bounding box center [652, 283] width 87 height 14
select select "7"
click at [609, 276] on select "- select Film and plastics Papers Liners Adhesives Yarns Heat Transfers PS Labe…" at bounding box center [652, 283] width 87 height 14
click at [699, 303] on select "- select 2020-Albert Yarn, dyed 2020-Albert Yarn, raw 2020-PET Yarn, dyed 2020-…" at bounding box center [681, 303] width 145 height 14
select select "409"
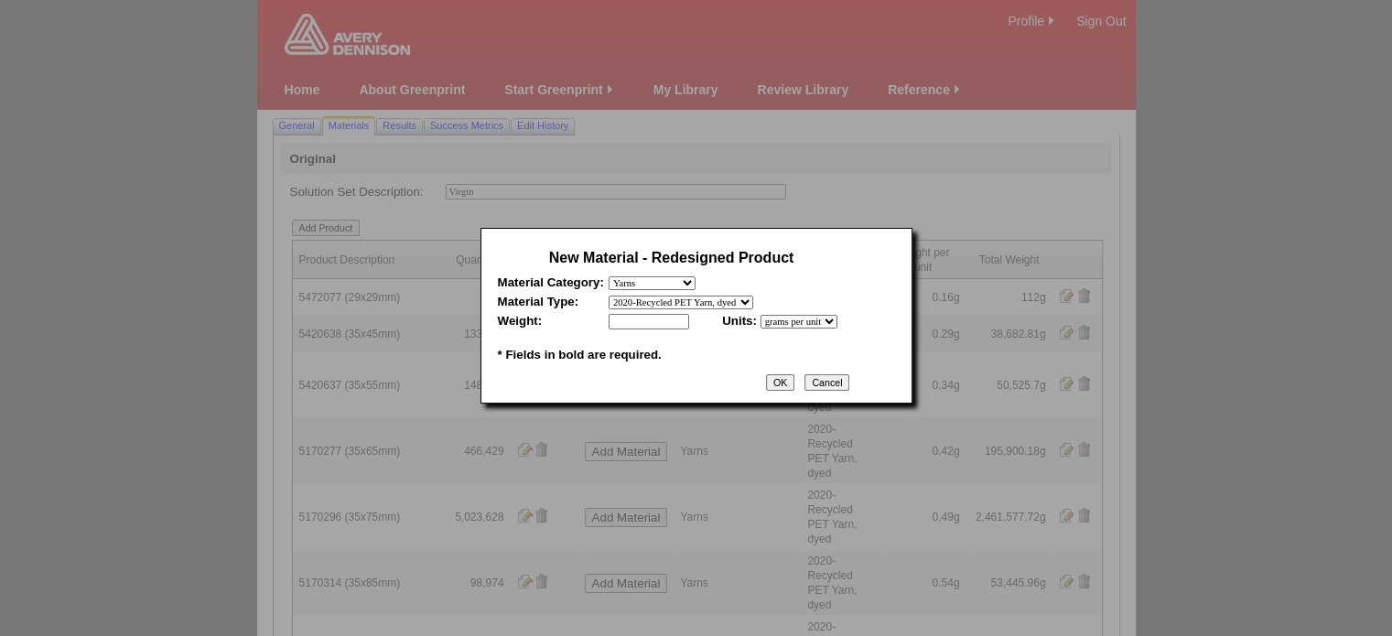
click at [609, 296] on select "- select 2020-Albert Yarn, dyed 2020-Albert Yarn, raw 2020-PET Yarn, dyed 2020-…" at bounding box center [681, 303] width 145 height 14
click at [652, 321] on input "text" at bounding box center [649, 322] width 81 height 16
type input "0.63"
click at [794, 385] on input "OK" at bounding box center [780, 382] width 28 height 16
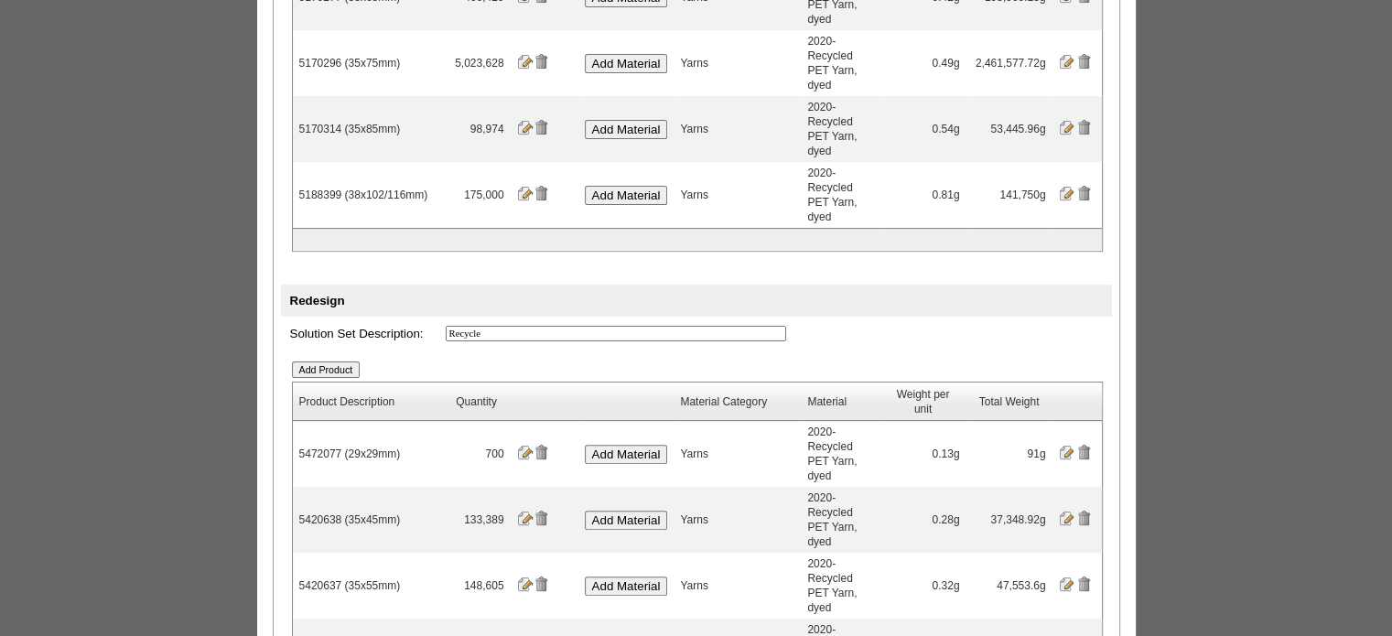
scroll to position [458, 0]
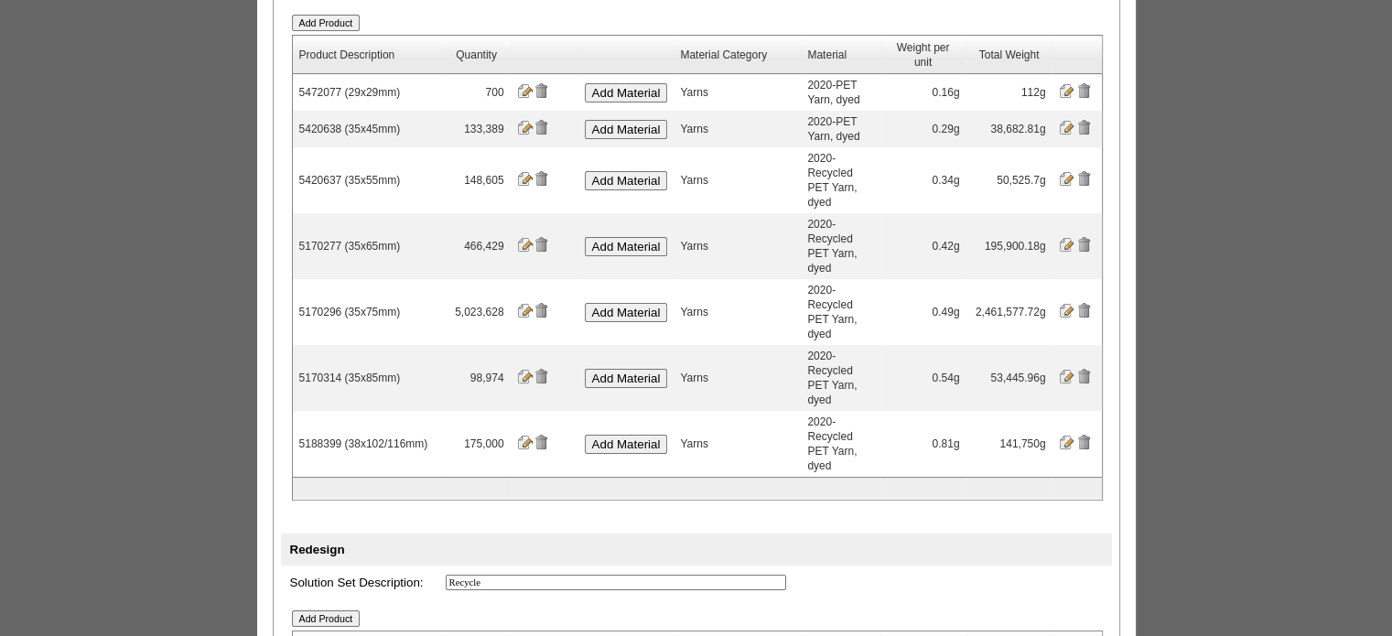
scroll to position [183, 0]
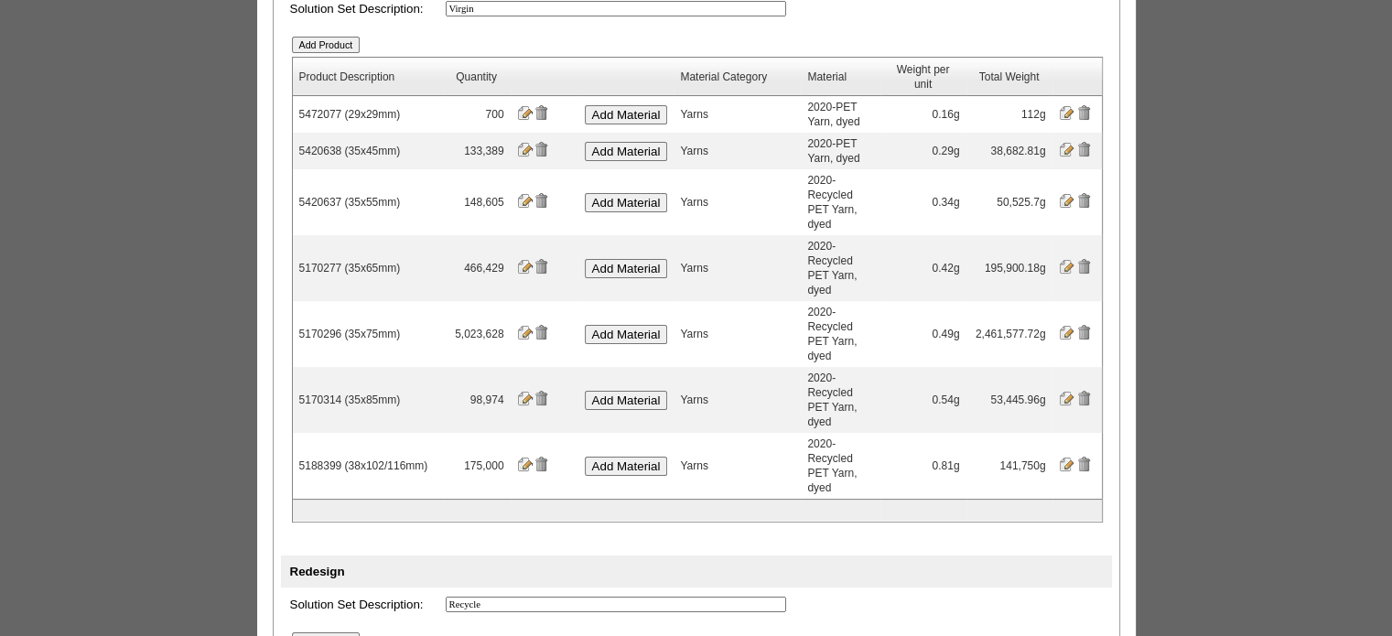
click at [354, 47] on input "Add Product" at bounding box center [326, 45] width 69 height 16
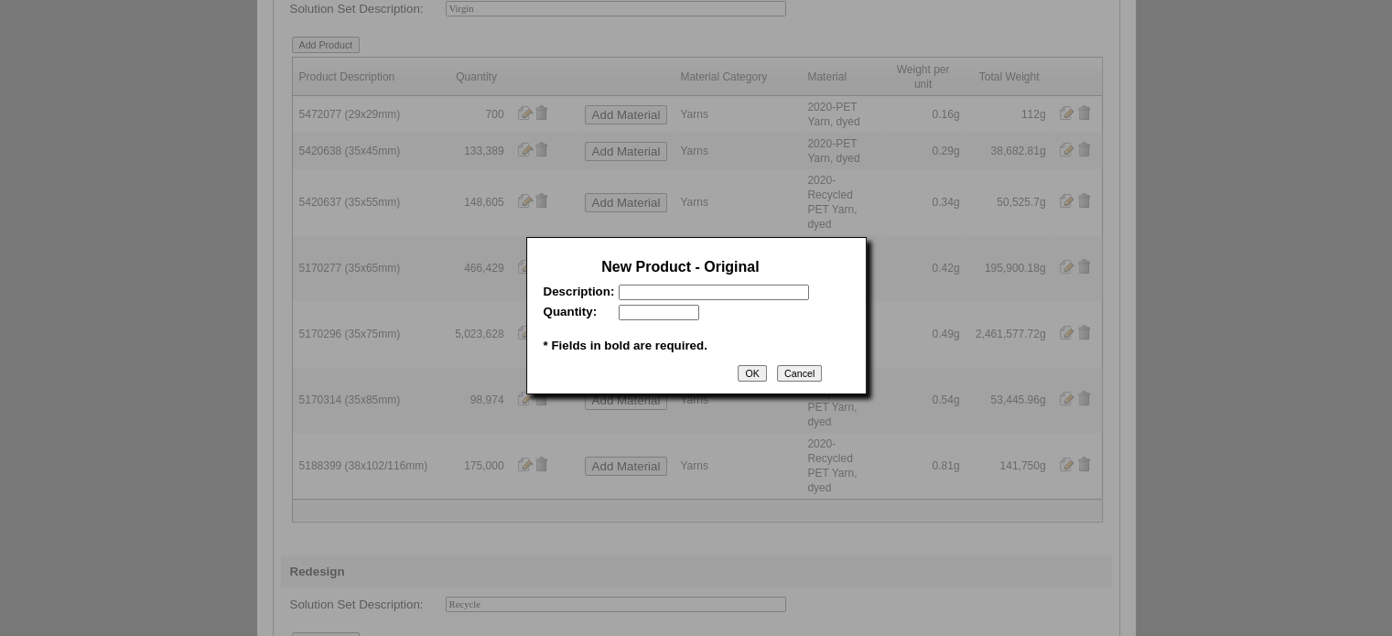
scroll to position [0, 0]
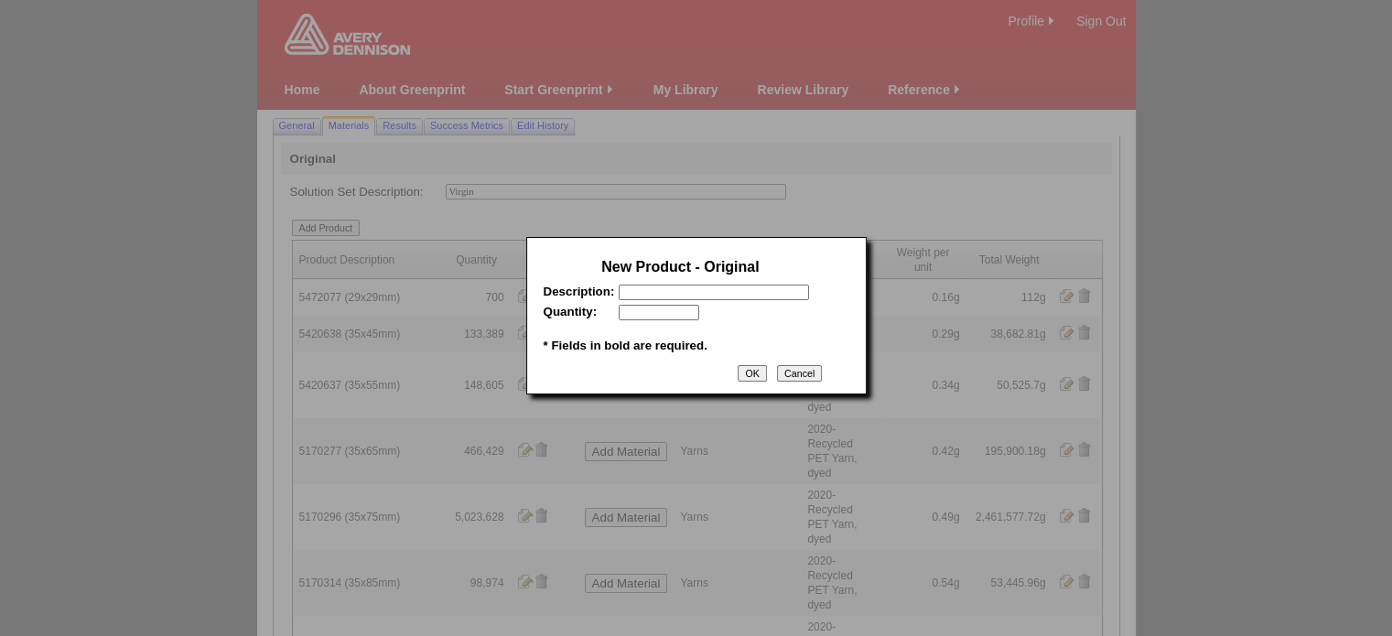
click at [698, 295] on input "text" at bounding box center [714, 293] width 190 height 16
paste input "4861399"
click at [769, 289] on input "4861399 （38x38mm)" at bounding box center [714, 293] width 190 height 16
click at [689, 294] on input "4861399 （38x38mm)" at bounding box center [714, 293] width 190 height 16
click at [684, 294] on input "4861399 （38x38mm)" at bounding box center [714, 293] width 190 height 16
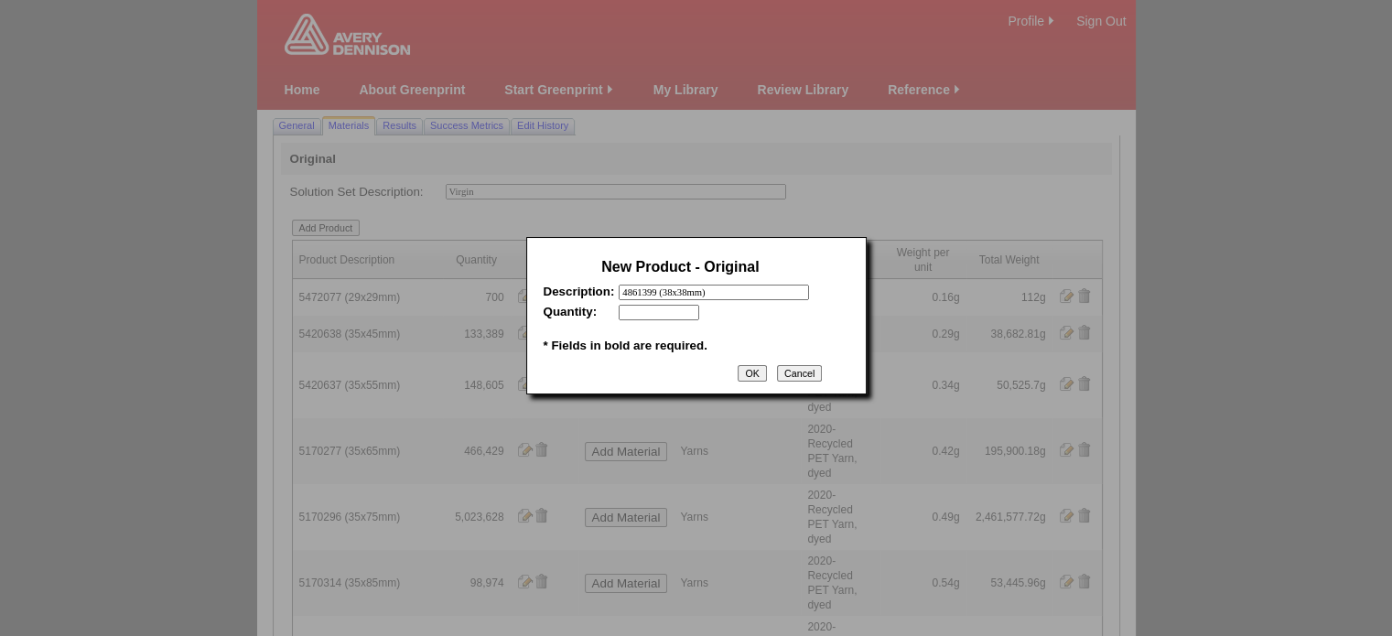
click at [769, 297] on input "4861399 (38x38mm)" at bounding box center [714, 293] width 190 height 16
drag, startPoint x: 770, startPoint y: 295, endPoint x: 554, endPoint y: 294, distance: 216.0
click at [554, 294] on tr "Description: 4861399 (38x38mm) *" at bounding box center [681, 293] width 275 height 16
type input "4861399 (38x38mm)"
click at [654, 319] on input "text" at bounding box center [659, 313] width 81 height 16
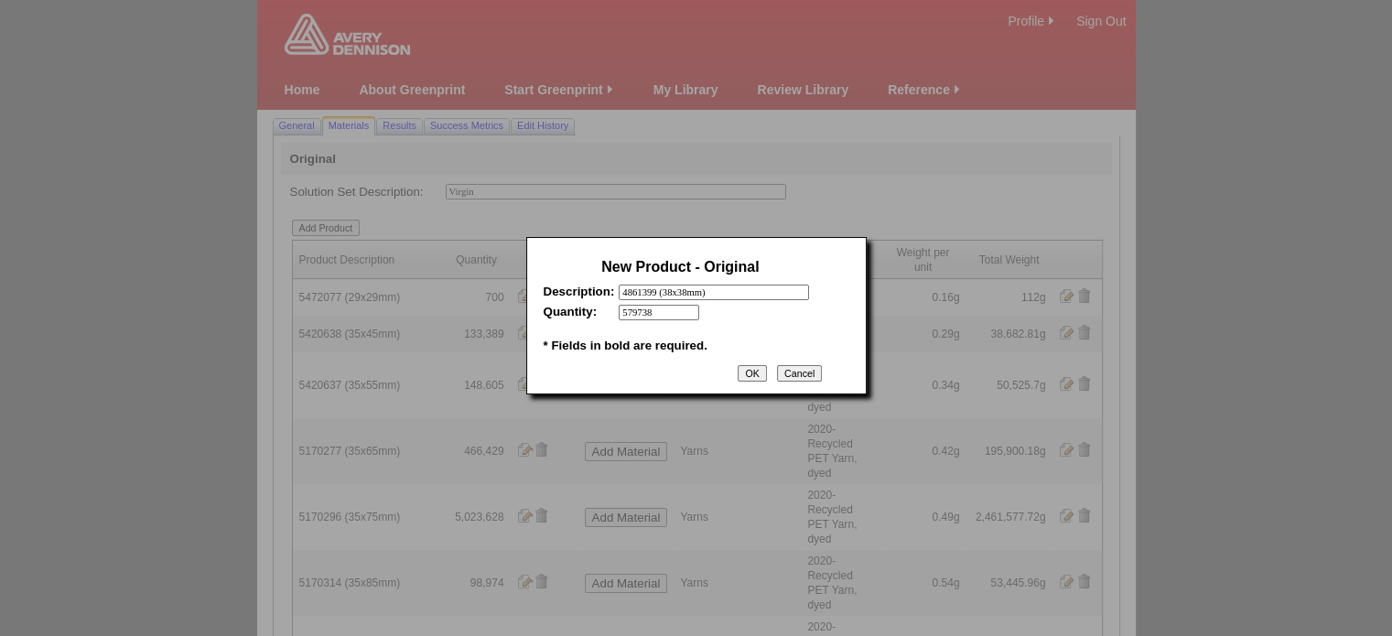
type input "579738"
click at [745, 380] on input "OK" at bounding box center [752, 373] width 28 height 16
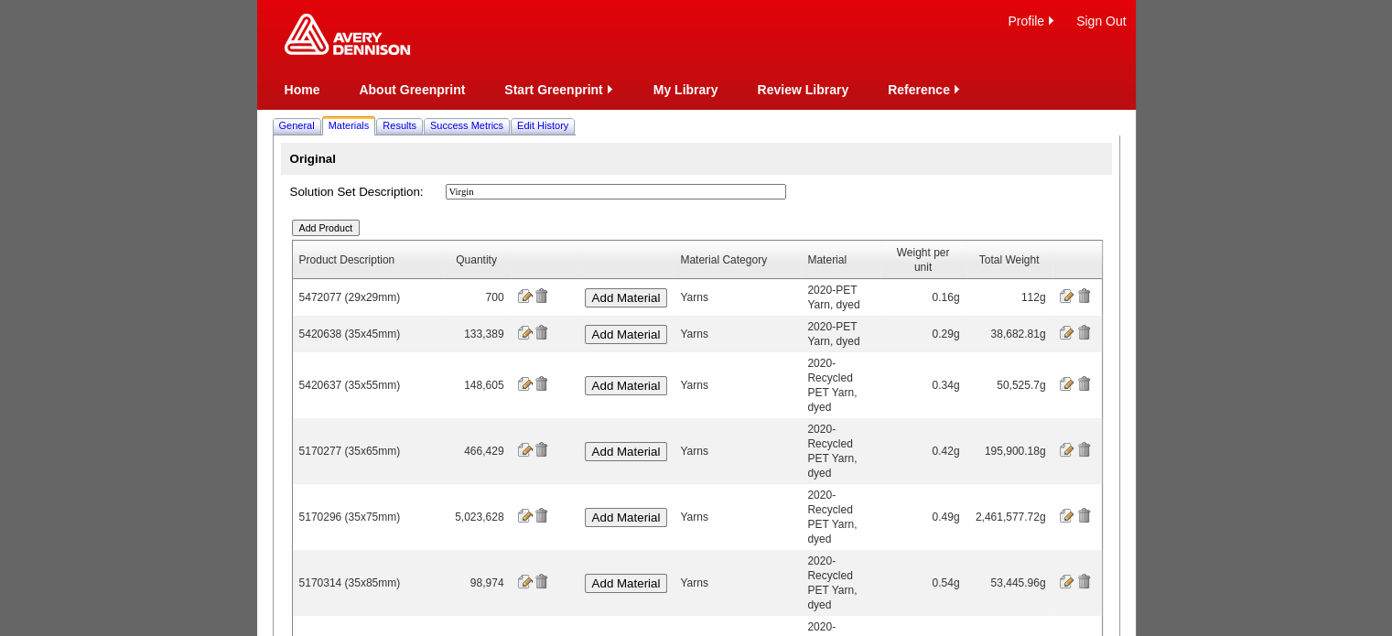
click at [520, 508] on input "image" at bounding box center [524, 515] width 15 height 15
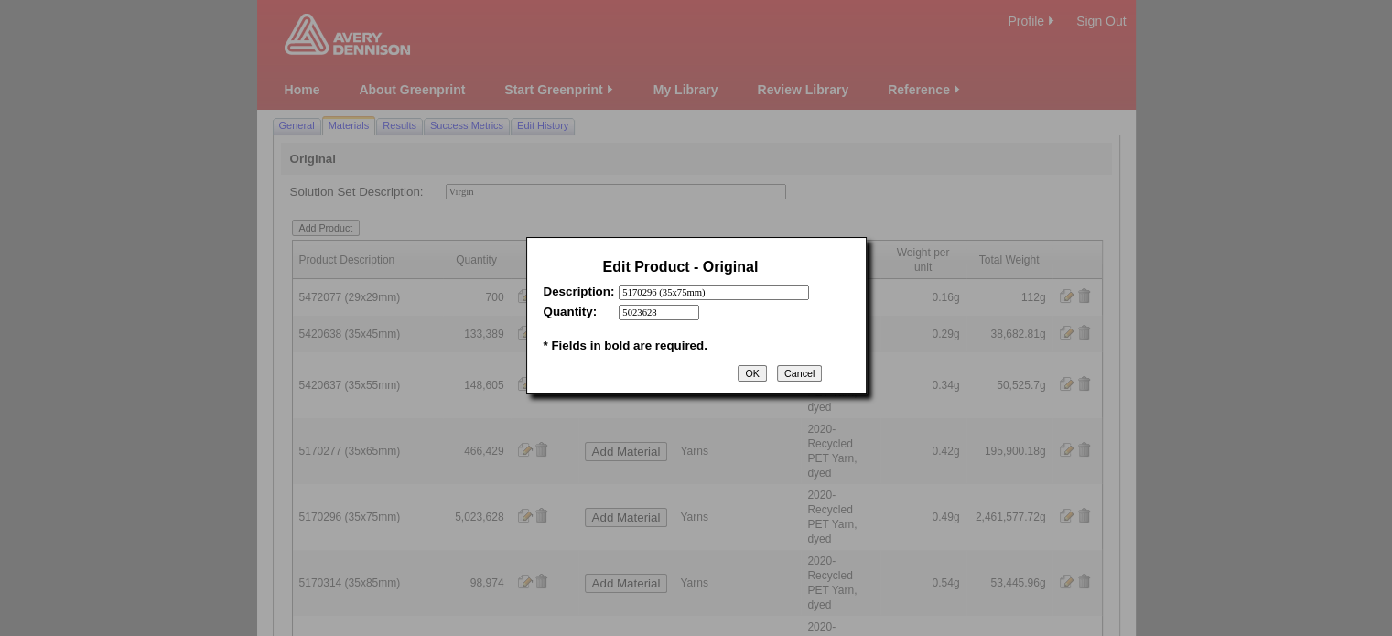
click at [650, 316] on input "5023628" at bounding box center [659, 313] width 81 height 16
type input "502628"
click at [746, 382] on input "OK" at bounding box center [752, 373] width 28 height 16
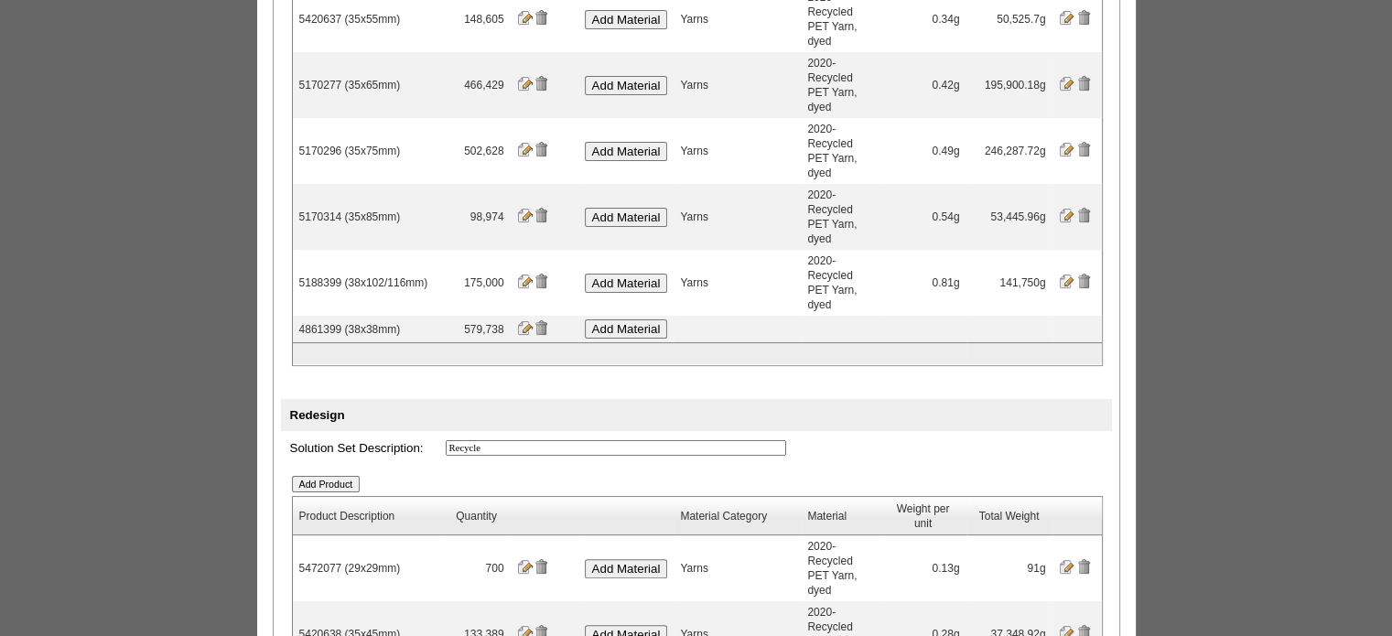
scroll to position [458, 0]
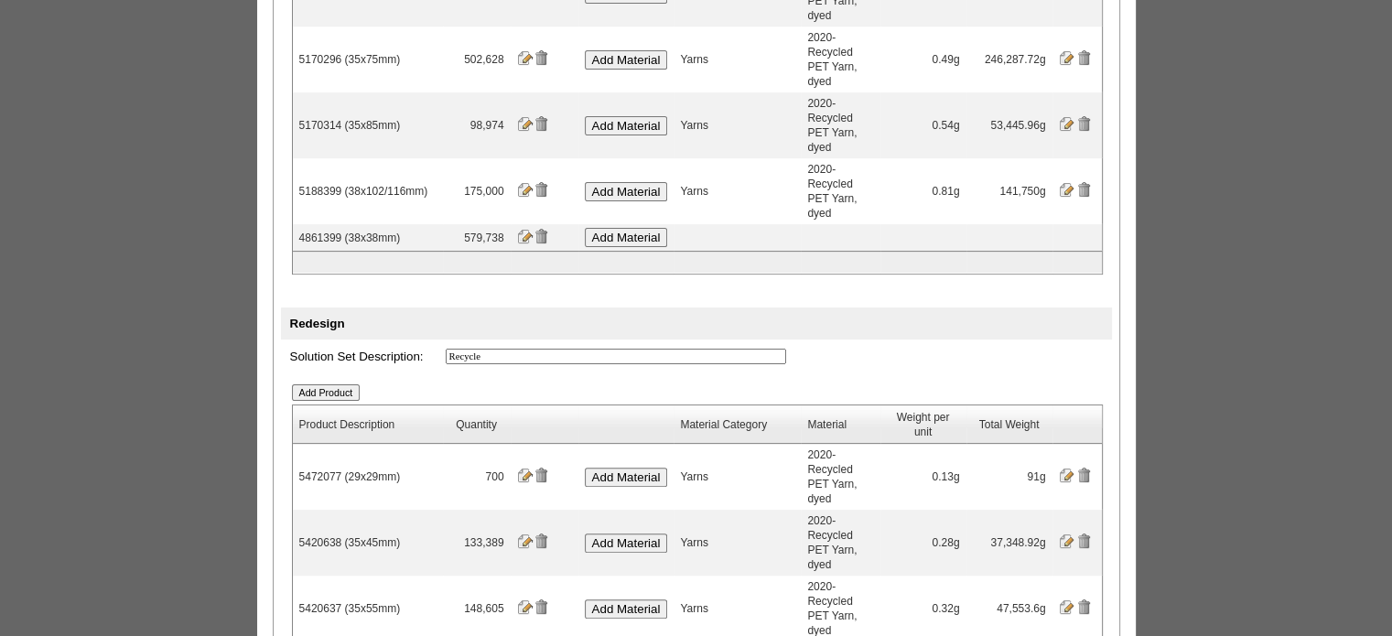
click at [348, 384] on input "Add Product" at bounding box center [326, 392] width 69 height 16
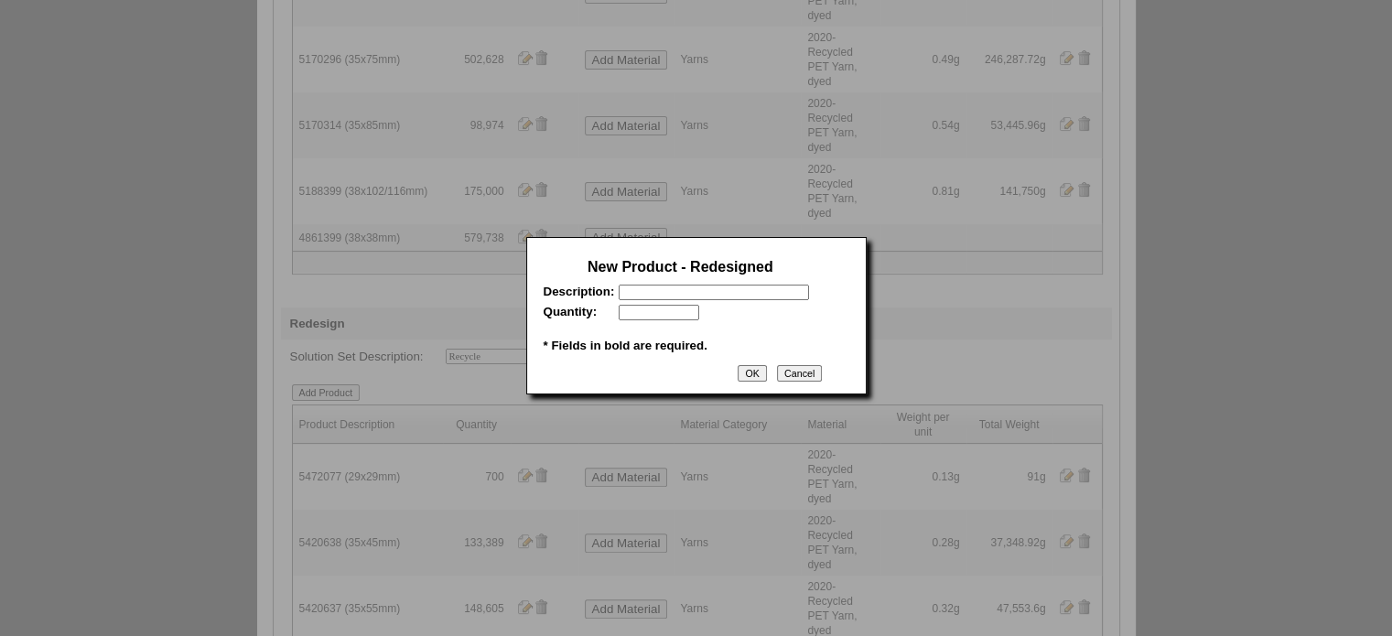
scroll to position [0, 0]
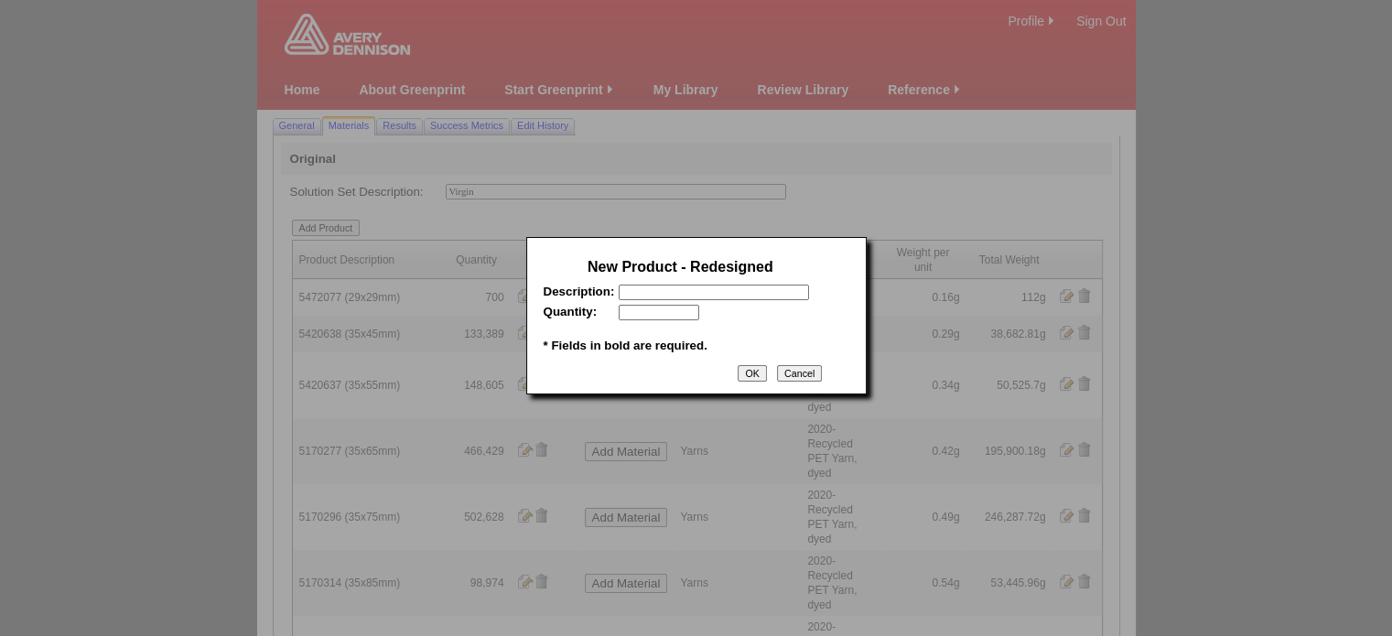
click at [652, 288] on input "text" at bounding box center [714, 293] width 190 height 16
paste input "4861399 (38x38mm)"
type input "4861399 (38x38mm)"
click at [654, 318] on input "text" at bounding box center [659, 313] width 81 height 16
type input "7"
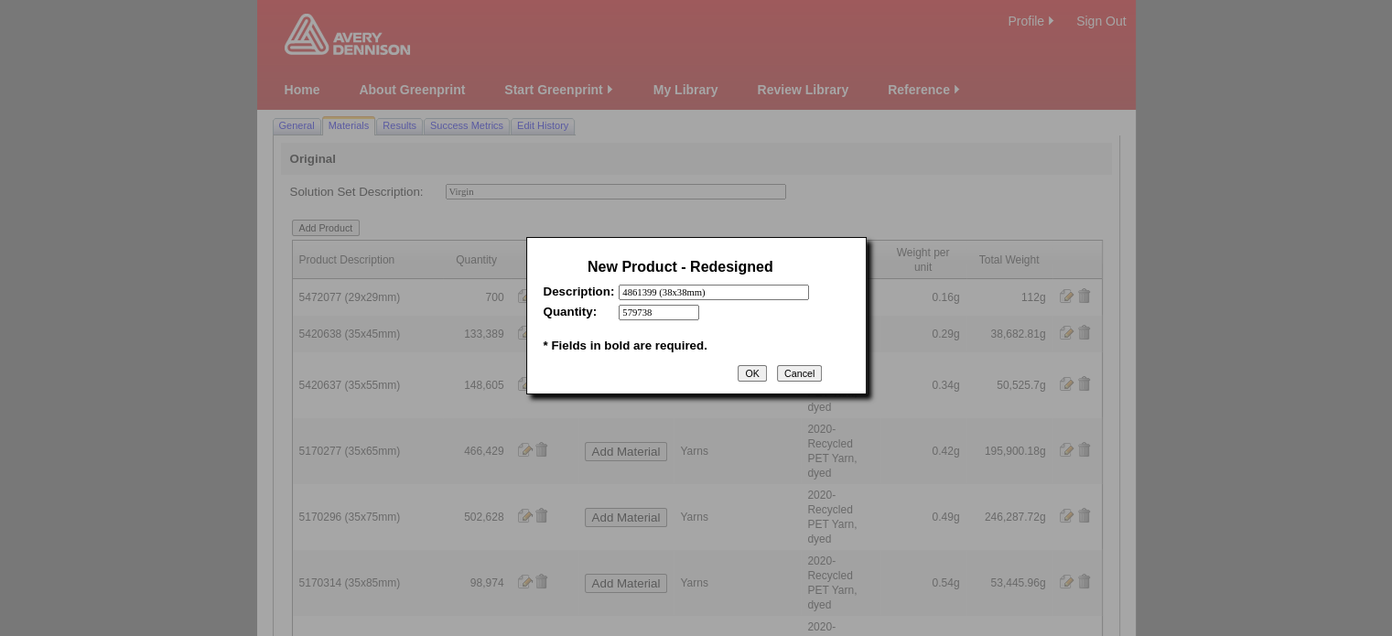
type input "579738"
click at [747, 376] on input "OK" at bounding box center [752, 373] width 28 height 16
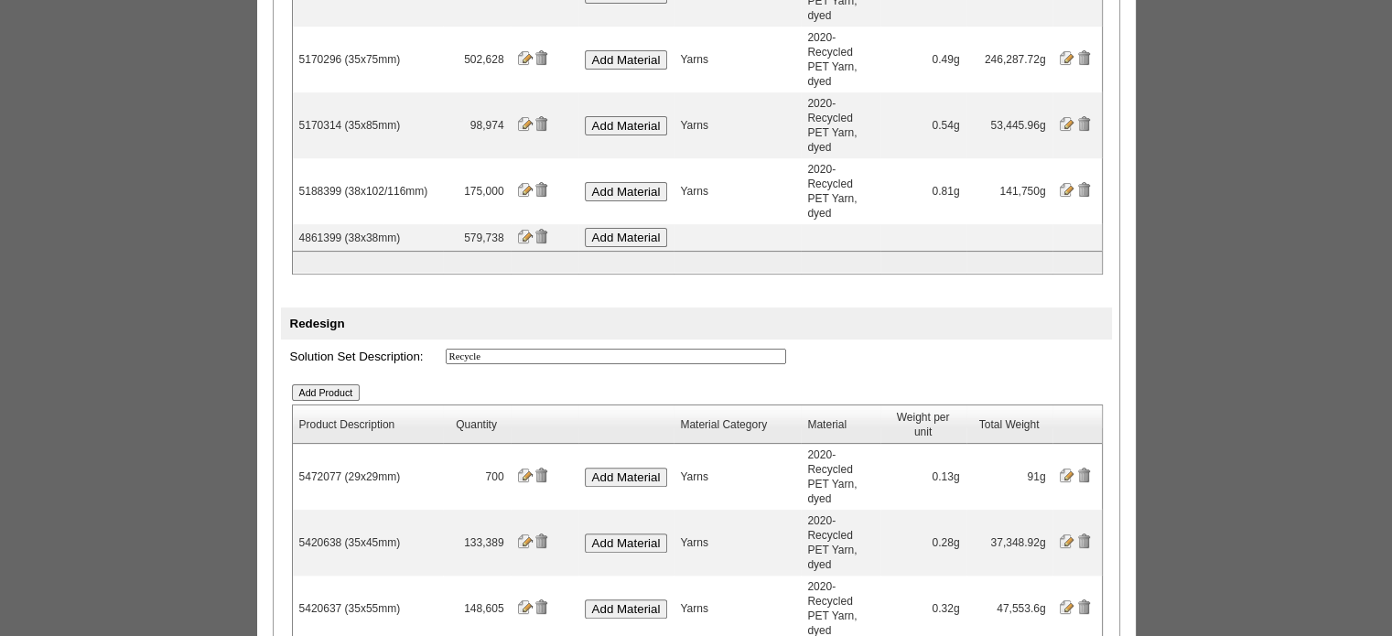
scroll to position [366, 0]
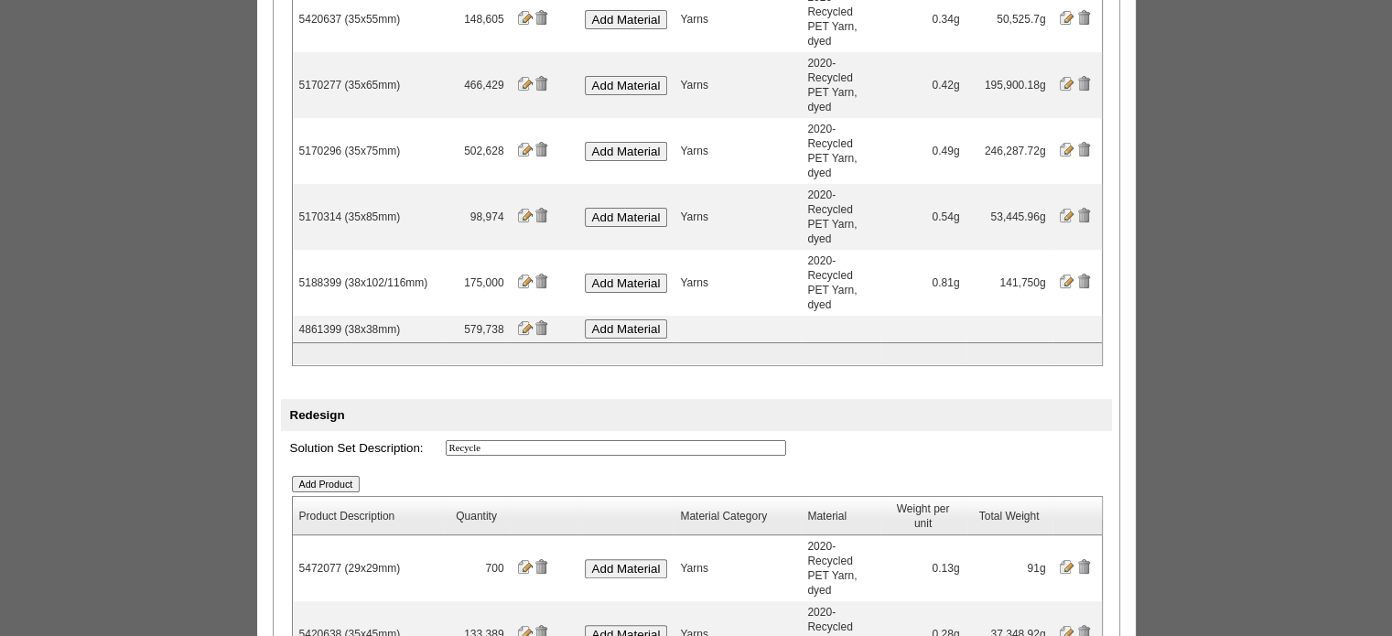
click at [638, 319] on input "Add Material" at bounding box center [626, 328] width 83 height 19
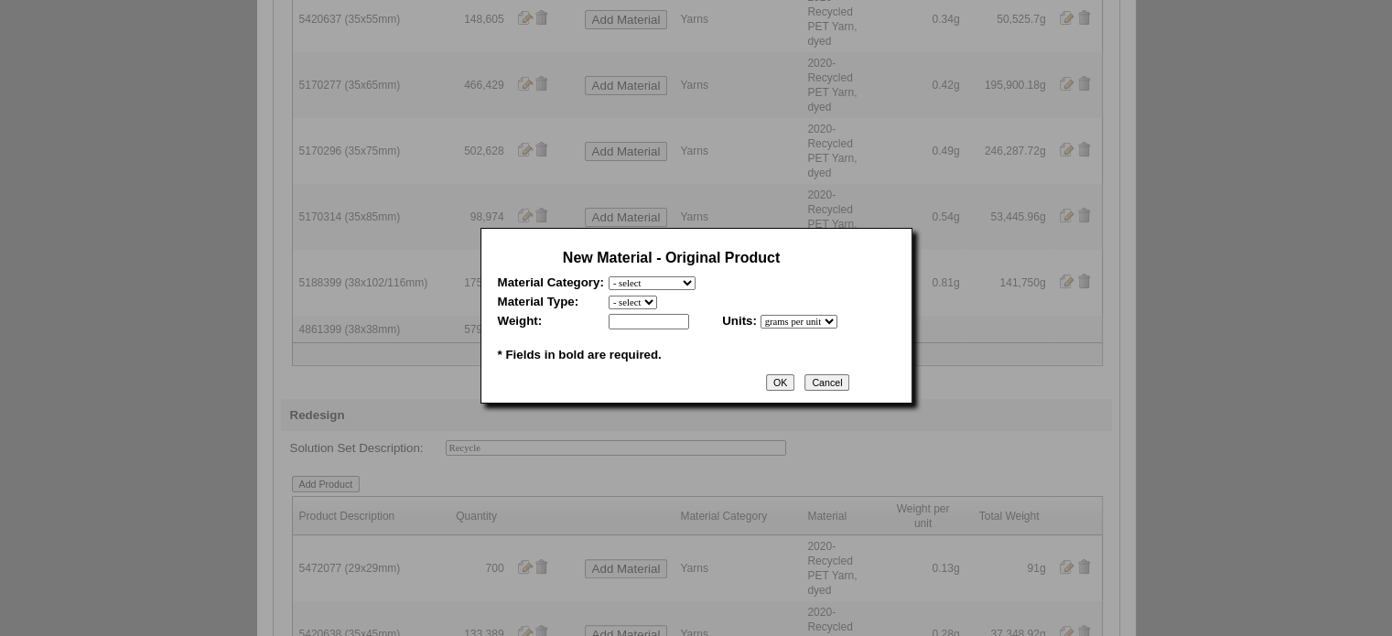
scroll to position [0, 0]
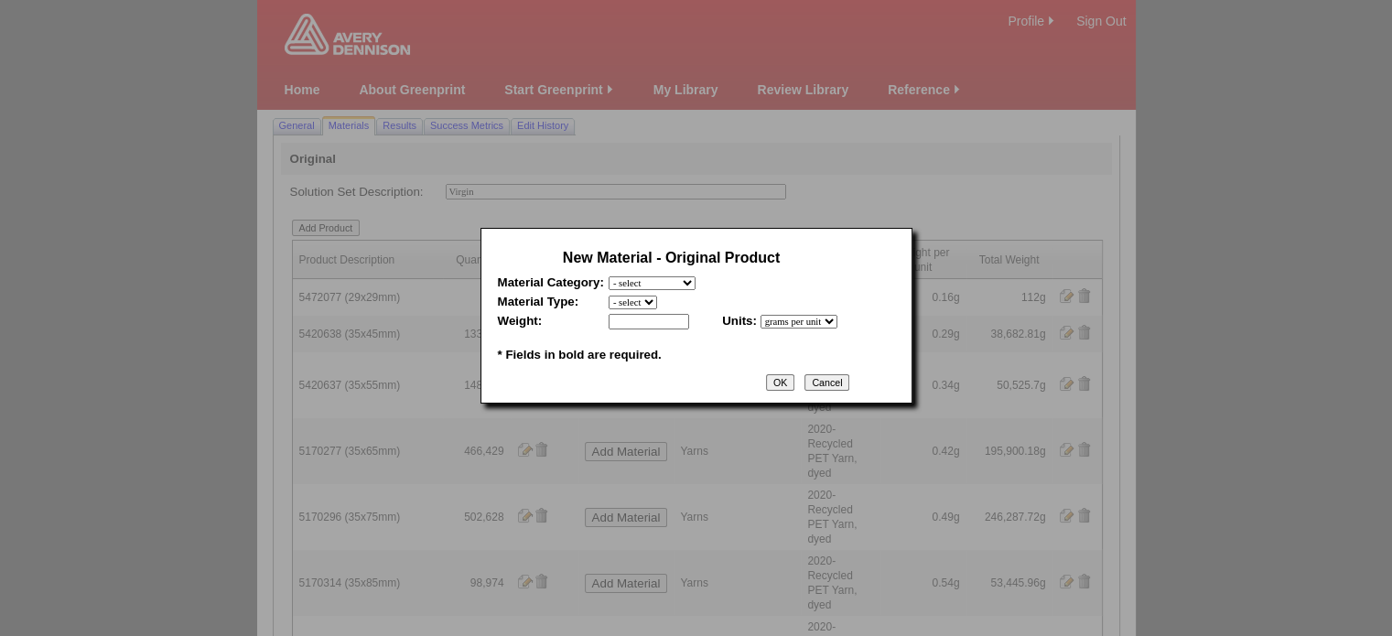
click at [665, 283] on select "- select Film and plastics Papers Liners Adhesives Yarns Heat Transfers PS Labe…" at bounding box center [652, 283] width 87 height 14
select select "7"
click at [609, 276] on select "- select Film and plastics Papers Liners Adhesives Yarns Heat Transfers PS Labe…" at bounding box center [652, 283] width 87 height 14
click at [661, 299] on select "- select 2020-Albert Yarn, dyed 2020-Albert Yarn, raw 2020-PET Yarn, dyed 2020-…" at bounding box center [681, 303] width 145 height 14
select select "409"
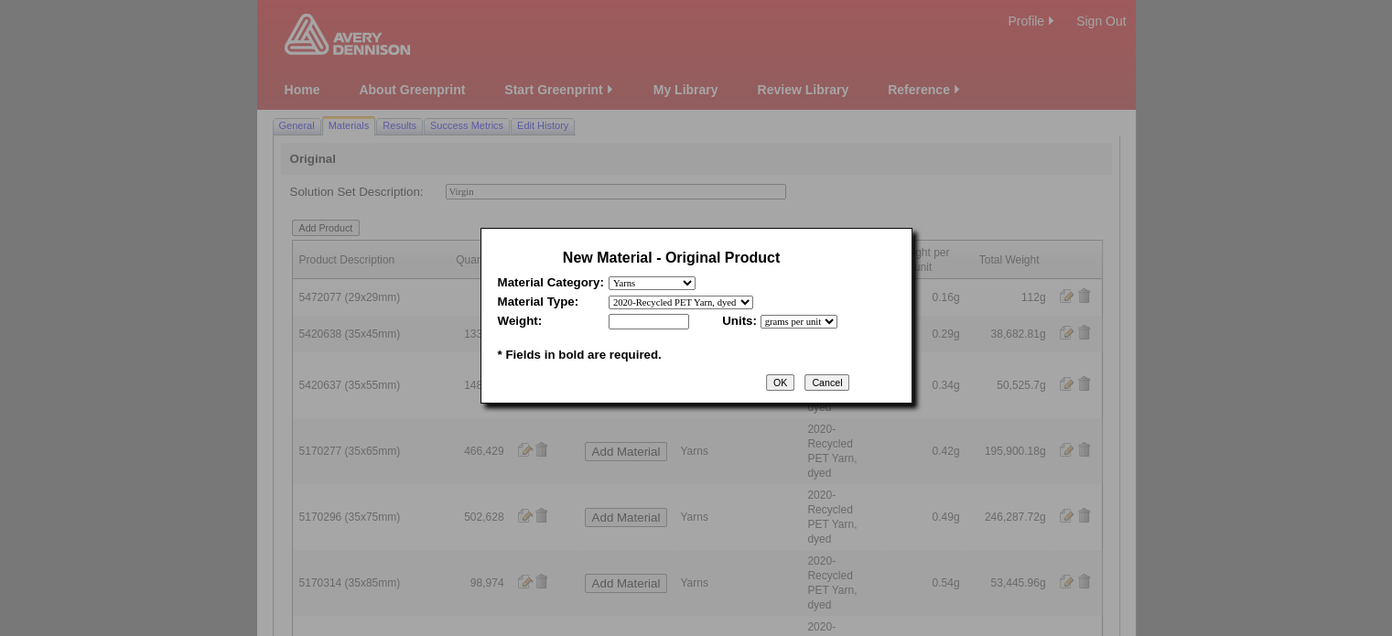
click at [609, 296] on select "- select 2020-Albert Yarn, dyed 2020-Albert Yarn, raw 2020-PET Yarn, dyed 2020-…" at bounding box center [681, 303] width 145 height 14
click at [652, 321] on input "text" at bounding box center [649, 322] width 81 height 16
type input "0.28"
click at [794, 391] on input "OK" at bounding box center [780, 382] width 28 height 16
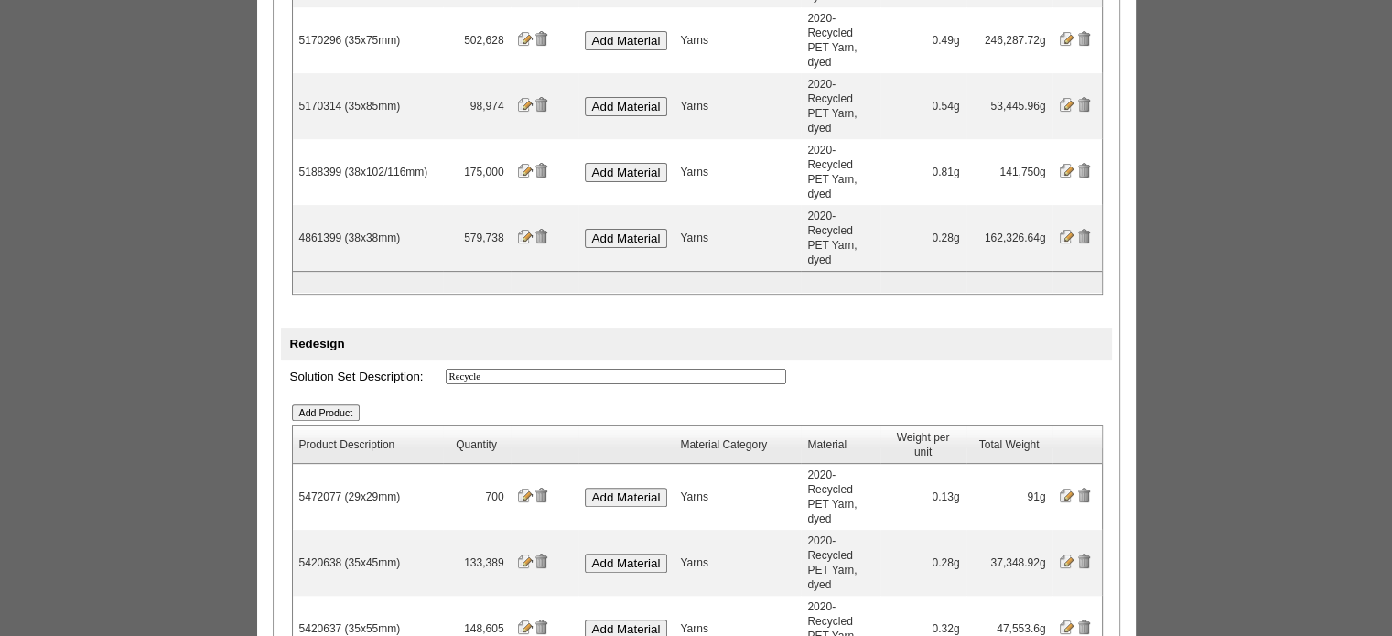
scroll to position [549, 0]
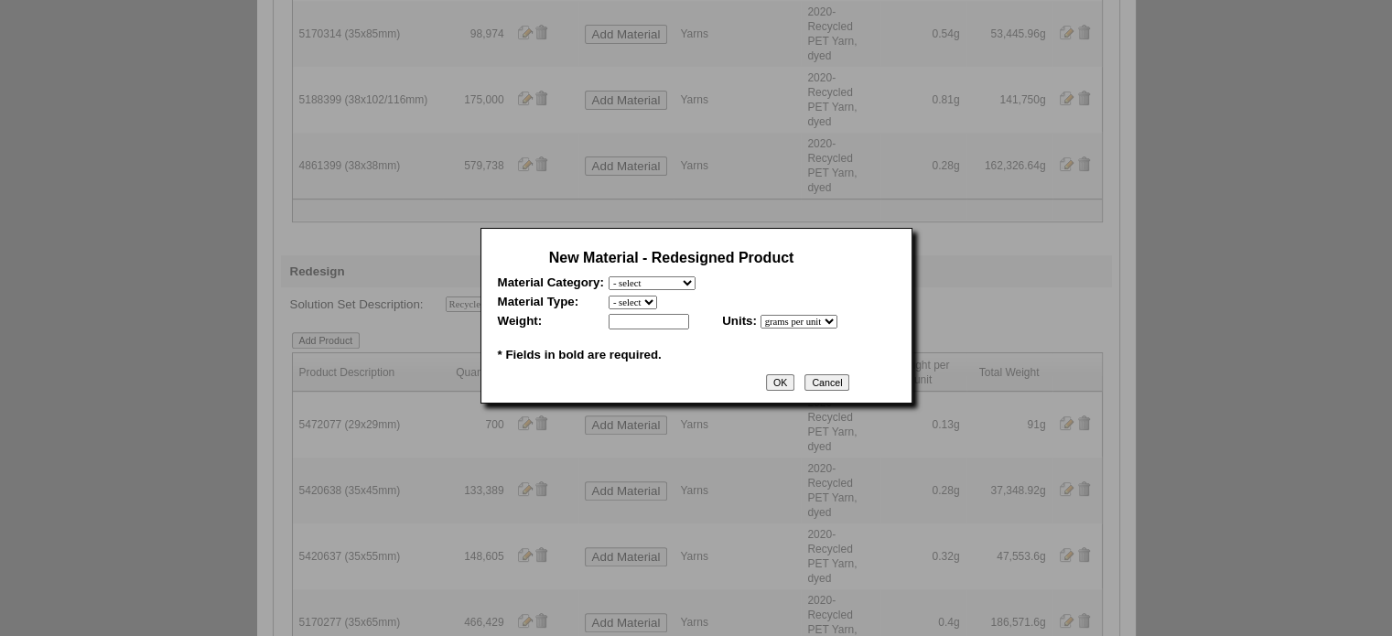
scroll to position [0, 0]
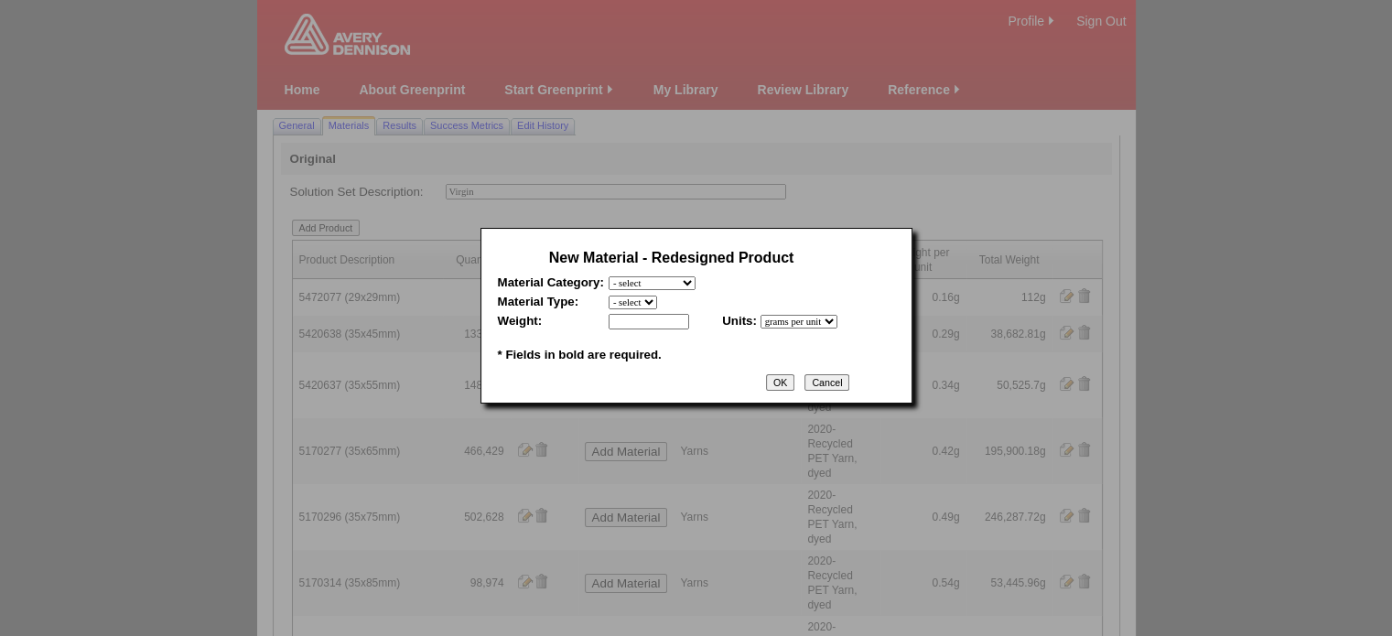
click at [673, 280] on select "- select Film and plastics Papers Liners Adhesives Yarns Heat Transfers PS Labe…" at bounding box center [652, 283] width 87 height 14
select select "7"
click at [609, 276] on select "- select Film and plastics Papers Liners Adhesives Yarns Heat Transfers PS Labe…" at bounding box center [652, 283] width 87 height 14
click at [661, 303] on select "- select 2020-Albert Yarn, dyed 2020-Albert Yarn, raw 2020-PET Yarn, dyed 2020-…" at bounding box center [681, 303] width 145 height 14
select select "409"
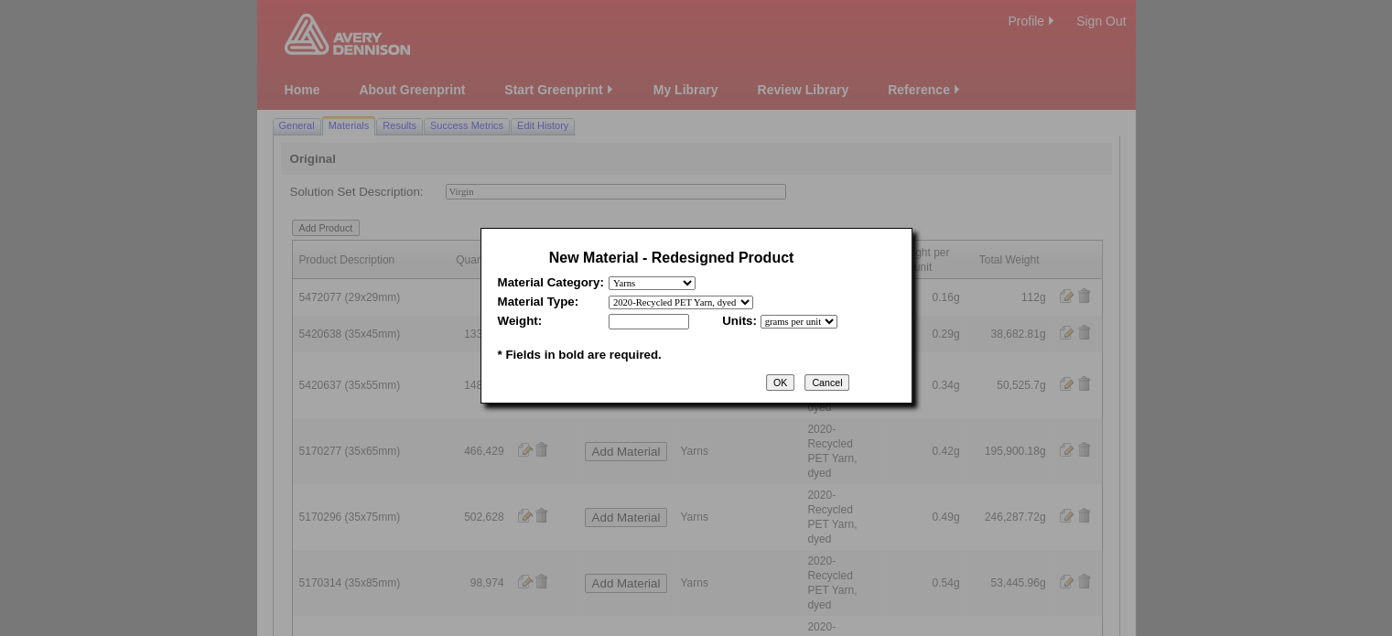
click at [609, 296] on select "- select 2020-Albert Yarn, dyed 2020-Albert Yarn, raw 2020-PET Yarn, dyed 2020-…" at bounding box center [681, 303] width 145 height 14
click at [654, 330] on input "text" at bounding box center [649, 322] width 81 height 16
type input "0.27"
click at [794, 387] on input "OK" at bounding box center [780, 382] width 28 height 16
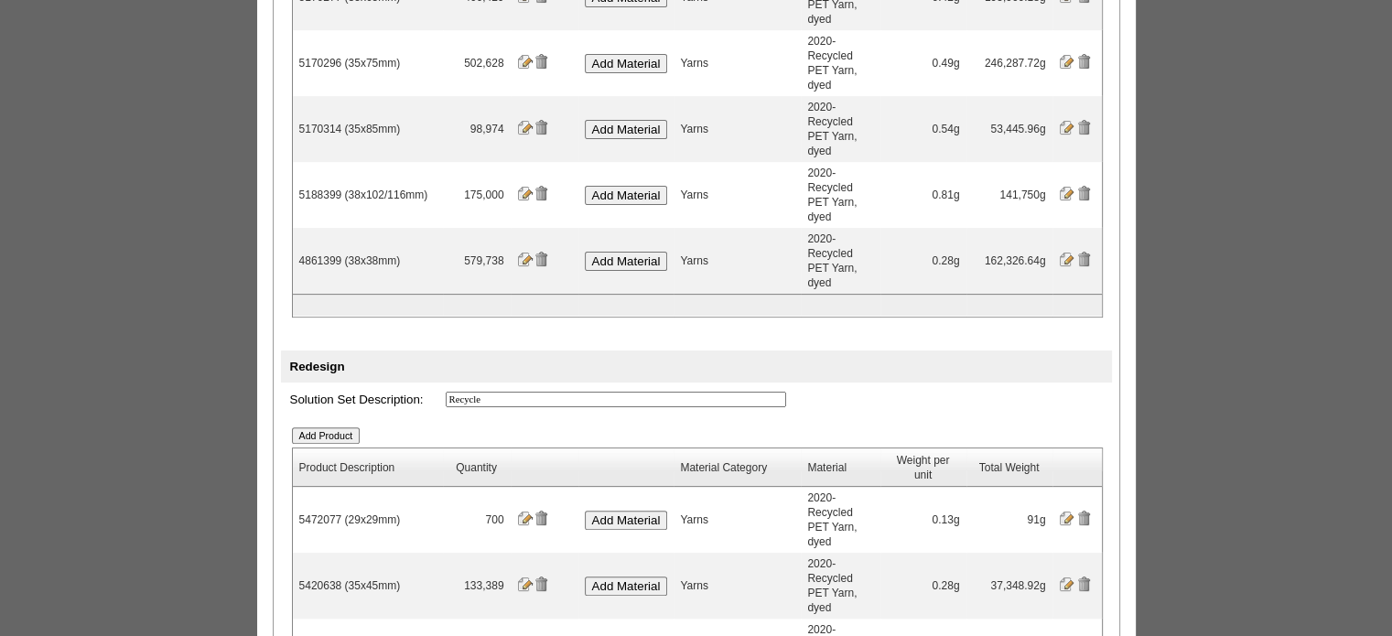
scroll to position [549, 0]
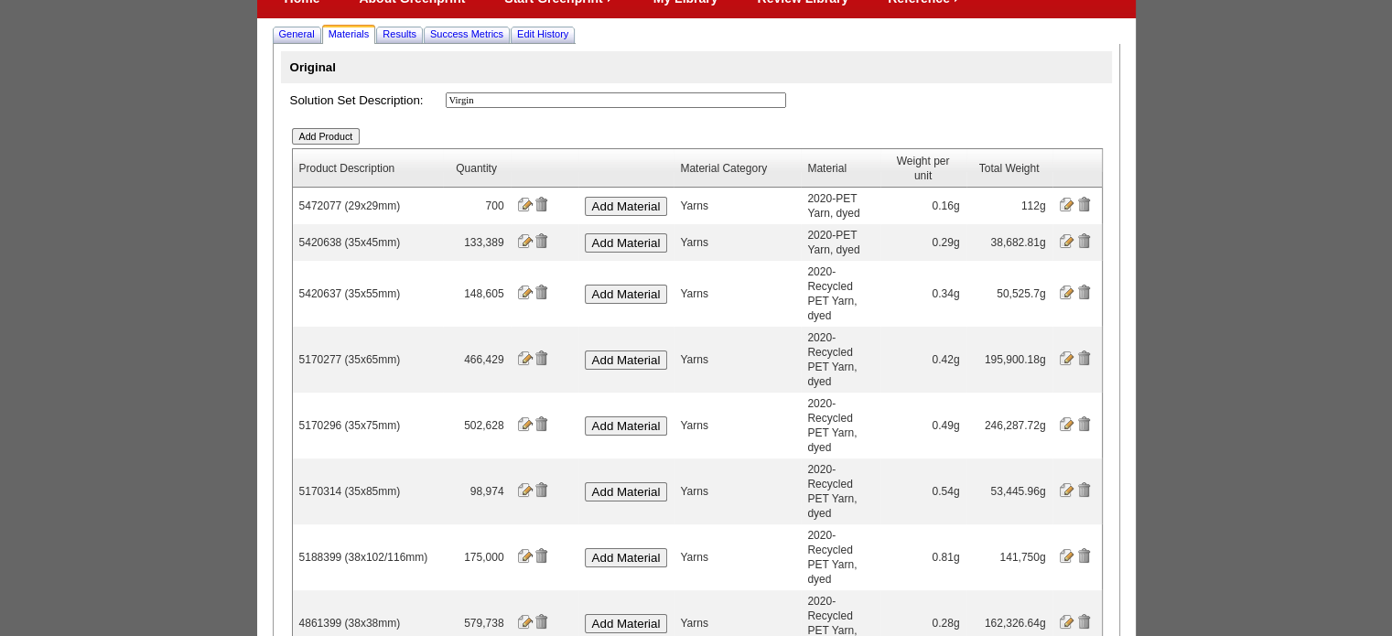
scroll to position [0, 0]
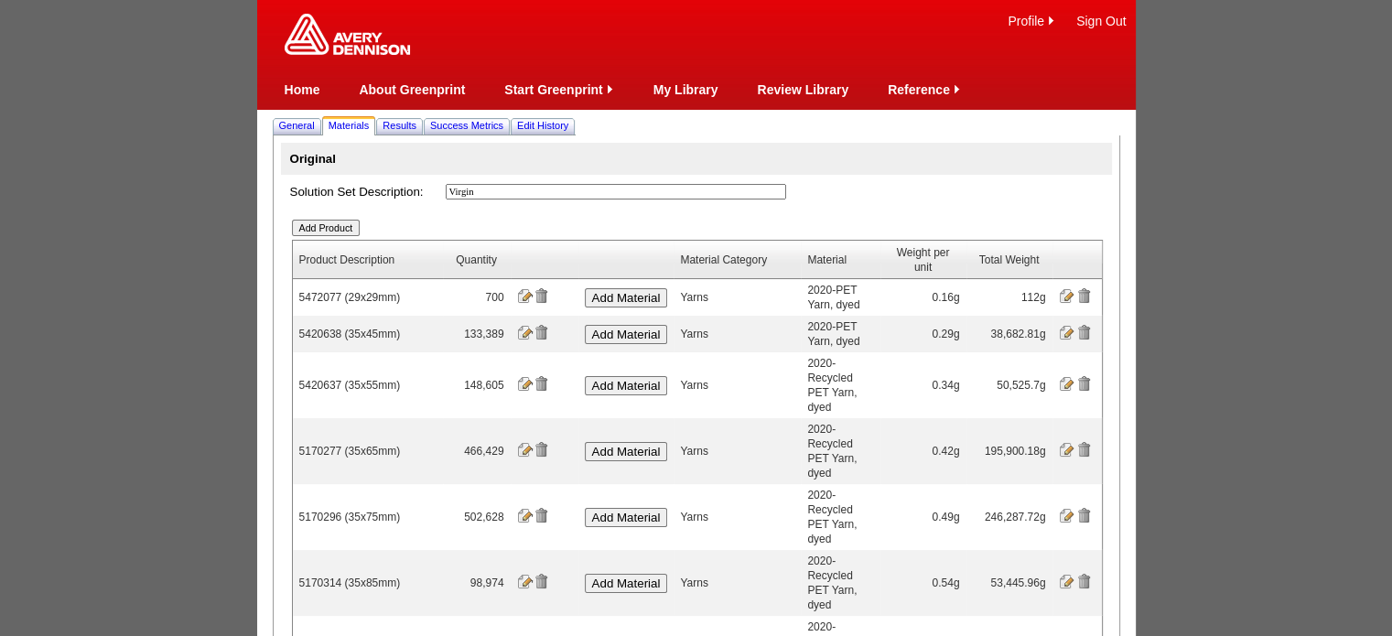
click at [344, 236] on input "Add Product" at bounding box center [326, 228] width 69 height 16
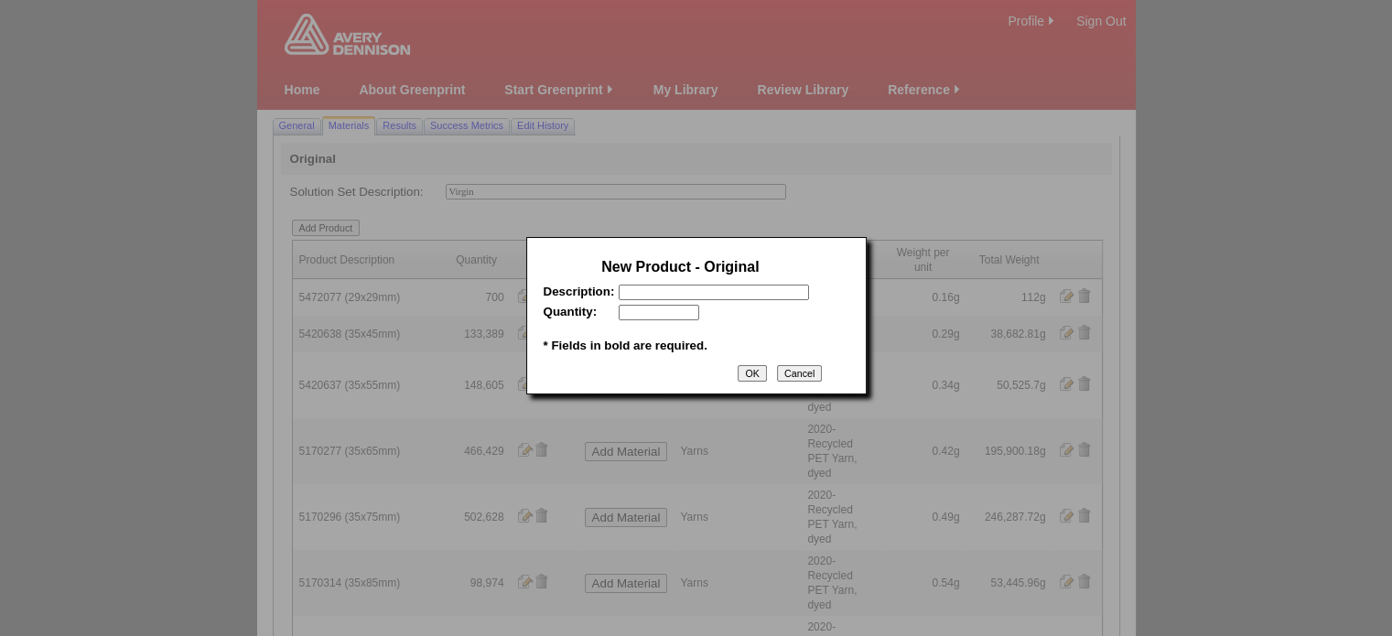
click at [715, 293] on input "text" at bounding box center [714, 293] width 190 height 16
paste input "4858029"
type input "4858029 (38x73mm)"
click at [663, 320] on input "text" at bounding box center [659, 313] width 81 height 16
type input "27366"
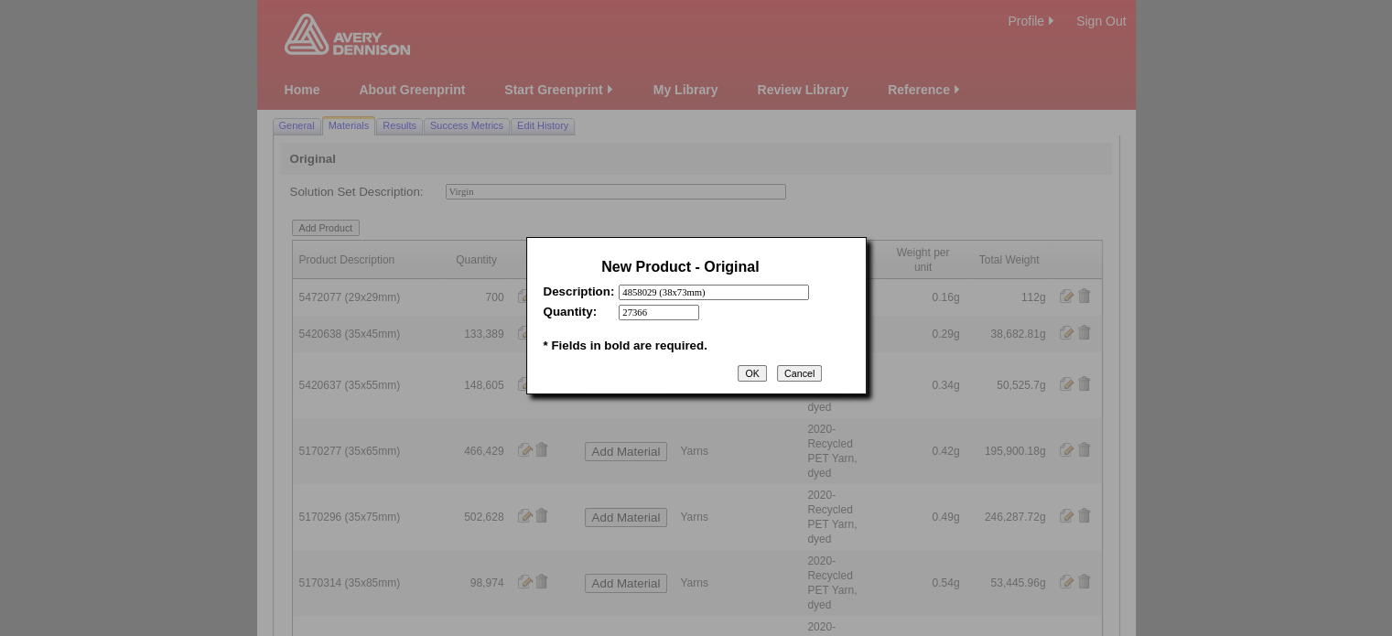
click at [753, 376] on input "OK" at bounding box center [752, 373] width 28 height 16
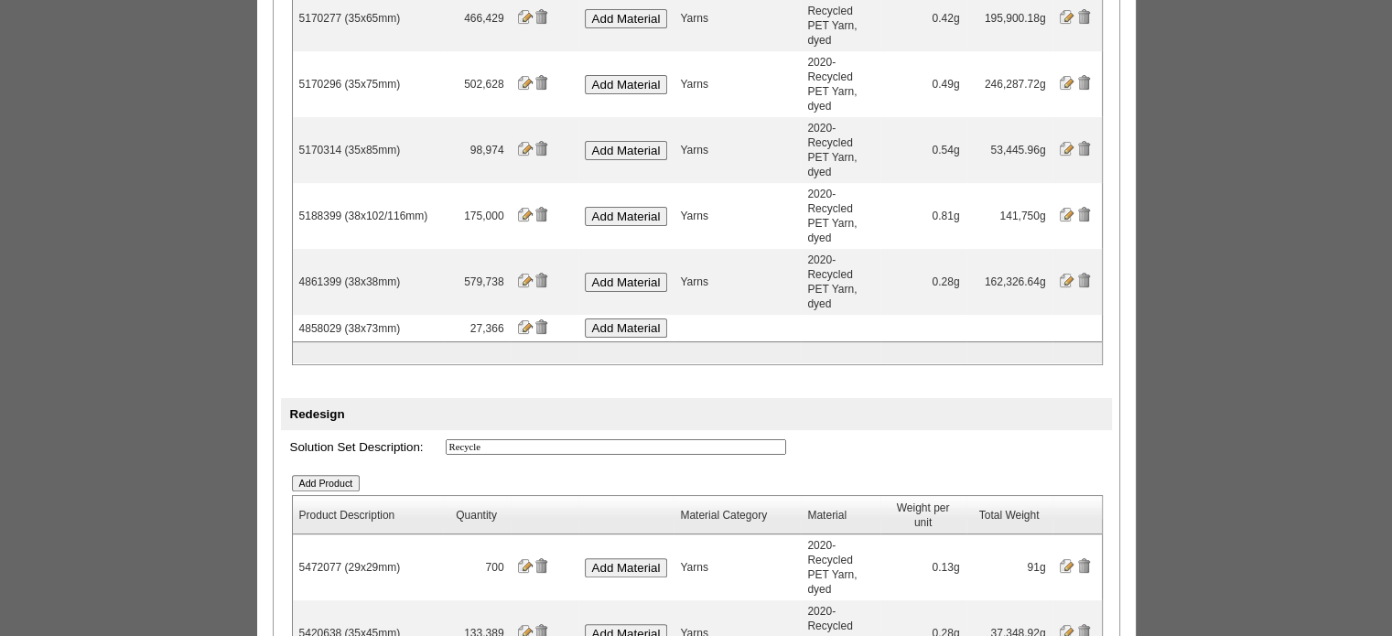
scroll to position [336, 0]
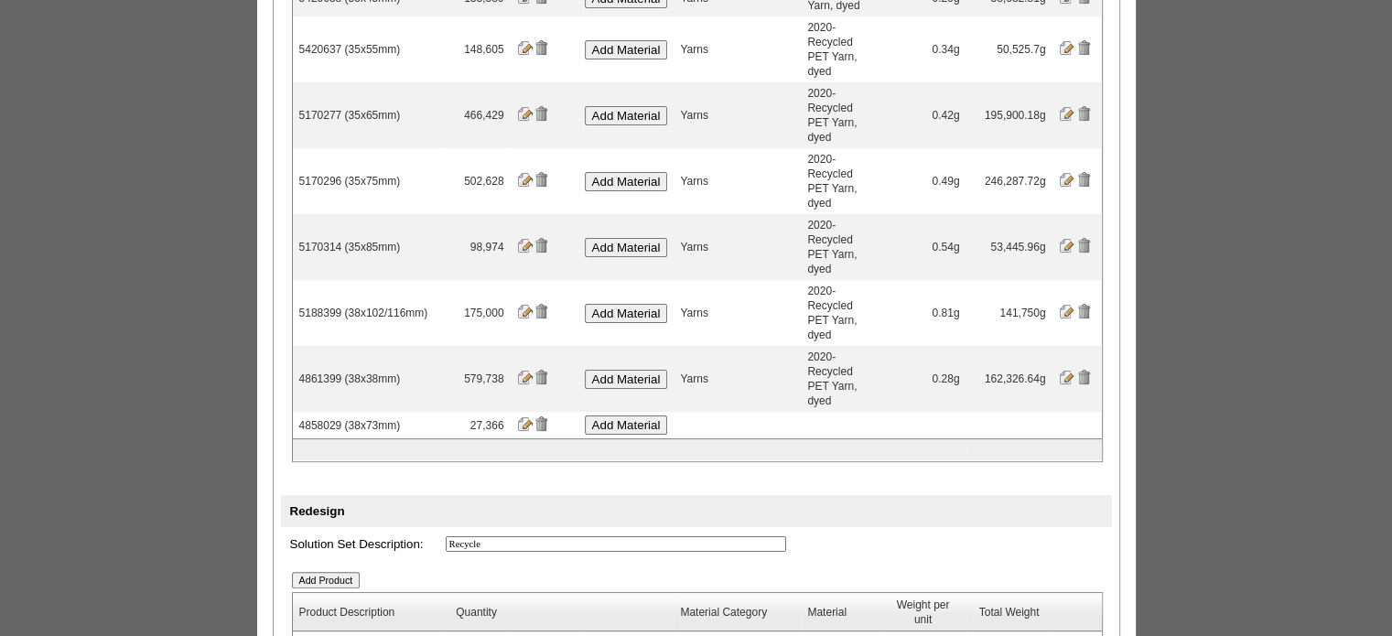
click at [652, 416] on input "Add Material" at bounding box center [626, 425] width 83 height 19
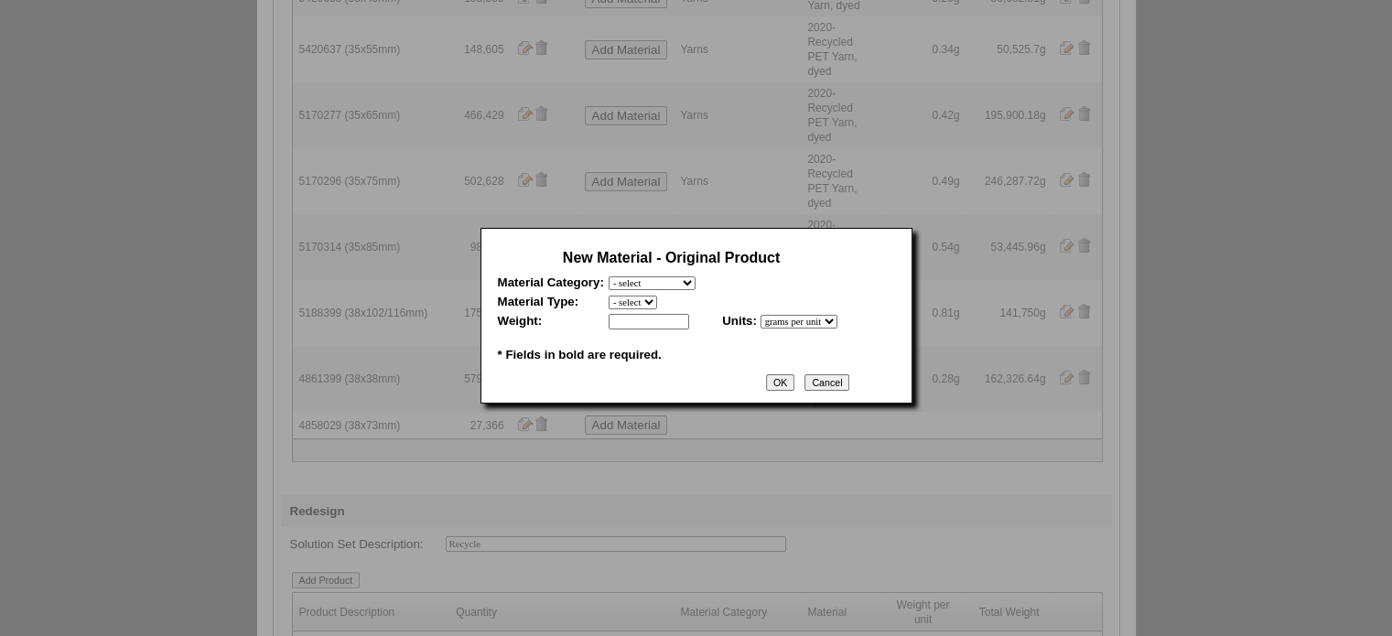
scroll to position [0, 0]
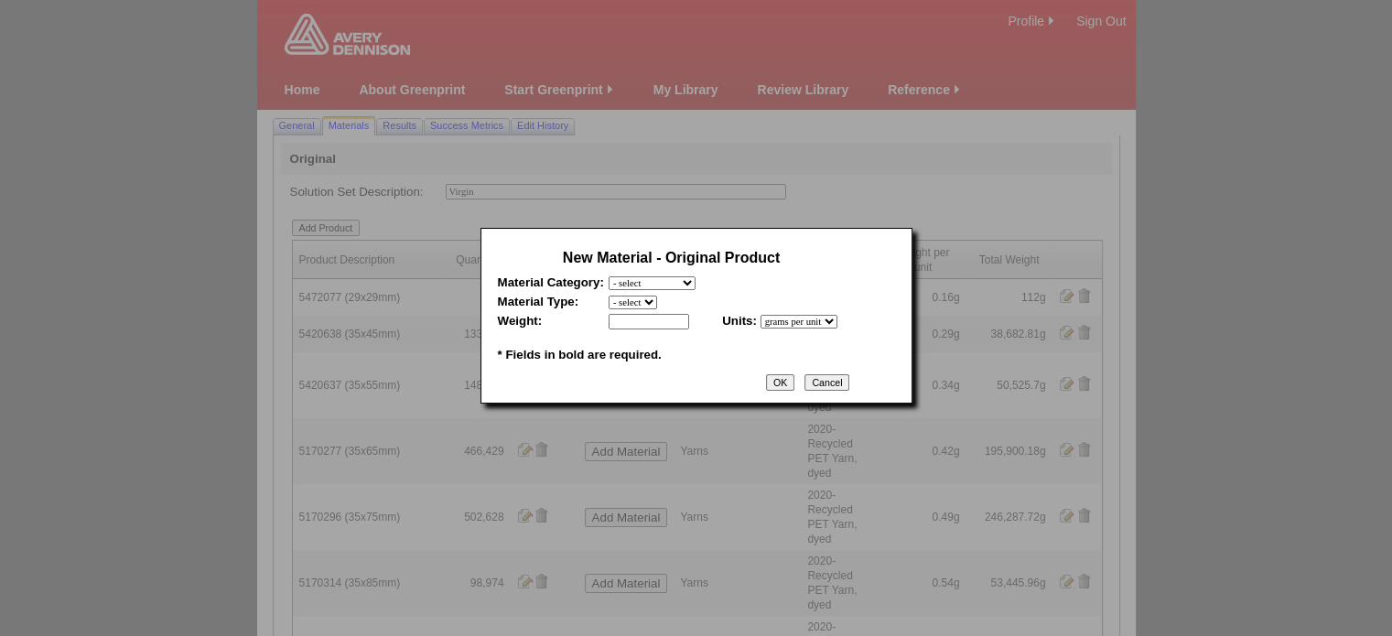
click at [696, 285] on select "- select Film and plastics Papers Liners Adhesives Yarns Heat Transfers PS Labe…" at bounding box center [652, 283] width 87 height 14
select select "7"
click at [609, 276] on select "- select Film and plastics Papers Liners Adhesives Yarns Heat Transfers PS Labe…" at bounding box center [652, 283] width 87 height 14
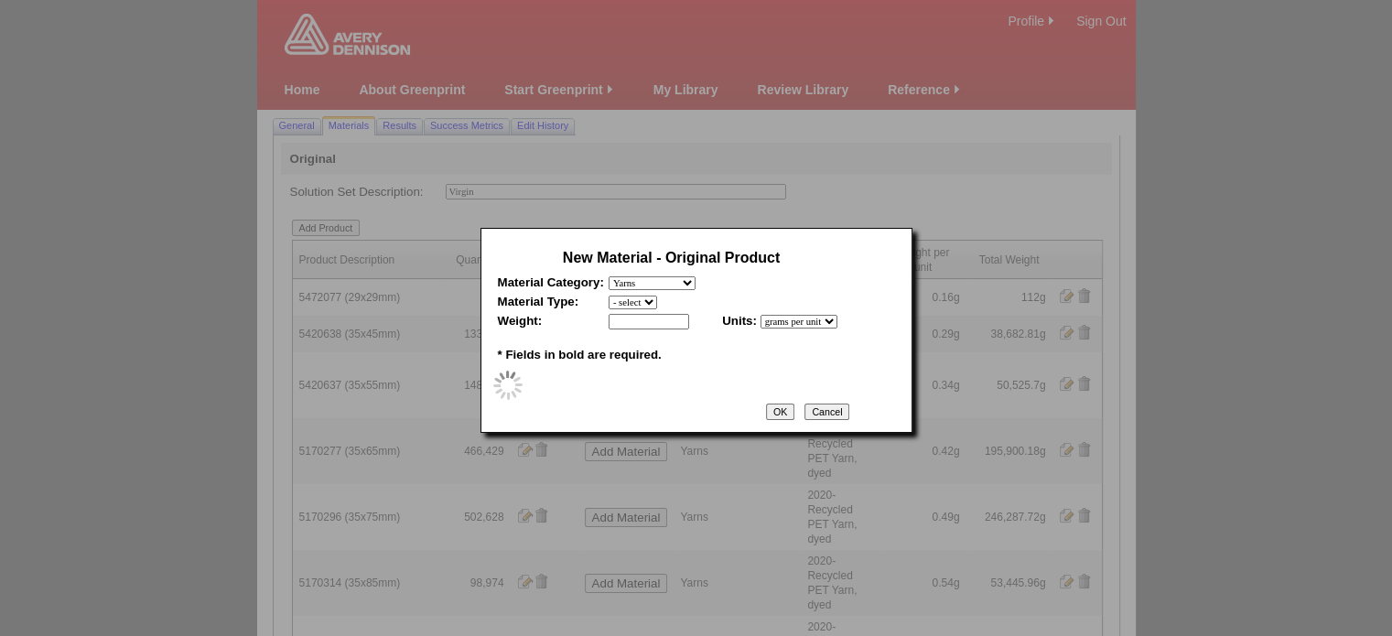
click at [652, 308] on select "- select" at bounding box center [633, 303] width 49 height 14
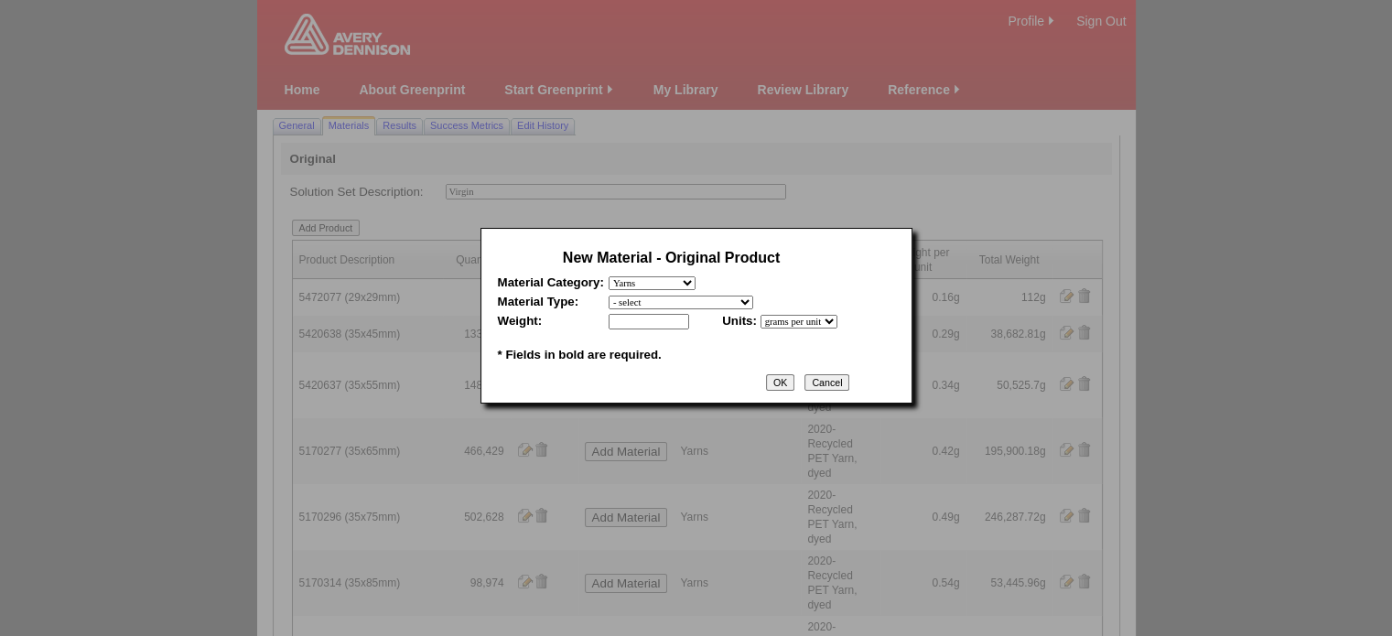
click at [651, 308] on select "- select 2020-Albert Yarn, dyed 2020-Albert Yarn, raw 2020-PET Yarn, dyed 2020-…" at bounding box center [681, 303] width 145 height 14
select select "409"
click at [609, 296] on select "- select 2020-Albert Yarn, dyed 2020-Albert Yarn, raw 2020-PET Yarn, dyed 2020-…" at bounding box center [681, 303] width 145 height 14
click at [666, 330] on input "text" at bounding box center [649, 322] width 81 height 16
type input "0.48"
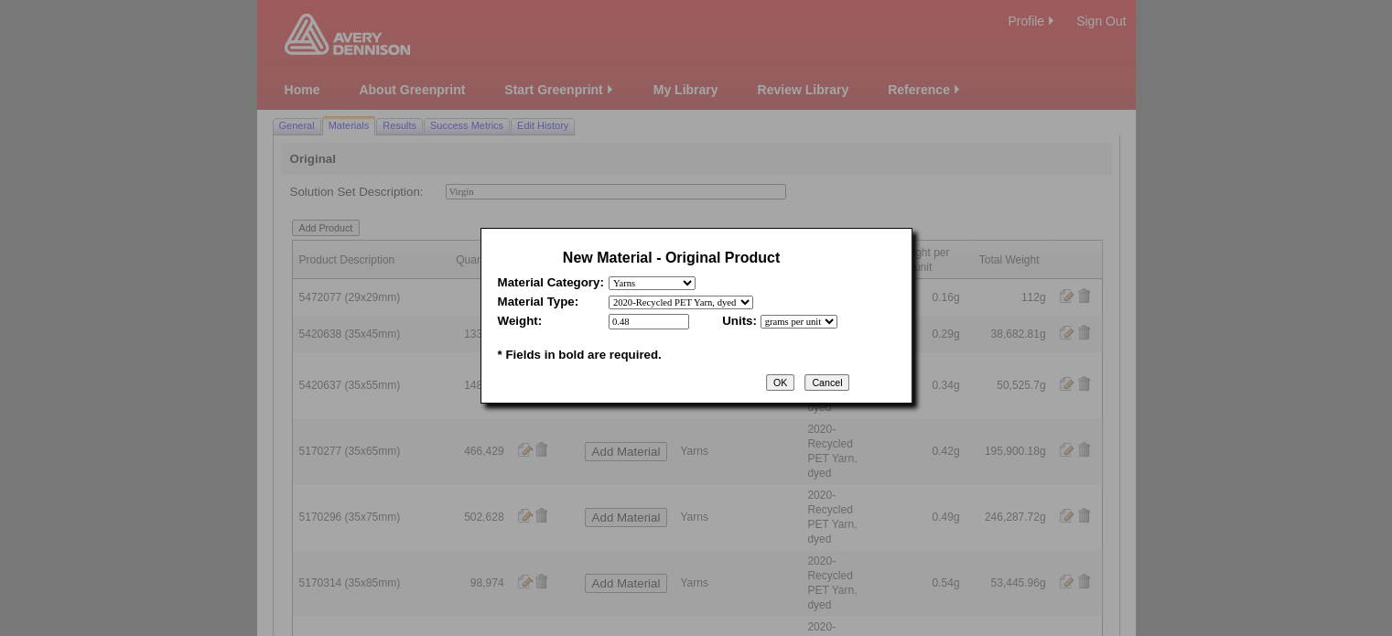
click at [794, 391] on input "OK" at bounding box center [780, 382] width 28 height 16
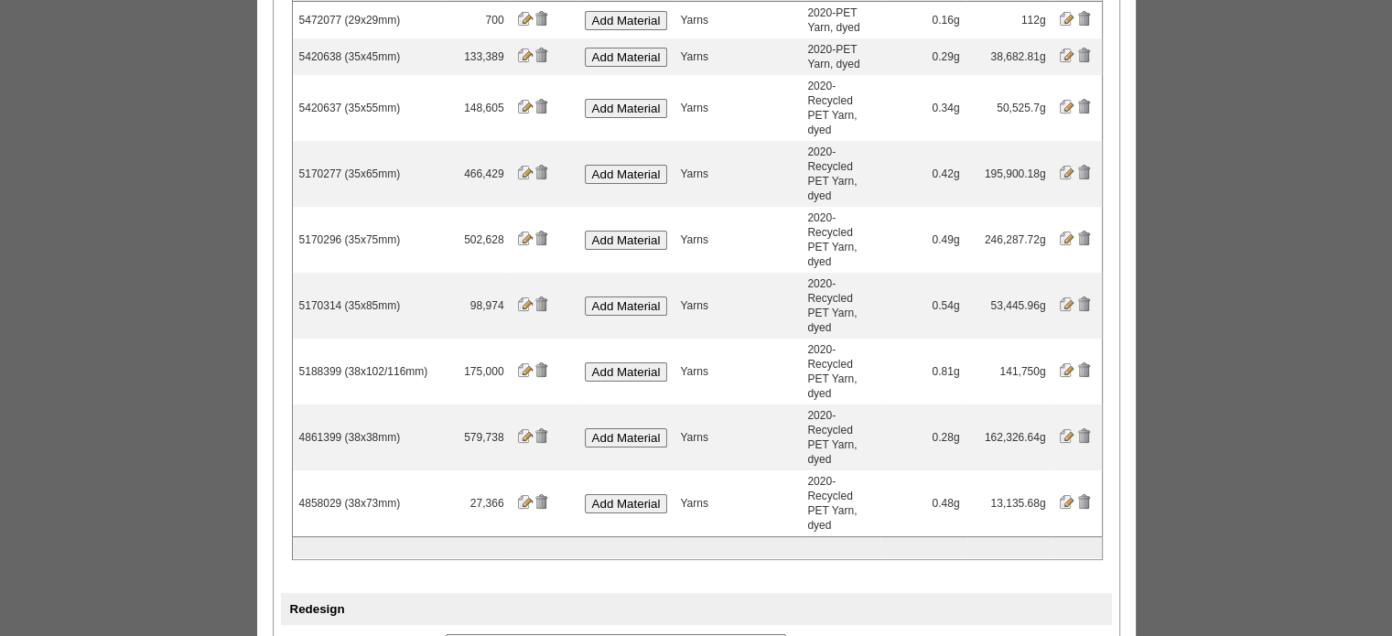
scroll to position [458, 0]
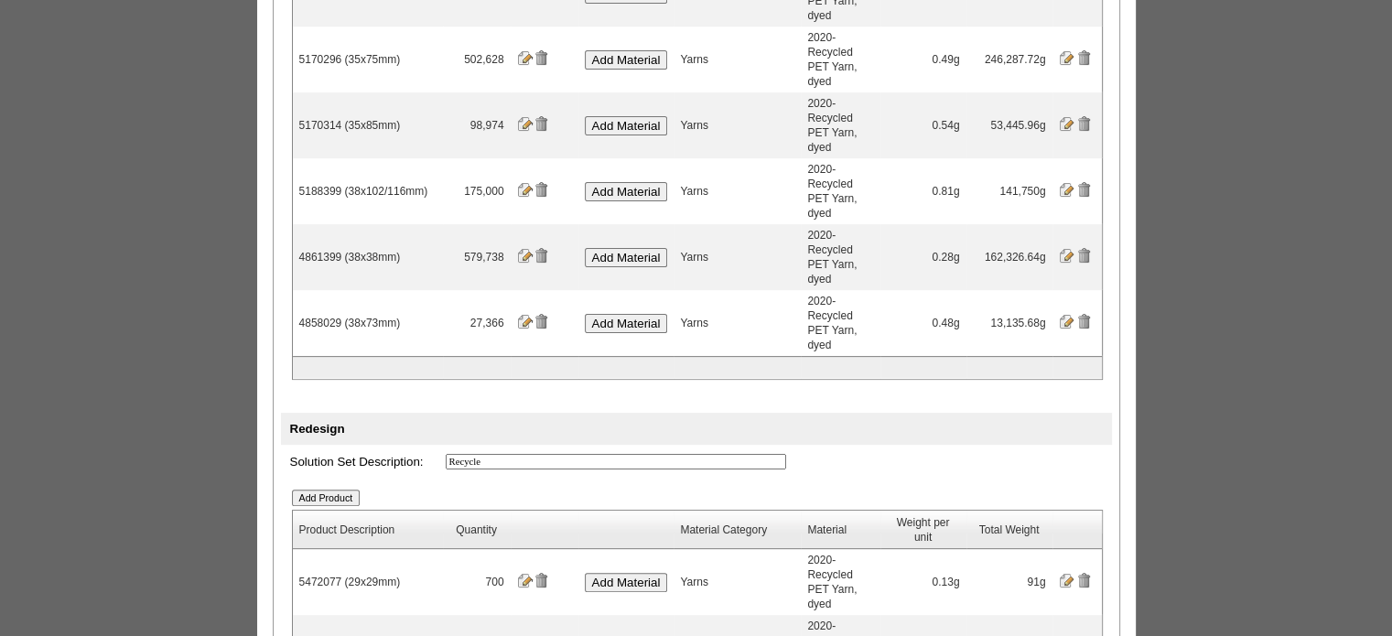
click at [344, 490] on input "Add Product" at bounding box center [326, 498] width 69 height 16
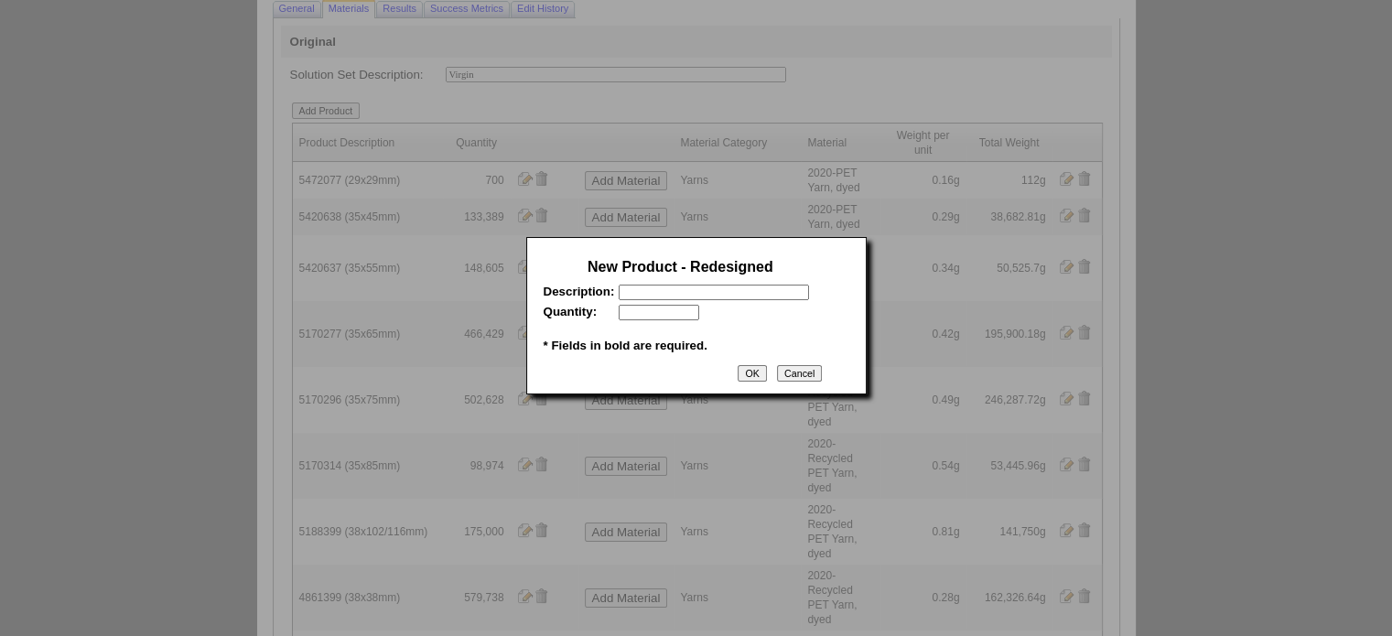
scroll to position [183, 0]
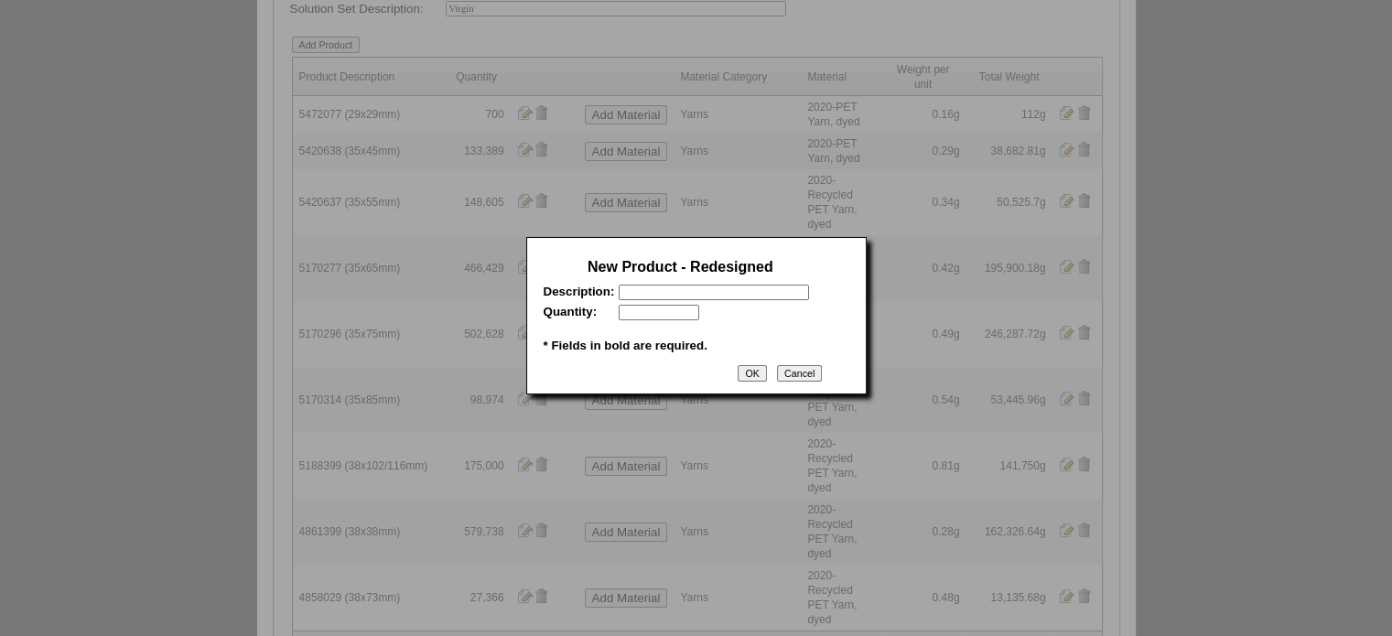
click at [666, 293] on input "text" at bounding box center [714, 293] width 190 height 16
paste input "4858029"
type input "4858029 (38x73mm)"
click at [675, 315] on input "text" at bounding box center [659, 313] width 81 height 16
type input "27366"
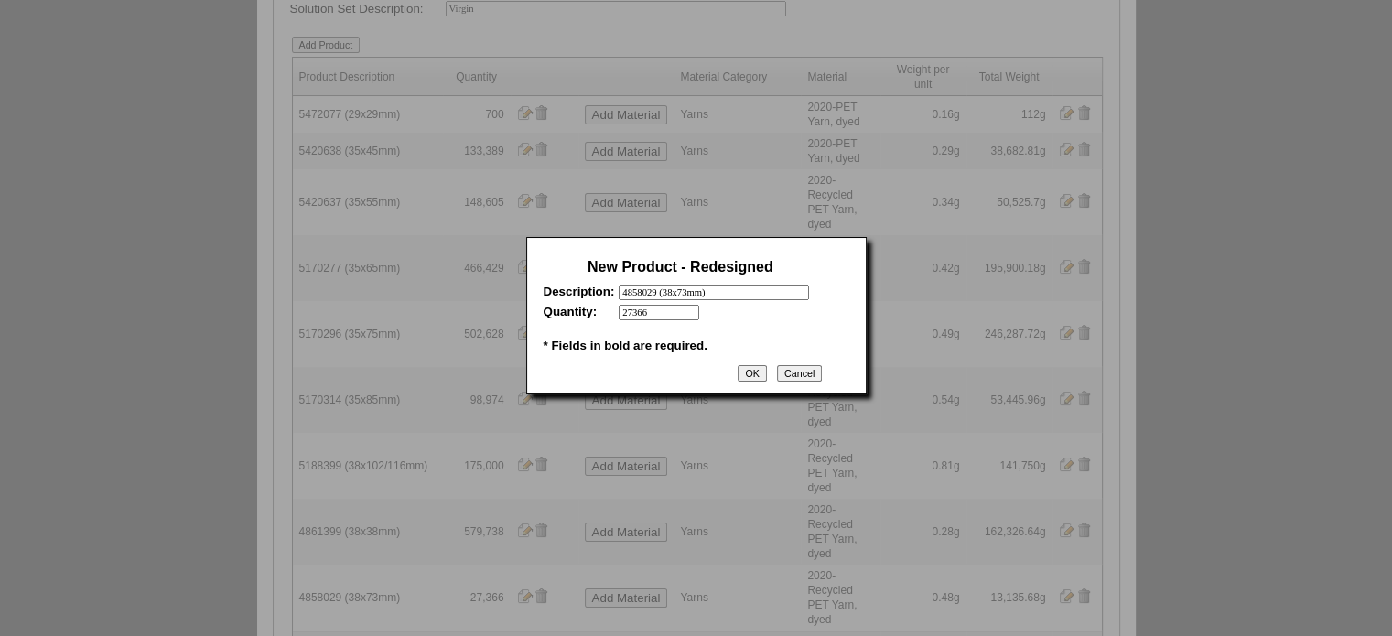
click at [753, 380] on input "OK" at bounding box center [752, 373] width 28 height 16
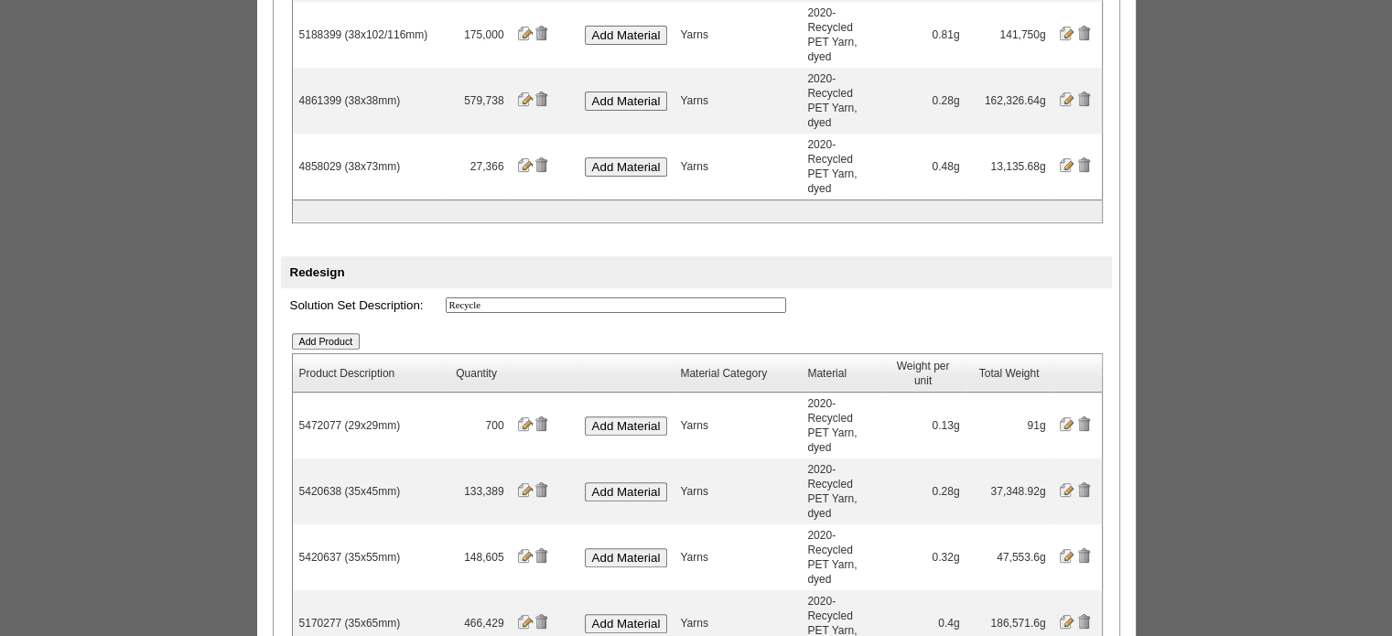
scroll to position [632, 0]
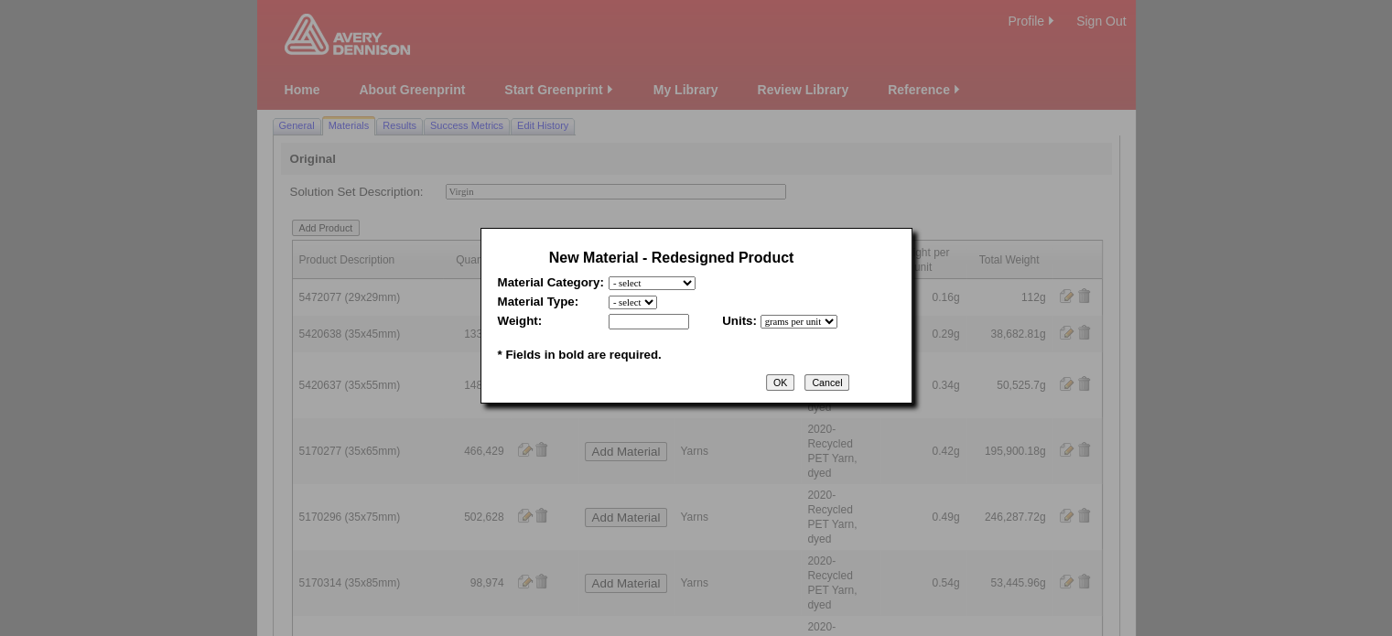
click at [669, 285] on select "- select Film and plastics Papers Liners Adhesives Yarns Heat Transfers PS Labe…" at bounding box center [652, 283] width 87 height 14
select select "7"
click at [609, 276] on select "- select Film and plastics Papers Liners Adhesives Yarns Heat Transfers PS Labe…" at bounding box center [652, 283] width 87 height 14
click at [660, 306] on select "- select 2020-Albert Yarn, dyed 2020-Albert Yarn, raw 2020-PET Yarn, dyed 2020-…" at bounding box center [681, 303] width 145 height 14
select select "409"
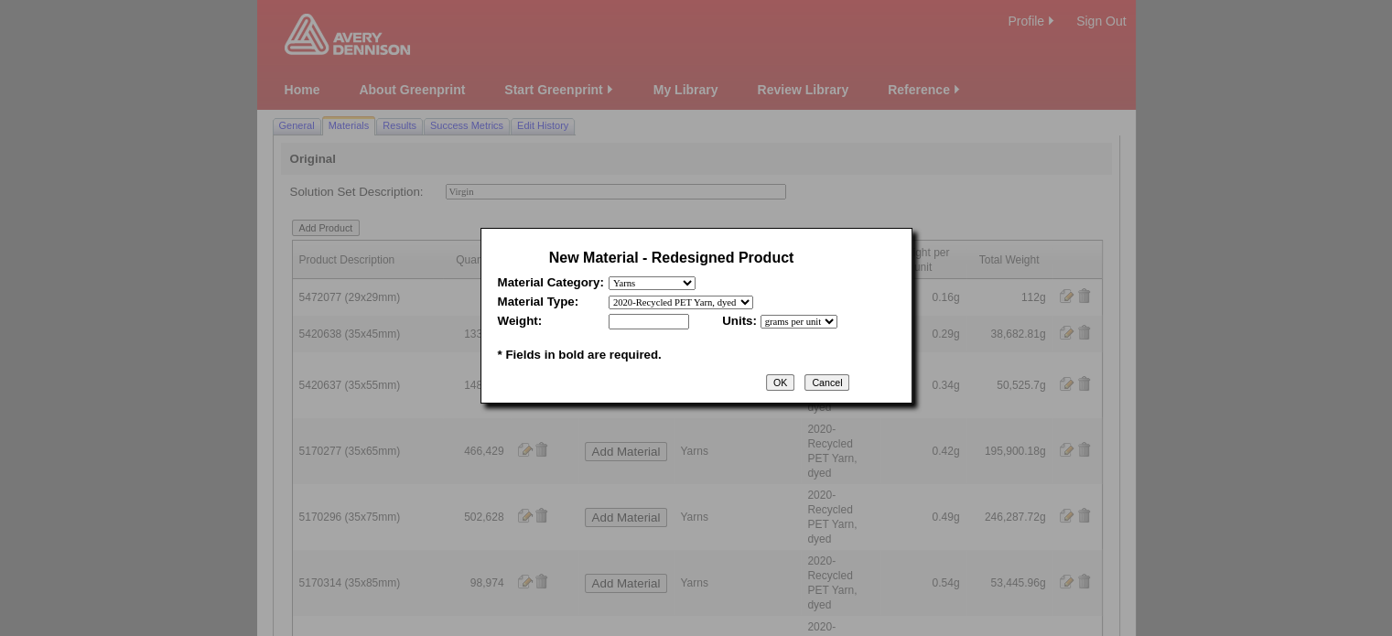
click at [609, 296] on select "- select 2020-Albert Yarn, dyed 2020-Albert Yarn, raw 2020-PET Yarn, dyed 2020-…" at bounding box center [681, 303] width 145 height 14
click at [664, 326] on input "text" at bounding box center [649, 322] width 81 height 16
type input "0.48"
click at [794, 388] on input "OK" at bounding box center [780, 382] width 28 height 16
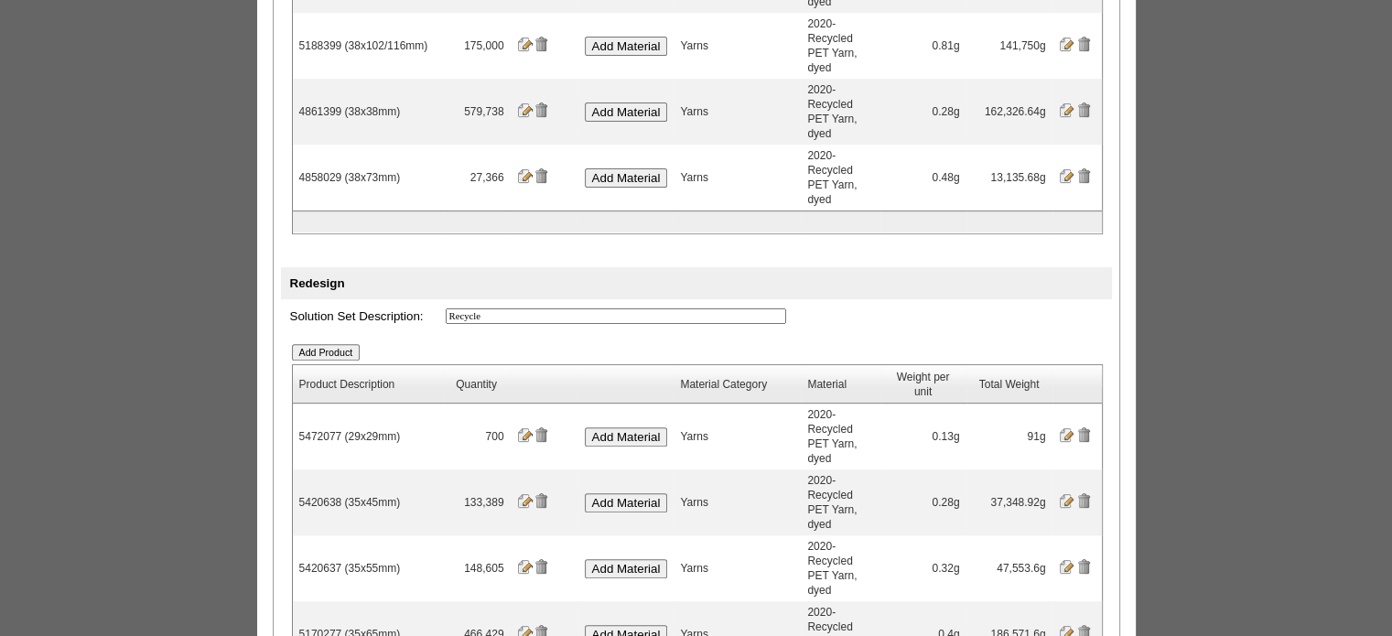
scroll to position [643, 0]
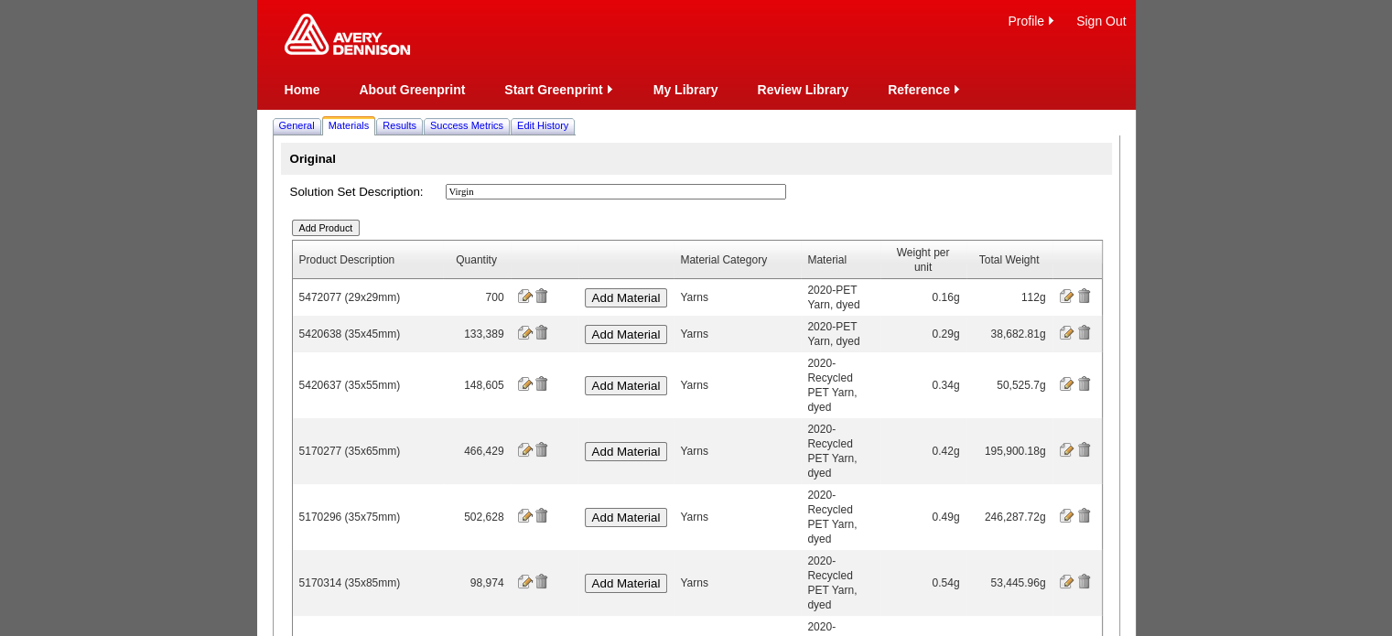
click at [340, 232] on input "Add Product" at bounding box center [326, 228] width 69 height 16
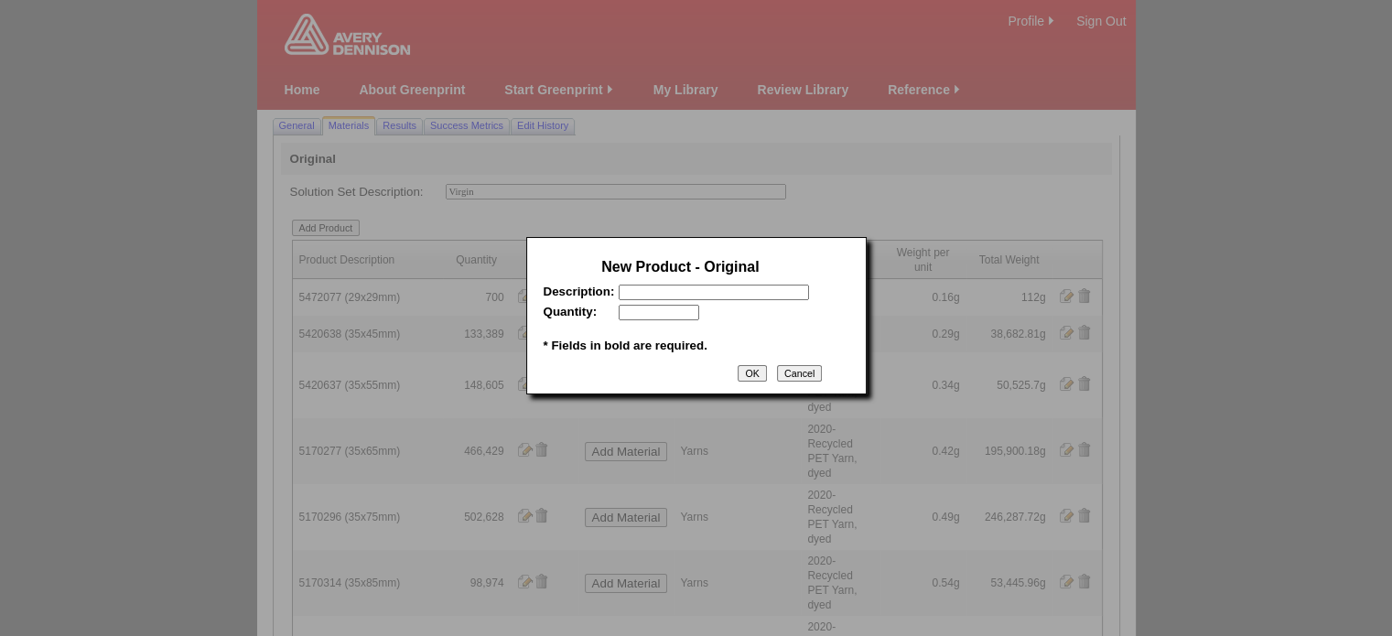
click at [653, 295] on input "text" at bounding box center [714, 293] width 190 height 16
paste input "5420640"
type input "5420640 (40x40mm)"
click at [673, 317] on input "text" at bounding box center [659, 313] width 81 height 16
type input "57987"
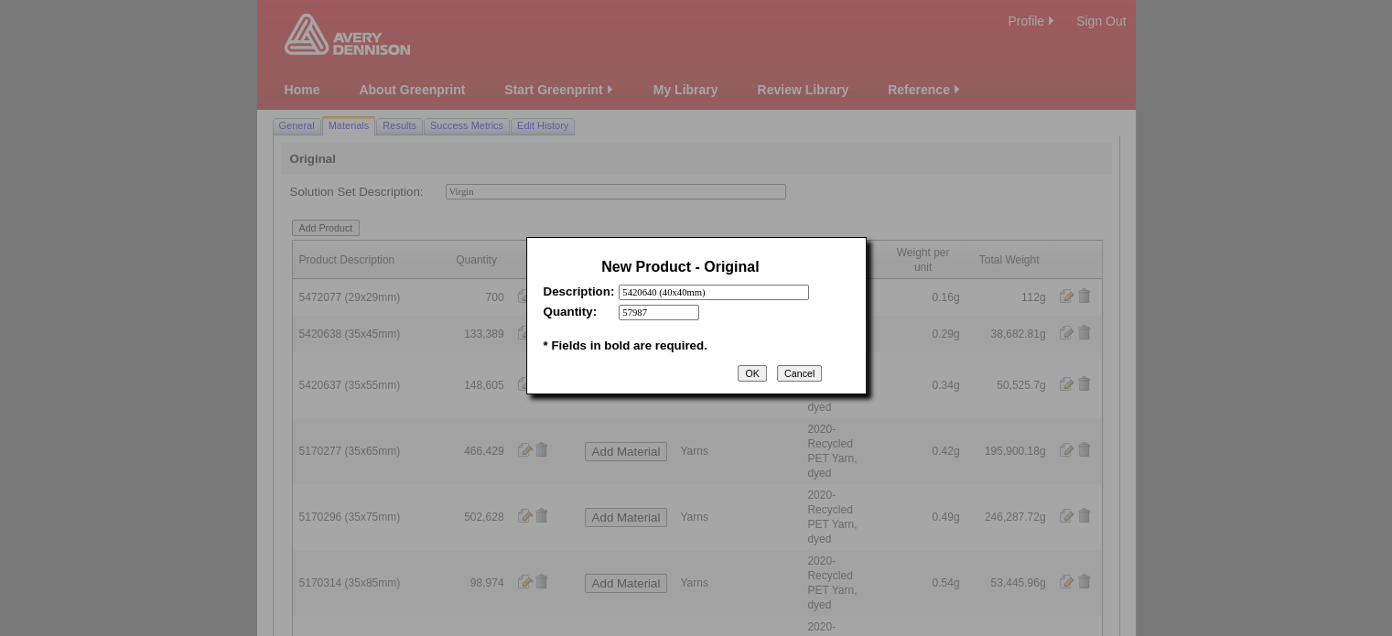
click at [748, 377] on input "OK" at bounding box center [752, 373] width 28 height 16
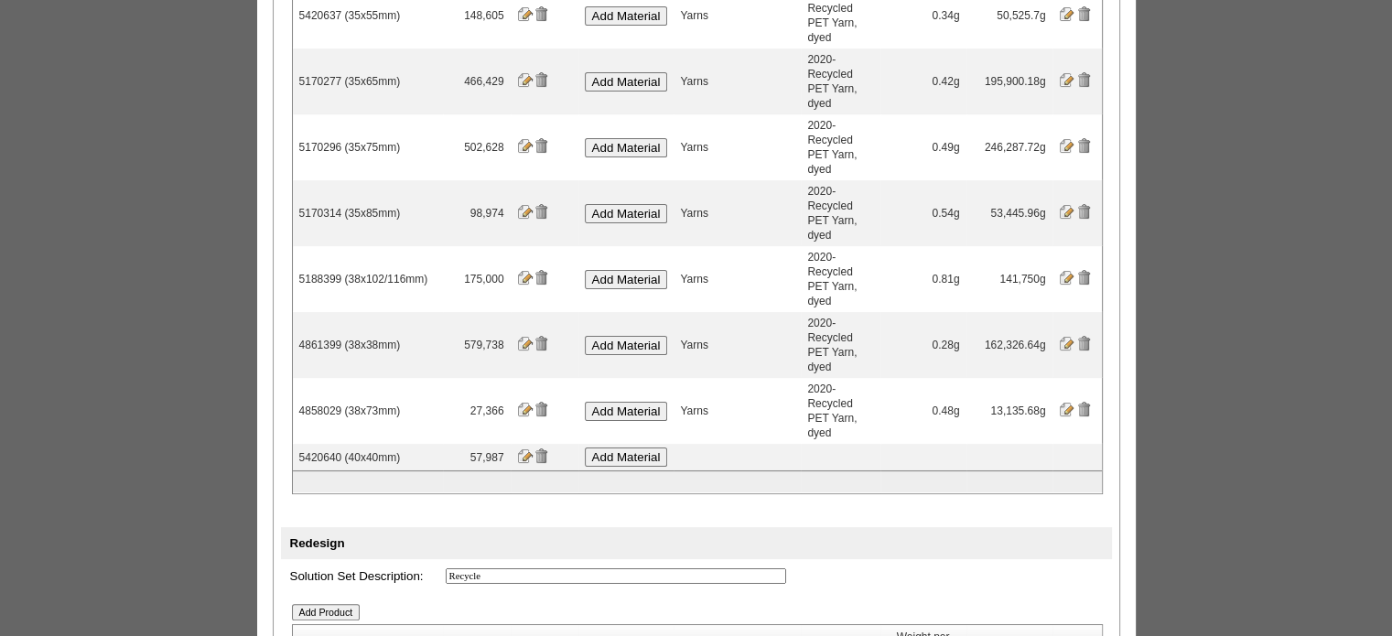
scroll to position [366, 0]
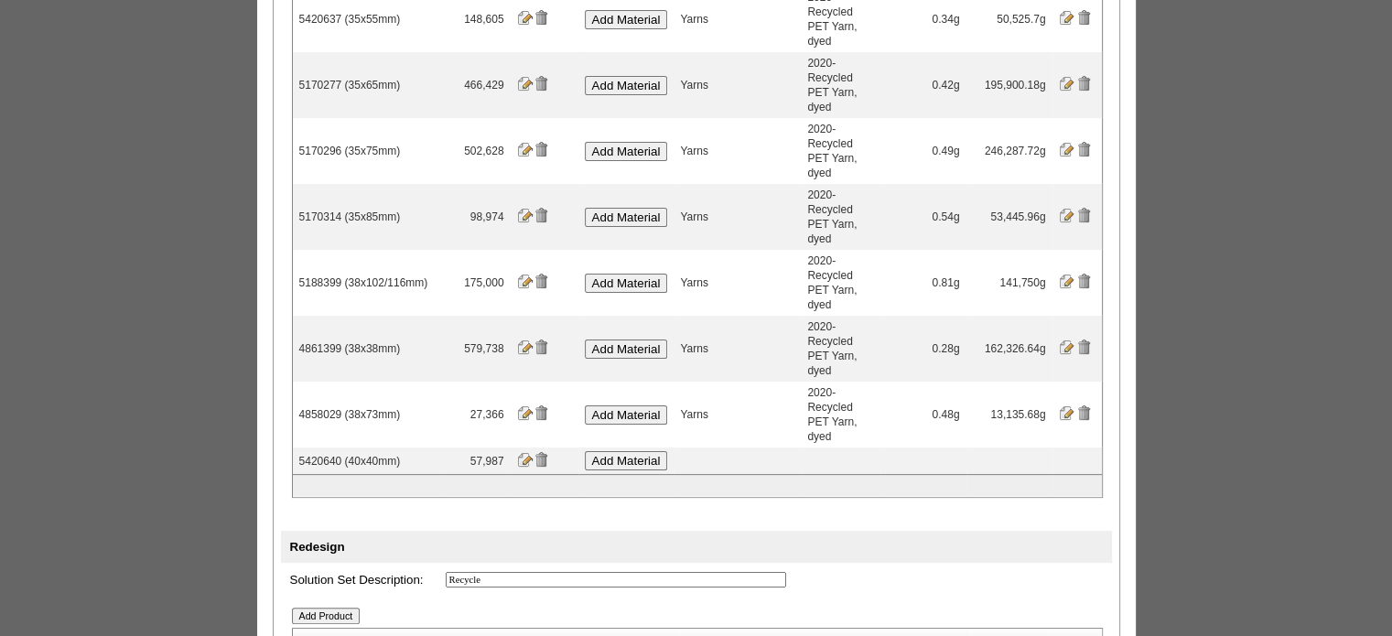
click at [646, 451] on input "Add Material" at bounding box center [626, 460] width 83 height 19
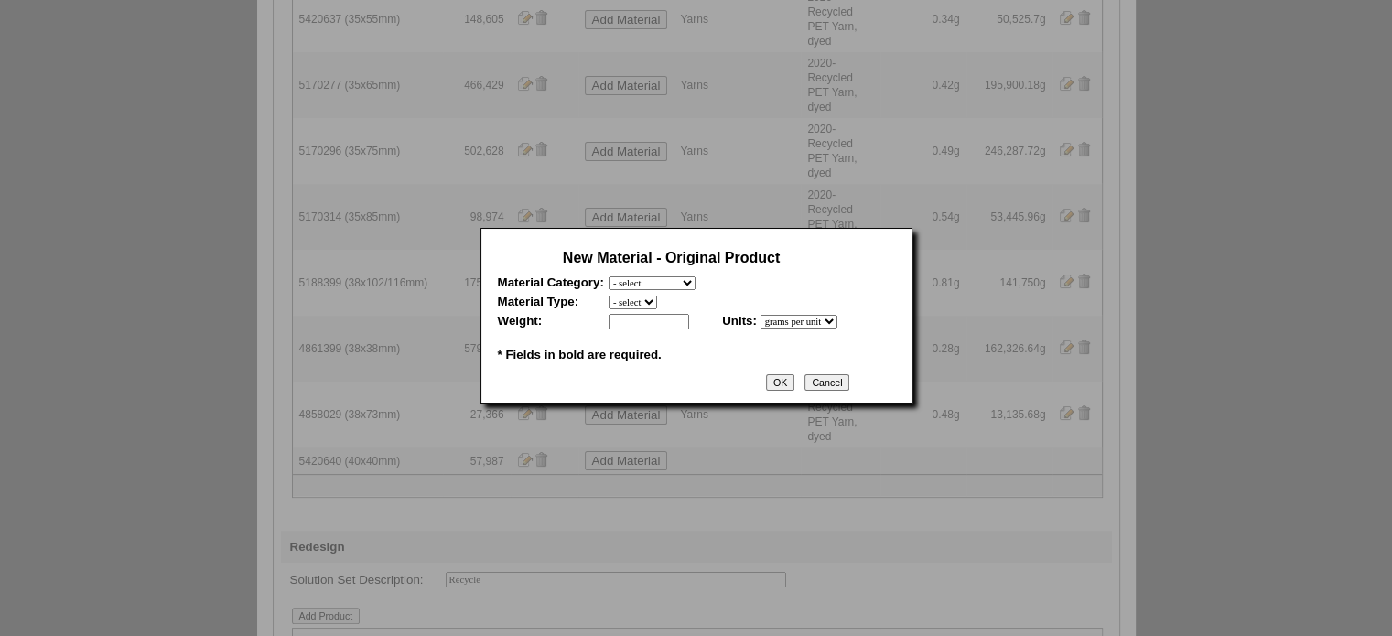
scroll to position [0, 0]
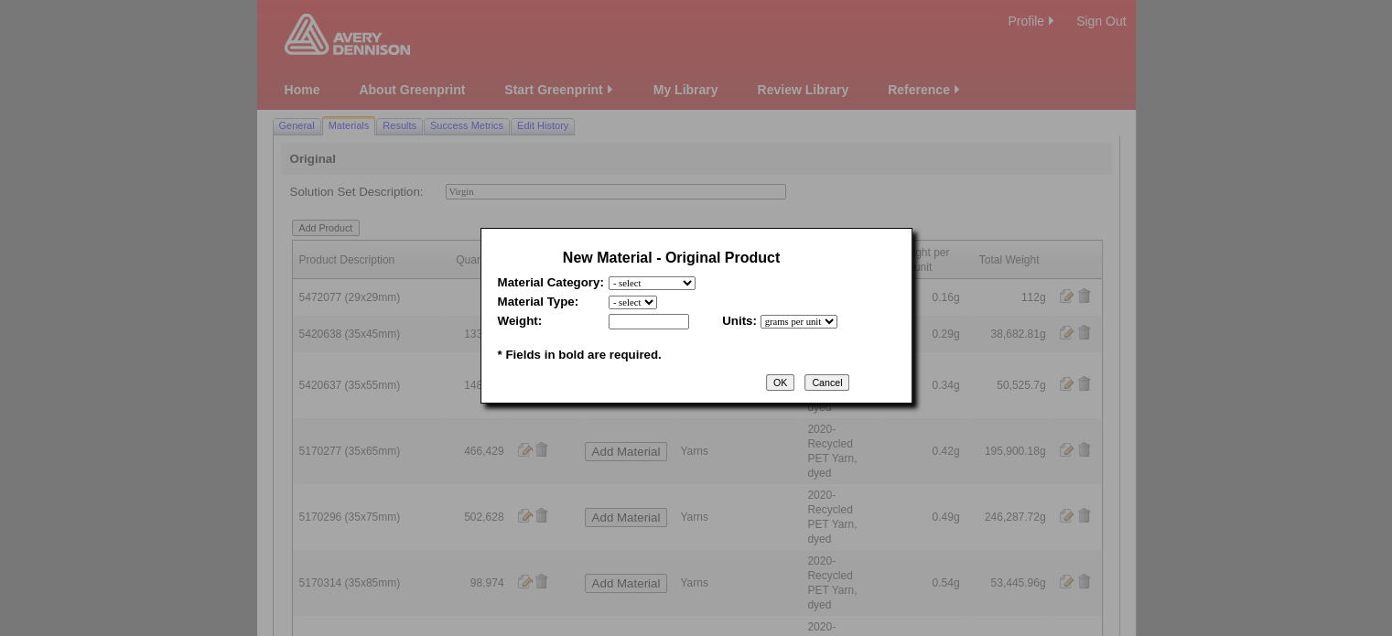
click at [677, 283] on select "- select Film and plastics Papers Liners Adhesives Yarns Heat Transfers PS Labe…" at bounding box center [652, 283] width 87 height 14
select select "7"
click at [609, 276] on select "- select Film and plastics Papers Liners Adhesives Yarns Heat Transfers PS Labe…" at bounding box center [652, 283] width 87 height 14
click at [653, 307] on select "- select 2020-Albert Yarn, dyed 2020-Albert Yarn, raw 2020-PET Yarn, dyed 2020-…" at bounding box center [681, 303] width 145 height 14
select select "409"
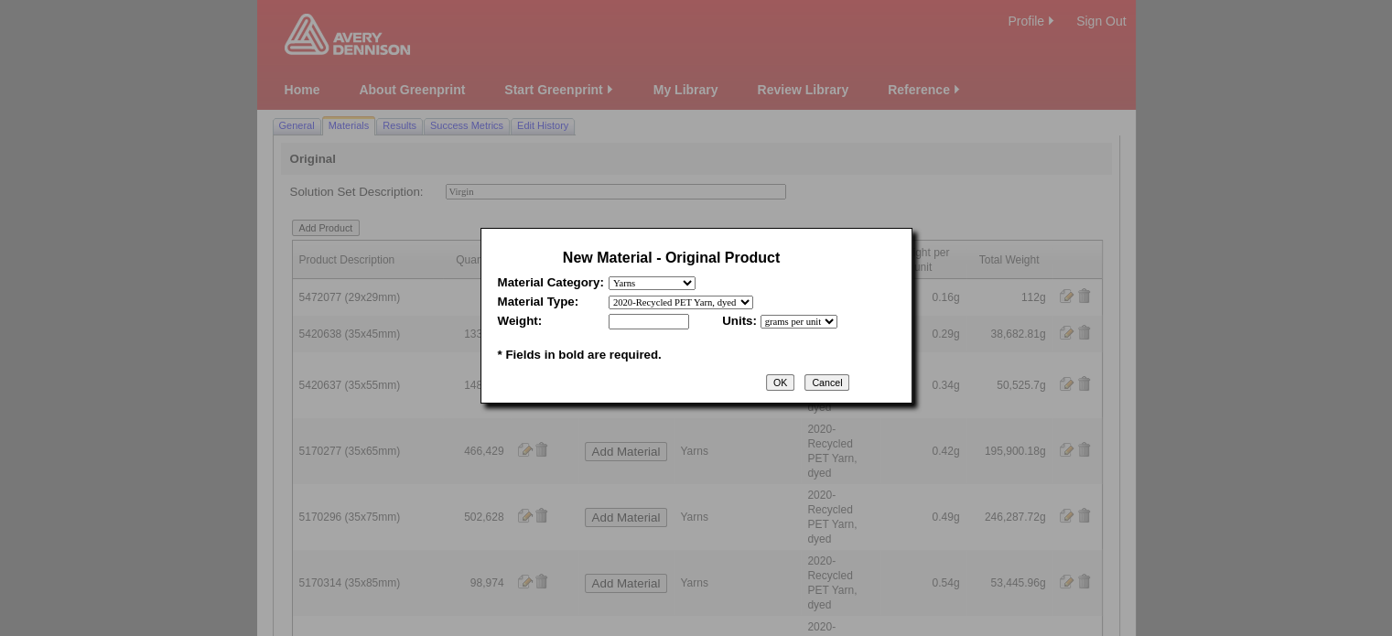
click at [609, 296] on select "- select 2020-Albert Yarn, dyed 2020-Albert Yarn, raw 2020-PET Yarn, dyed 2020-…" at bounding box center [681, 303] width 145 height 14
click at [641, 320] on input "text" at bounding box center [649, 322] width 81 height 16
type input "0.28"
click at [794, 384] on input "OK" at bounding box center [780, 382] width 28 height 16
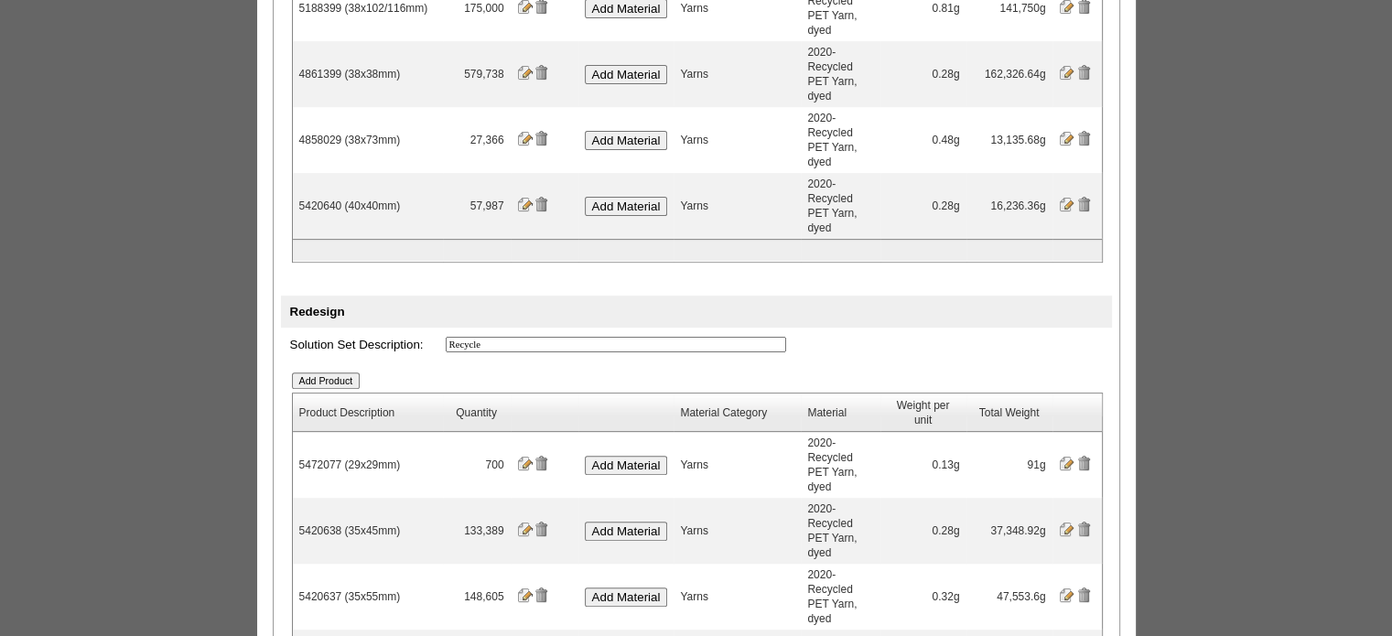
scroll to position [695, 0]
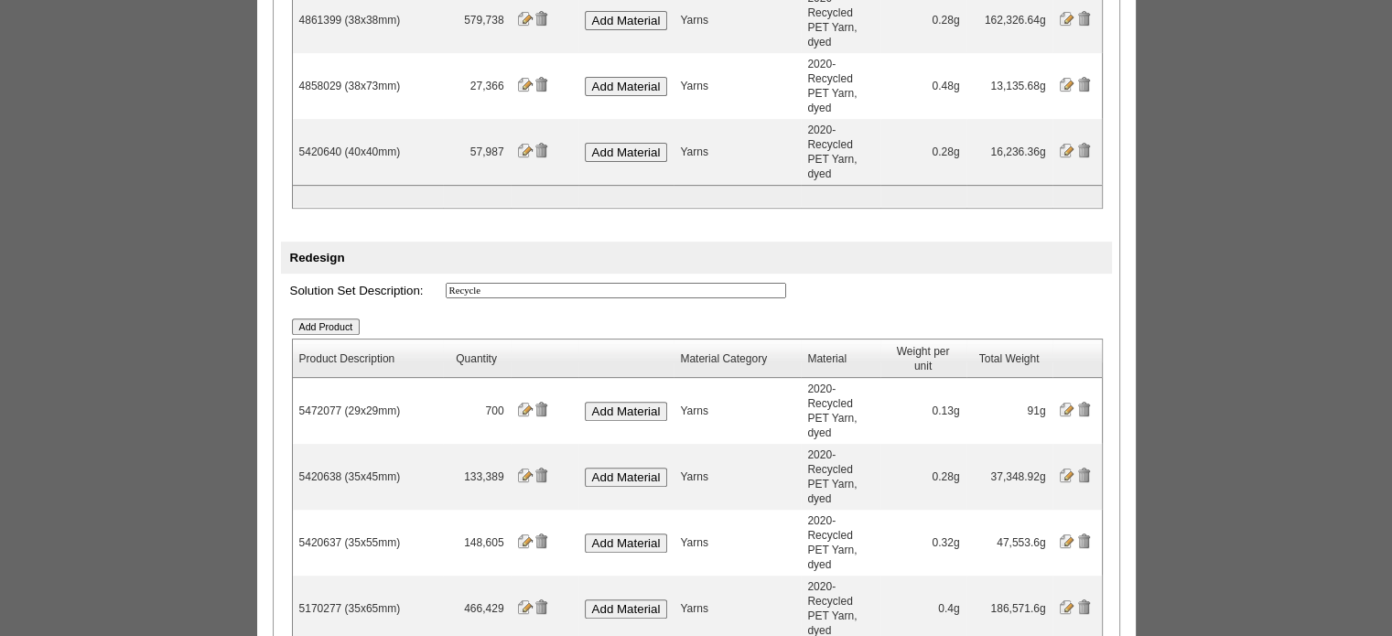
click at [340, 319] on input "Add Product" at bounding box center [326, 327] width 69 height 16
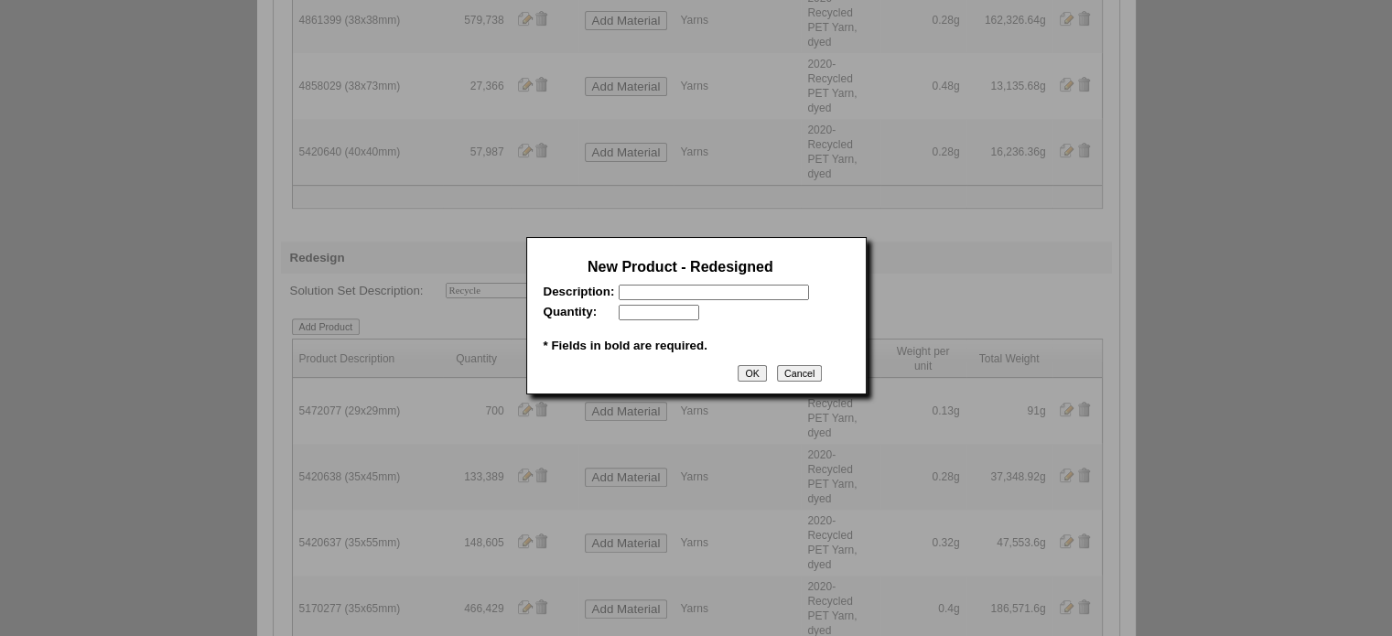
scroll to position [0, 0]
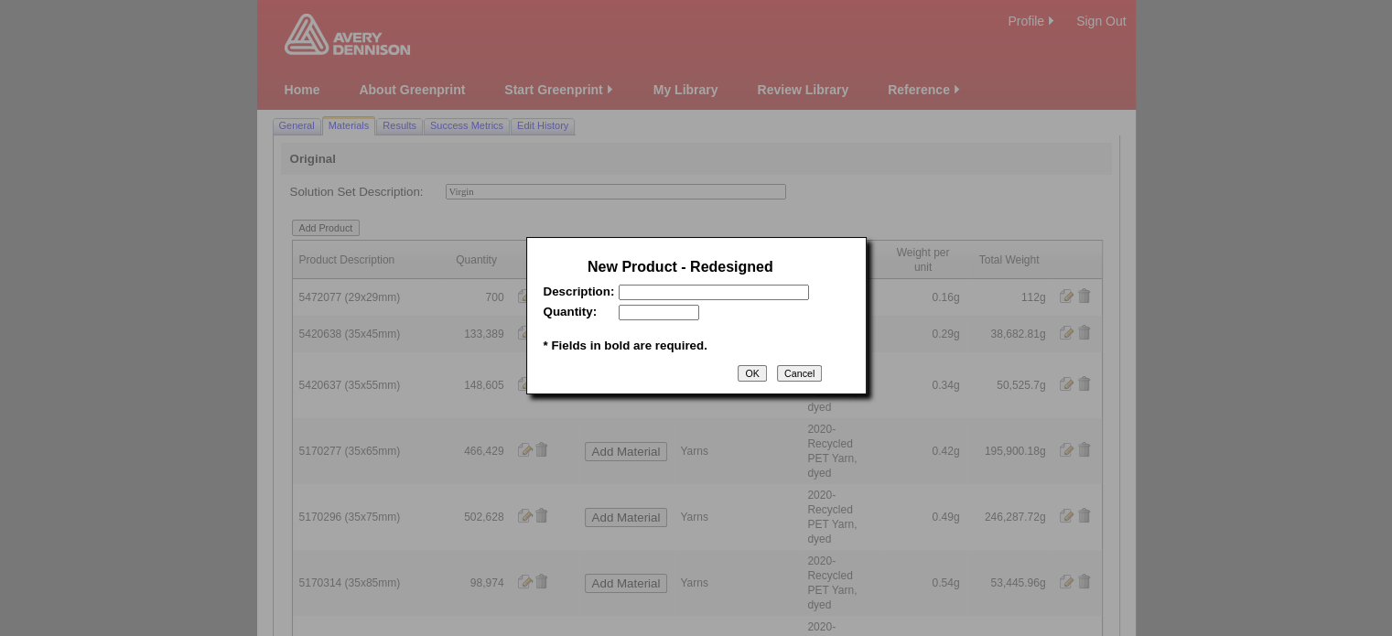
click at [671, 289] on input "text" at bounding box center [714, 293] width 190 height 16
paste input "5420640"
type input "5420640 (40x40mm)"
click at [686, 315] on input "text" at bounding box center [659, 313] width 81 height 16
type input "57987"
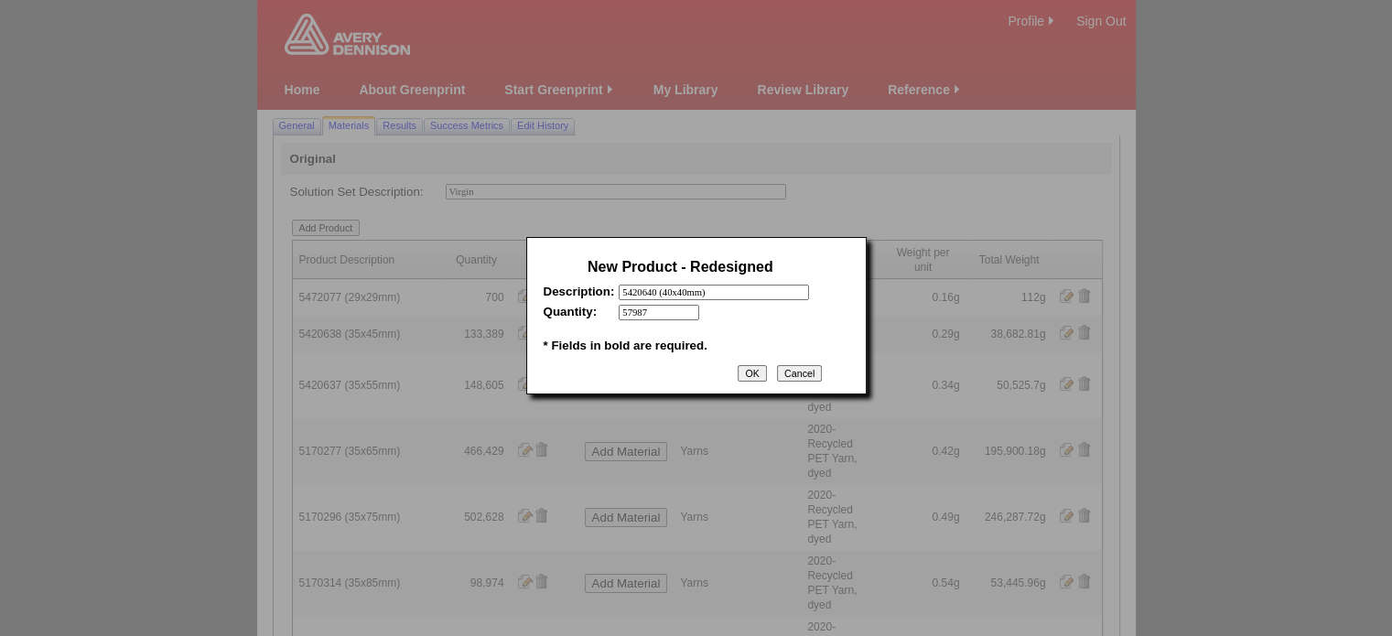
click at [752, 376] on input "OK" at bounding box center [752, 373] width 28 height 16
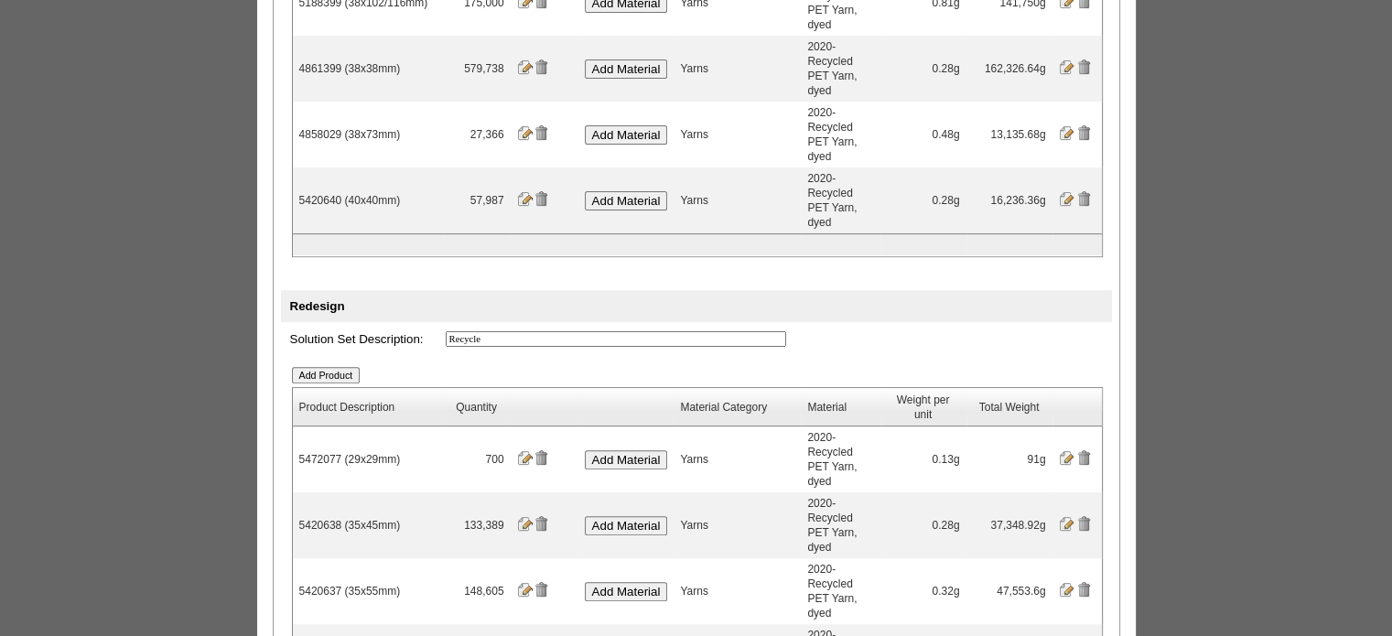
scroll to position [705, 0]
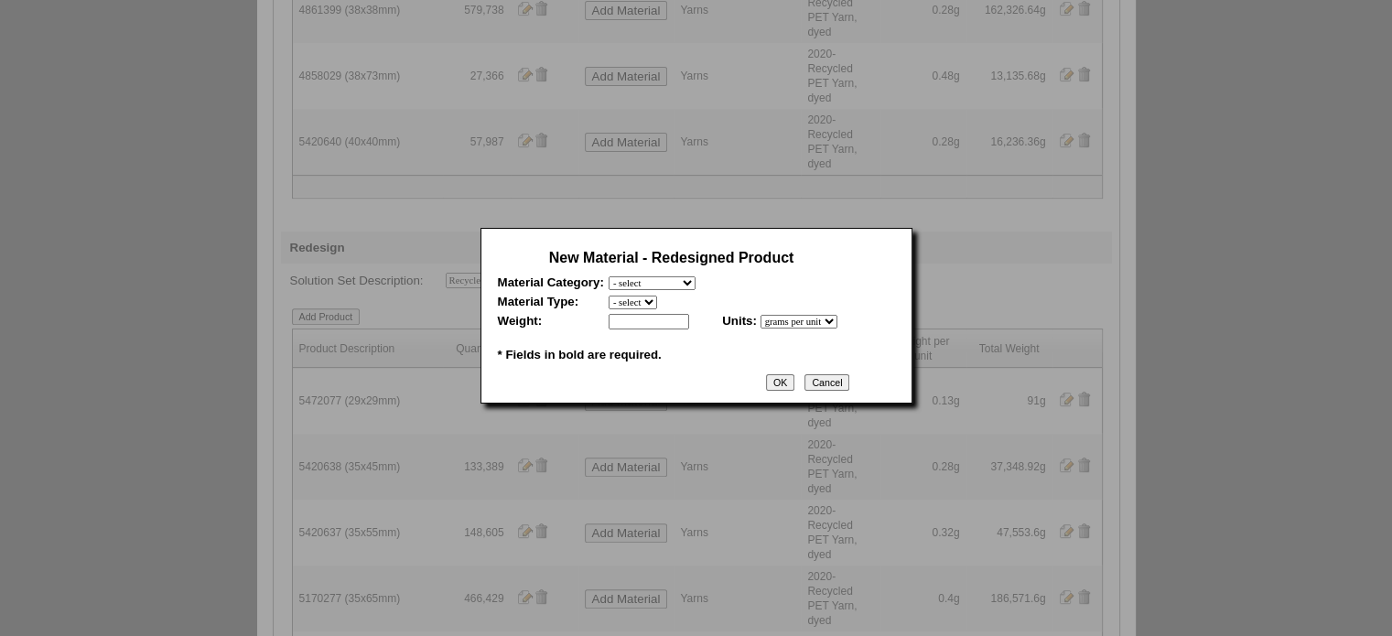
scroll to position [0, 0]
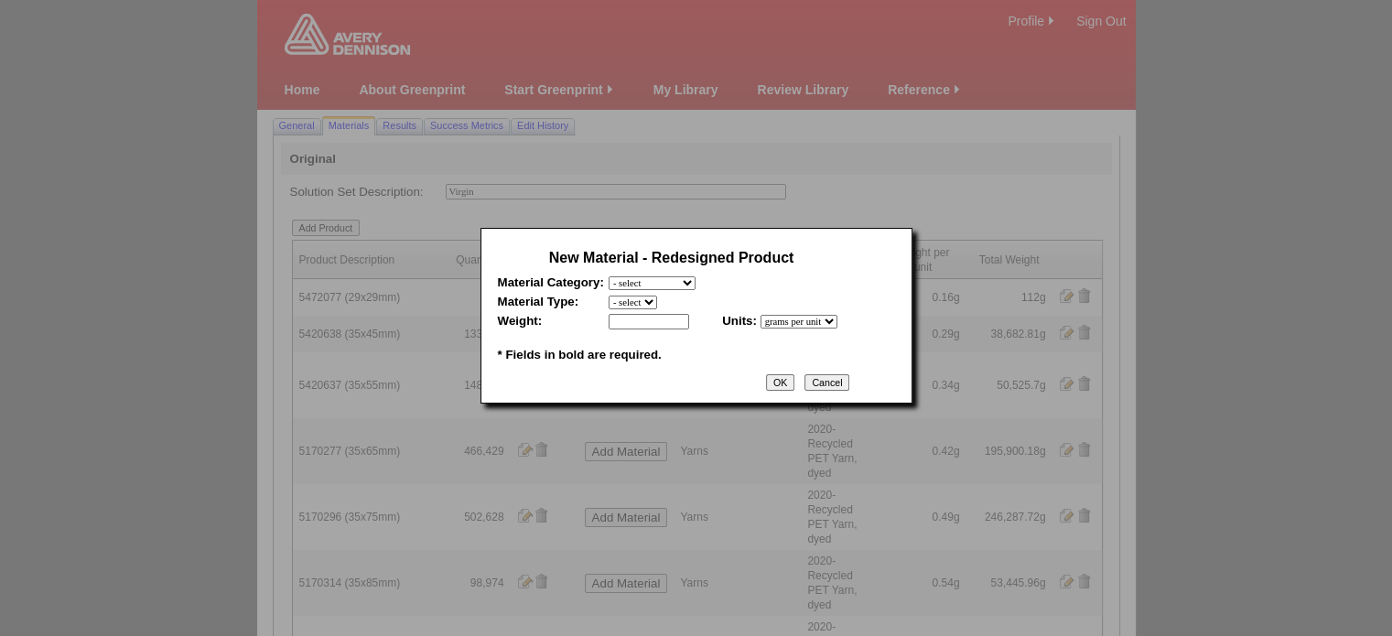
click at [665, 285] on select "- select Film and plastics Papers Liners Adhesives Yarns Heat Transfers PS Labe…" at bounding box center [652, 283] width 87 height 14
select select "7"
click at [609, 276] on select "- select Film and plastics Papers Liners Adhesives Yarns Heat Transfers PS Labe…" at bounding box center [652, 283] width 87 height 14
click at [654, 307] on select "- select 2020-Albert Yarn, dyed 2020-Albert Yarn, raw 2020-PET Yarn, dyed 2020-…" at bounding box center [681, 303] width 145 height 14
select select "409"
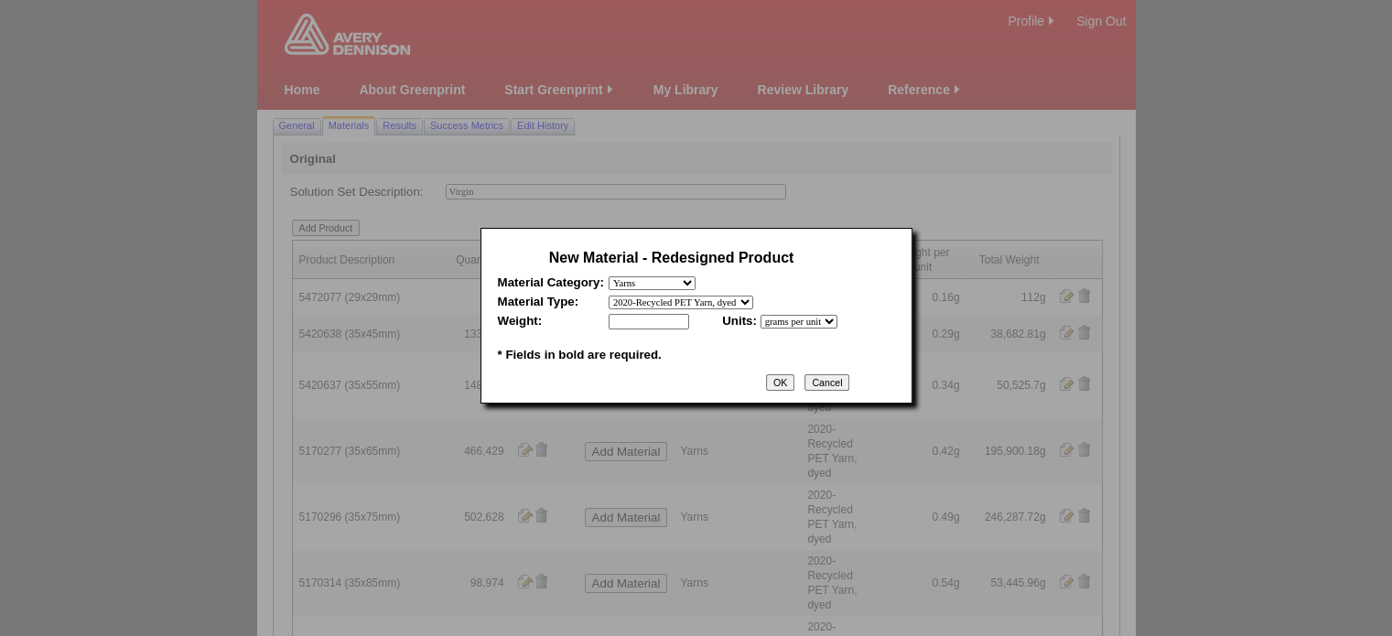
click at [609, 296] on select "- select 2020-Albert Yarn, dyed 2020-Albert Yarn, raw 2020-PET Yarn, dyed 2020-…" at bounding box center [681, 303] width 145 height 14
click at [655, 324] on input "text" at bounding box center [649, 322] width 81 height 16
type input "0.28"
click at [794, 390] on input "OK" at bounding box center [780, 382] width 28 height 16
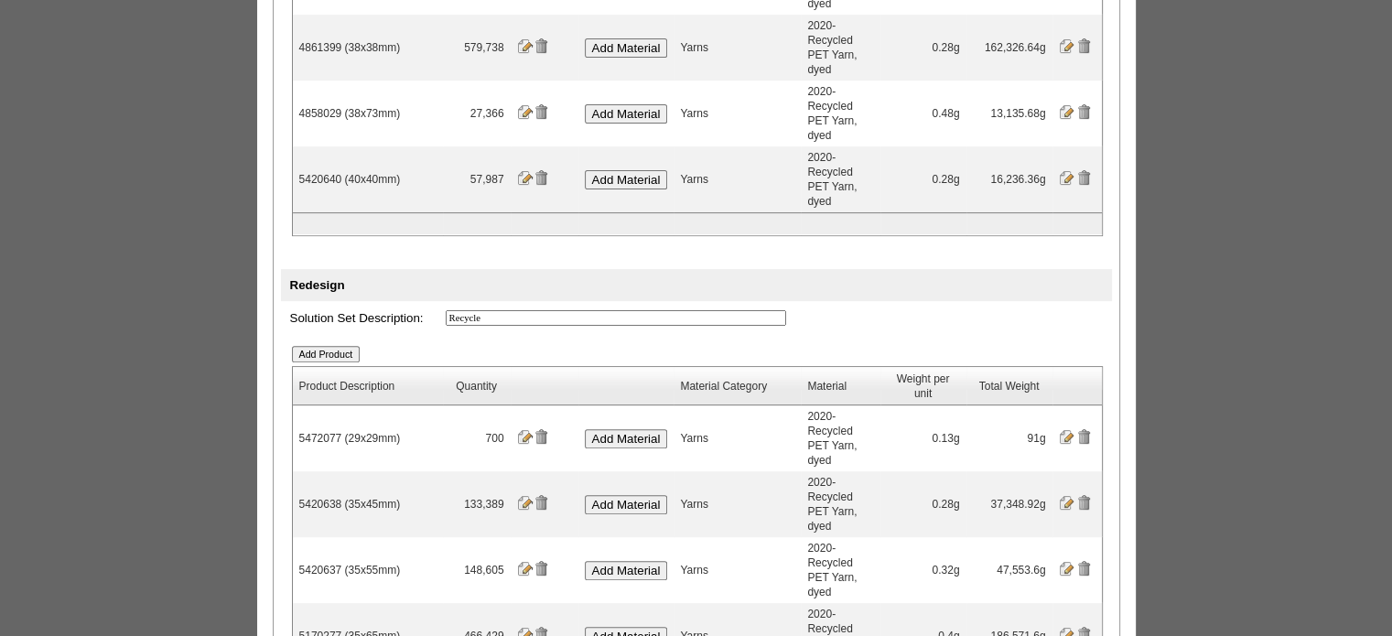
scroll to position [716, 0]
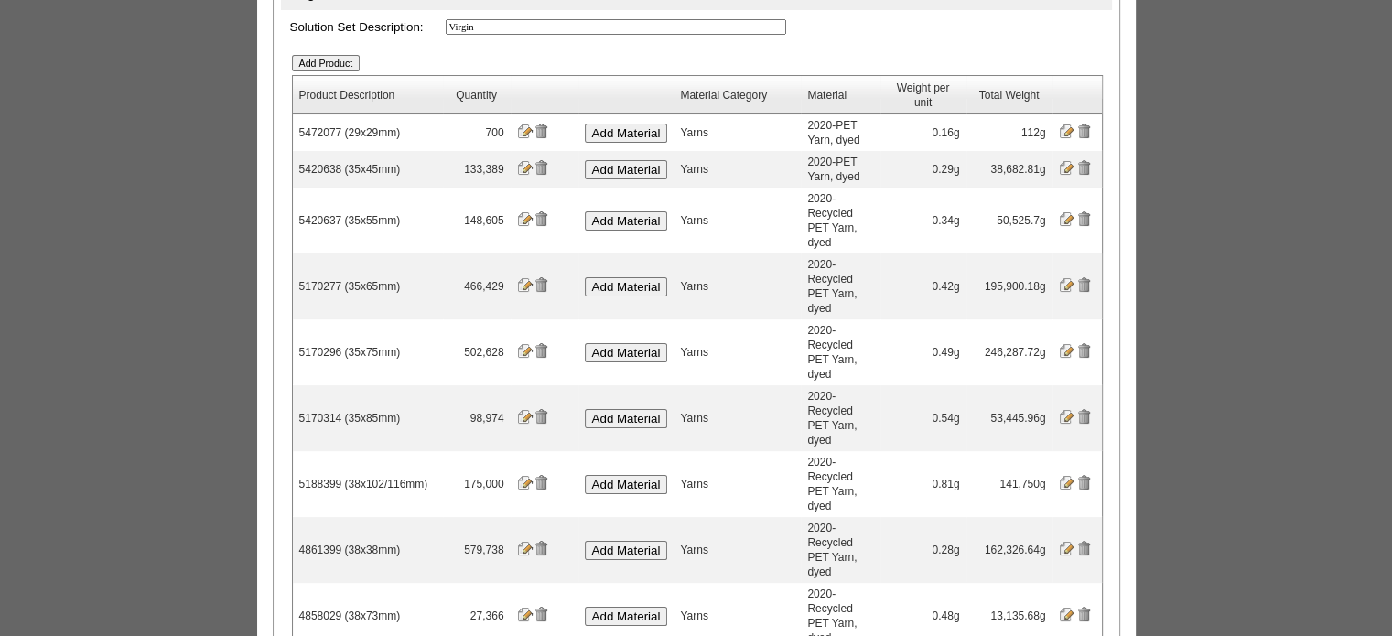
scroll to position [92, 0]
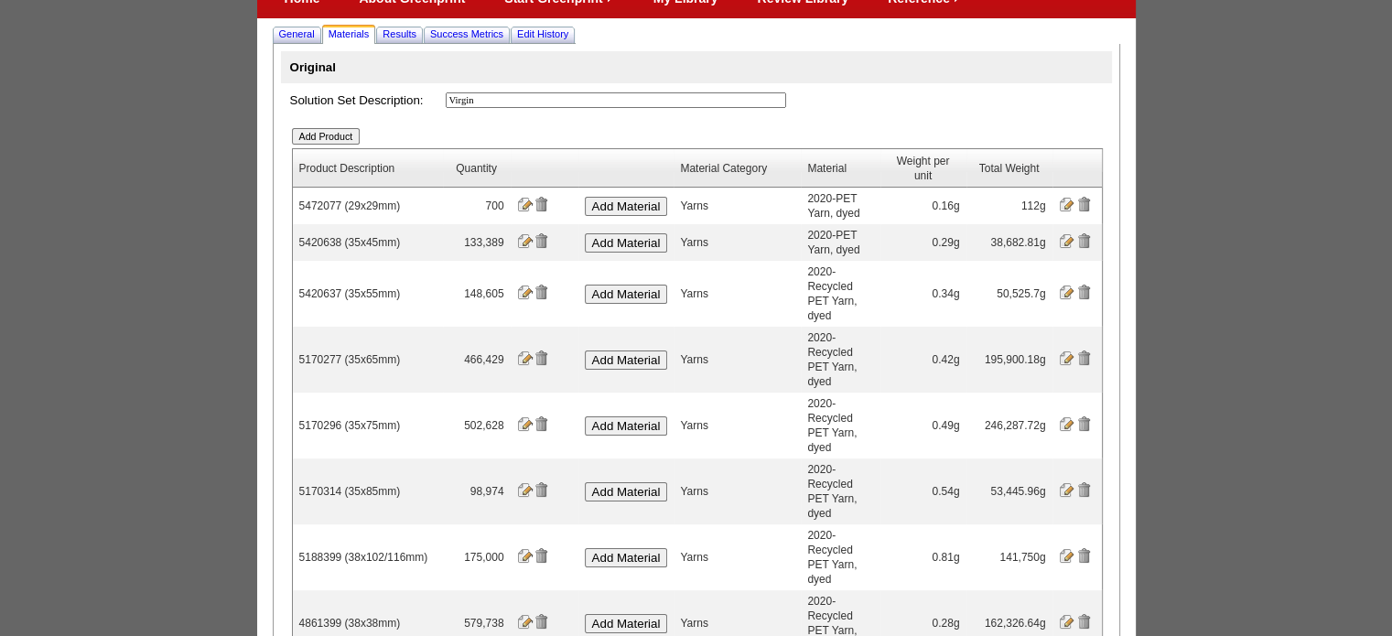
click at [337, 141] on input "Add Product" at bounding box center [326, 136] width 69 height 16
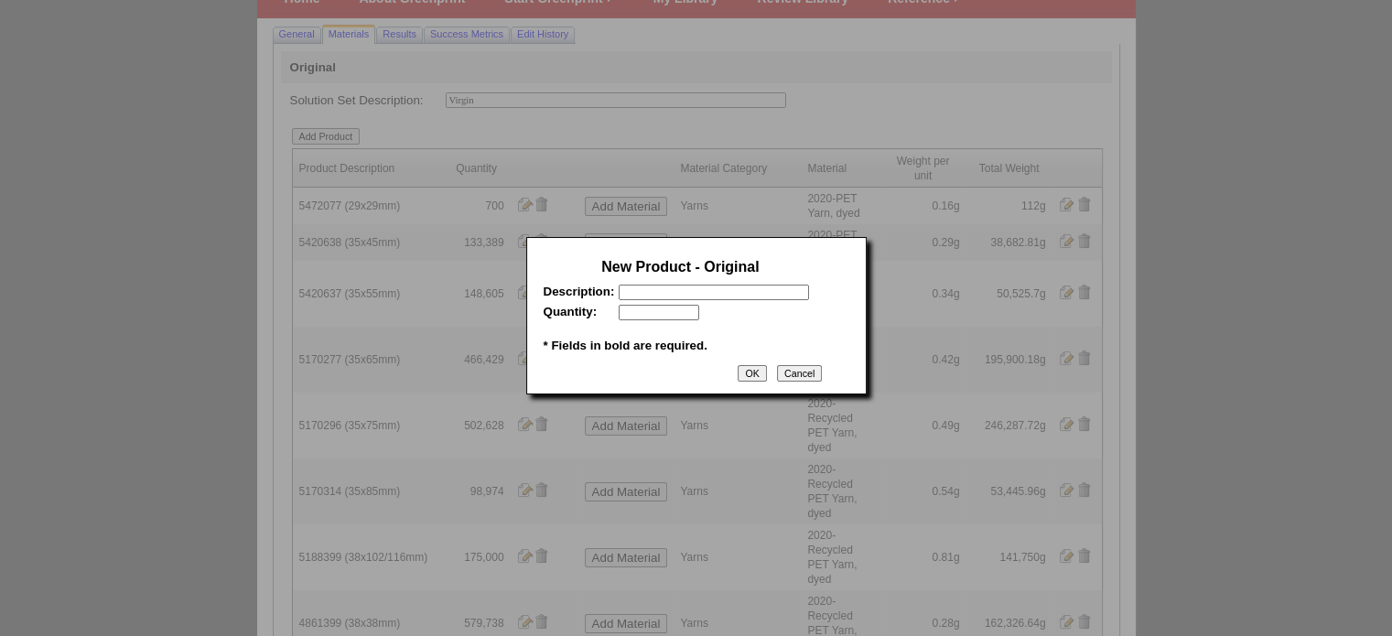
click at [664, 299] on input "text" at bounding box center [714, 293] width 190 height 16
paste input "5420639"
type input "5420639 (50x50mm)"
click at [636, 316] on input "text" at bounding box center [659, 313] width 81 height 16
type input "136920"
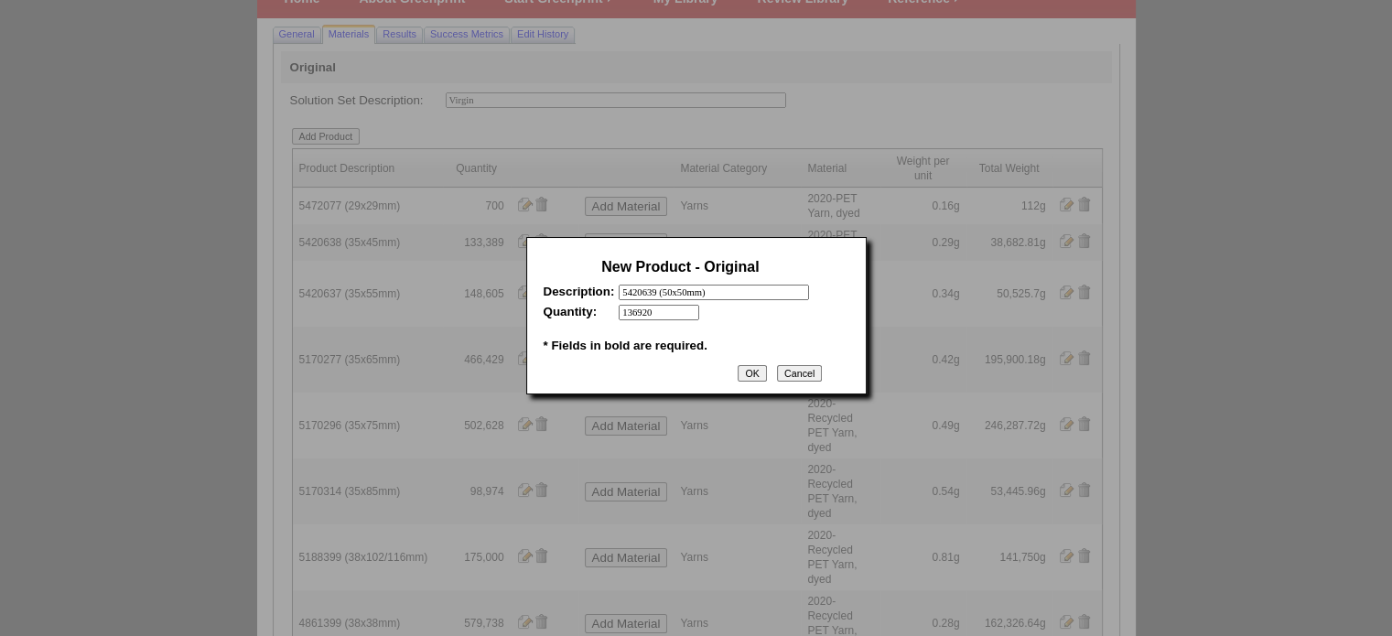
click at [749, 373] on input "OK" at bounding box center [752, 373] width 28 height 16
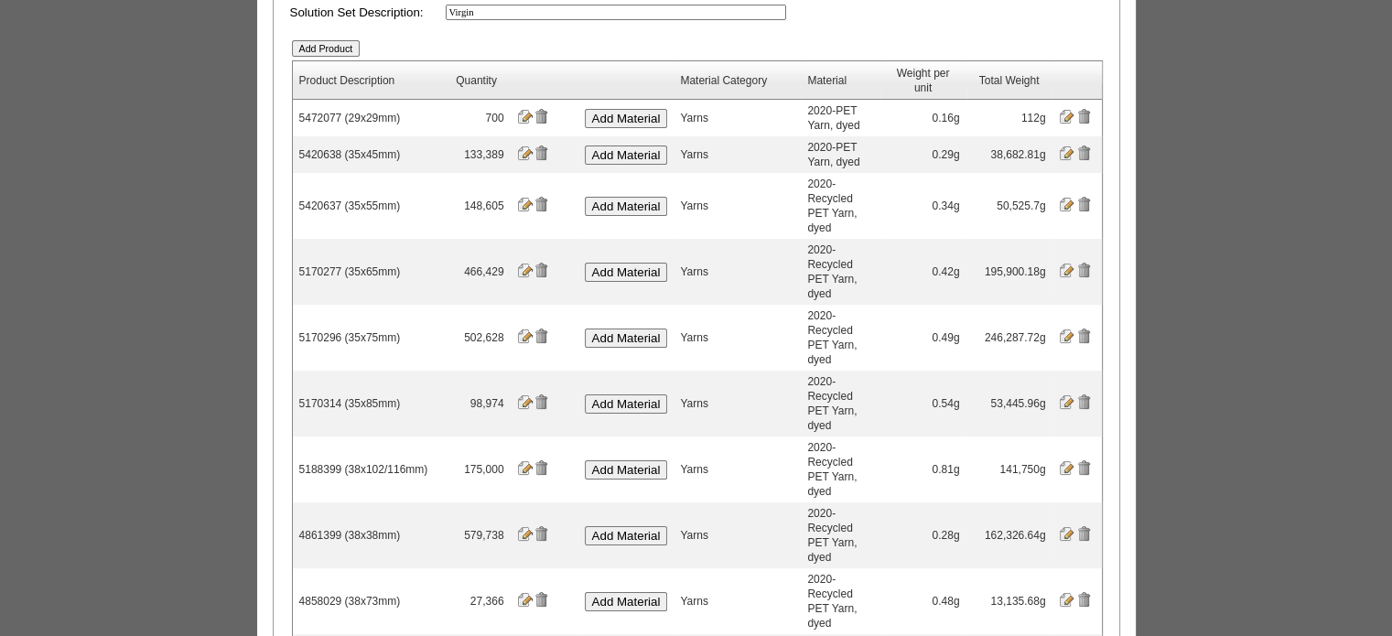
scroll to position [275, 0]
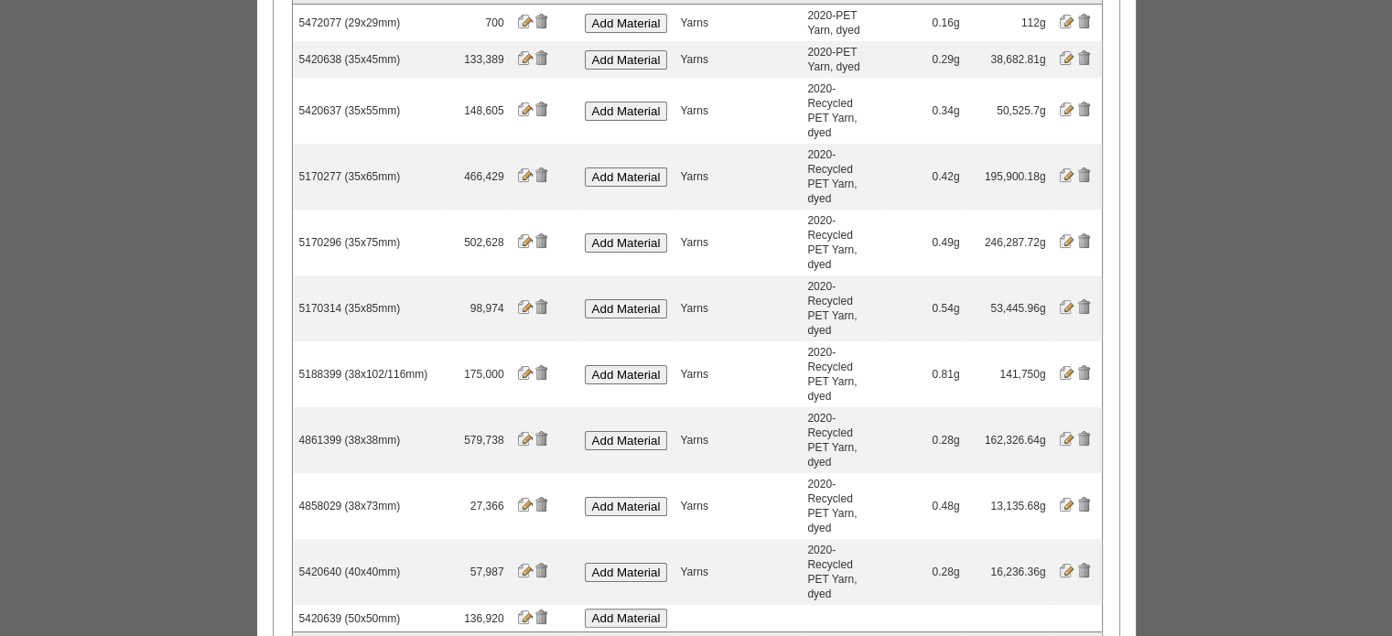
click at [644, 609] on input "Add Material" at bounding box center [626, 618] width 83 height 19
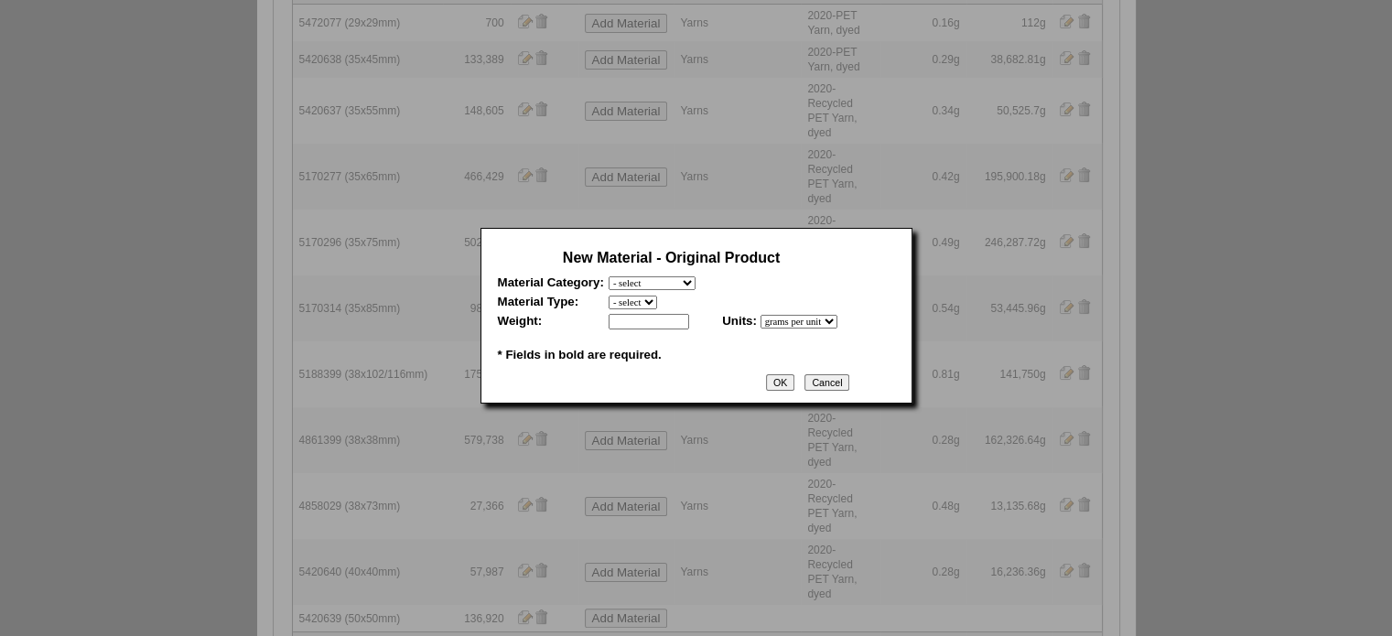
scroll to position [0, 0]
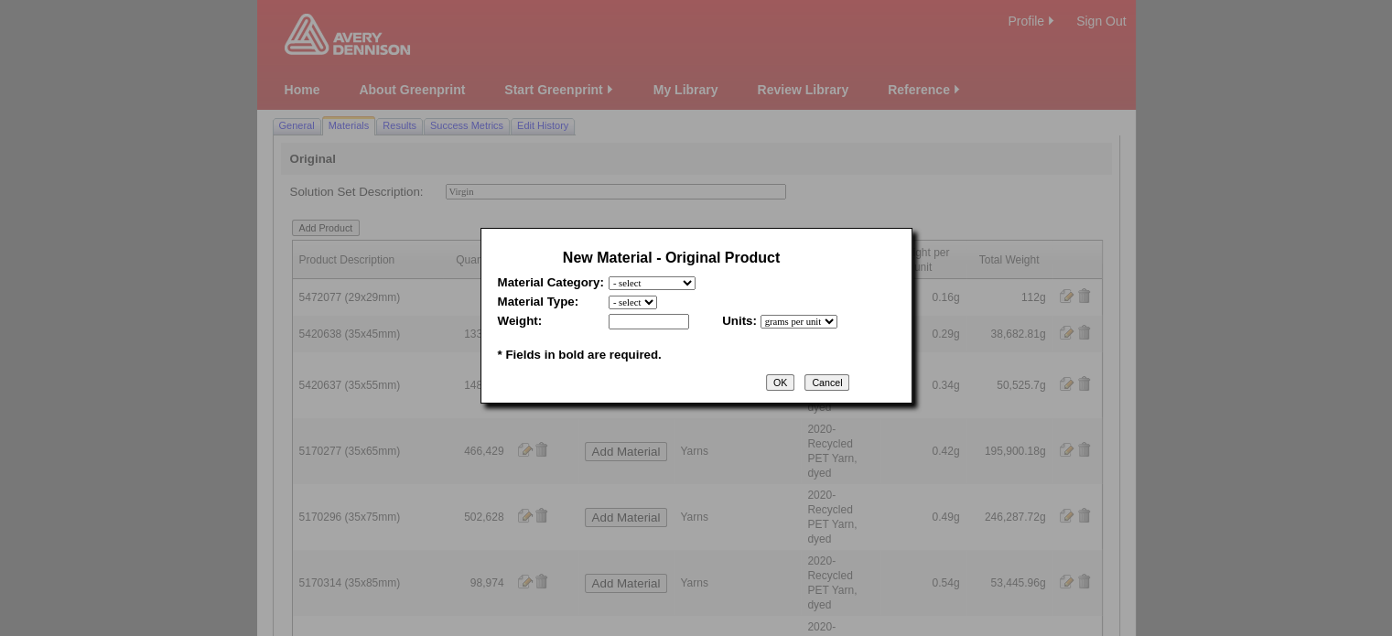
click at [682, 289] on select "- select Film and plastics Papers Liners Adhesives Yarns Heat Transfers PS Labe…" at bounding box center [652, 283] width 87 height 14
select select "7"
click at [609, 276] on select "- select Film and plastics Papers Liners Adhesives Yarns Heat Transfers PS Labe…" at bounding box center [652, 283] width 87 height 14
click at [653, 303] on select "- select 2020-Albert Yarn, dyed 2020-Albert Yarn, raw 2020-PET Yarn, dyed 2020-…" at bounding box center [681, 303] width 145 height 14
select select "409"
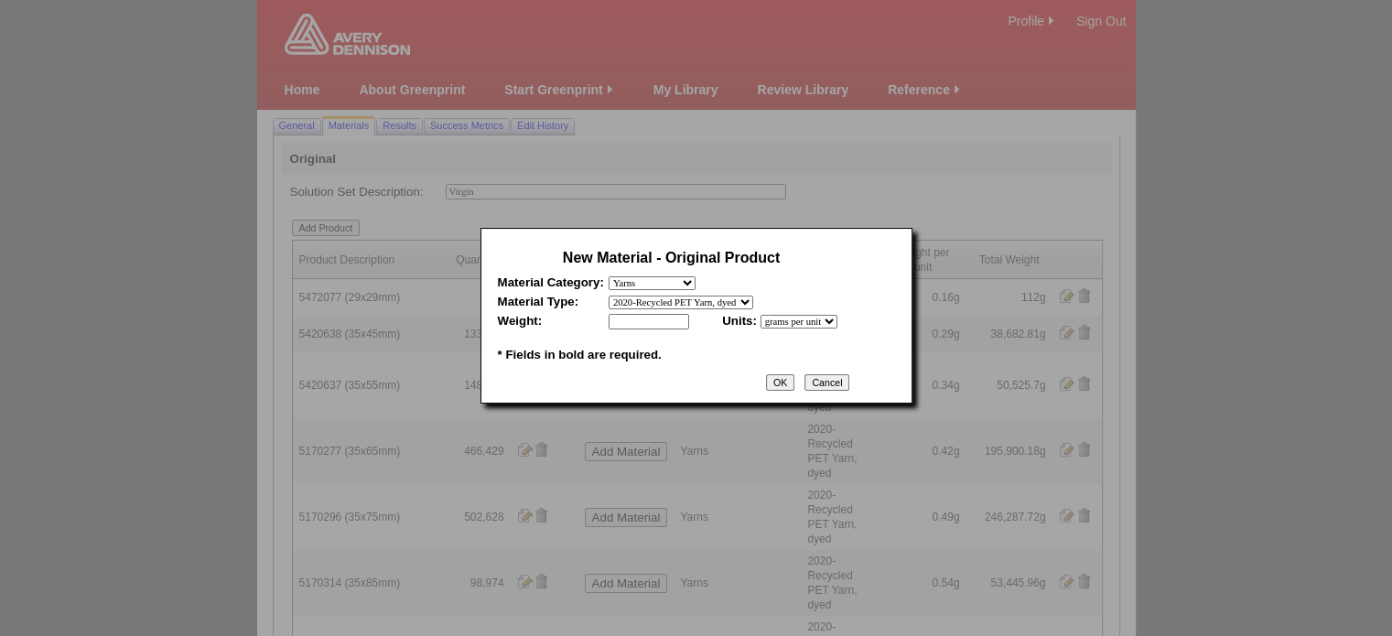
click at [609, 296] on select "- select 2020-Albert Yarn, dyed 2020-Albert Yarn, raw 2020-PET Yarn, dyed 2020-…" at bounding box center [681, 303] width 145 height 14
click at [648, 326] on input "text" at bounding box center [649, 322] width 81 height 16
type input "0.47"
click at [794, 387] on input "OK" at bounding box center [780, 382] width 28 height 16
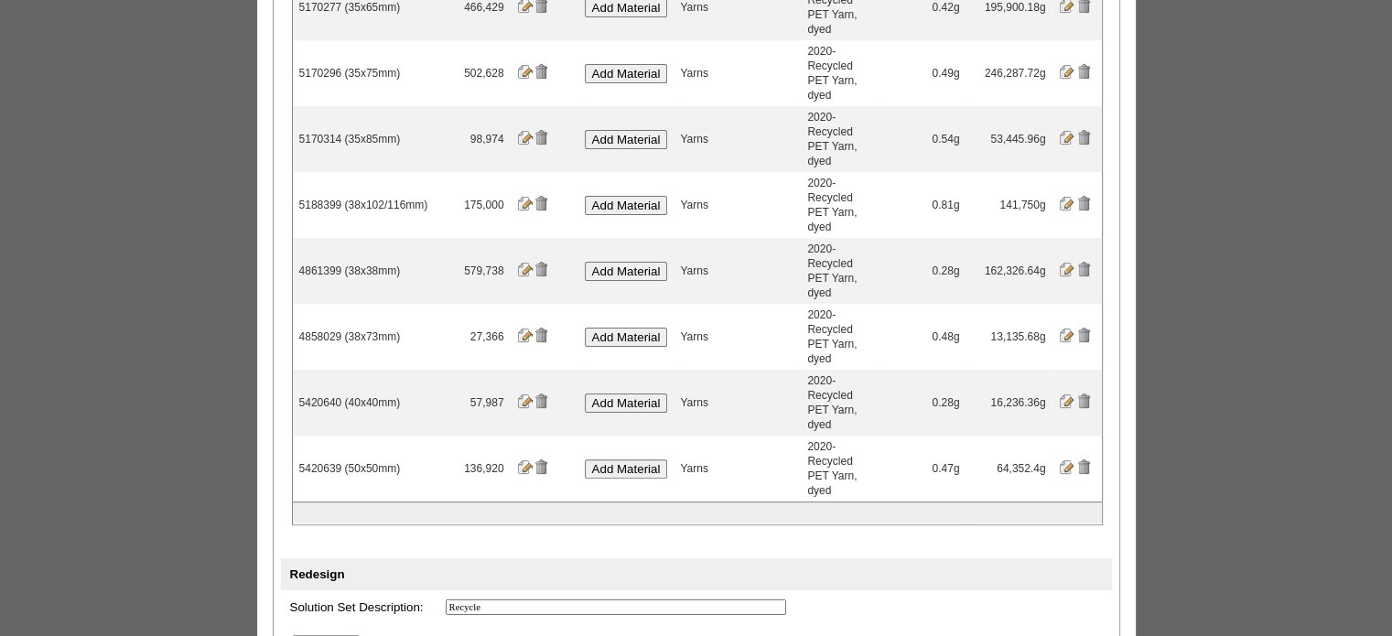
scroll to position [458, 0]
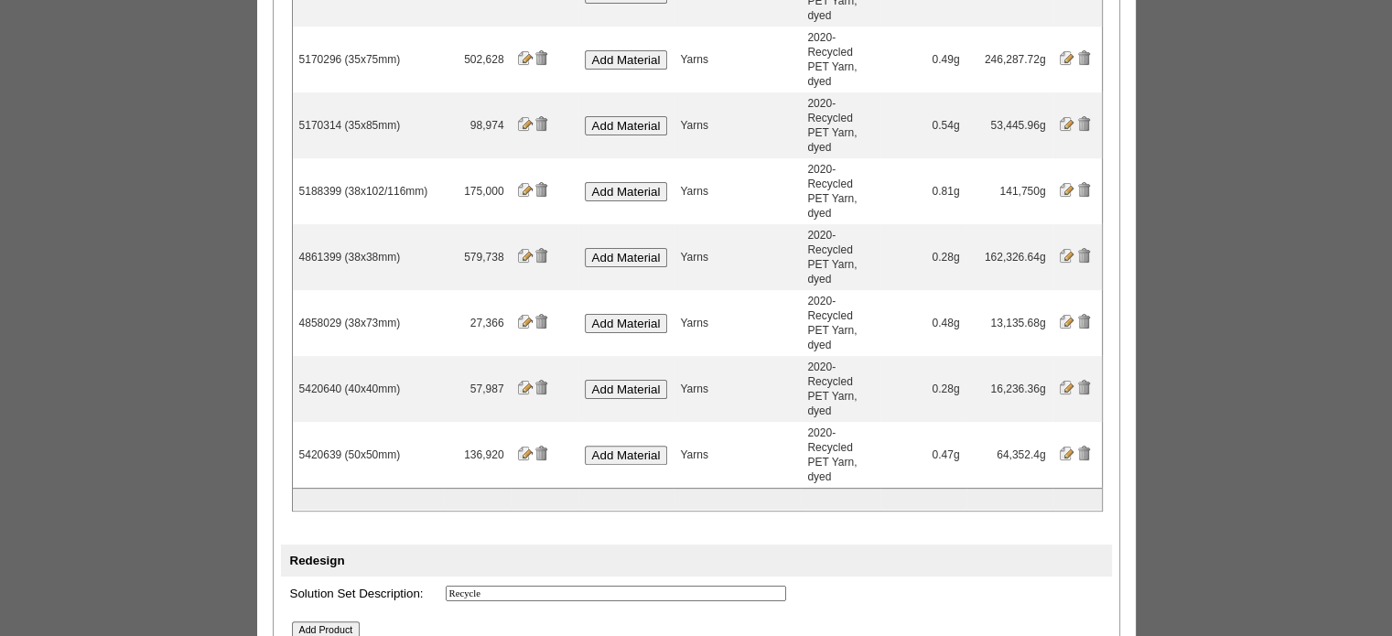
click at [348, 621] on input "Add Product" at bounding box center [326, 629] width 69 height 16
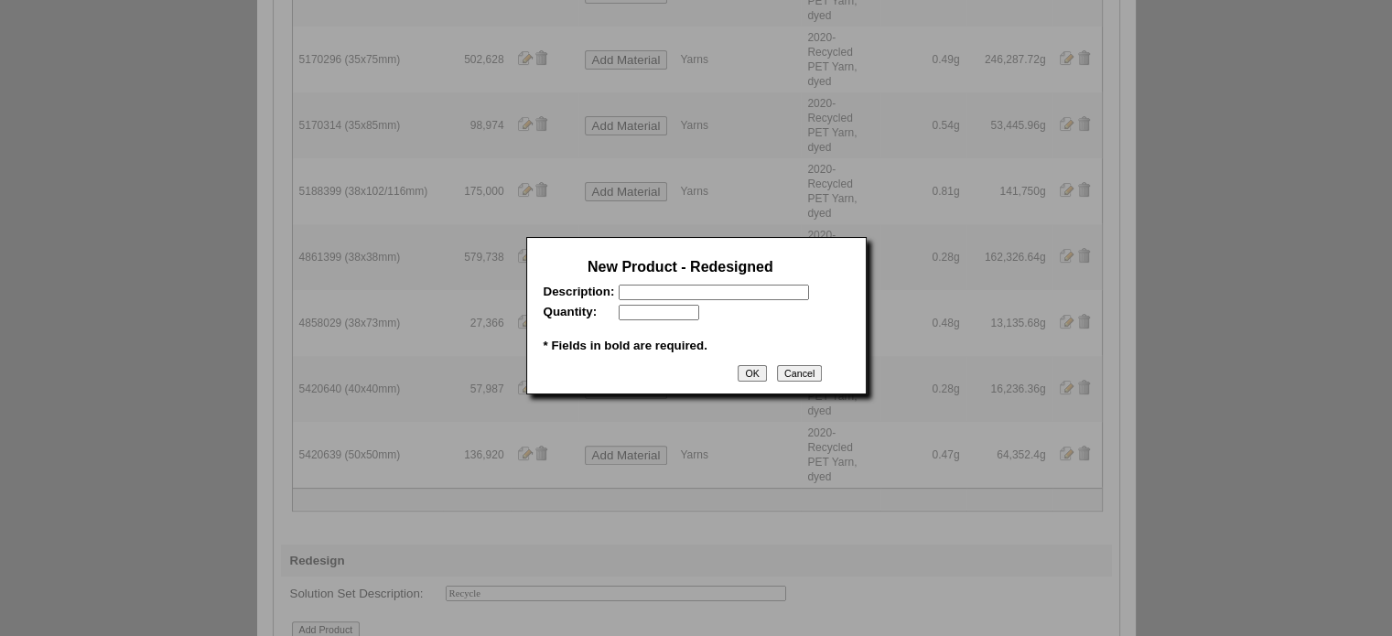
scroll to position [0, 0]
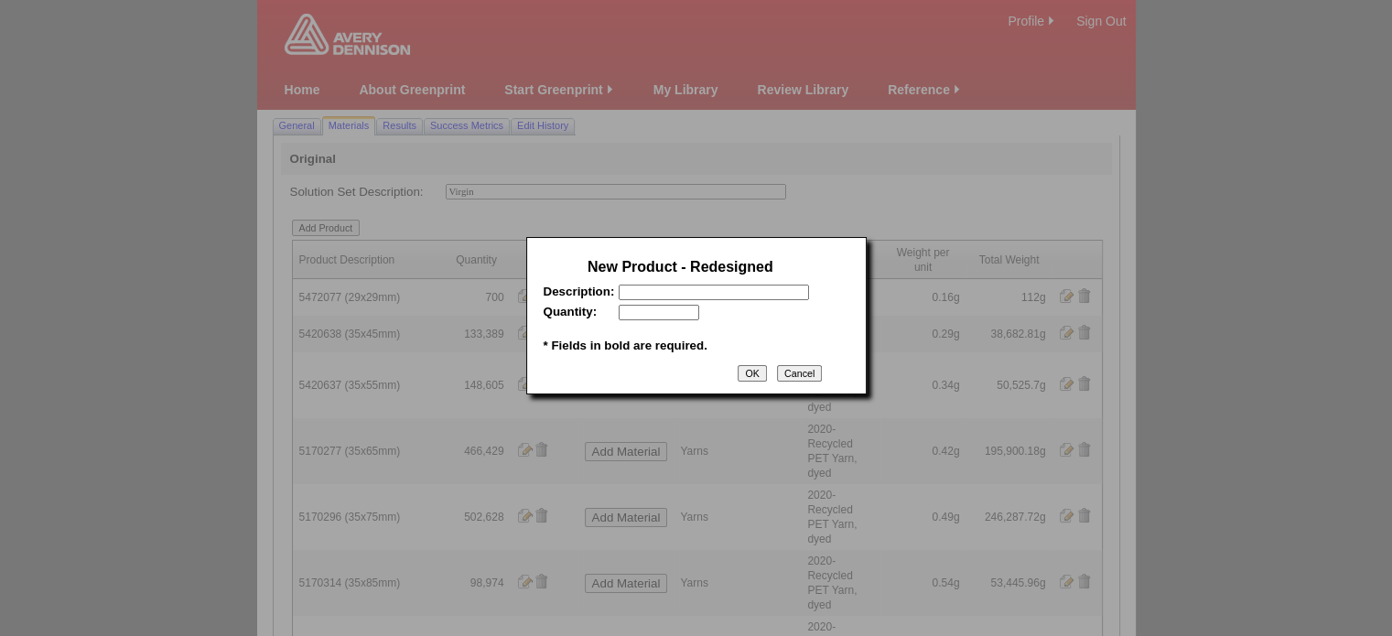
click at [690, 293] on input "text" at bounding box center [714, 293] width 190 height 16
paste input "5420639"
type input "5420639 (50x50mm)"
click at [659, 313] on input "text" at bounding box center [659, 313] width 81 height 16
type input "57987"
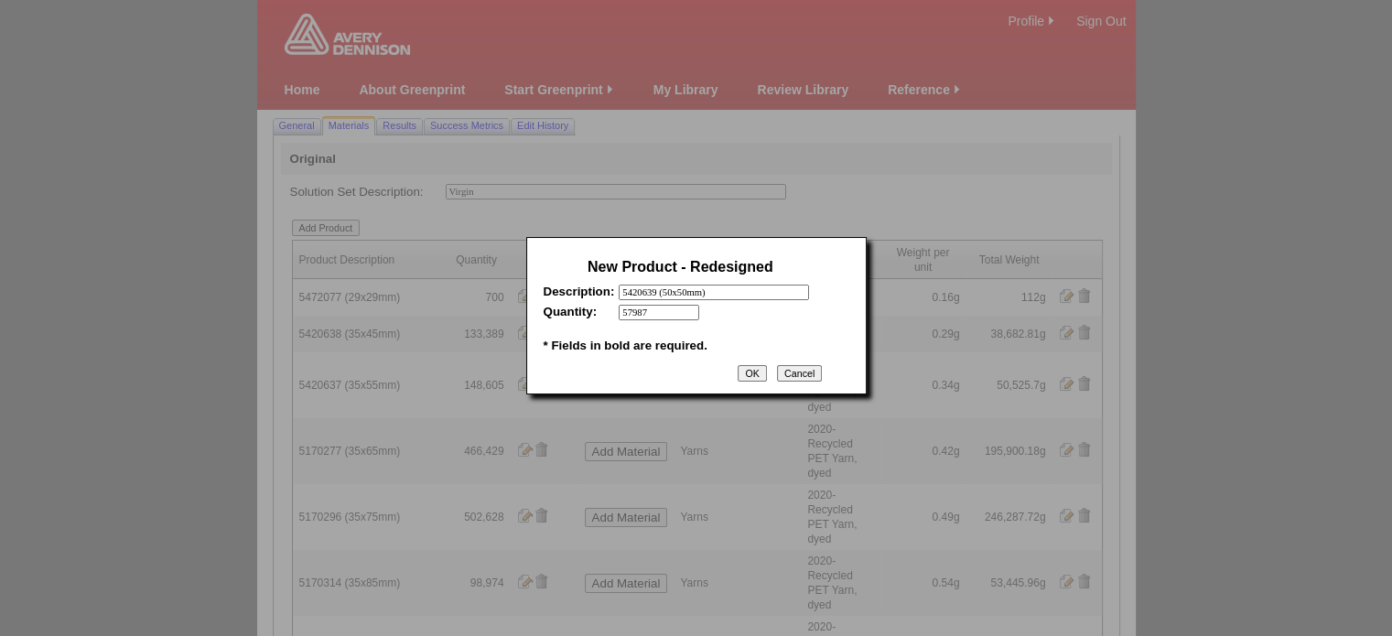
click at [753, 375] on input "OK" at bounding box center [752, 373] width 28 height 16
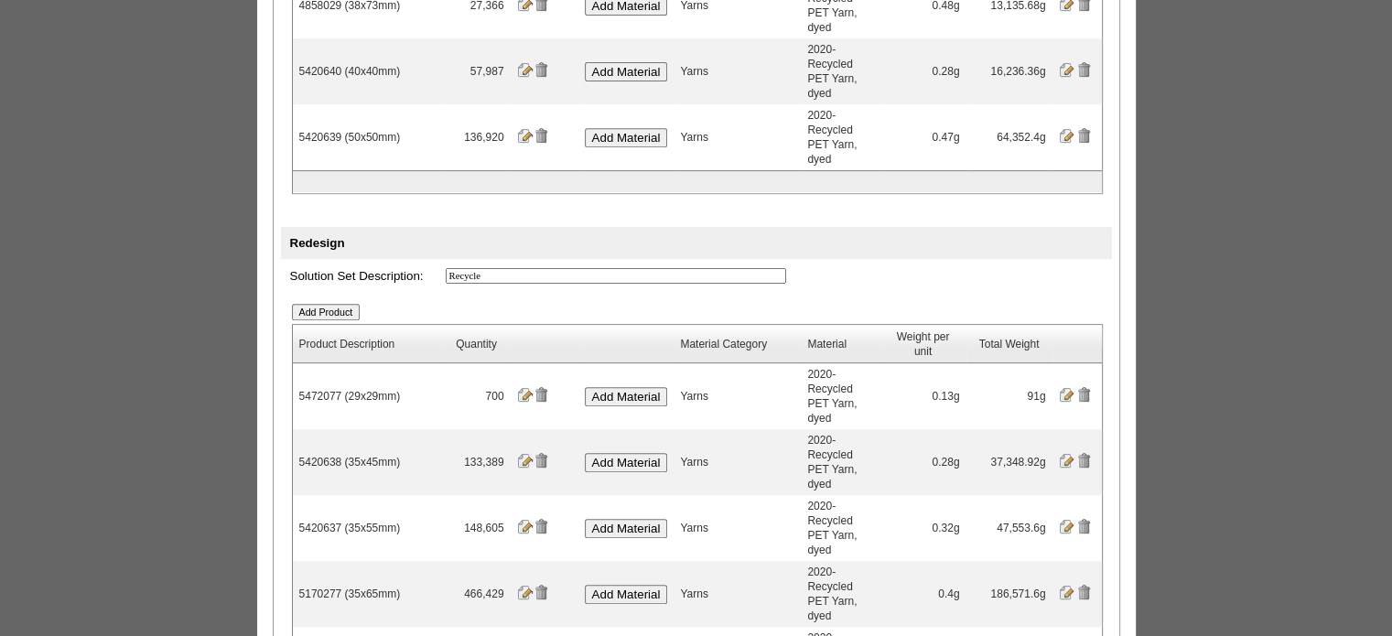
scroll to position [777, 0]
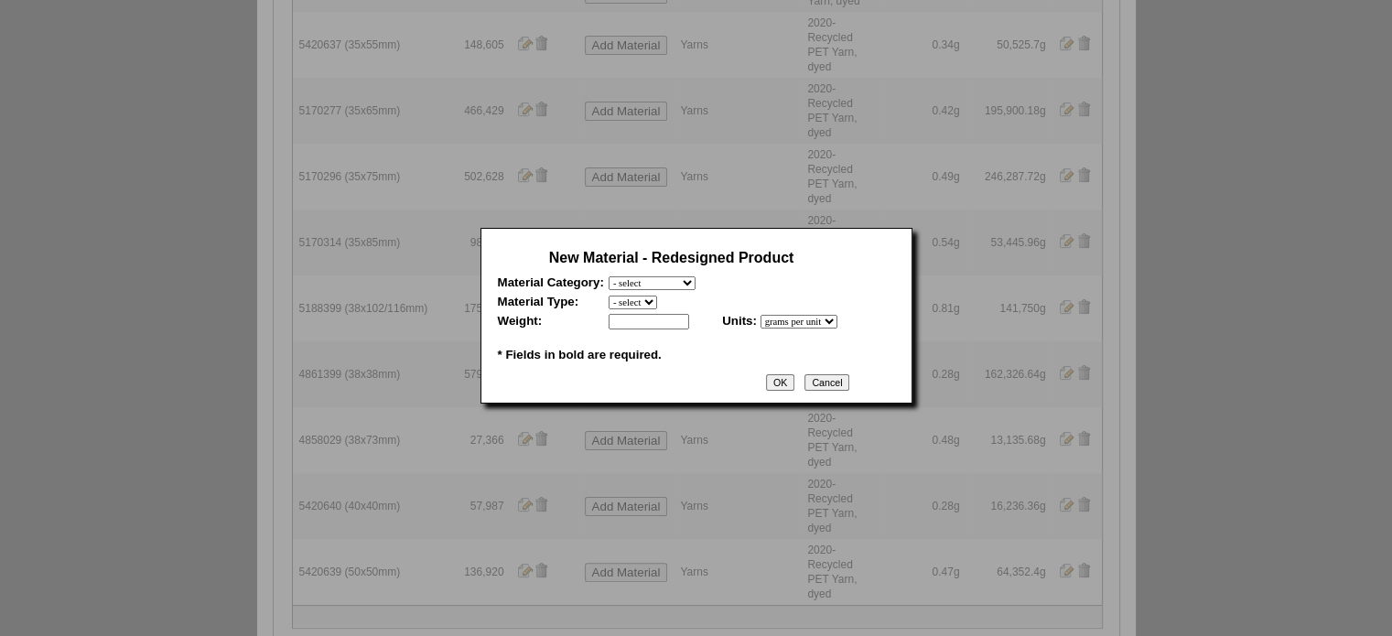
scroll to position [366, 0]
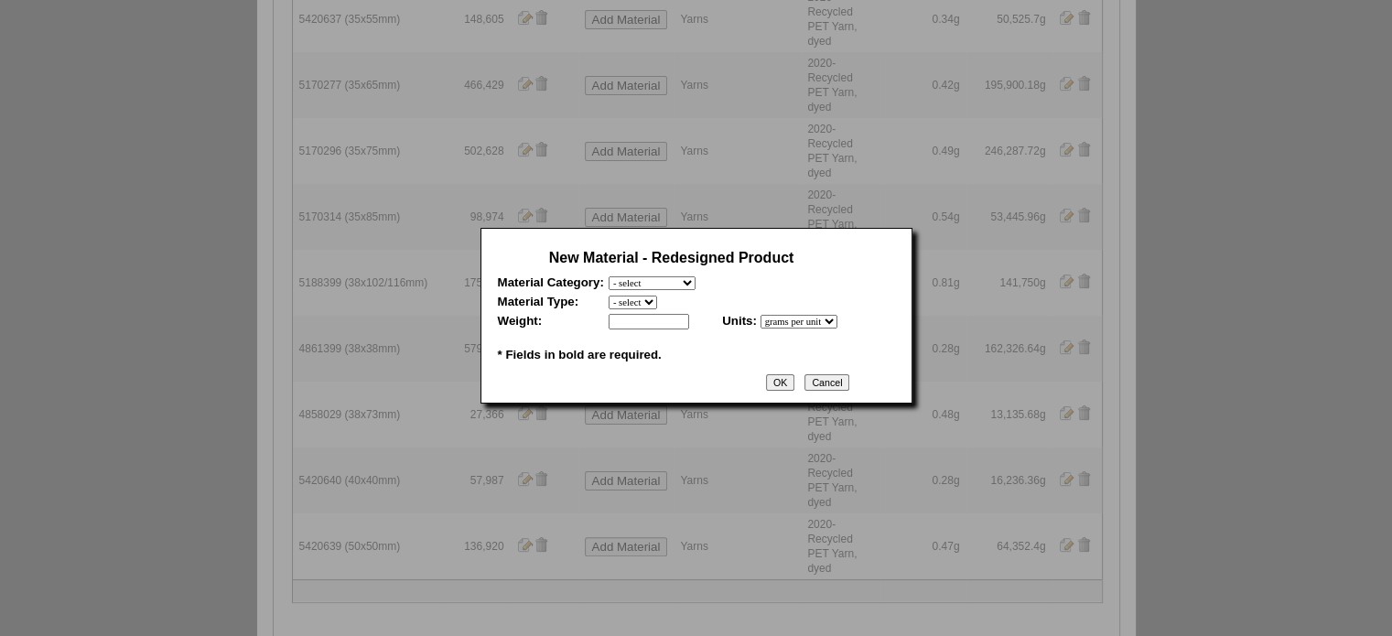
click at [671, 281] on select "- select Film and plastics Papers Liners Adhesives Yarns Heat Transfers PS Labe…" at bounding box center [652, 283] width 87 height 14
select select "7"
click at [609, 276] on select "- select Film and plastics Papers Liners Adhesives Yarns Heat Transfers PS Labe…" at bounding box center [652, 283] width 87 height 14
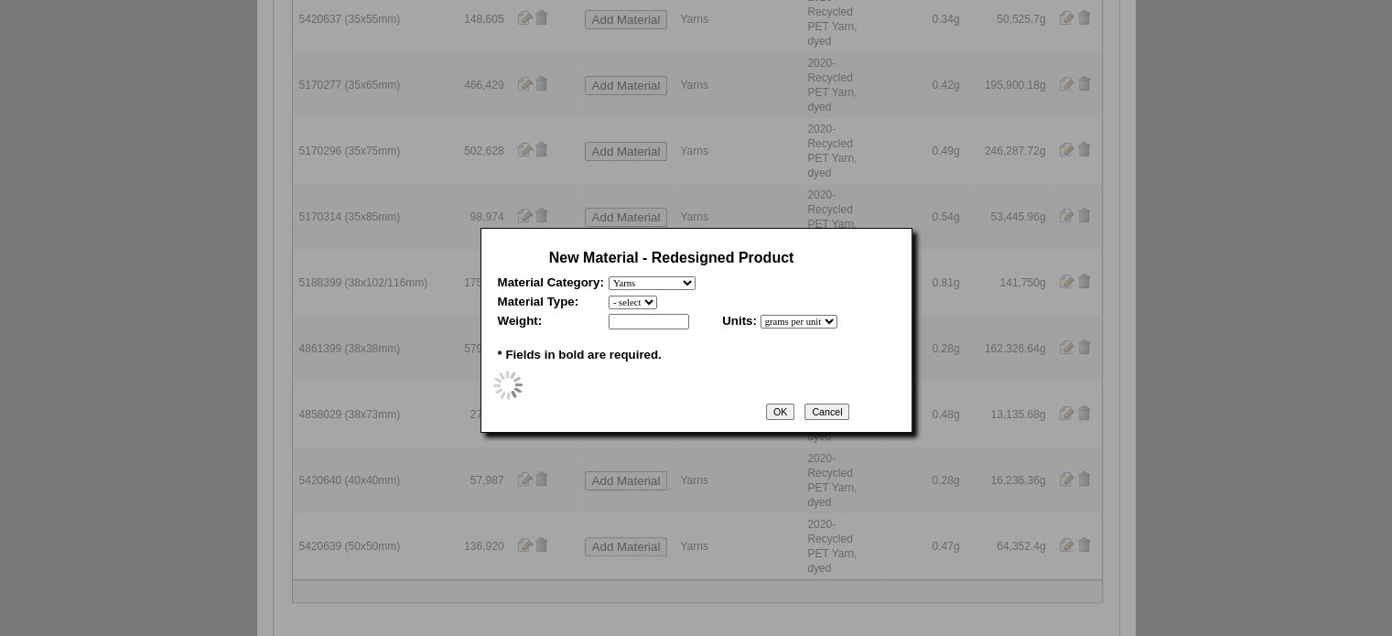
click at [653, 305] on select "- select" at bounding box center [633, 303] width 49 height 14
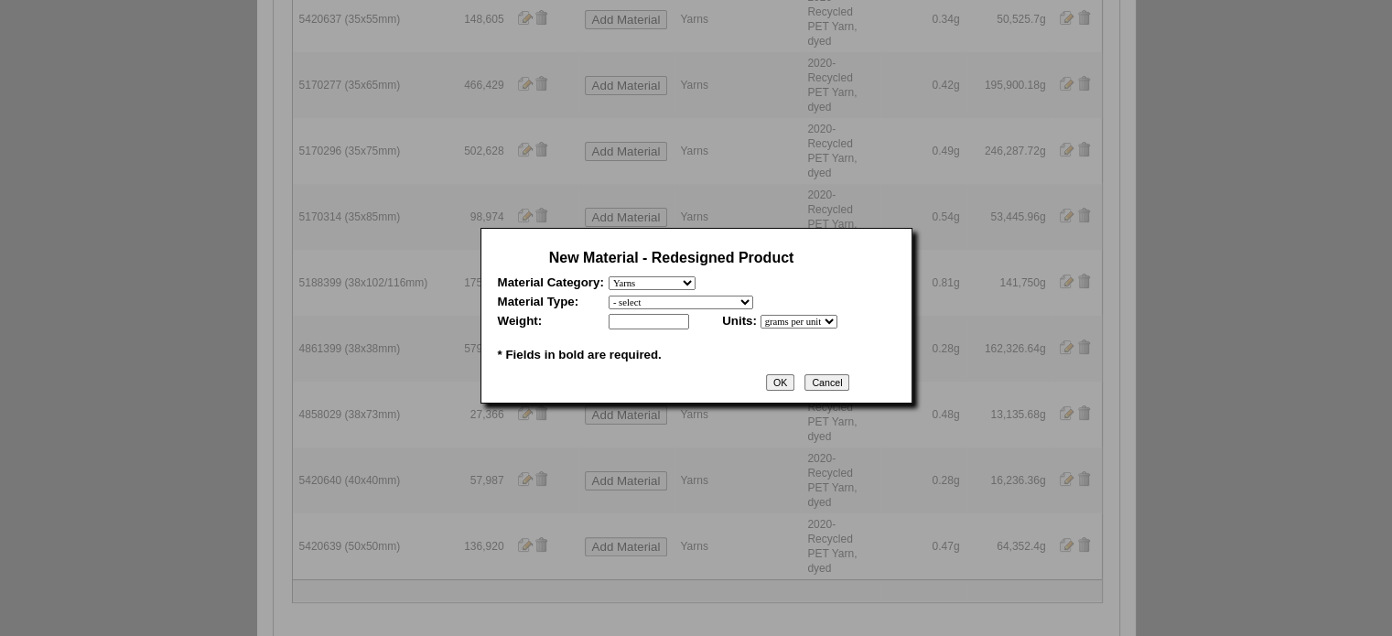
scroll to position [0, 0]
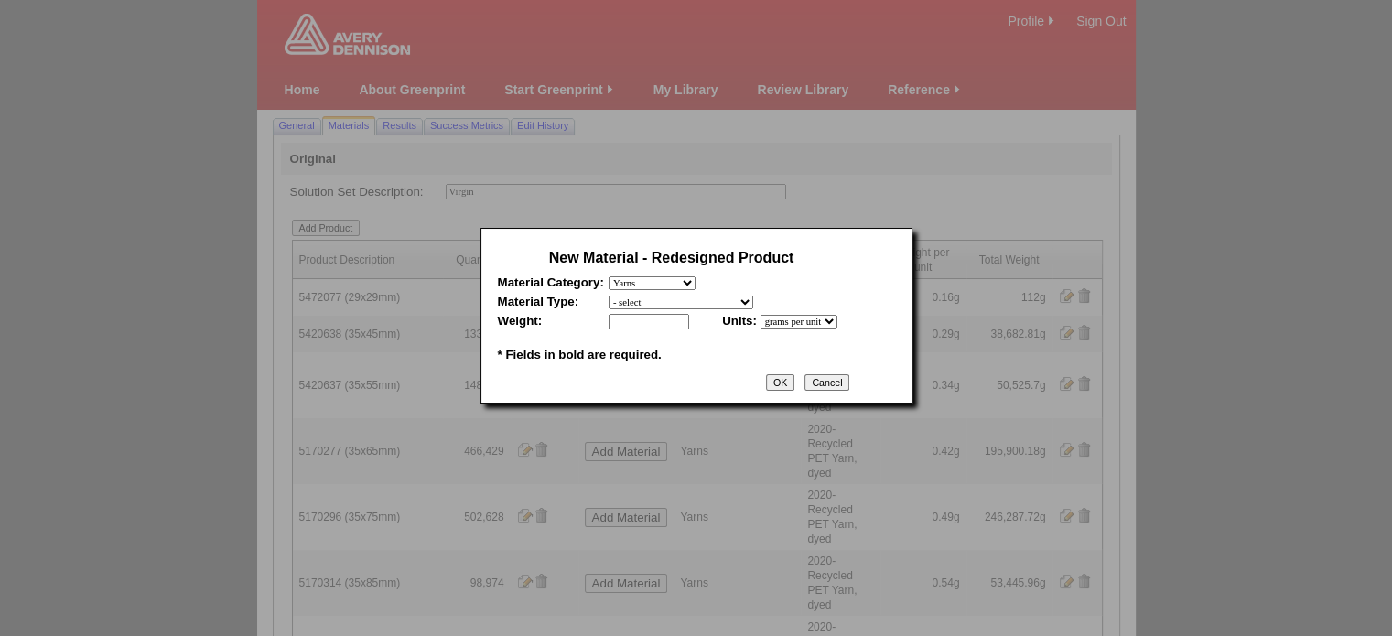
click at [653, 305] on select "- select 2020-Albert Yarn, dyed 2020-Albert Yarn, raw 2020-PET Yarn, dyed 2020-…" at bounding box center [681, 303] width 145 height 14
select select "409"
click at [609, 296] on select "- select 2020-Albert Yarn, dyed 2020-Albert Yarn, raw 2020-PET Yarn, dyed 2020-…" at bounding box center [681, 303] width 145 height 14
click at [650, 324] on input "text" at bounding box center [649, 322] width 81 height 16
type input "0.45"
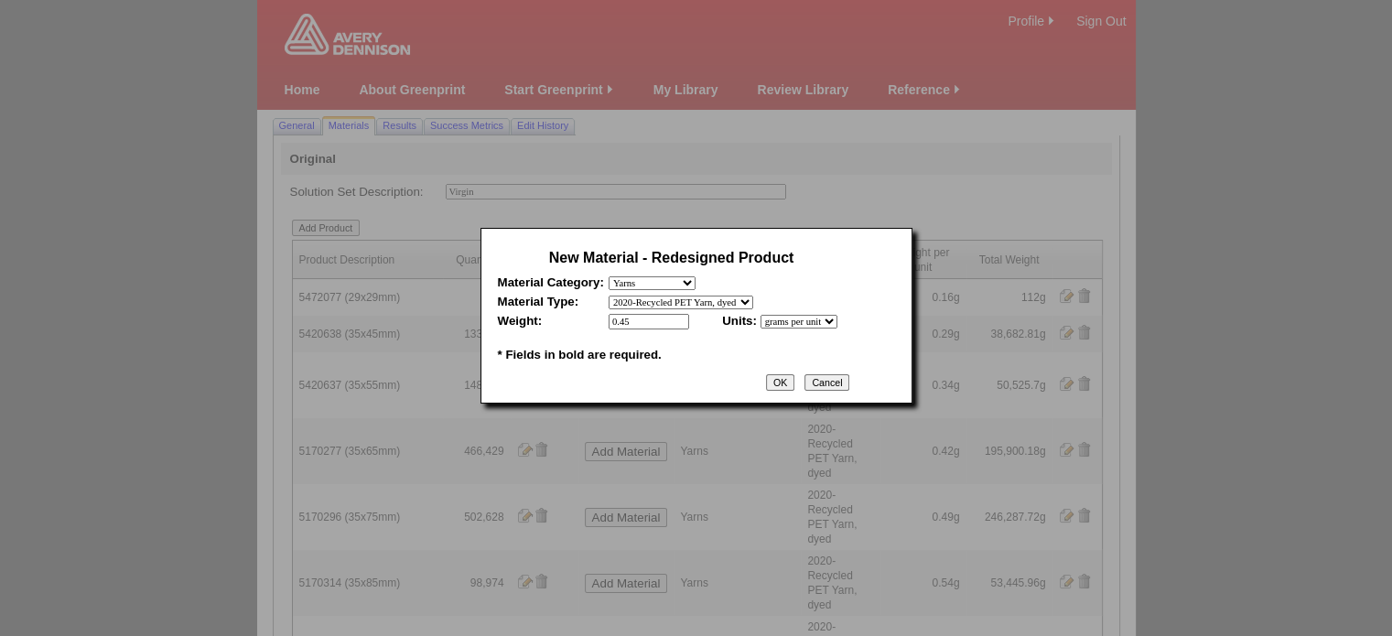
click at [794, 381] on input "OK" at bounding box center [780, 382] width 28 height 16
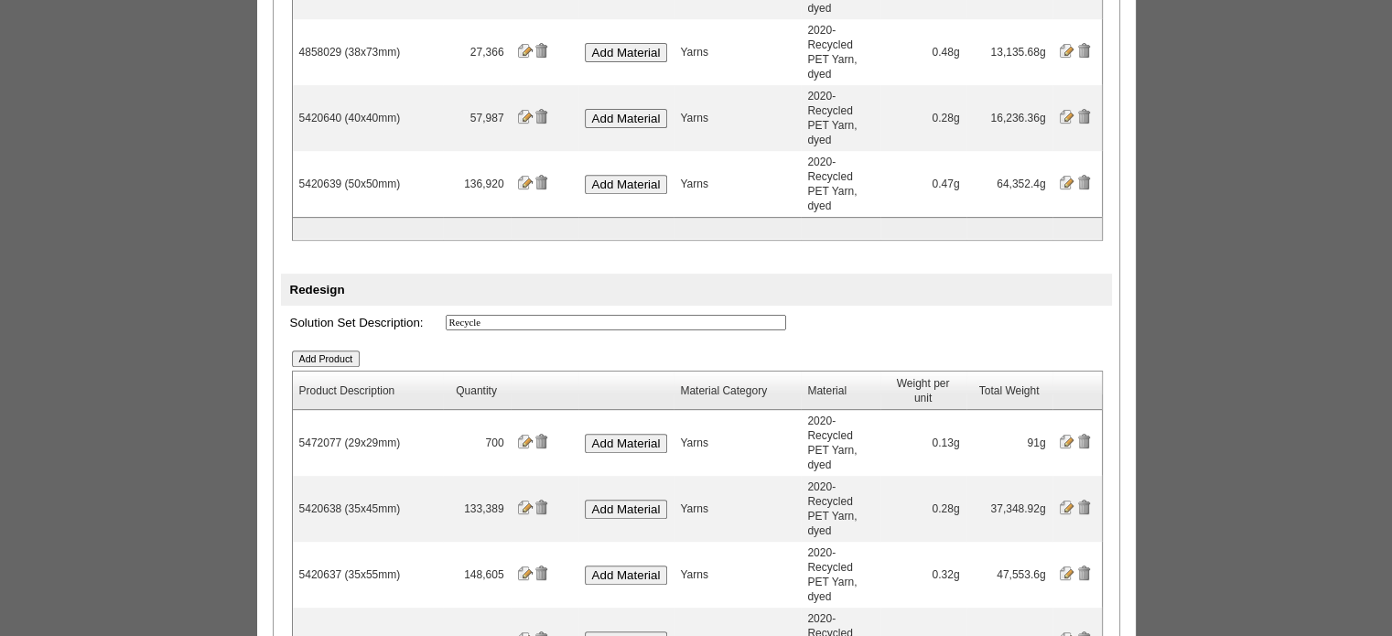
scroll to position [732, 0]
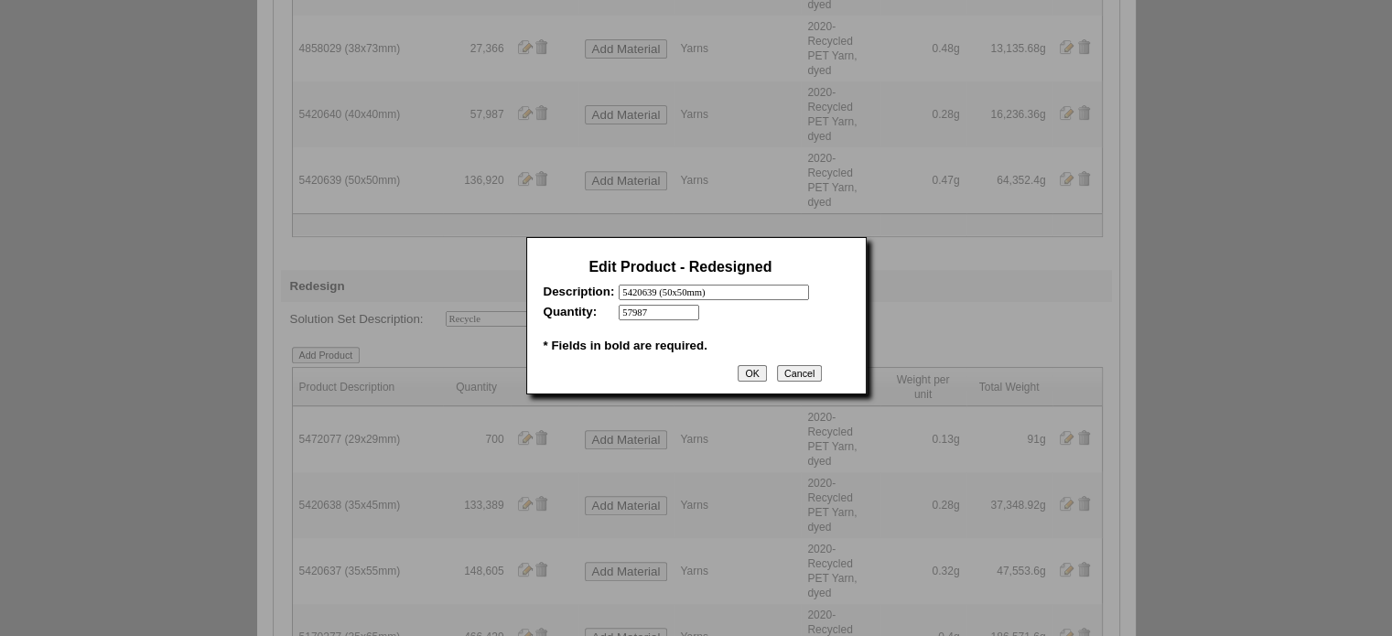
scroll to position [0, 0]
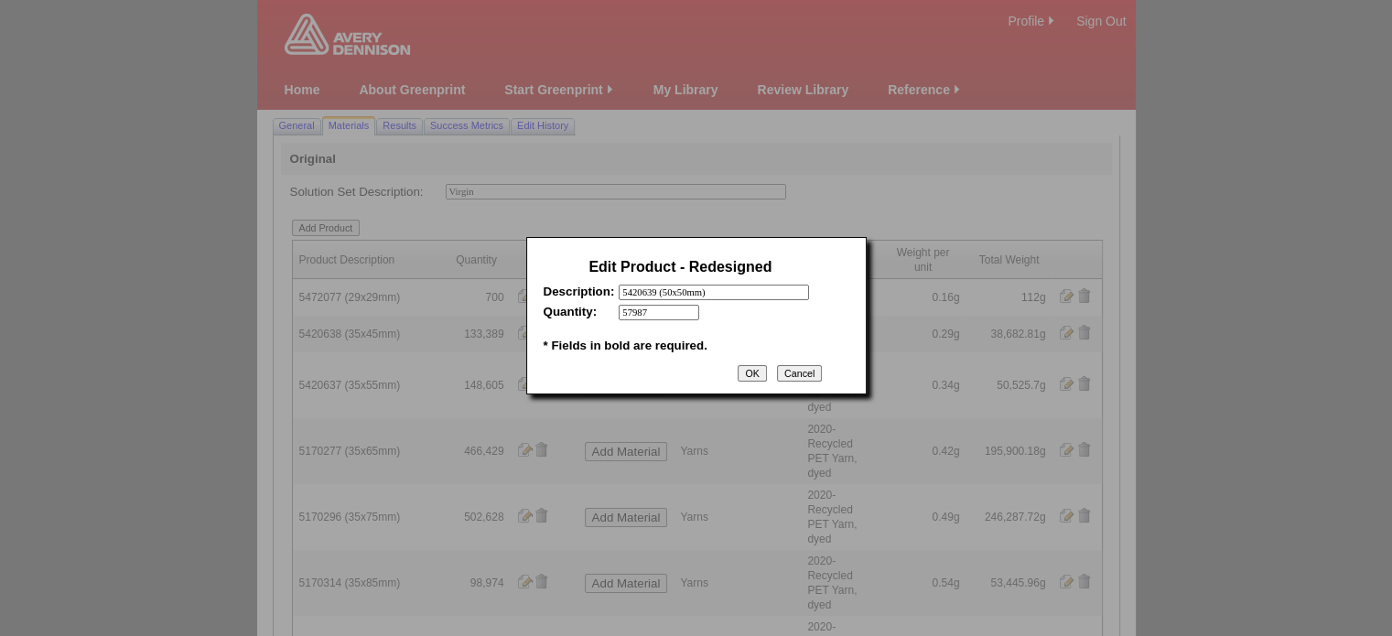
drag, startPoint x: 660, startPoint y: 319, endPoint x: 555, endPoint y: 314, distance: 105.4
click at [555, 314] on tr "Quantity: 57987 * *" at bounding box center [681, 313] width 275 height 16
type input "136920"
click at [744, 374] on input "OK" at bounding box center [752, 373] width 28 height 16
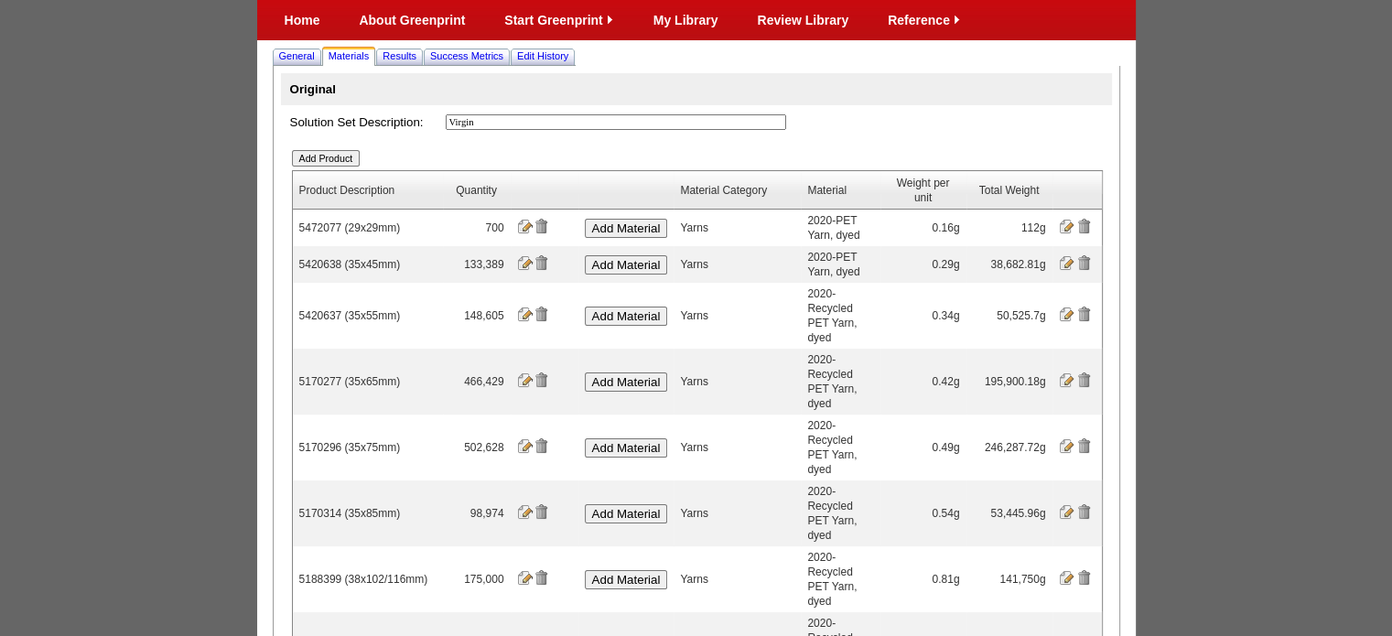
scroll to position [57, 0]
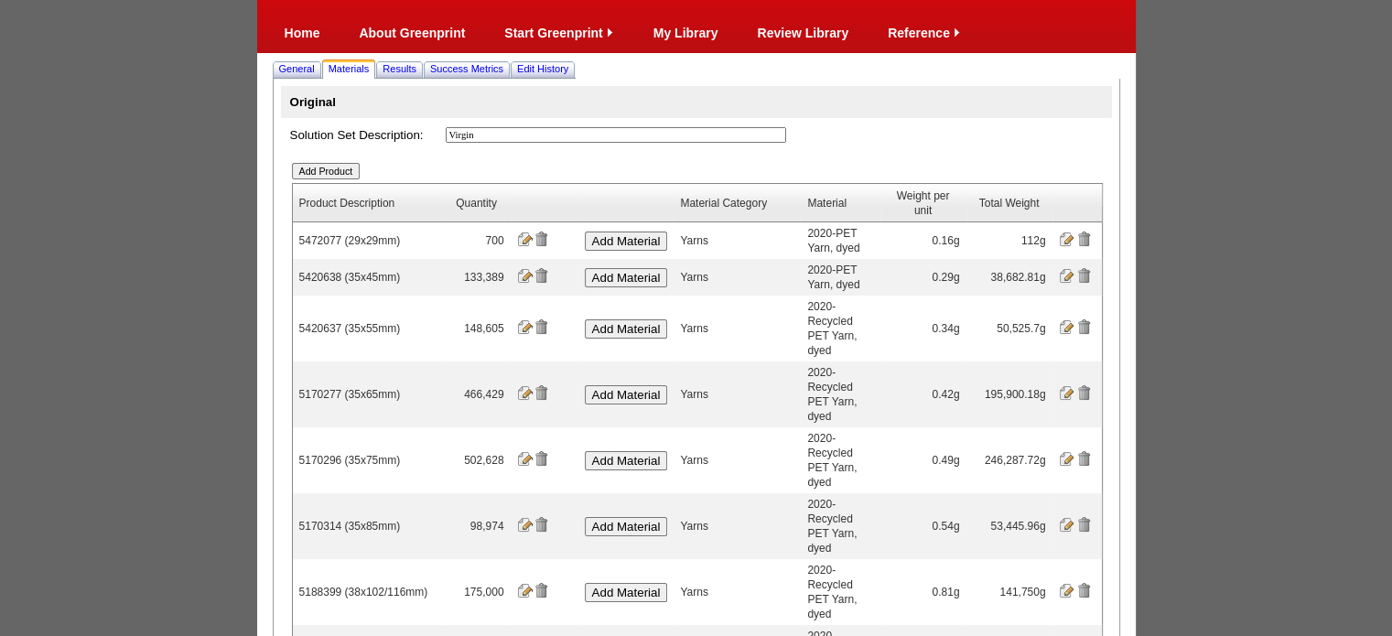
click at [338, 173] on input "Add Product" at bounding box center [326, 171] width 69 height 16
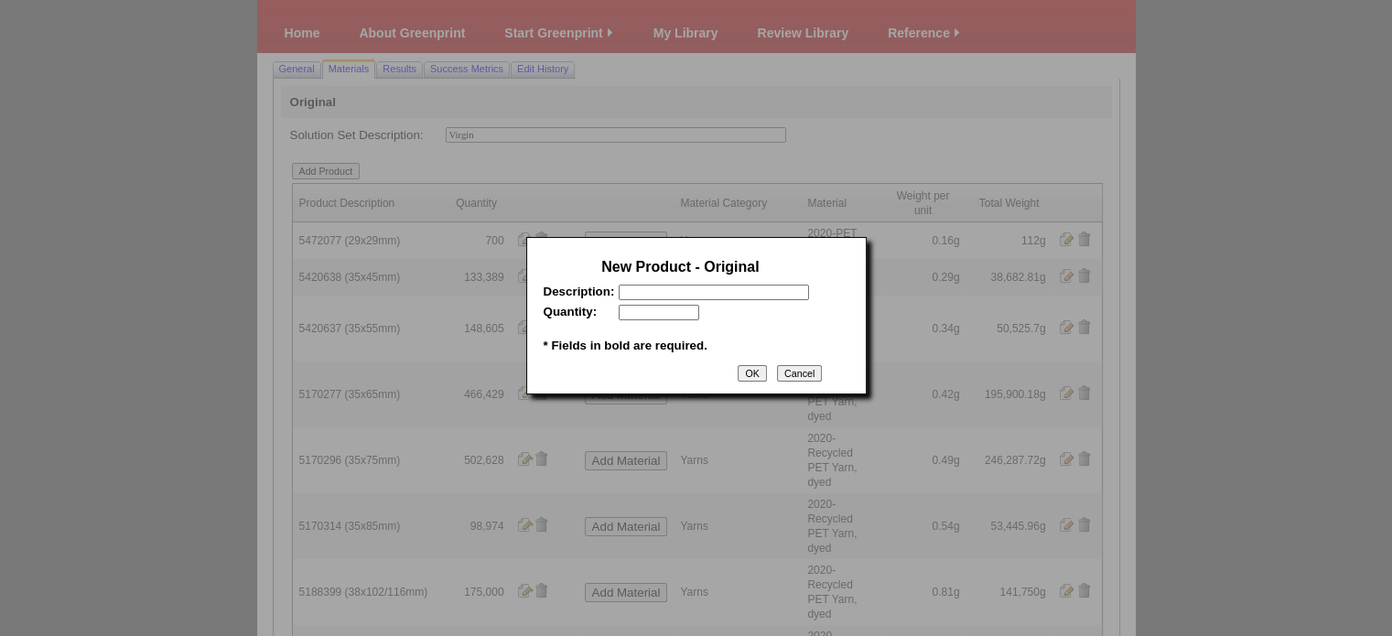
click at [654, 291] on input "text" at bounding box center [714, 293] width 190 height 16
paste input "5140269"
type input "5140269 (85x115mm)"
click at [662, 320] on input "text" at bounding box center [659, 313] width 81 height 16
type input "67630"
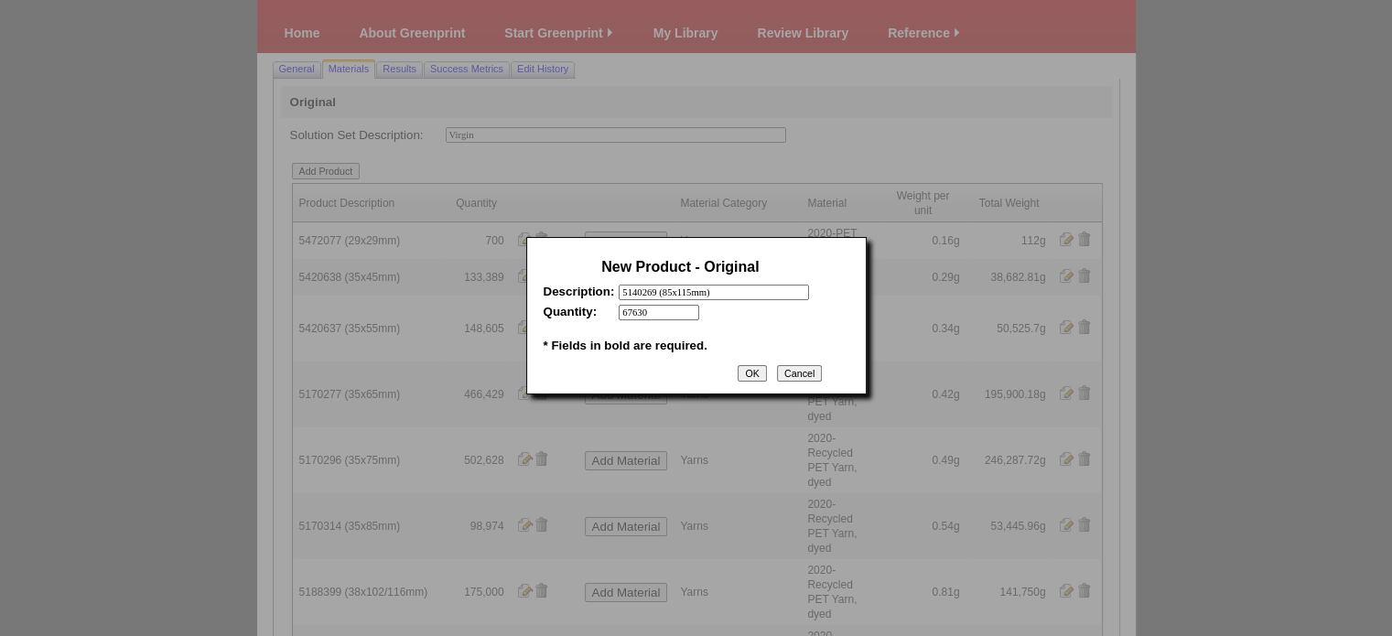
click at [747, 376] on input "OK" at bounding box center [752, 373] width 28 height 16
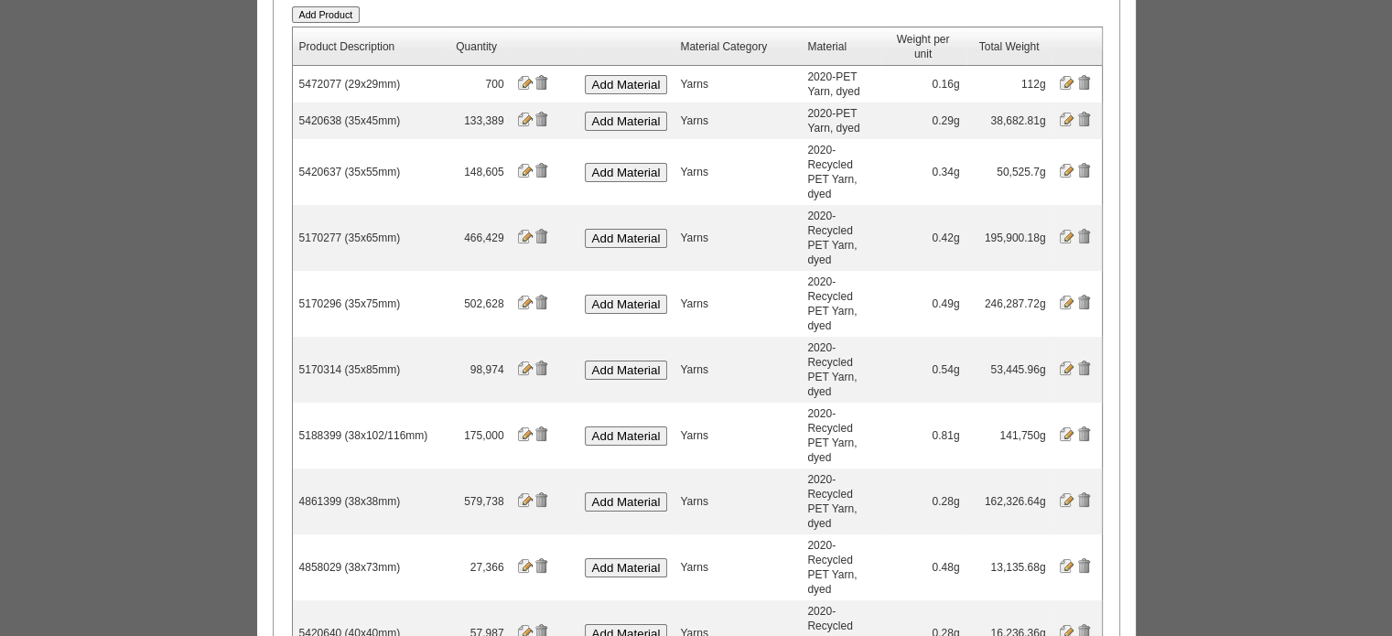
scroll to position [240, 0]
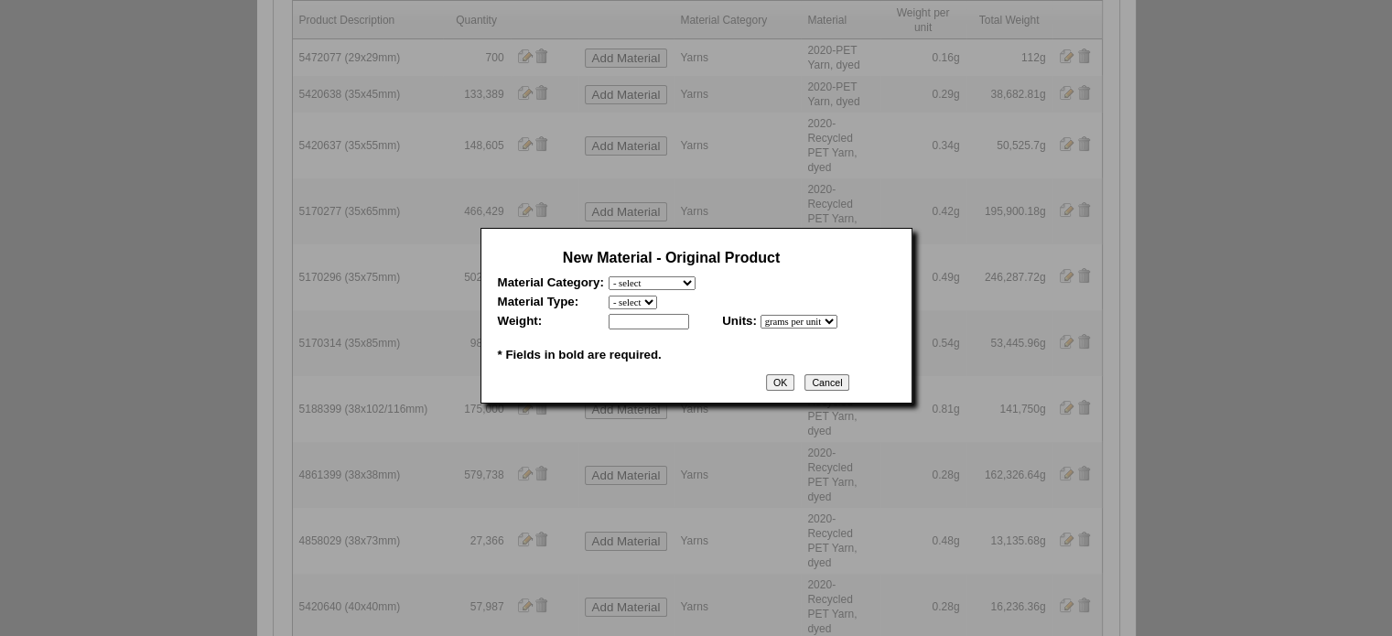
scroll to position [0, 0]
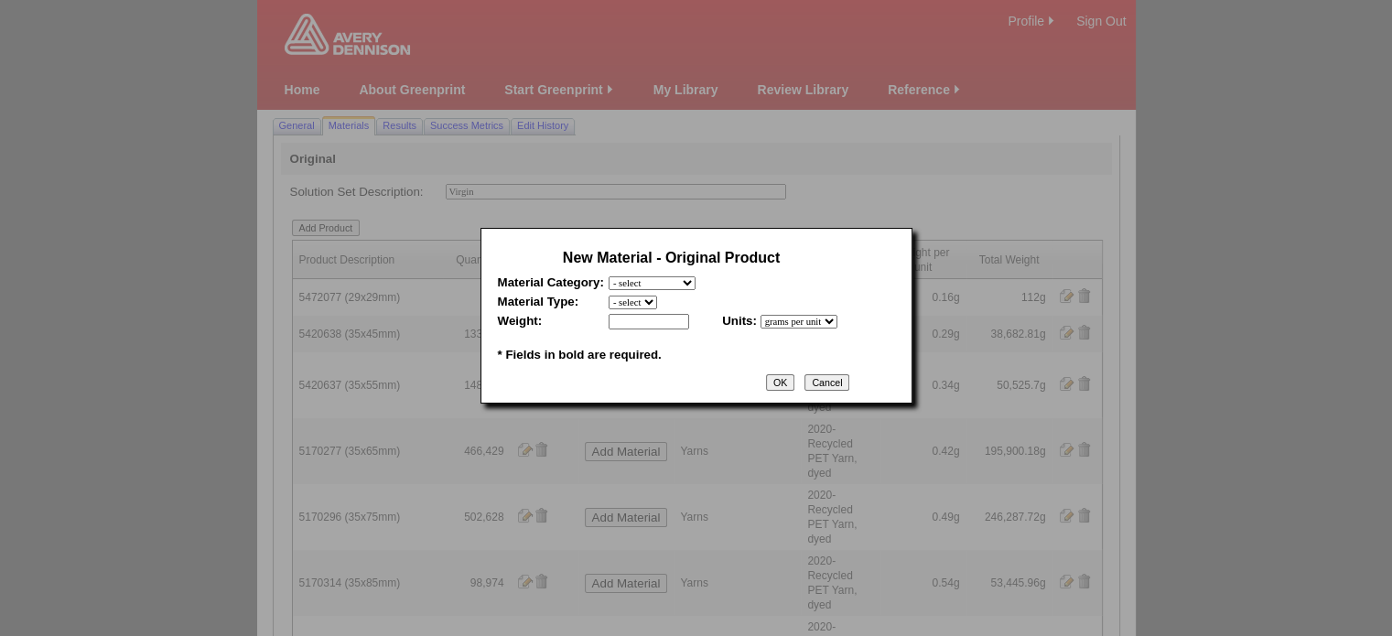
click at [675, 284] on select "- select Film and plastics Papers Liners Adhesives Yarns Heat Transfers PS Labe…" at bounding box center [652, 283] width 87 height 14
select select "7"
click at [609, 276] on select "- select Film and plastics Papers Liners Adhesives Yarns Heat Transfers PS Labe…" at bounding box center [652, 283] width 87 height 14
click at [700, 307] on select "- select 2020-Albert Yarn, dyed 2020-Albert Yarn, raw 2020-PET Yarn, dyed 2020-…" at bounding box center [681, 303] width 145 height 14
select select "409"
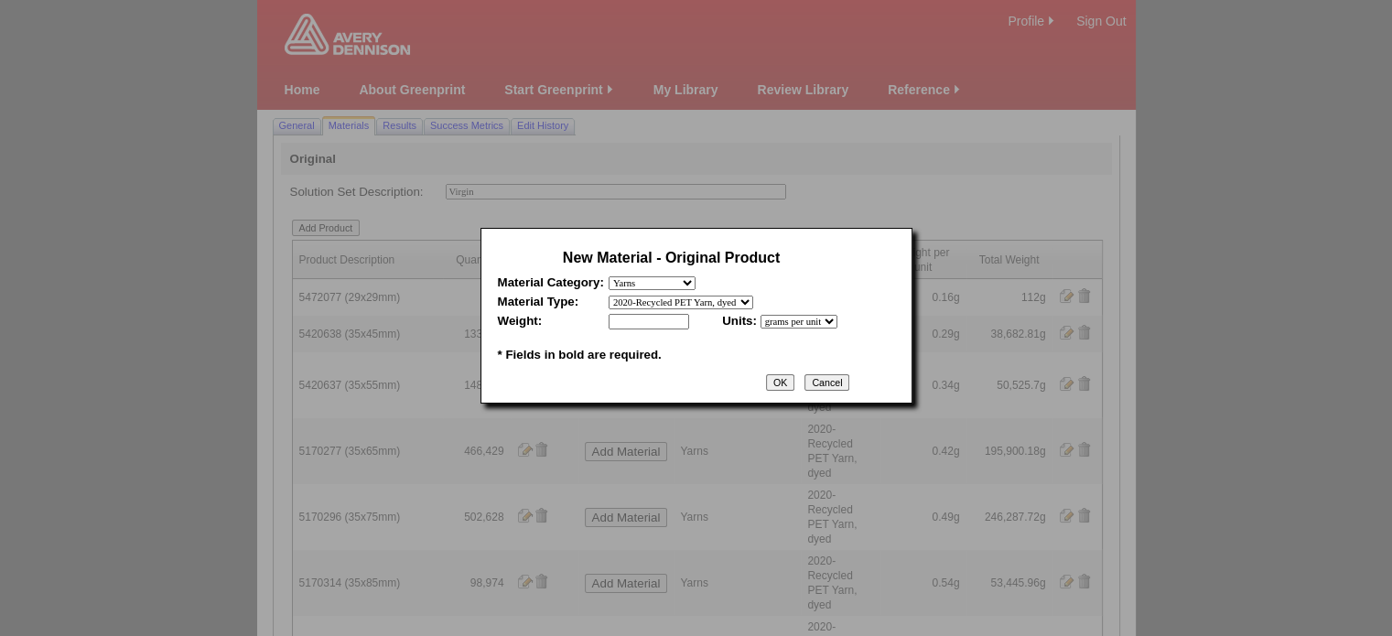
click at [609, 296] on select "- select 2020-Albert Yarn, dyed 2020-Albert Yarn, raw 2020-PET Yarn, dyed 2020-…" at bounding box center [681, 303] width 145 height 14
click at [652, 327] on input "text" at bounding box center [649, 322] width 81 height 16
type input "1.83"
click at [794, 389] on input "OK" at bounding box center [780, 382] width 28 height 16
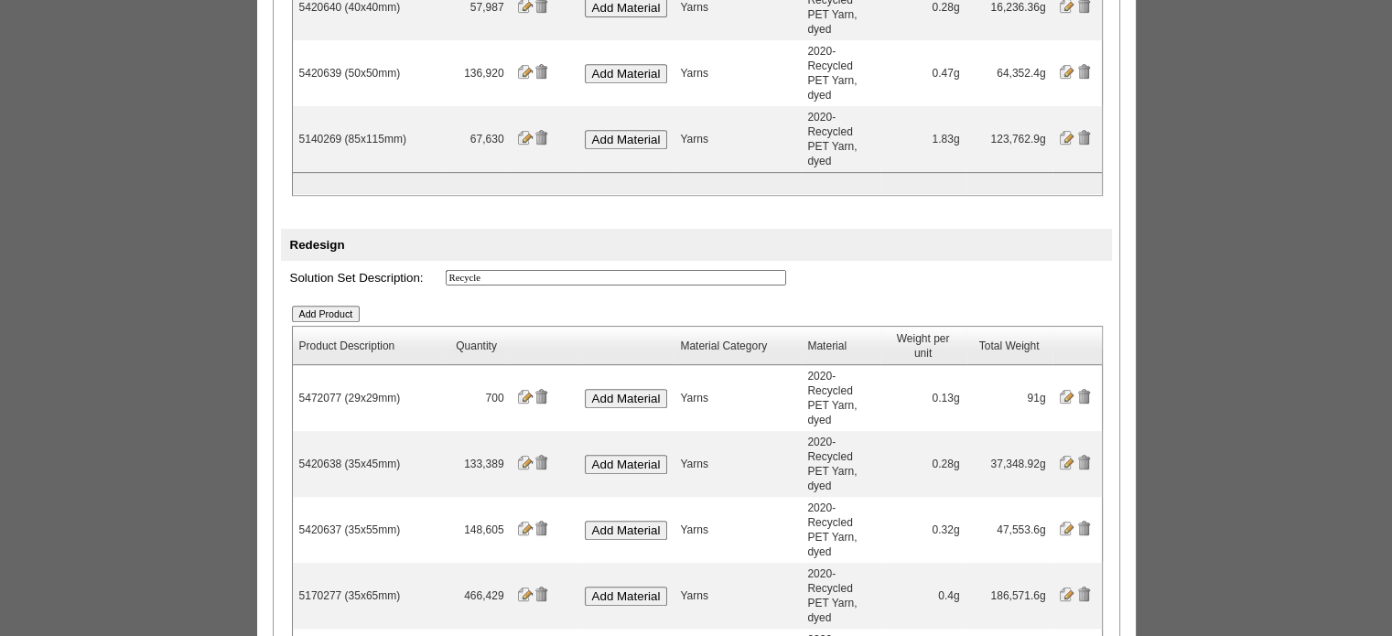
scroll to position [840, 0]
click at [342, 305] on input "Add Product" at bounding box center [326, 313] width 69 height 16
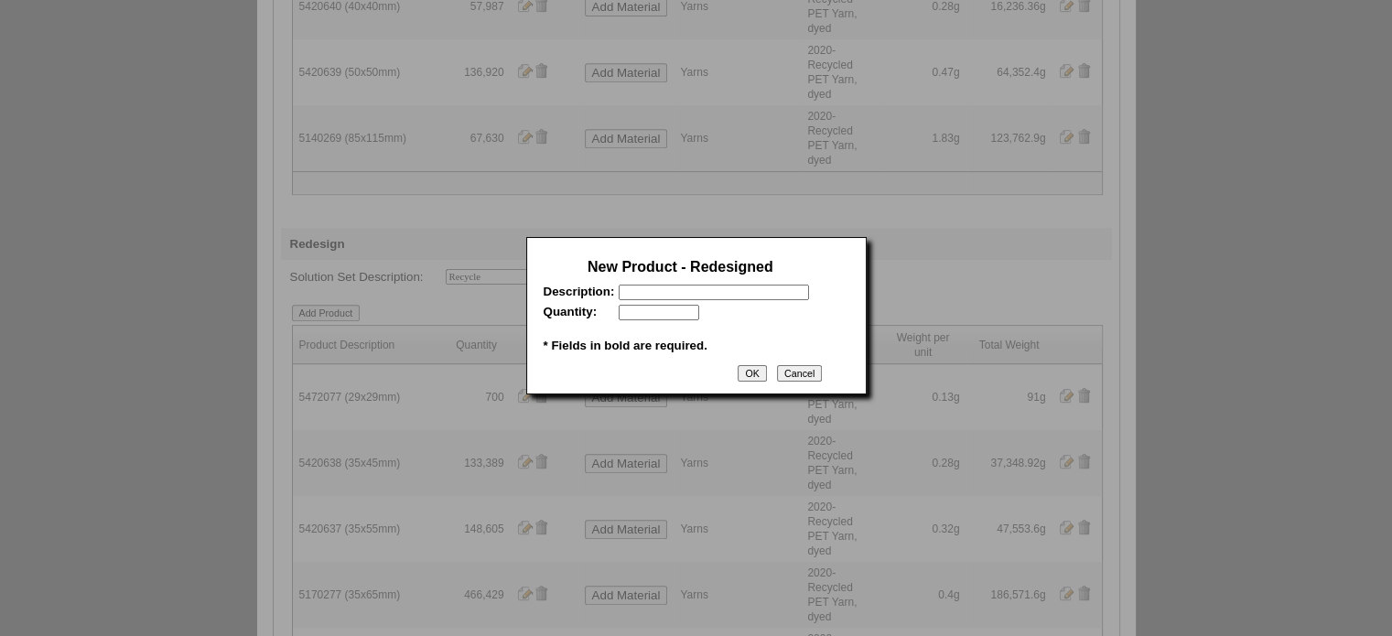
scroll to position [0, 0]
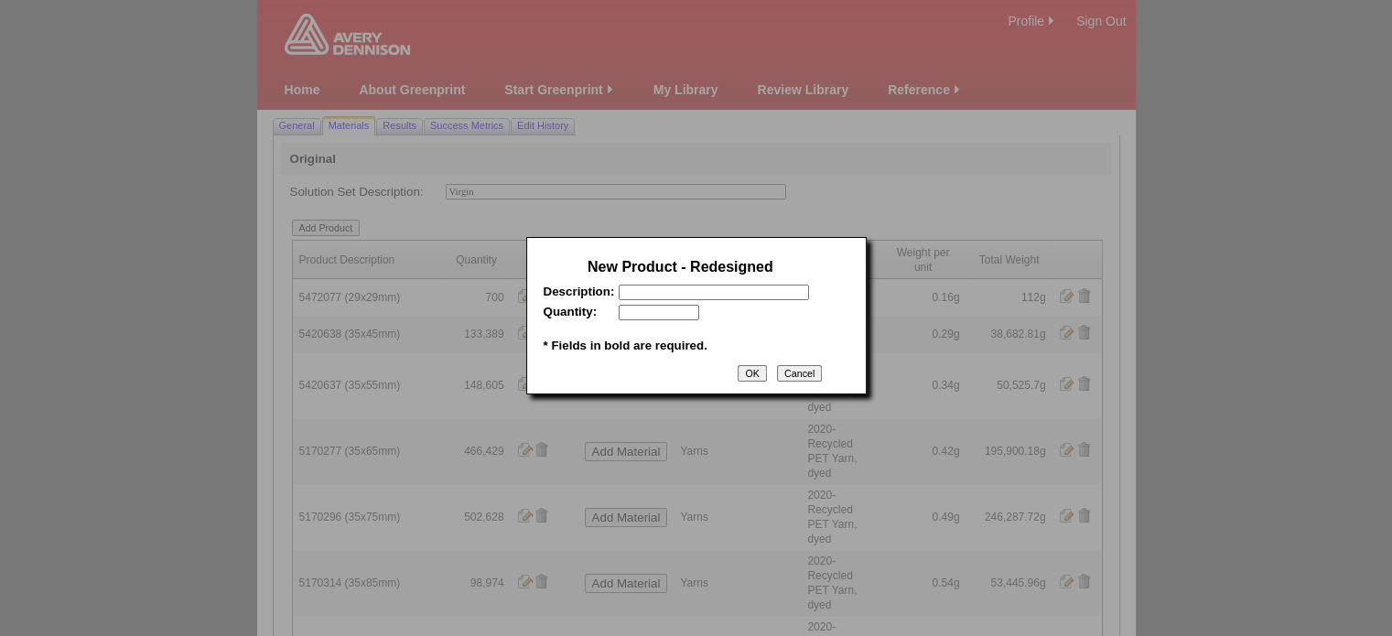
click at [688, 298] on input "text" at bounding box center [714, 293] width 190 height 16
paste input "5140269"
type input "5140269 (85x115mm)"
click at [666, 316] on input "text" at bounding box center [659, 313] width 81 height 16
type input "67630"
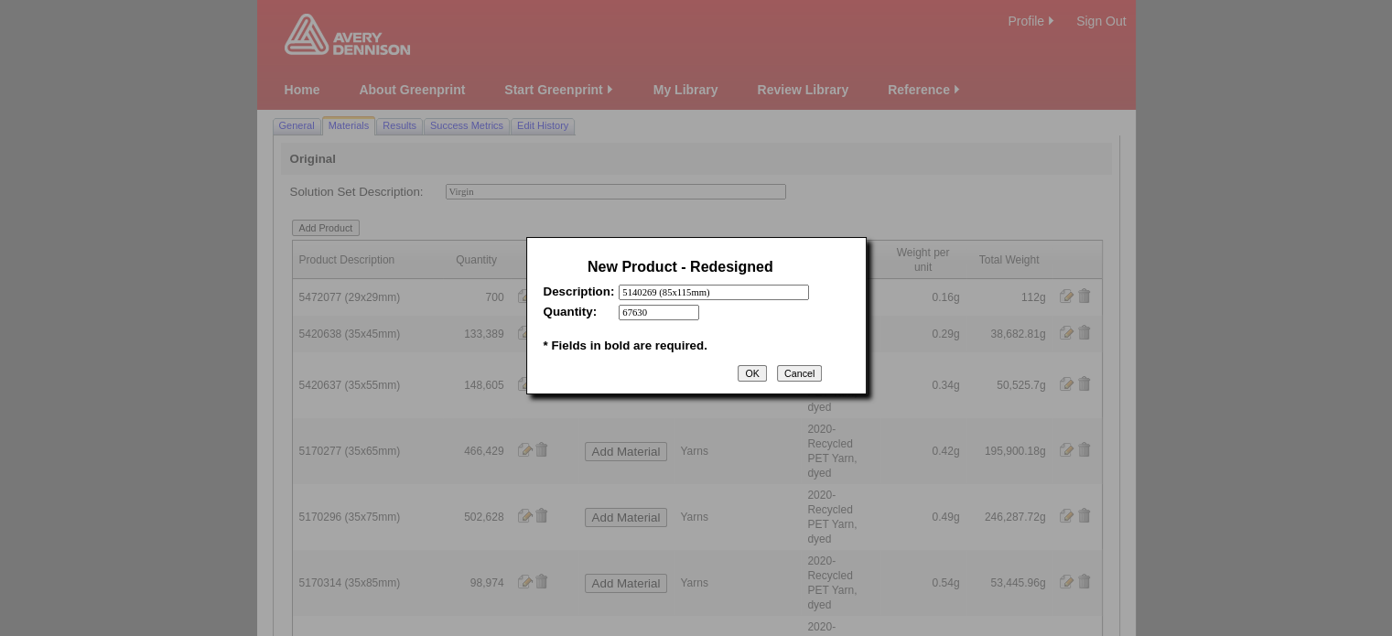
click at [749, 382] on input "OK" at bounding box center [752, 373] width 28 height 16
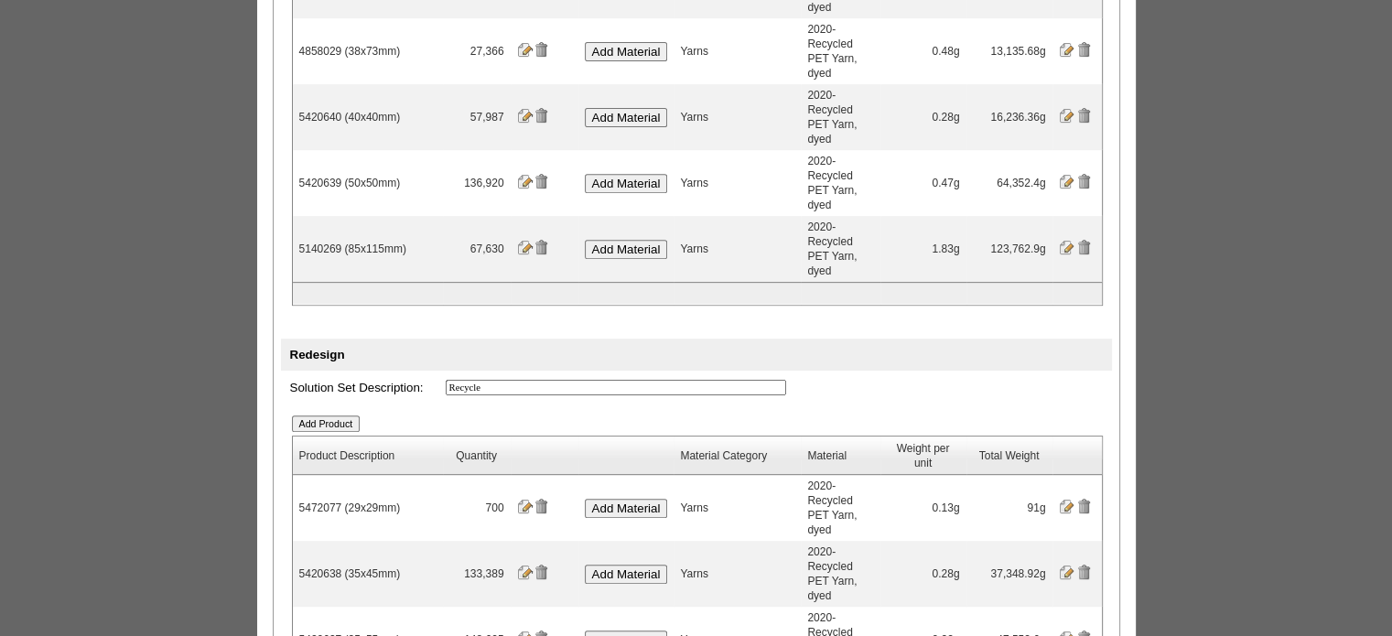
scroll to position [759, 0]
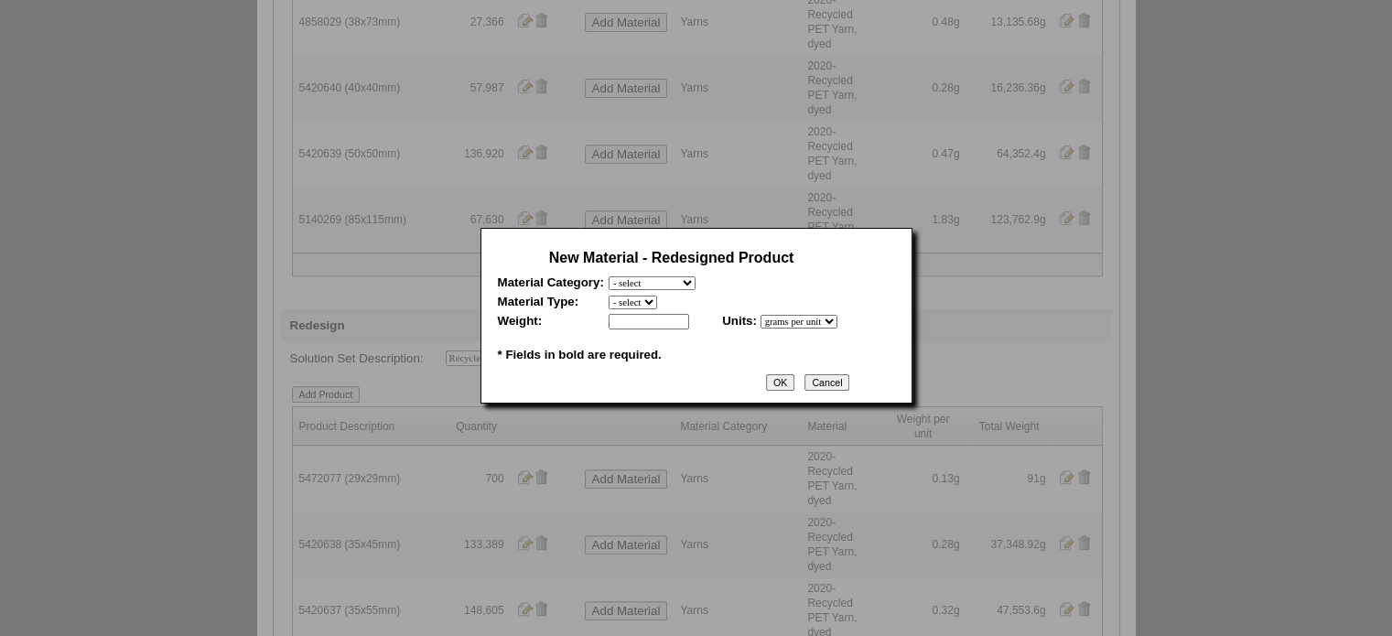
scroll to position [0, 0]
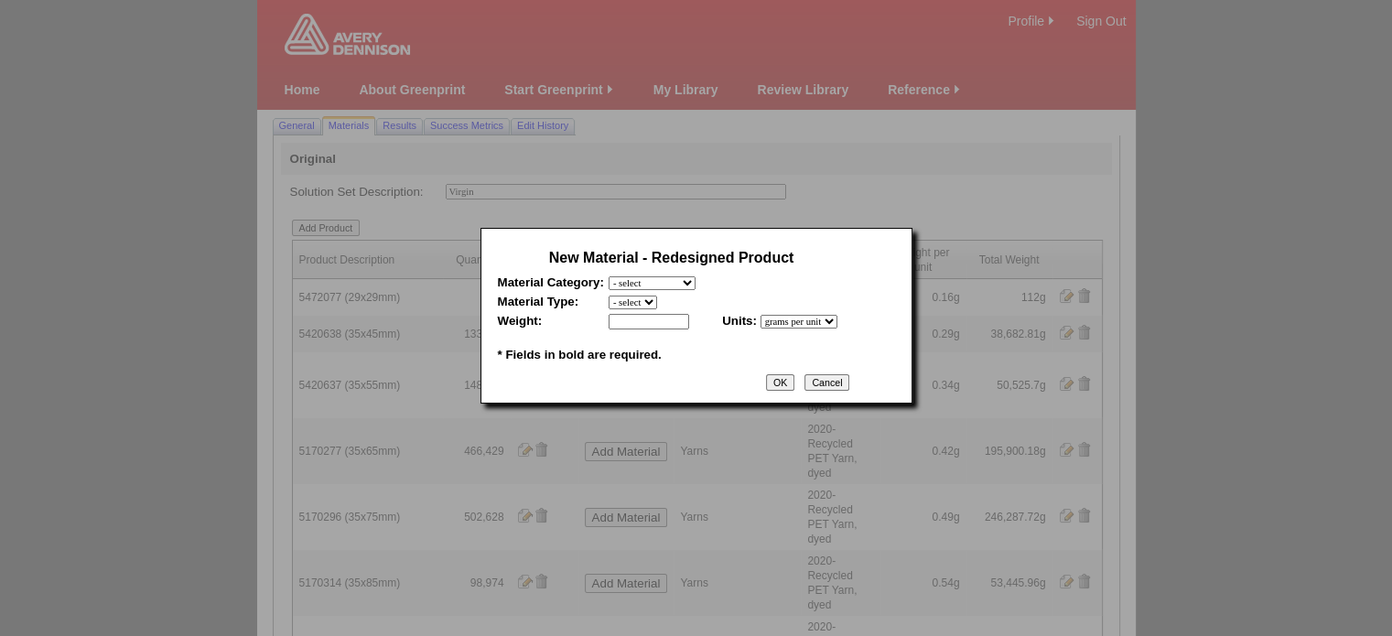
click at [671, 286] on select "- select Film and plastics Papers Liners Adhesives Yarns Heat Transfers PS Labe…" at bounding box center [652, 283] width 87 height 14
select select "7"
click at [609, 276] on select "- select Film and plastics Papers Liners Adhesives Yarns Heat Transfers PS Labe…" at bounding box center [652, 283] width 87 height 14
click at [654, 308] on select "- select 2020-Albert Yarn, dyed 2020-Albert Yarn, raw 2020-PET Yarn, dyed 2020-…" at bounding box center [681, 303] width 145 height 14
select select "409"
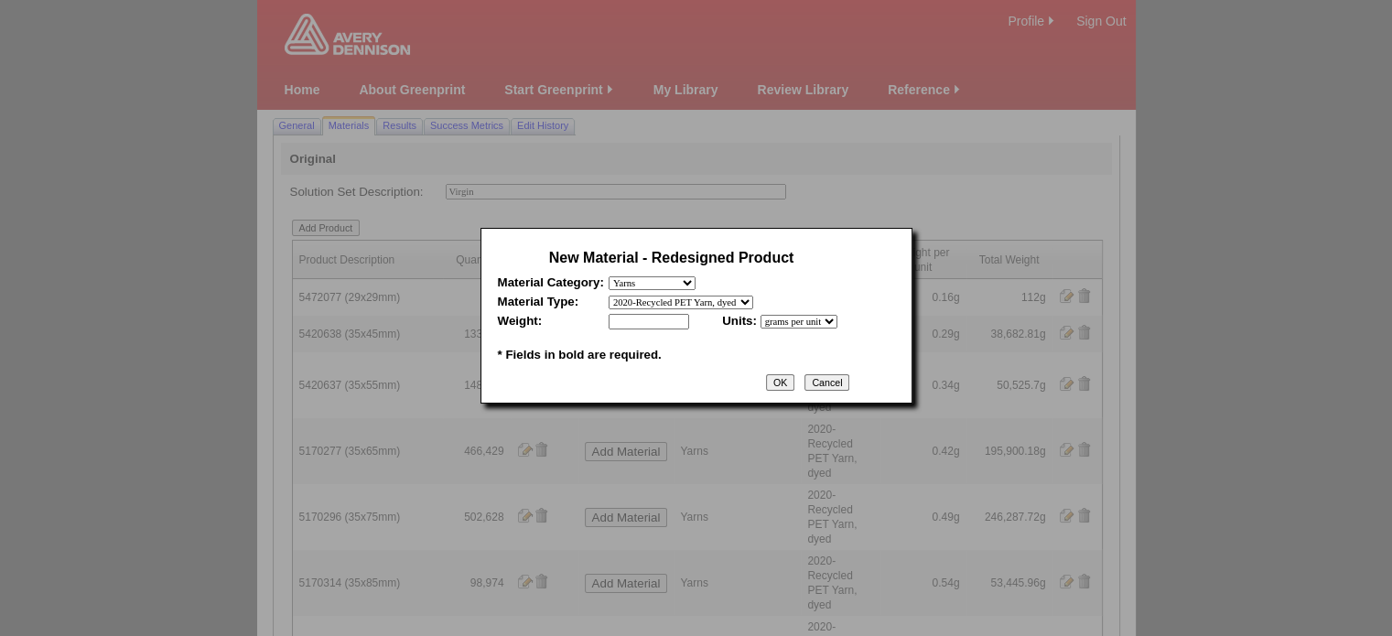
click at [609, 296] on select "- select 2020-Albert Yarn, dyed 2020-Albert Yarn, raw 2020-PET Yarn, dyed 2020-…" at bounding box center [681, 303] width 145 height 14
click at [655, 326] on input "text" at bounding box center [649, 322] width 81 height 16
type input "1.63"
click at [794, 391] on input "OK" at bounding box center [780, 382] width 28 height 16
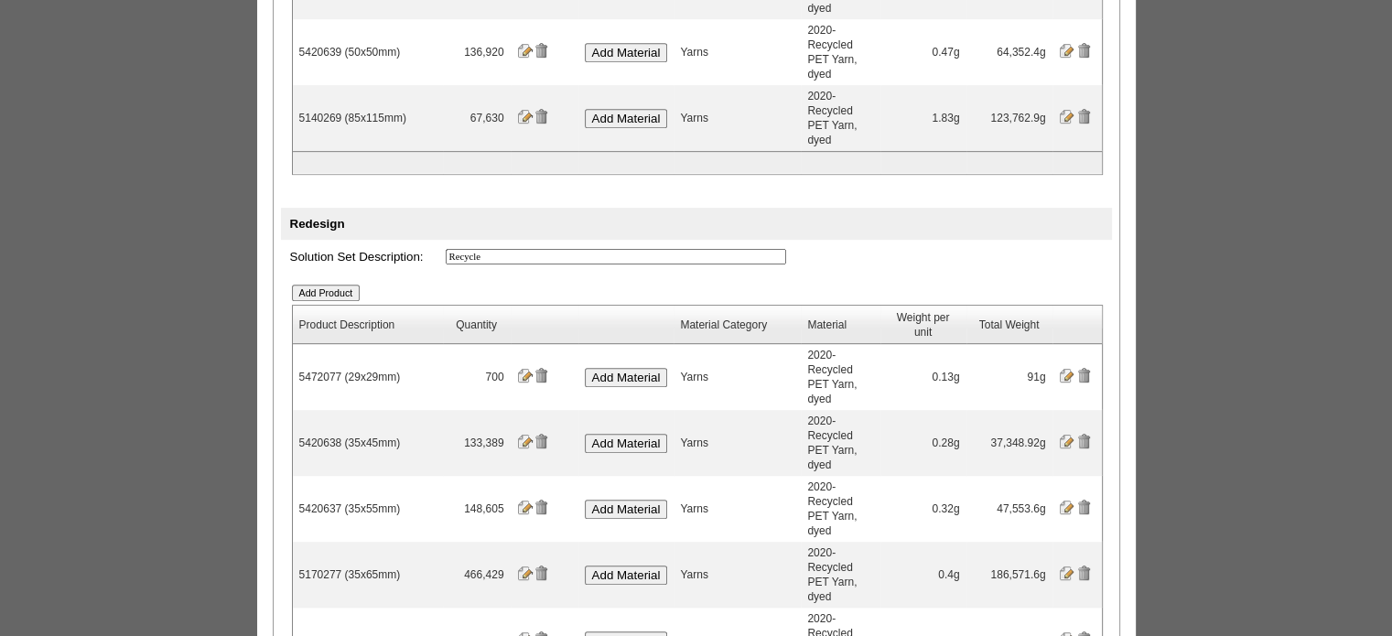
scroll to position [861, 0]
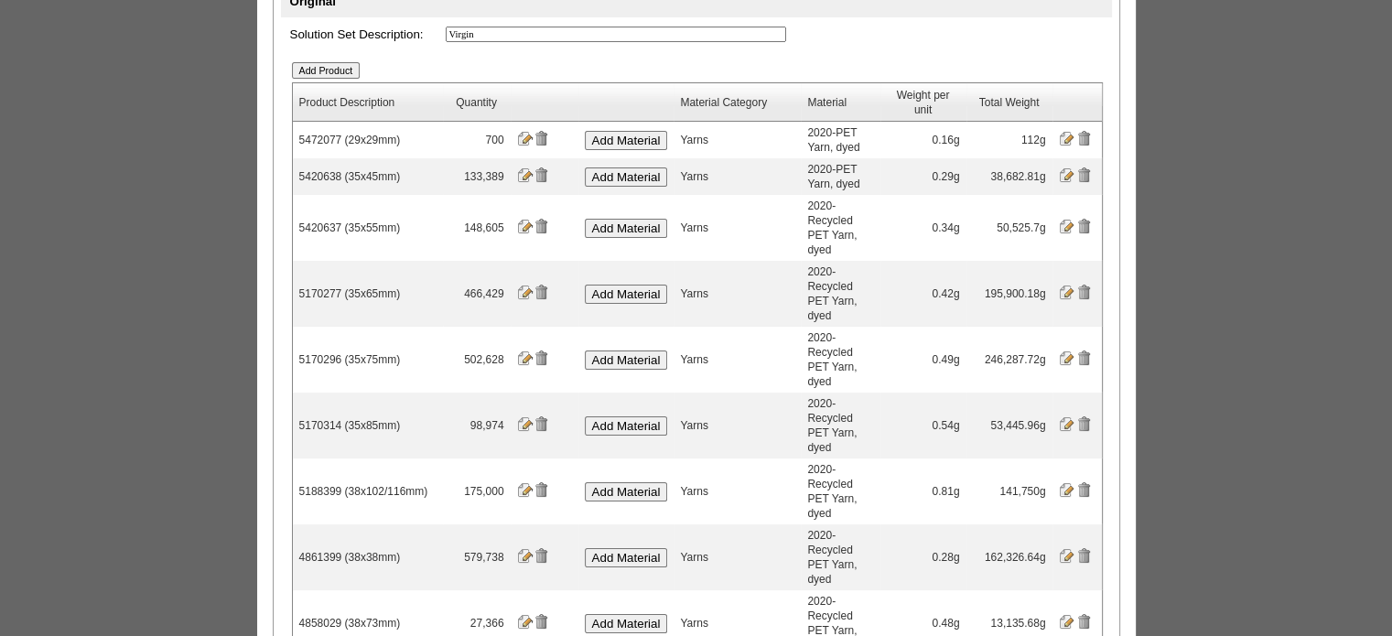
scroll to position [183, 0]
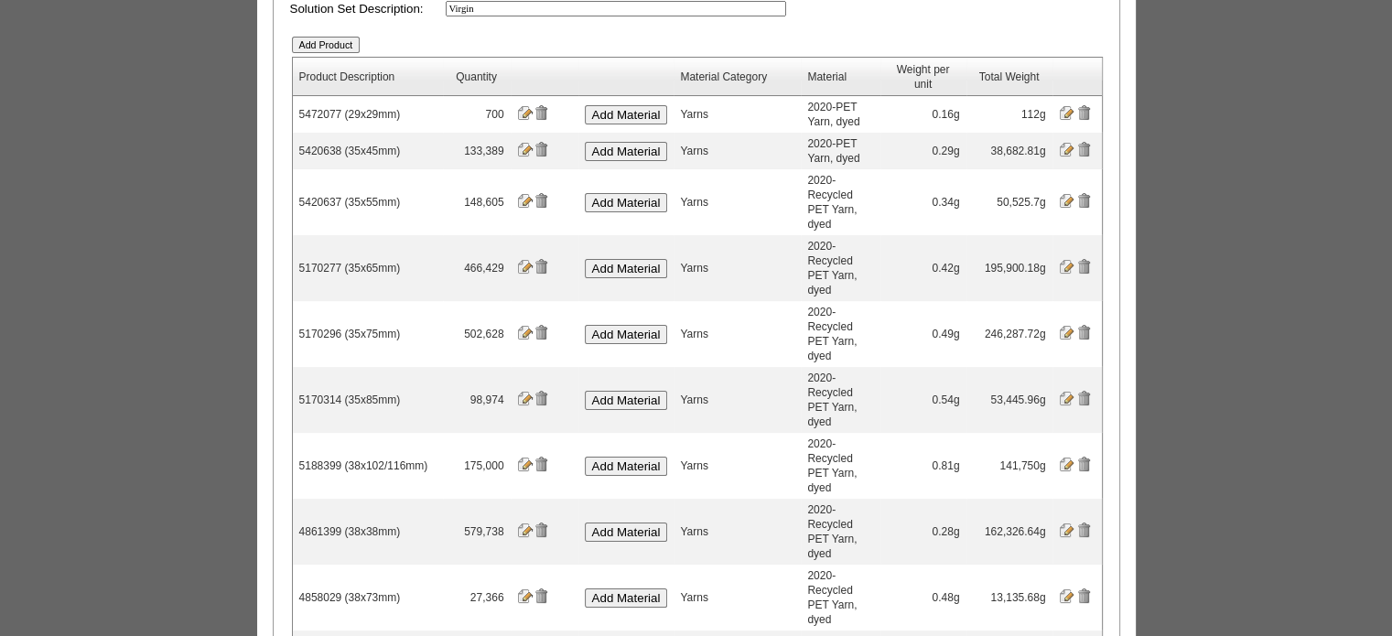
click at [449, 200] on td "148,605" at bounding box center [477, 202] width 68 height 66
drag, startPoint x: 408, startPoint y: 329, endPoint x: 1016, endPoint y: 346, distance: 608.0
click at [1016, 433] on tr "5188399 (38x102/116mm) 175,000 ' Add Material Yarns 2020-Recycled PET Yarn, dye…" at bounding box center [697, 466] width 809 height 66
click at [427, 499] on td "4861399 (38x38mm)" at bounding box center [368, 532] width 150 height 66
drag, startPoint x: 403, startPoint y: 373, endPoint x: 1030, endPoint y: 376, distance: 627.0
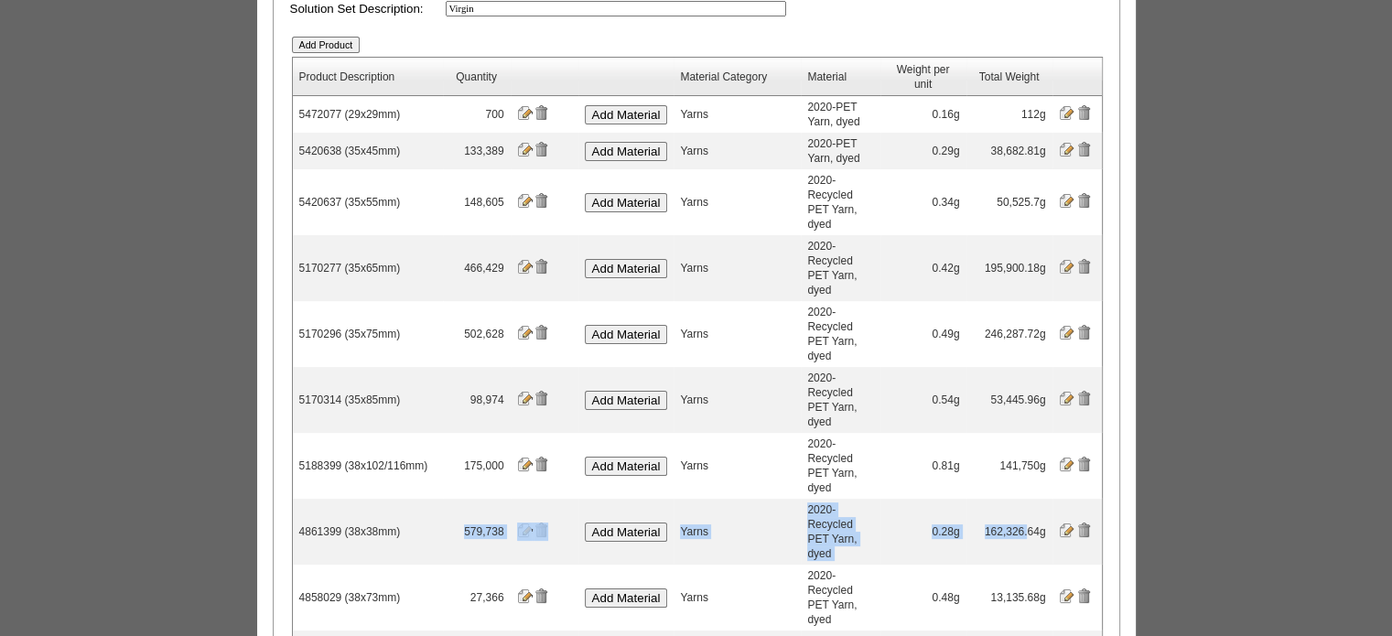
click at [1030, 499] on tr "4861399 (38x38mm) 579,738 ' Add Material Yarns 2020-Recycled PET Yarn, dyed 0.2…" at bounding box center [697, 532] width 809 height 66
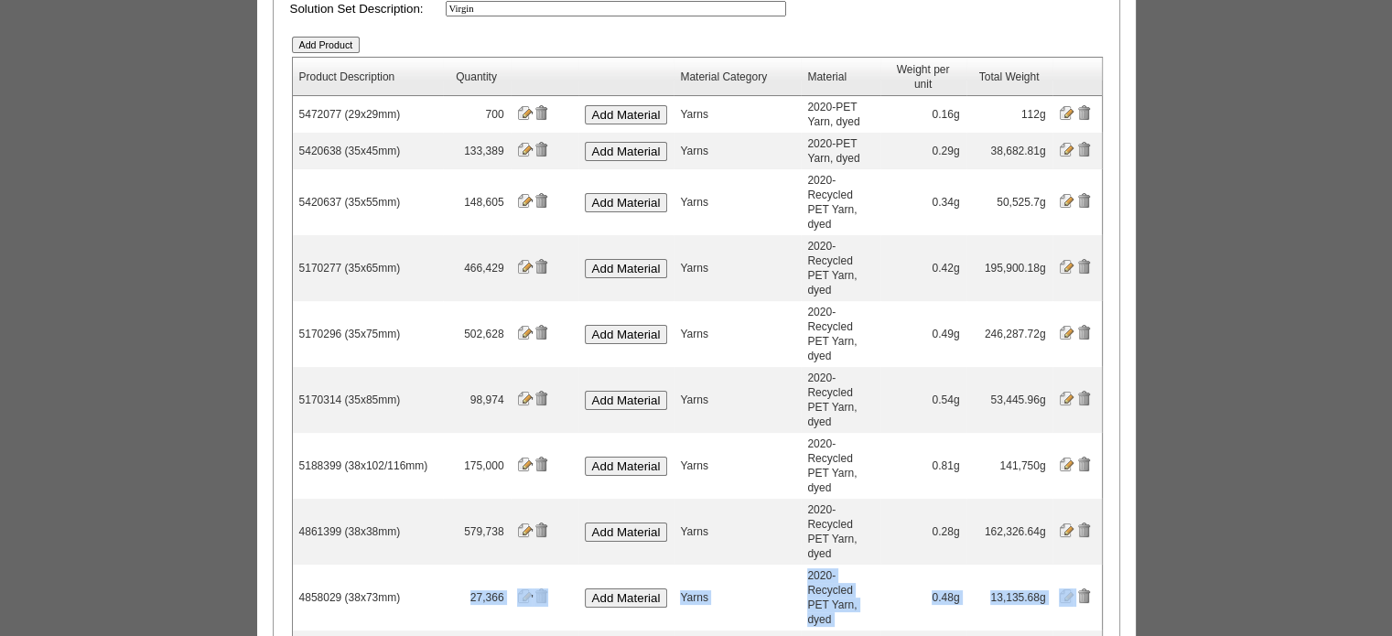
drag, startPoint x: 416, startPoint y: 413, endPoint x: 1084, endPoint y: 416, distance: 668.2
click at [1084, 565] on tr "4858029 (38x73mm) 27,366 ' Add Material Yarns 2020-Recycled PET Yarn, dyed 0.48…" at bounding box center [697, 598] width 809 height 66
drag, startPoint x: 340, startPoint y: 453, endPoint x: 1076, endPoint y: 463, distance: 736.0
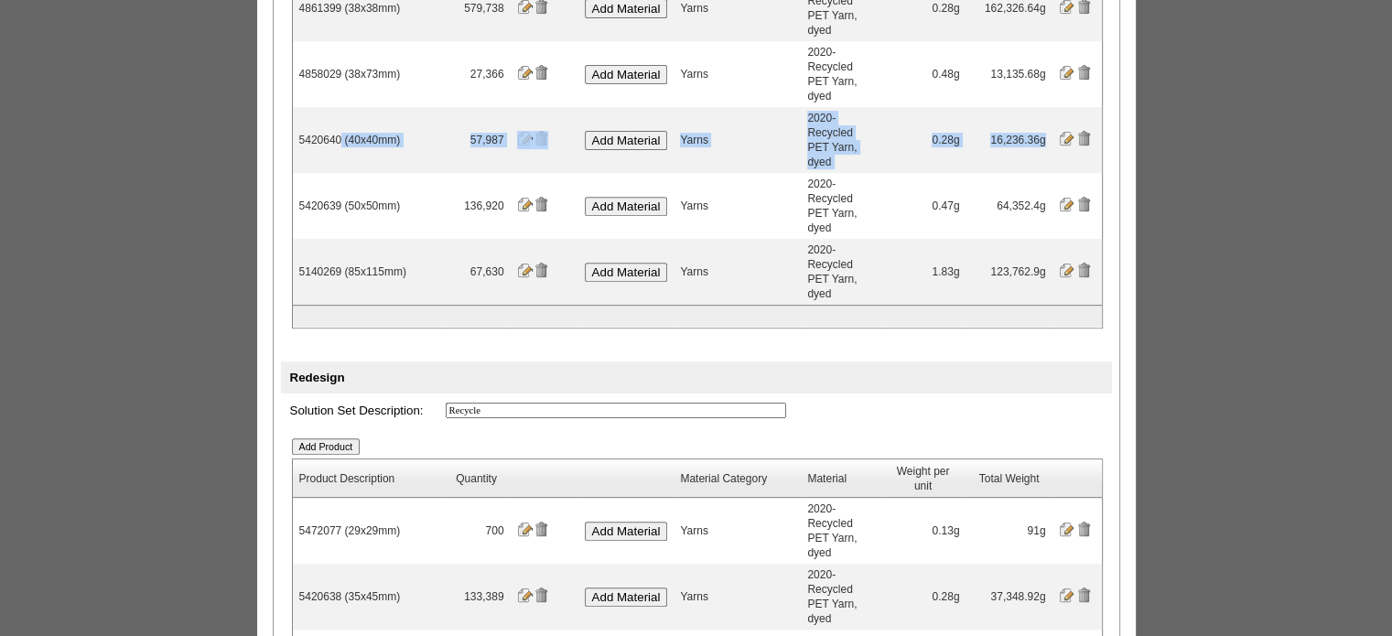
scroll to position [732, 0]
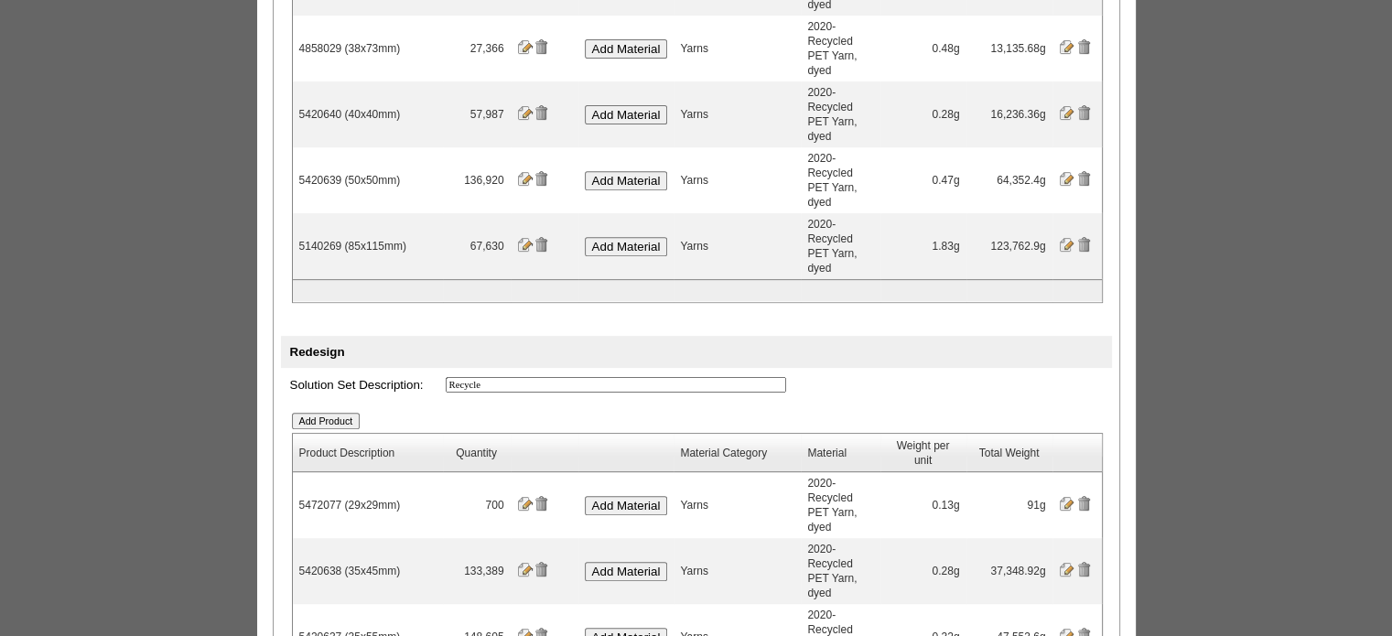
click at [406, 604] on td "5420637 (35x55mm)" at bounding box center [368, 637] width 150 height 66
drag, startPoint x: 360, startPoint y: 242, endPoint x: 492, endPoint y: 252, distance: 132.2
click at [492, 538] on tr "5420638 (35x45mm) 133,389 ' Add Material Yarns 2020-Recycled PET Yarn, dyed 0.2…" at bounding box center [697, 571] width 809 height 66
click at [824, 411] on td "Add Product" at bounding box center [696, 421] width 813 height 20
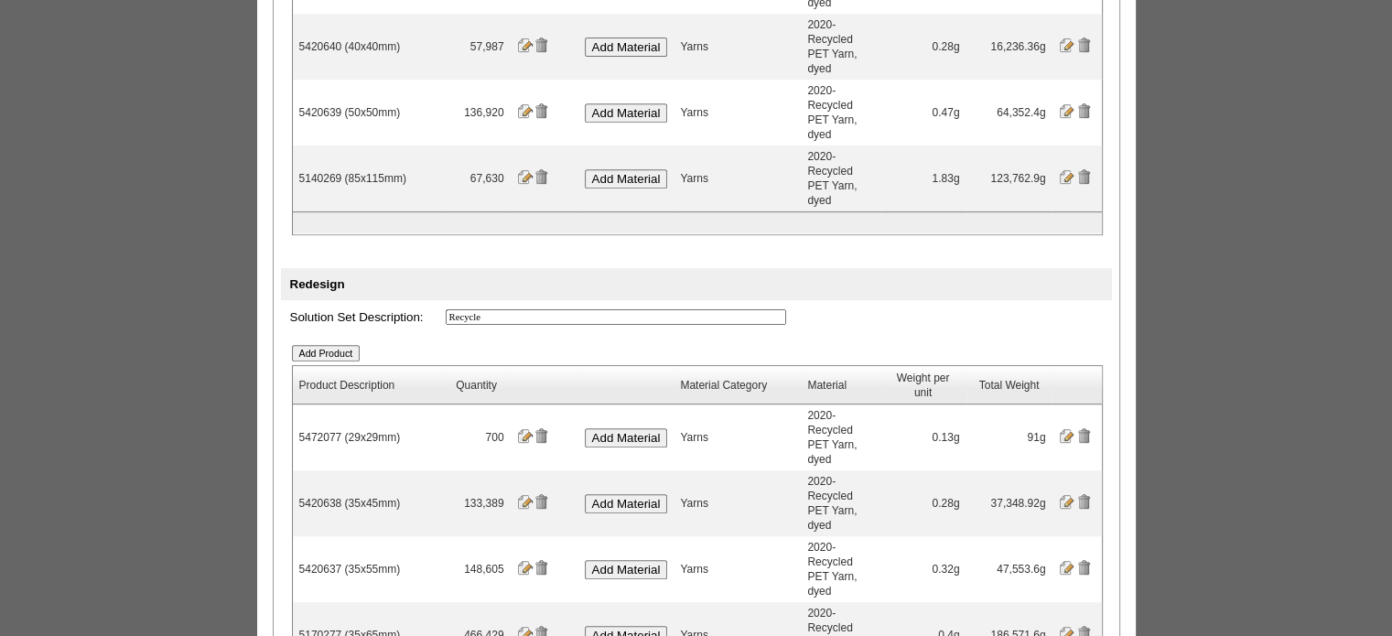
scroll to position [824, 0]
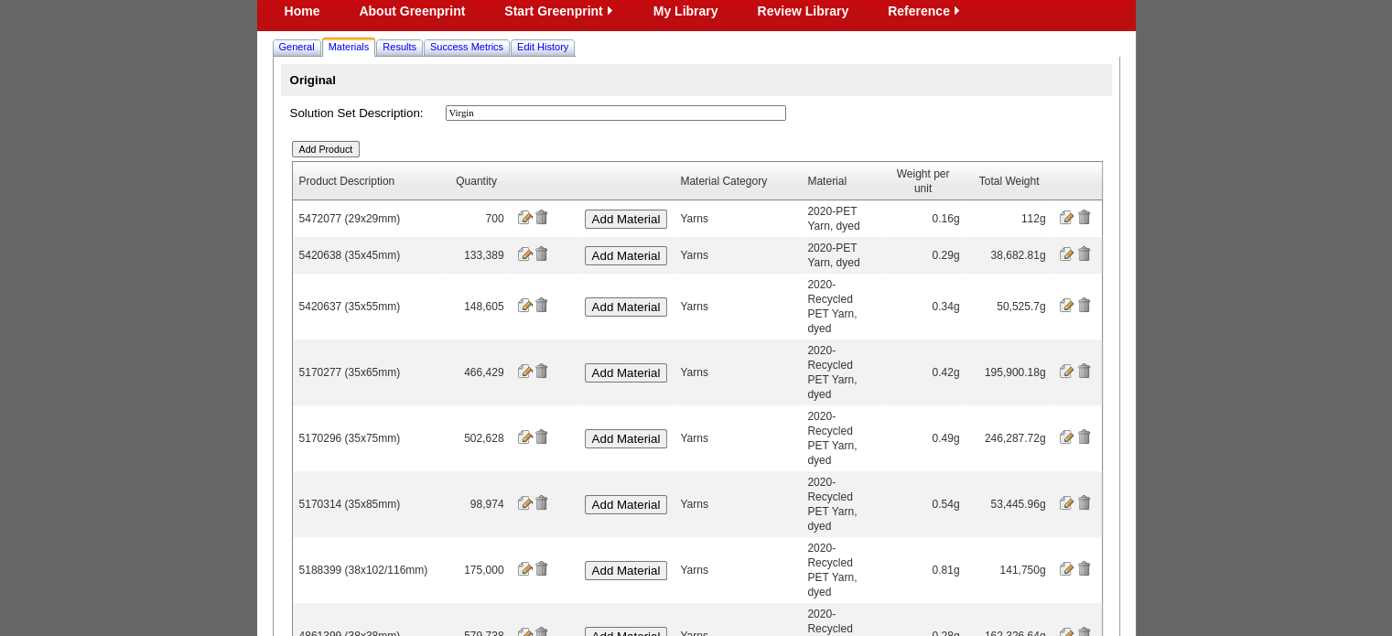
scroll to position [0, 0]
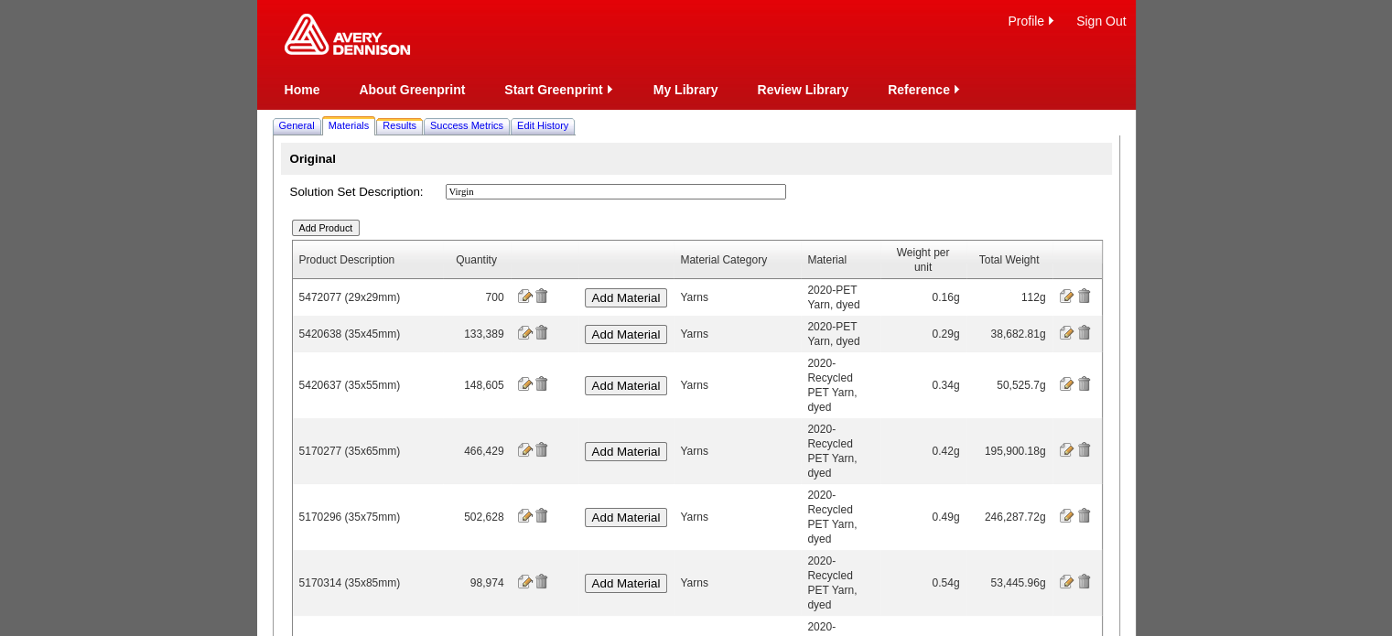
click at [406, 119] on link "Results" at bounding box center [399, 125] width 41 height 19
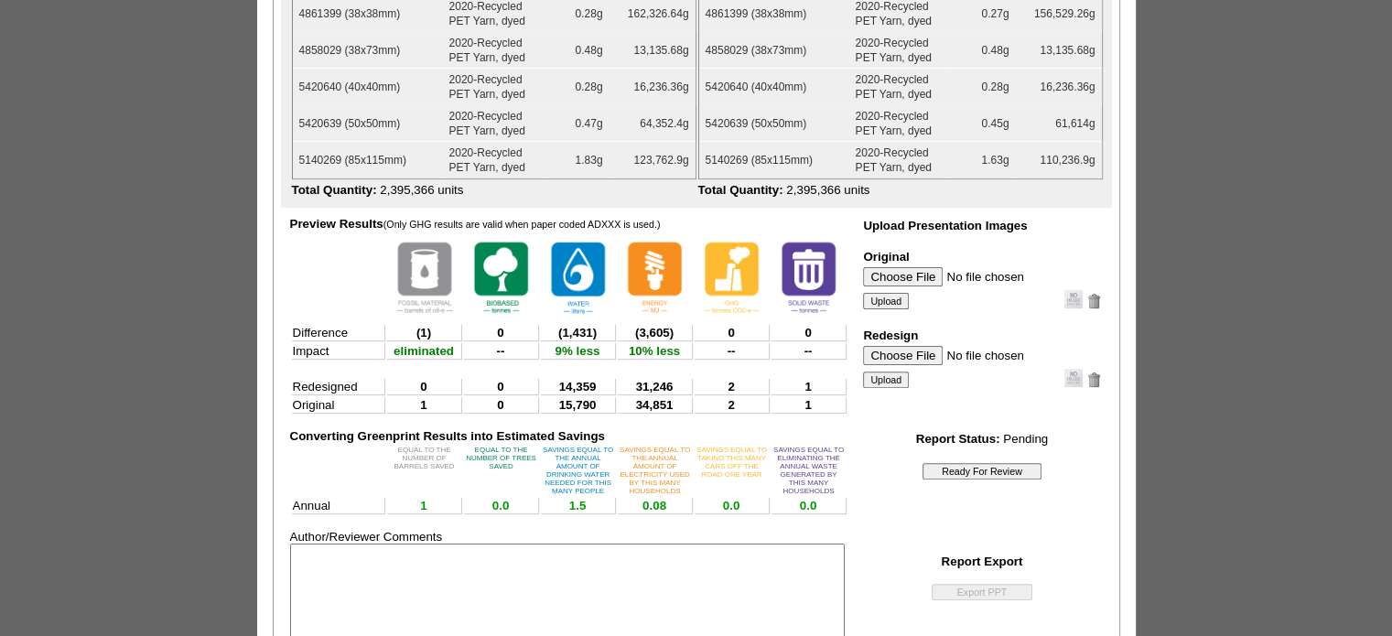
scroll to position [549, 0]
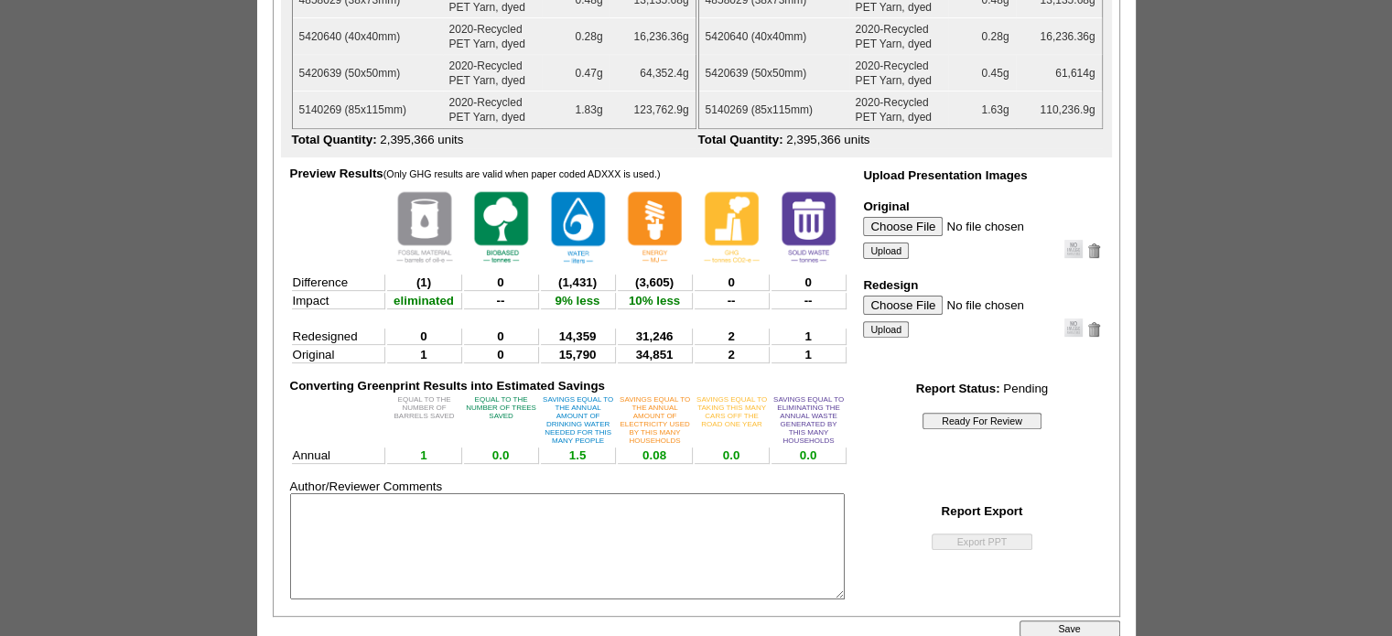
click at [985, 428] on input "Ready For Review" at bounding box center [982, 421] width 119 height 16
click at [969, 429] on input "Ready For Review" at bounding box center [982, 421] width 119 height 16
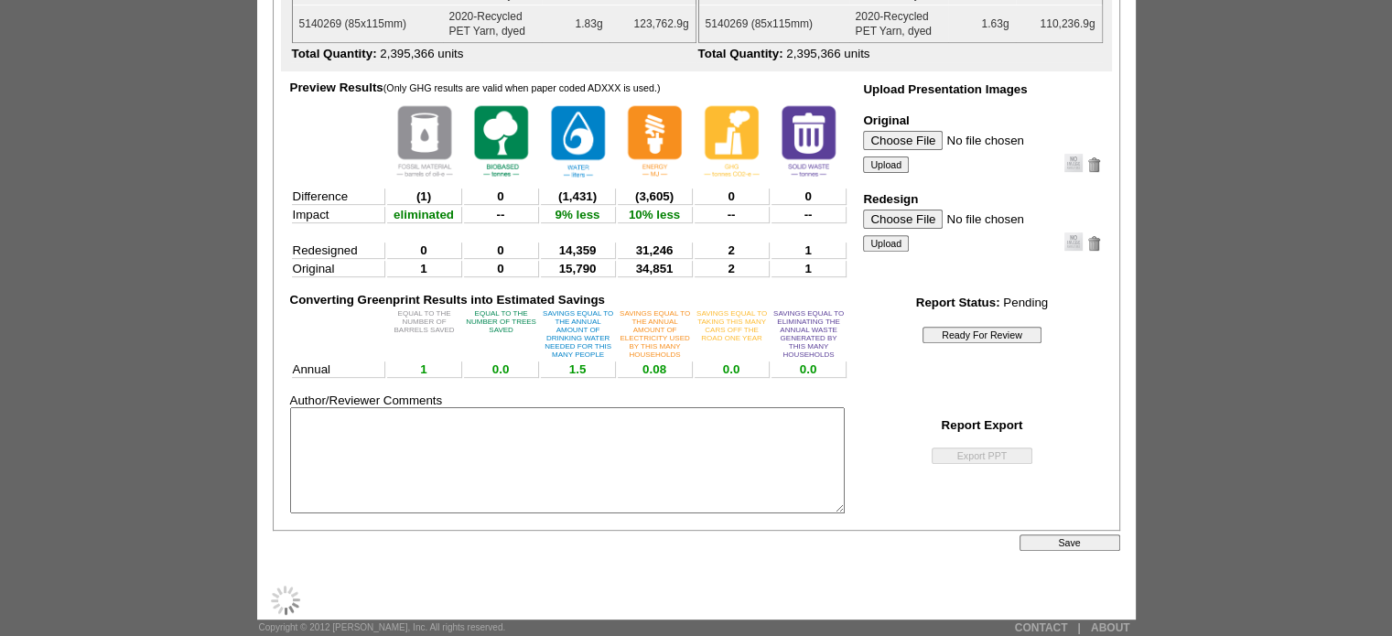
scroll to position [711, 0]
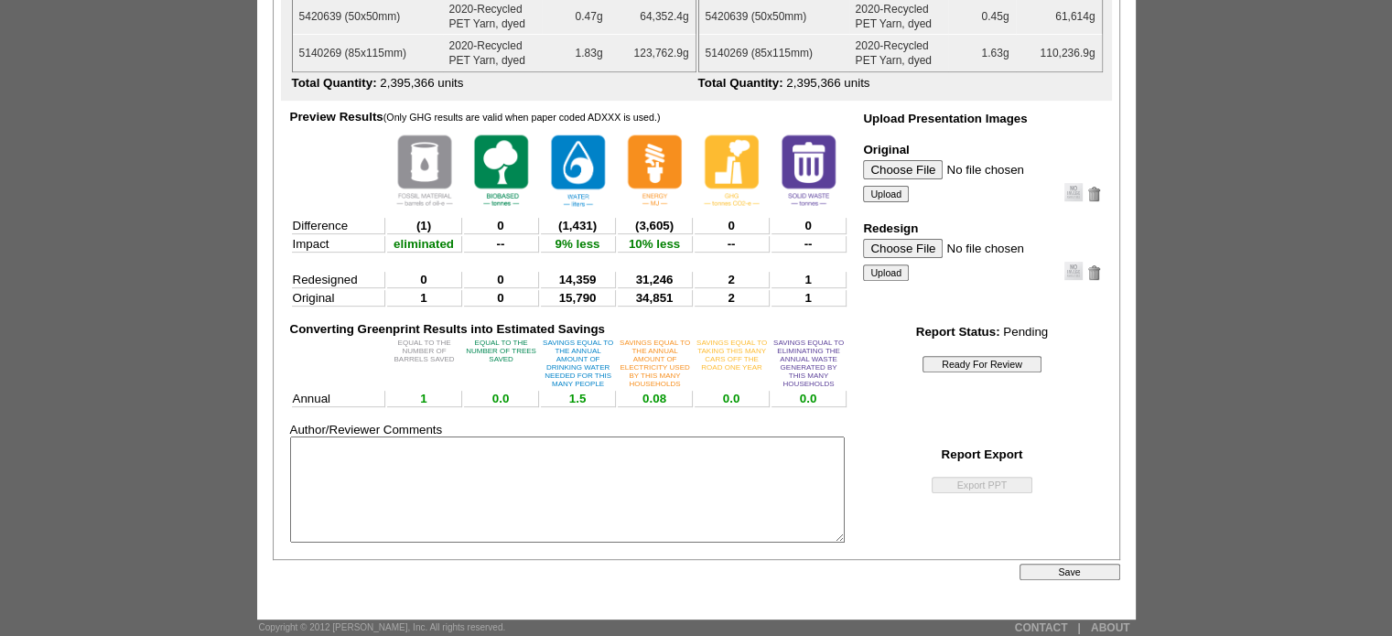
click at [965, 356] on input "Ready For Review" at bounding box center [982, 364] width 119 height 16
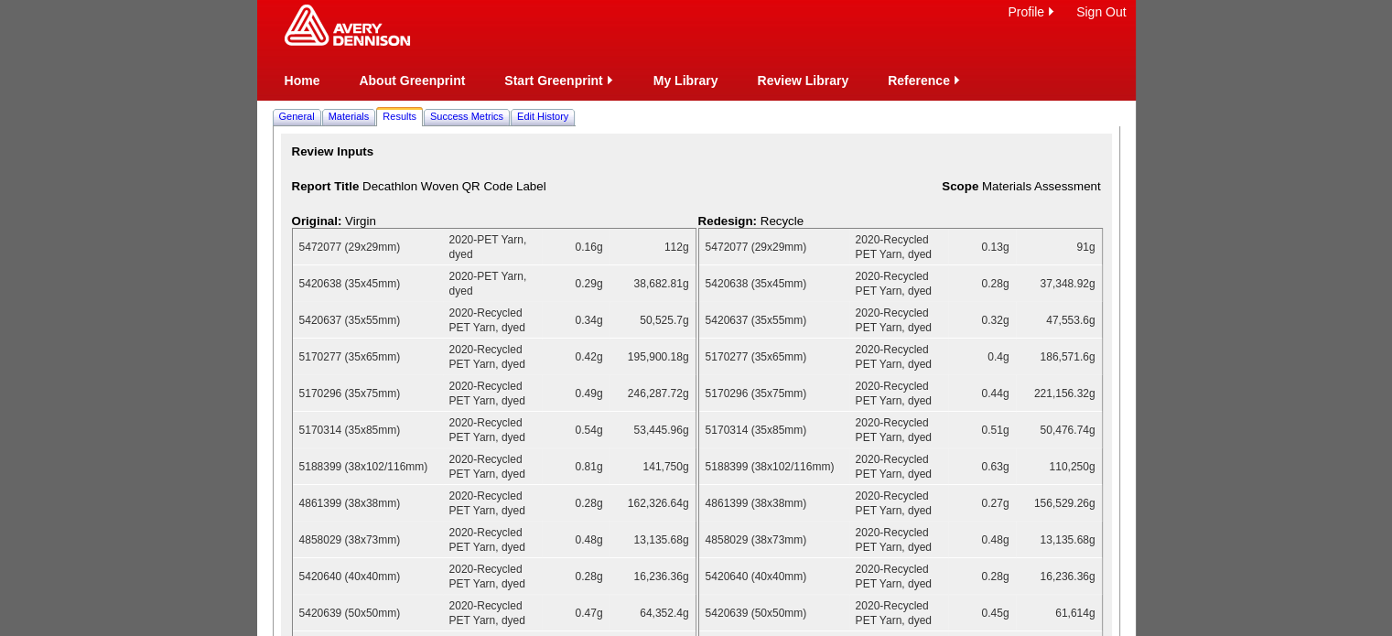
scroll to position [0, 0]
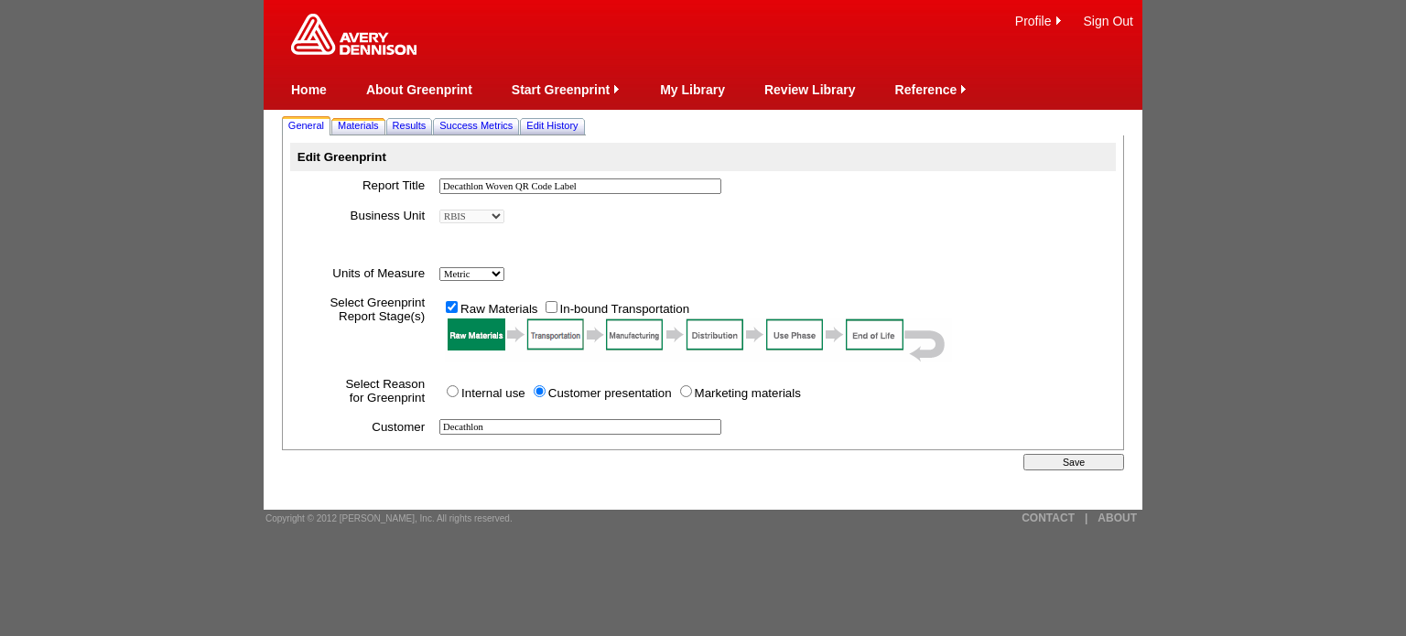
click at [377, 129] on span "Materials" at bounding box center [358, 125] width 41 height 11
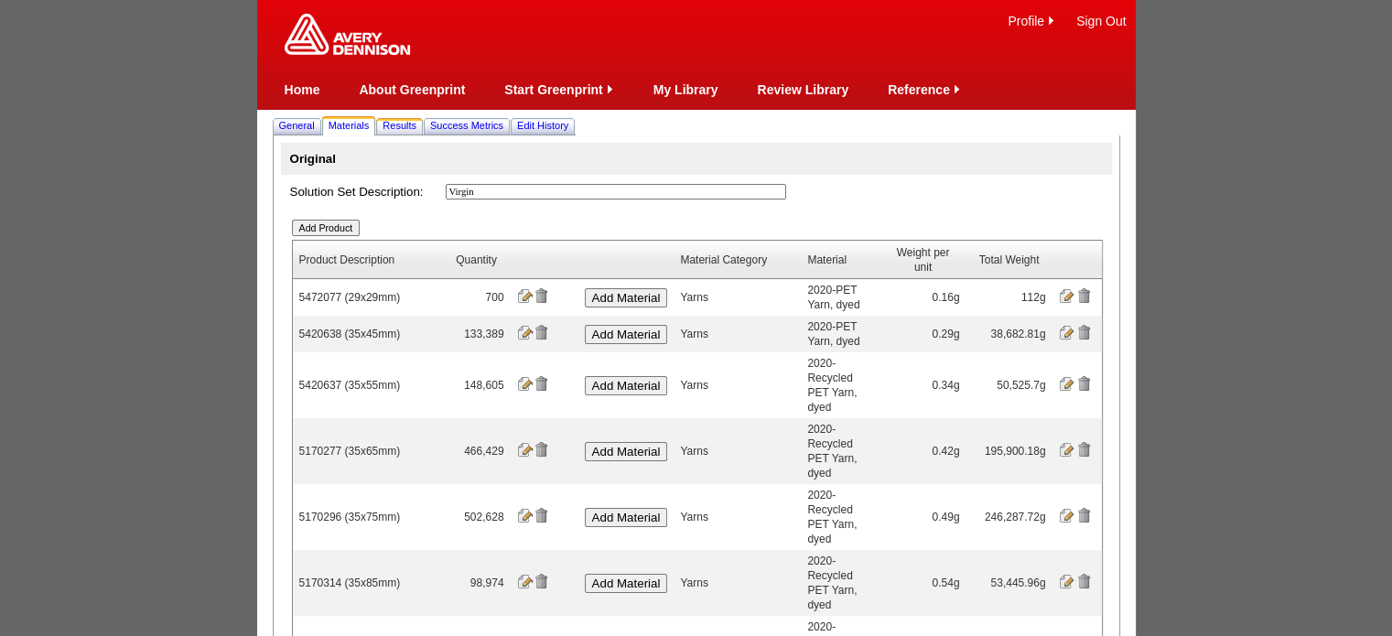
click at [408, 125] on span "Results" at bounding box center [400, 125] width 34 height 11
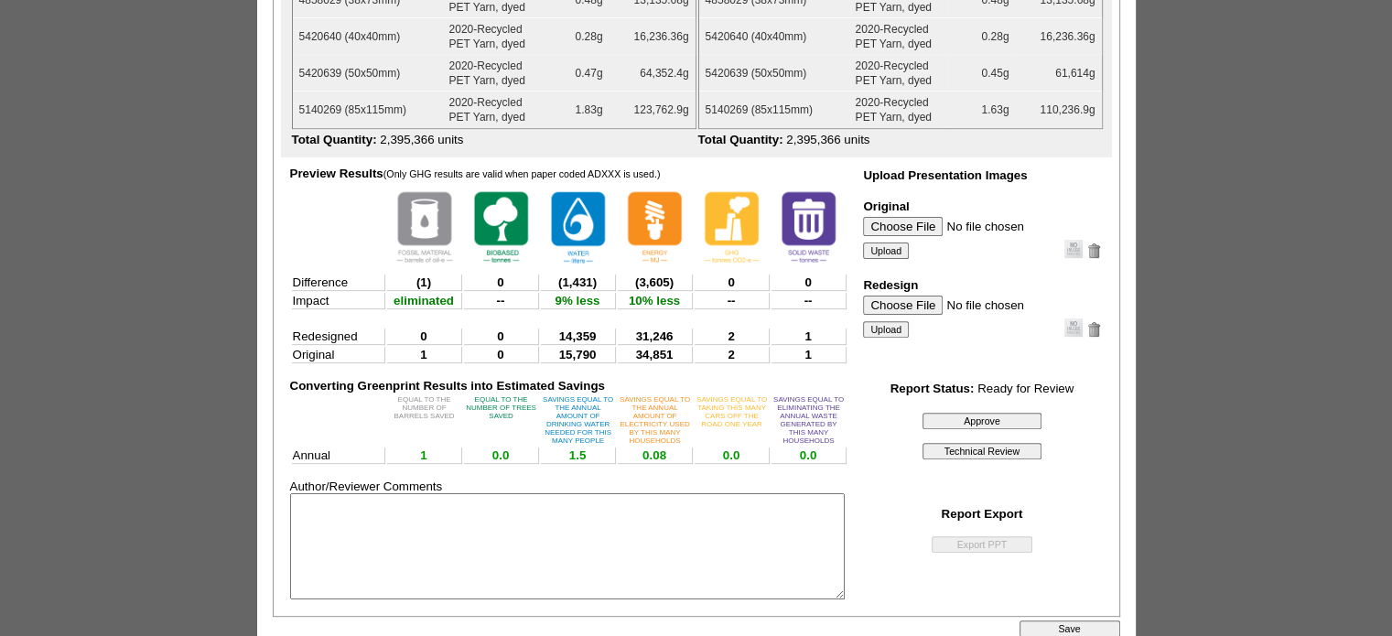
scroll to position [641, 0]
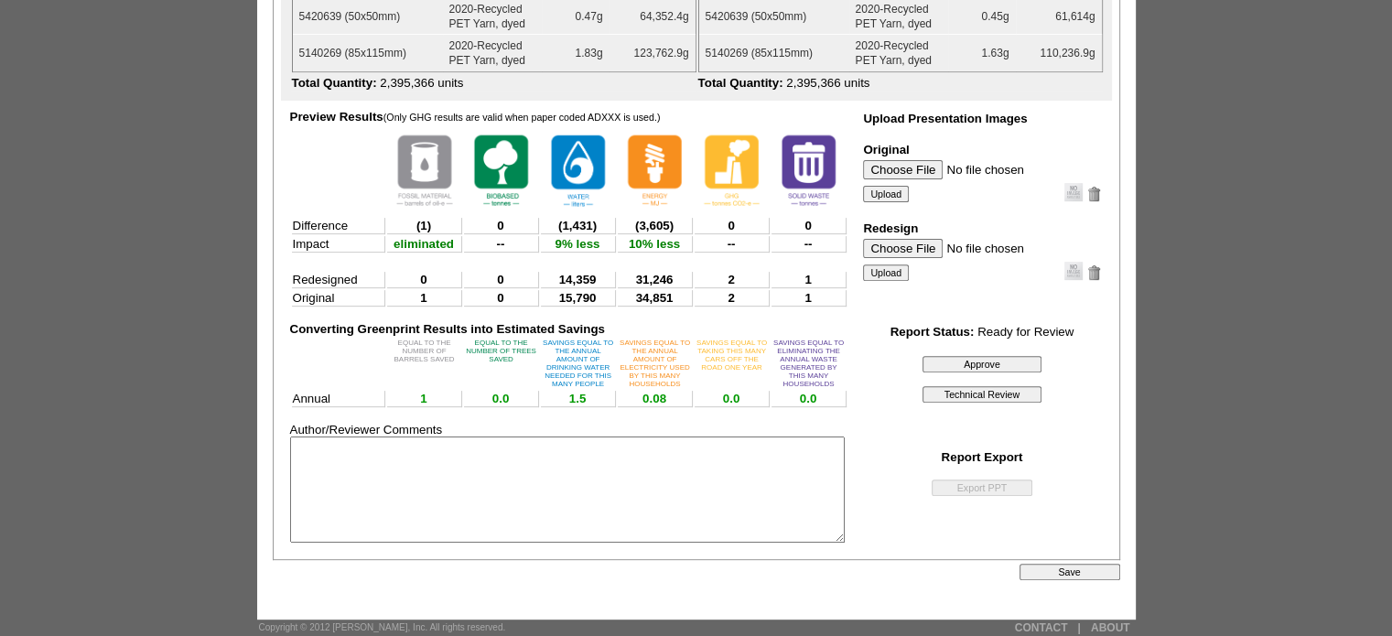
click at [988, 356] on input "Approve" at bounding box center [982, 364] width 119 height 16
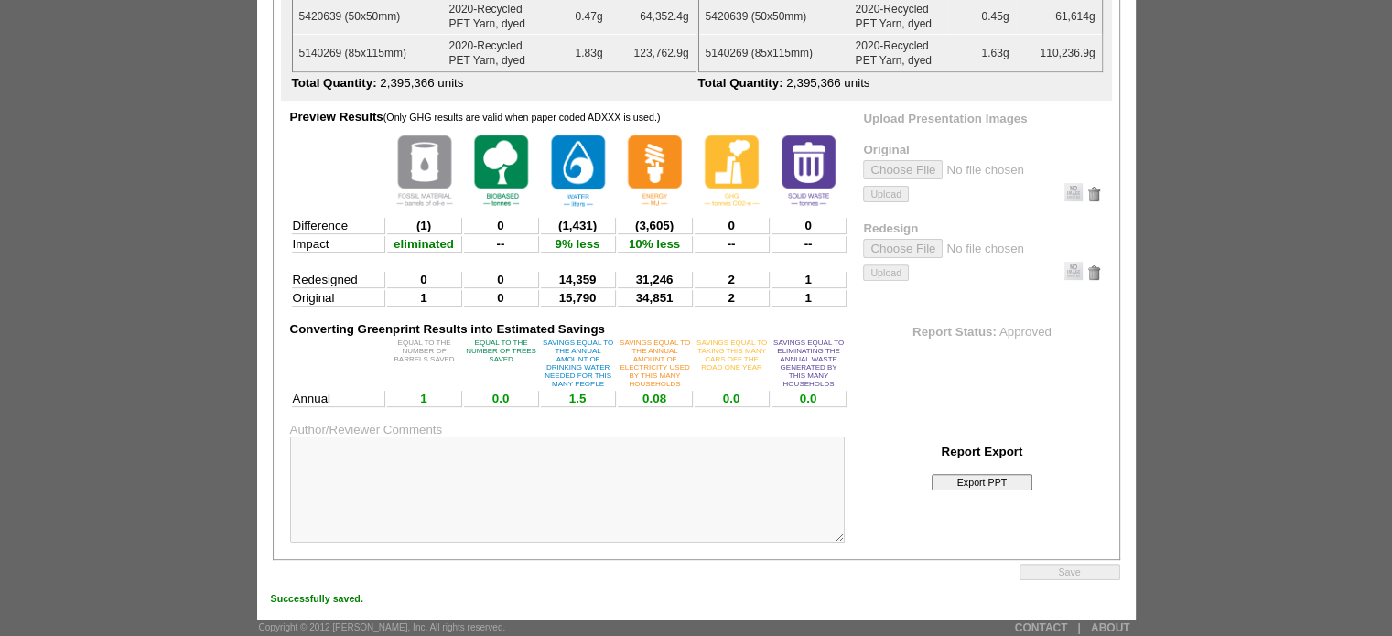
scroll to position [711, 0]
click at [992, 474] on input "Export PPT" at bounding box center [982, 482] width 101 height 16
